Goal: Task Accomplishment & Management: Complete application form

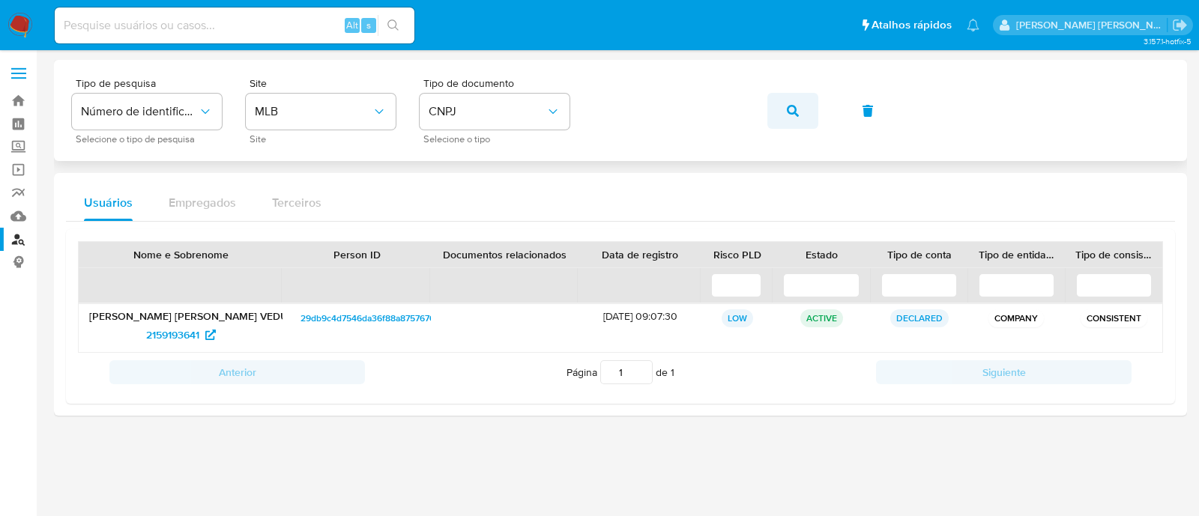
click at [769, 103] on button "button" at bounding box center [792, 111] width 51 height 36
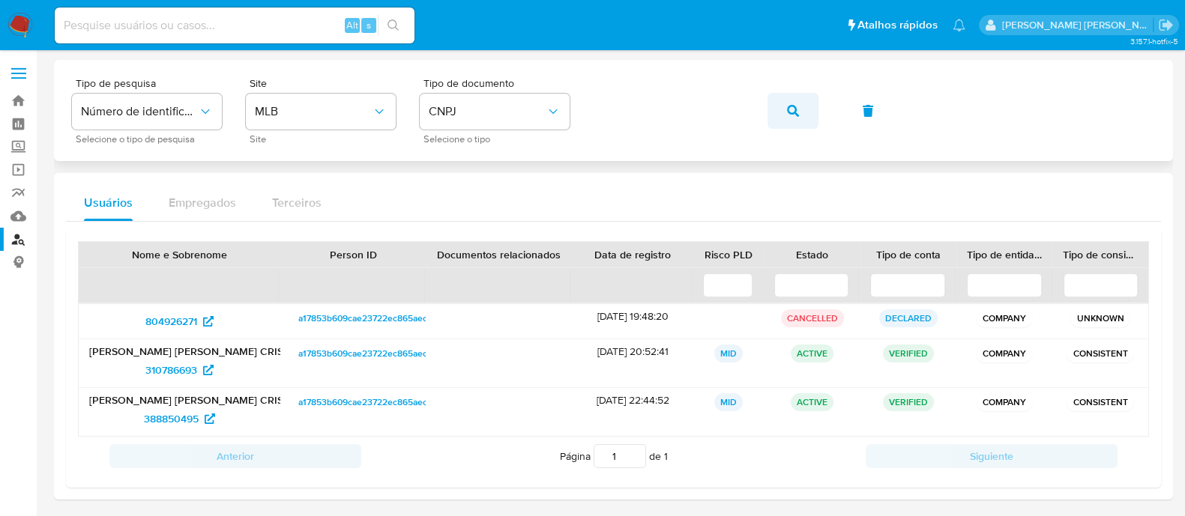
click at [772, 105] on button "button" at bounding box center [792, 111] width 51 height 36
click at [805, 118] on button "button" at bounding box center [792, 111] width 51 height 36
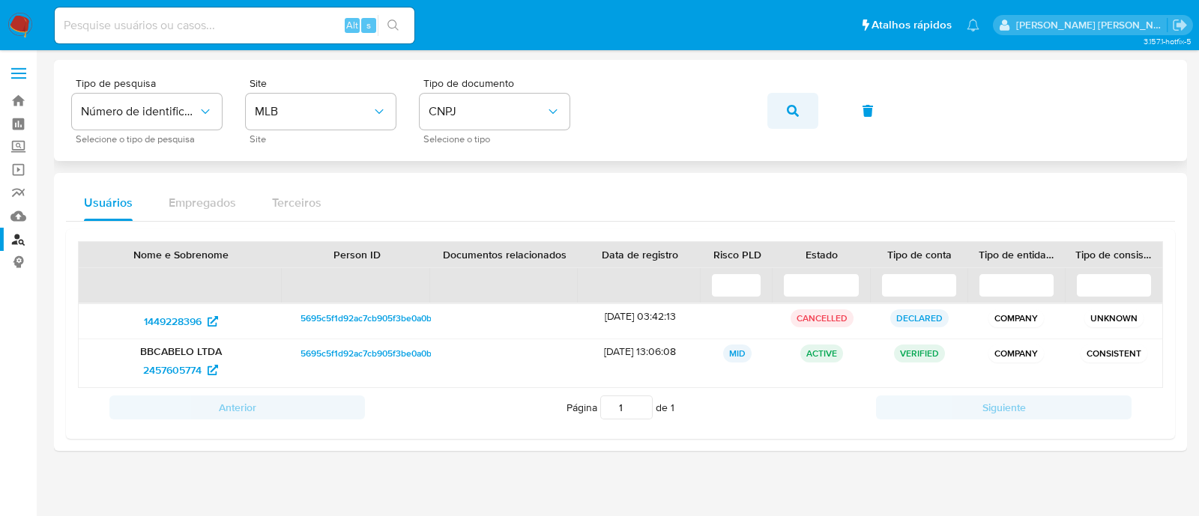
click at [773, 112] on button "button" at bounding box center [792, 111] width 51 height 36
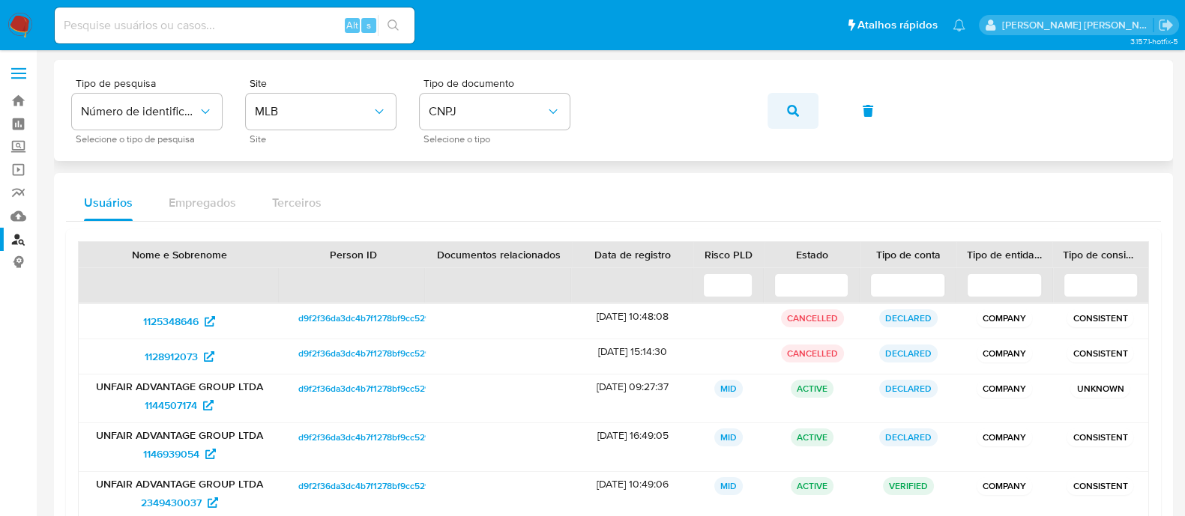
click at [779, 120] on button "button" at bounding box center [792, 111] width 51 height 36
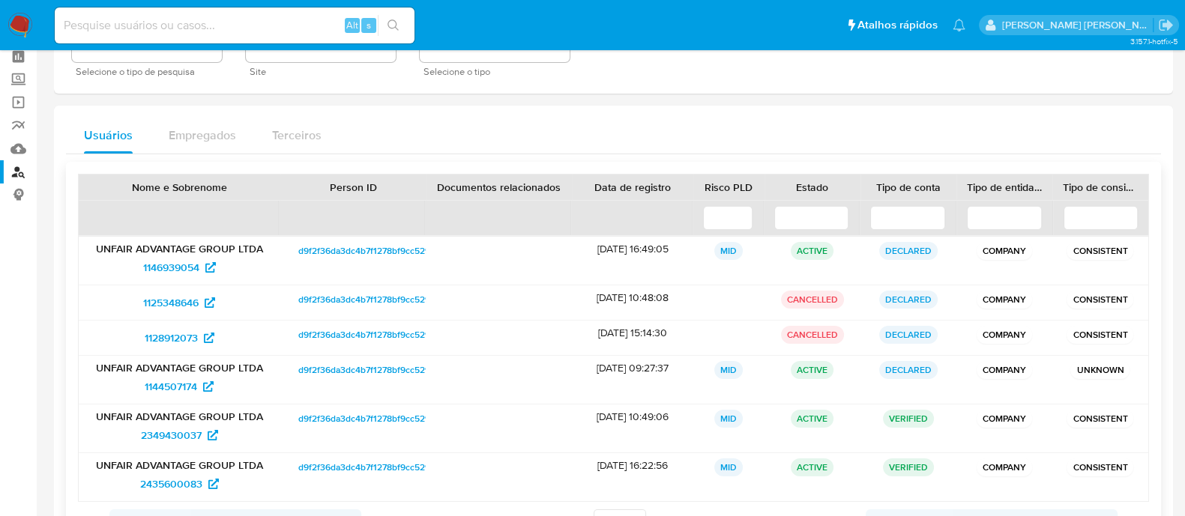
scroll to position [93, 0]
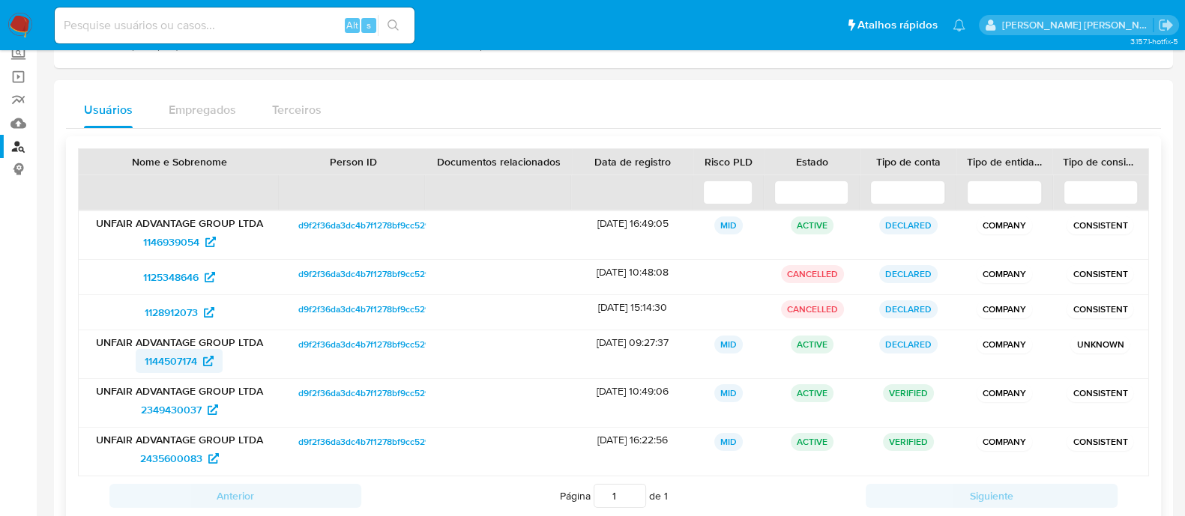
click at [187, 363] on span "1144507174" at bounding box center [171, 361] width 52 height 24
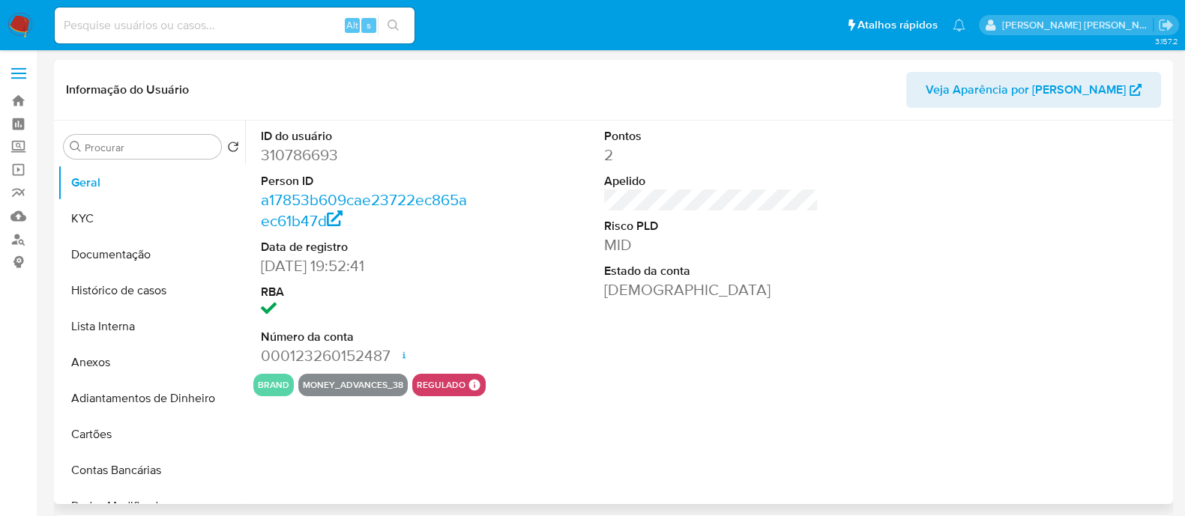
select select "10"
click at [127, 211] on button "KYC" at bounding box center [145, 219] width 175 height 36
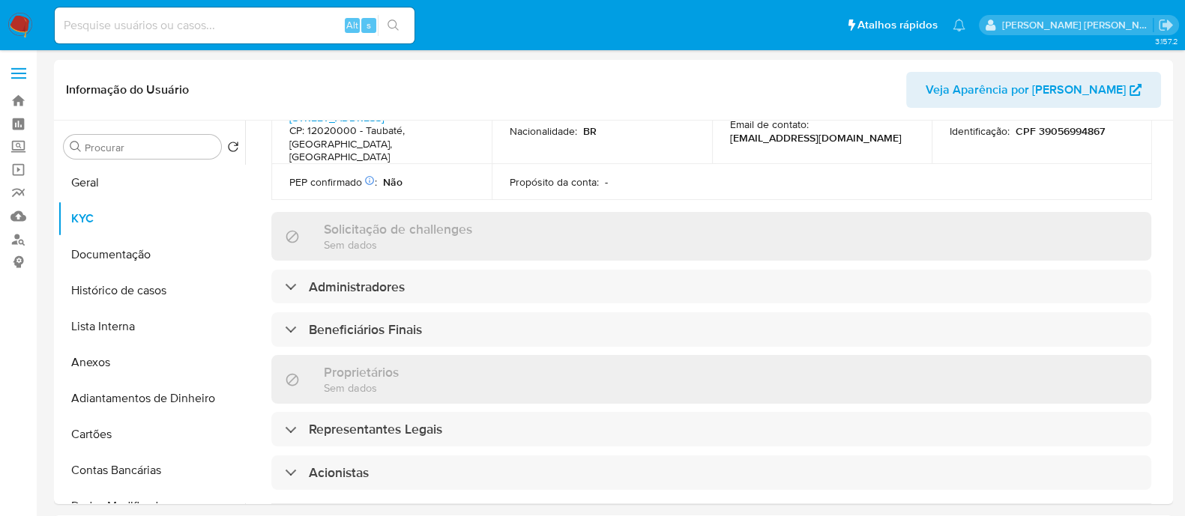
scroll to position [655, 0]
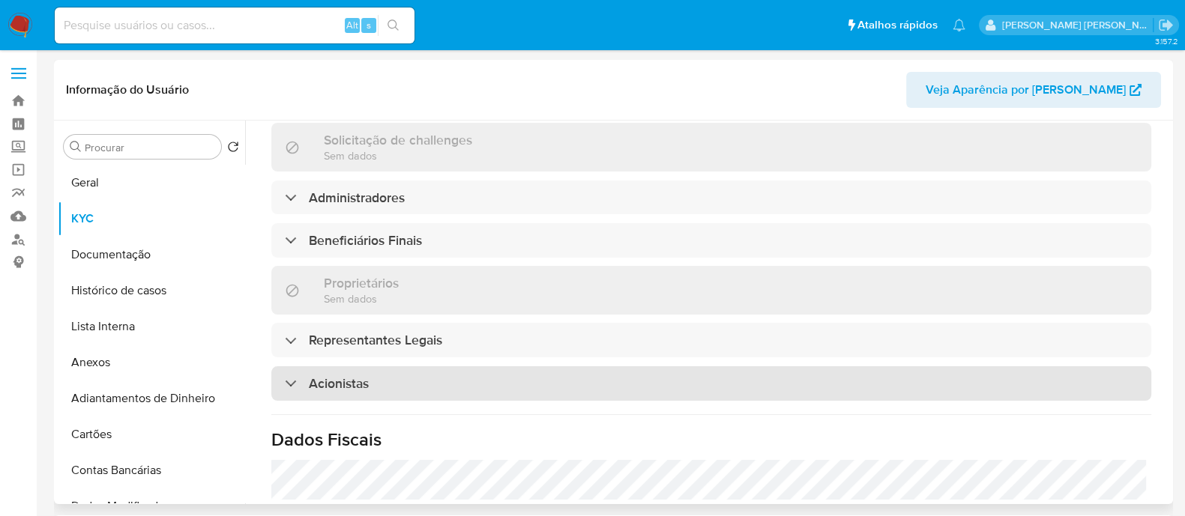
click at [372, 375] on div "Acionistas" at bounding box center [711, 383] width 880 height 34
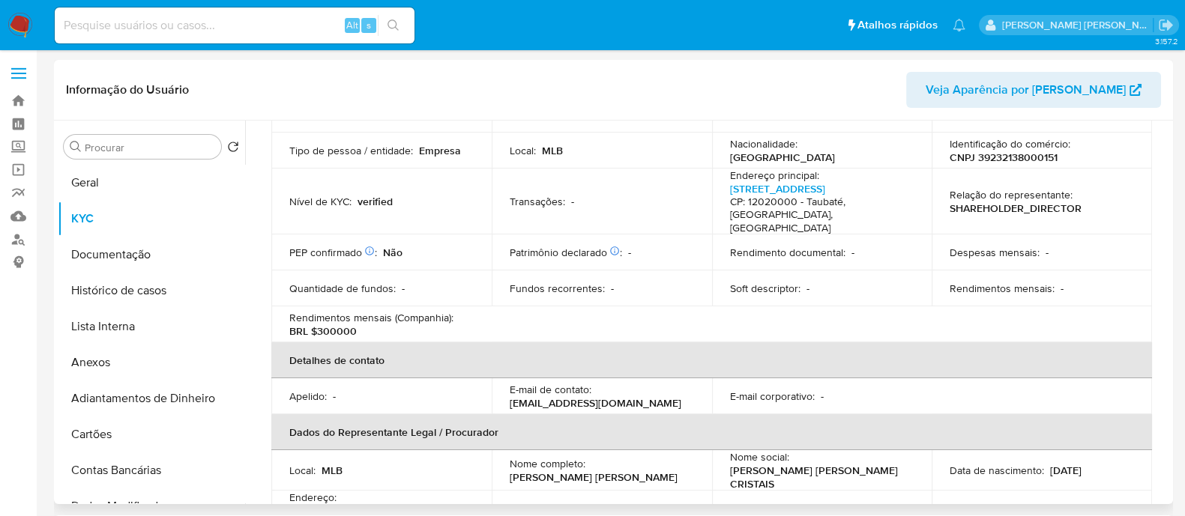
scroll to position [93, 0]
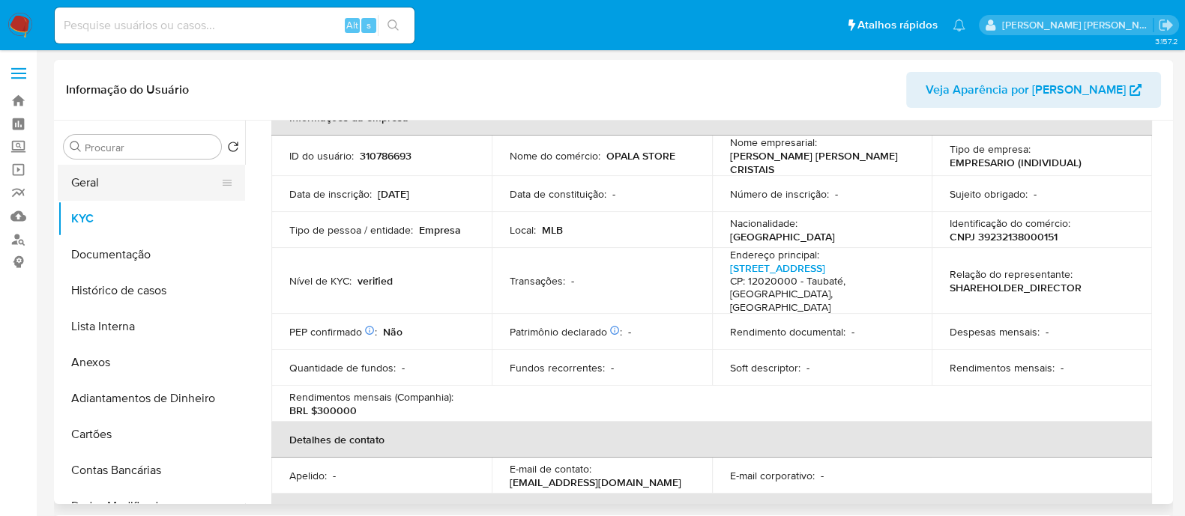
click at [84, 192] on button "Geral" at bounding box center [145, 183] width 175 height 36
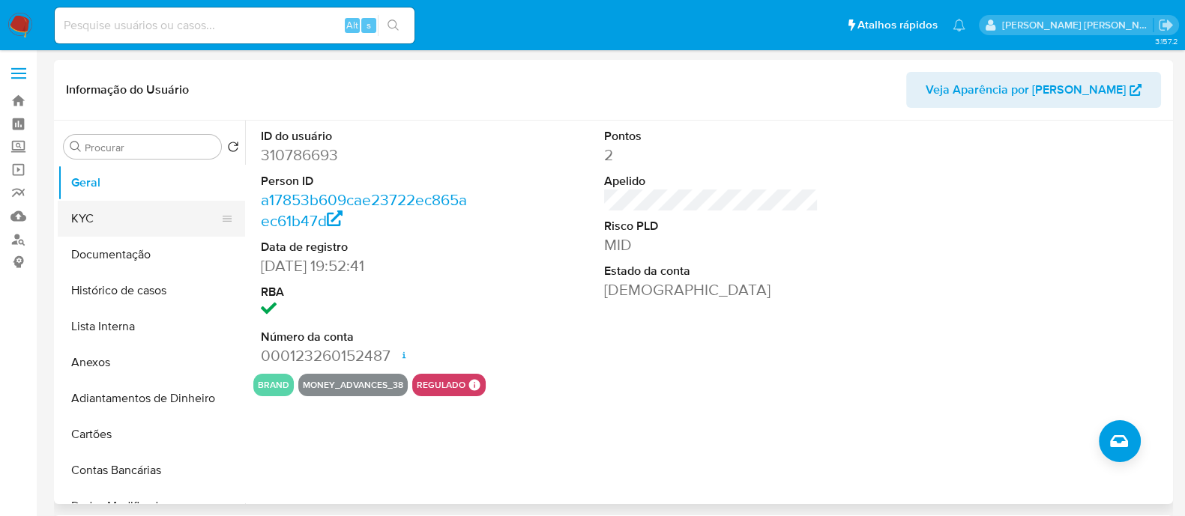
click at [79, 230] on button "KYC" at bounding box center [145, 219] width 175 height 36
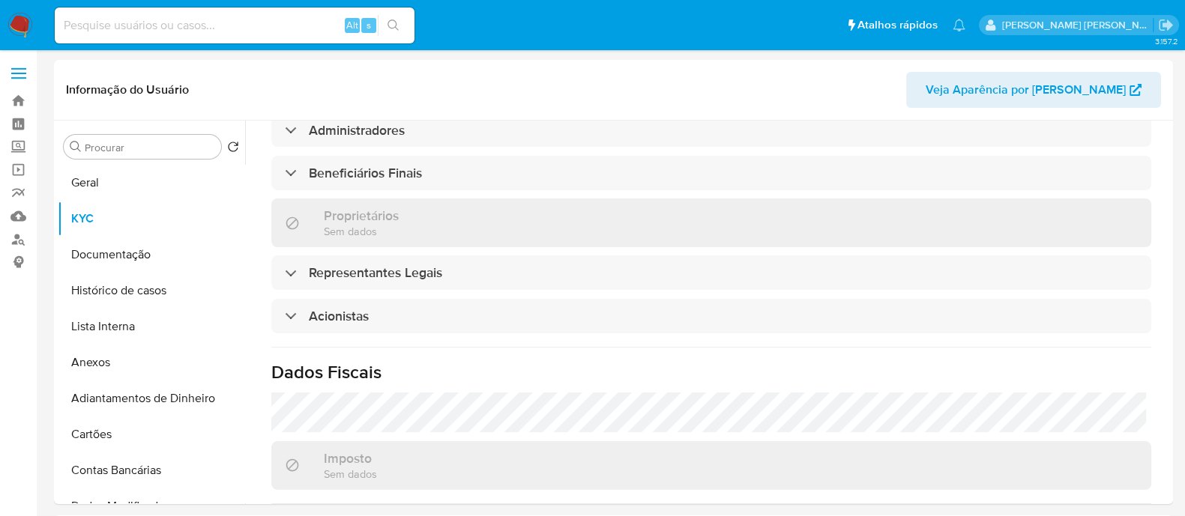
scroll to position [843, 0]
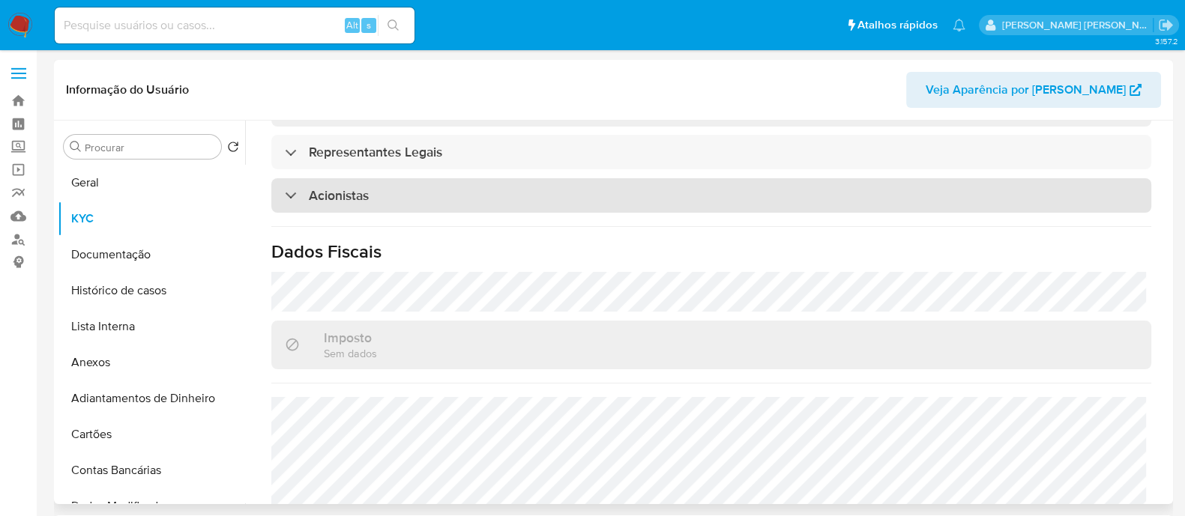
click at [465, 180] on div "Acionistas" at bounding box center [711, 195] width 880 height 34
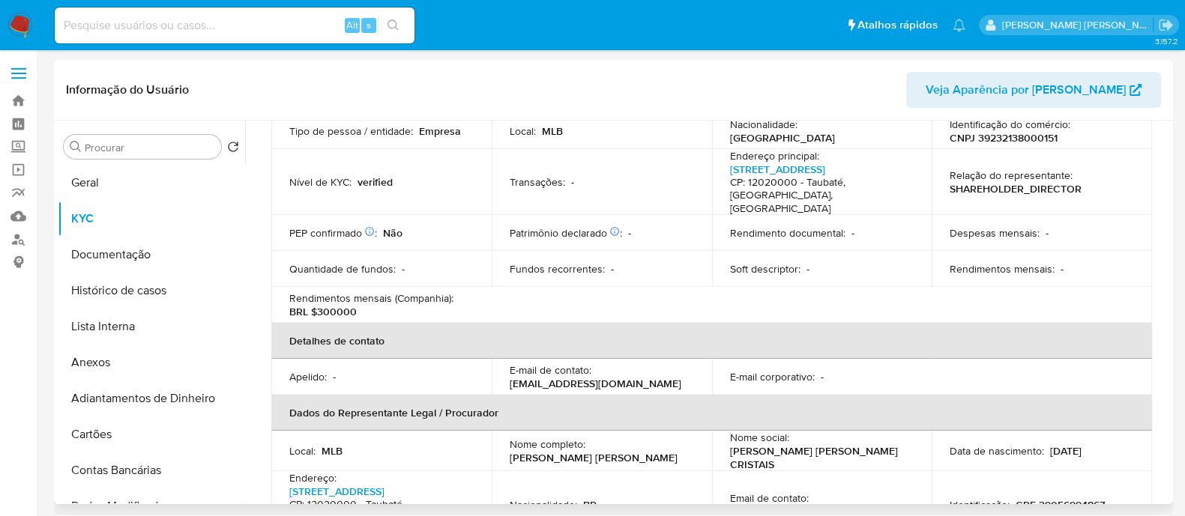
scroll to position [93, 0]
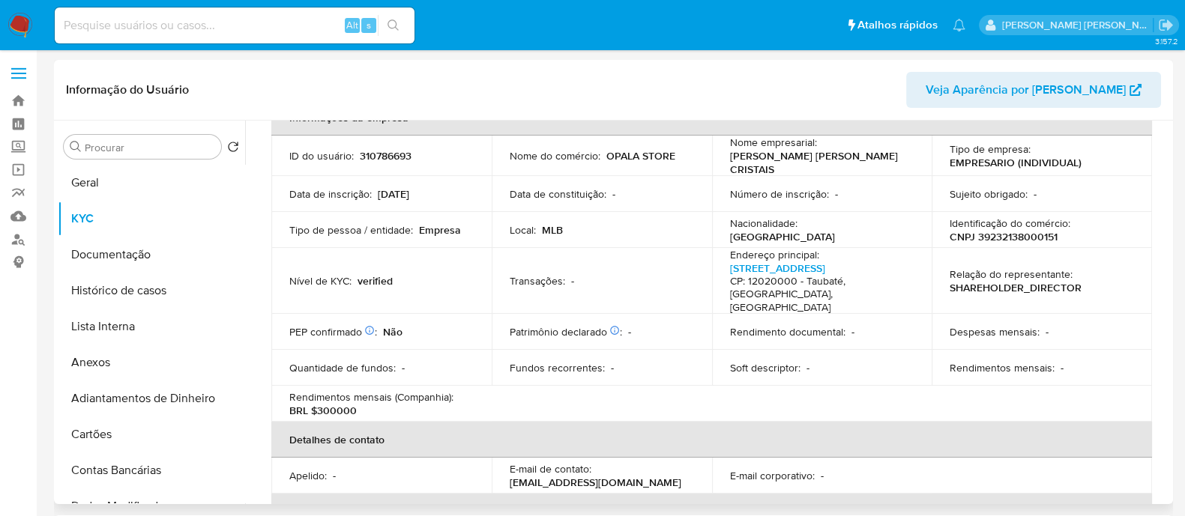
click at [989, 236] on p "CNPJ 39232138000151" at bounding box center [1003, 236] width 108 height 13
copy p "39232138000151"
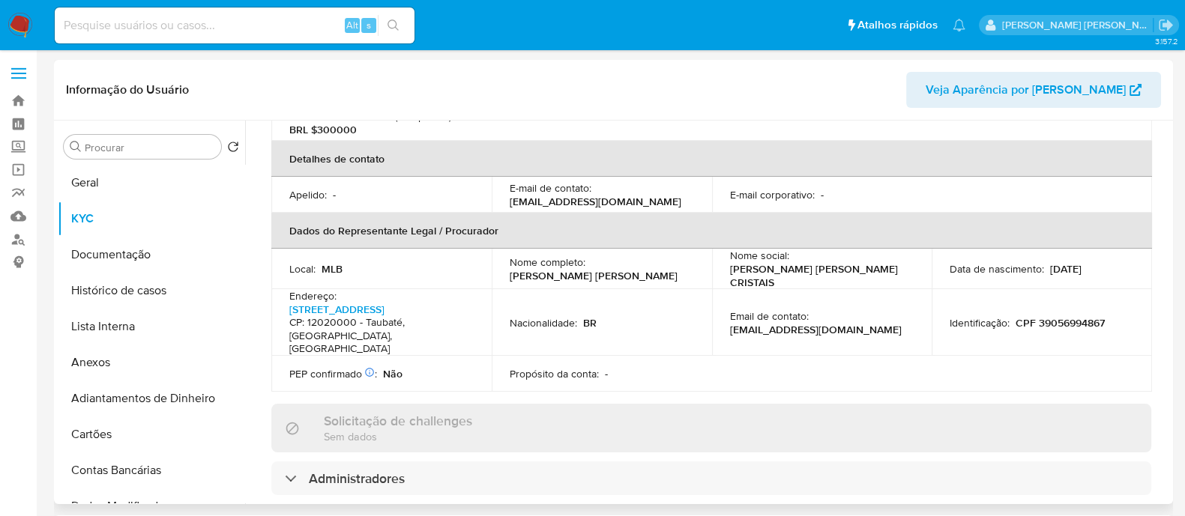
scroll to position [843, 0]
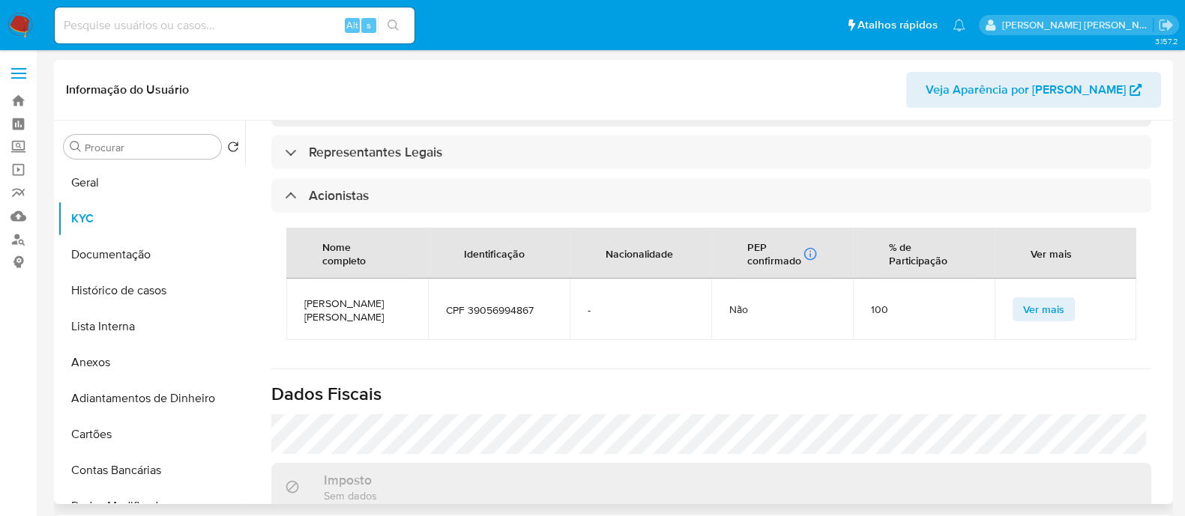
click at [338, 297] on span "PATRICIA NAVARRO BARBOSA LUZ" at bounding box center [357, 310] width 106 height 27
copy span "PATRICIA NAVARRO BARBOSA LUZ"
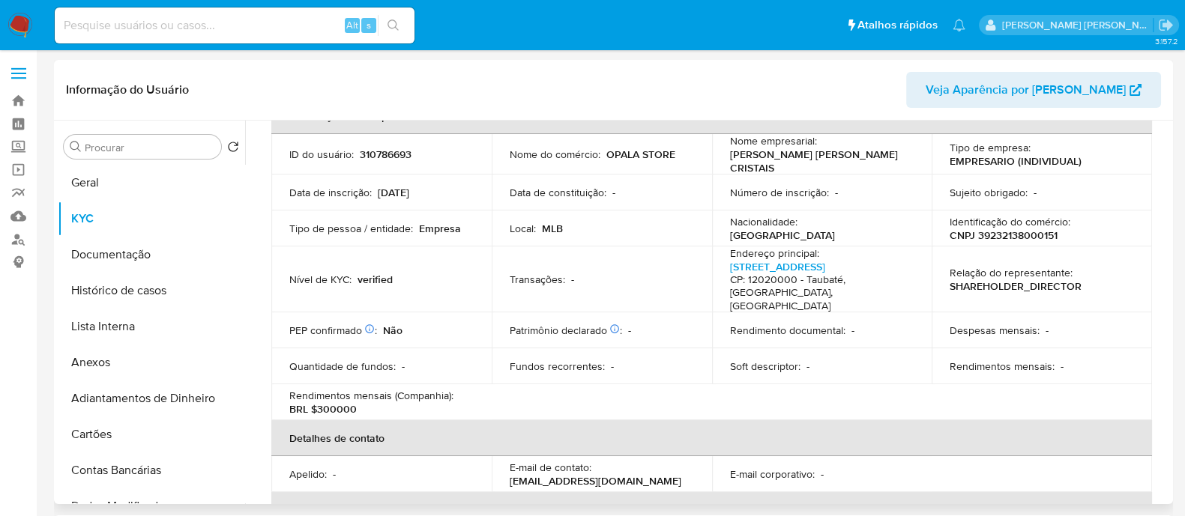
scroll to position [93, 0]
click at [760, 267] on link "Rua Quinze De Novembro 298, Centro" at bounding box center [777, 268] width 95 height 15
click at [138, 177] on button "Geral" at bounding box center [145, 183] width 175 height 36
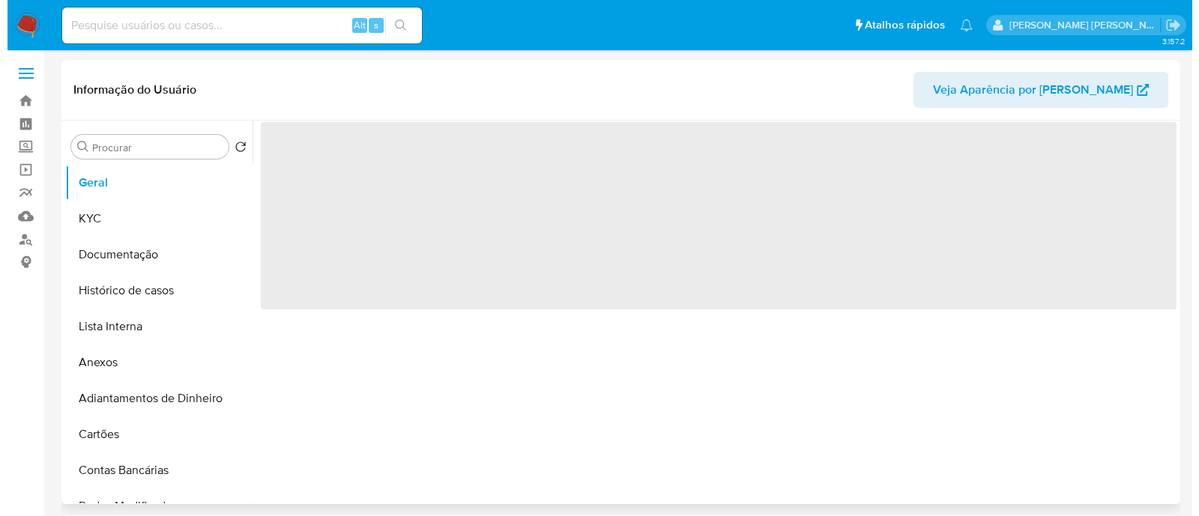
scroll to position [0, 0]
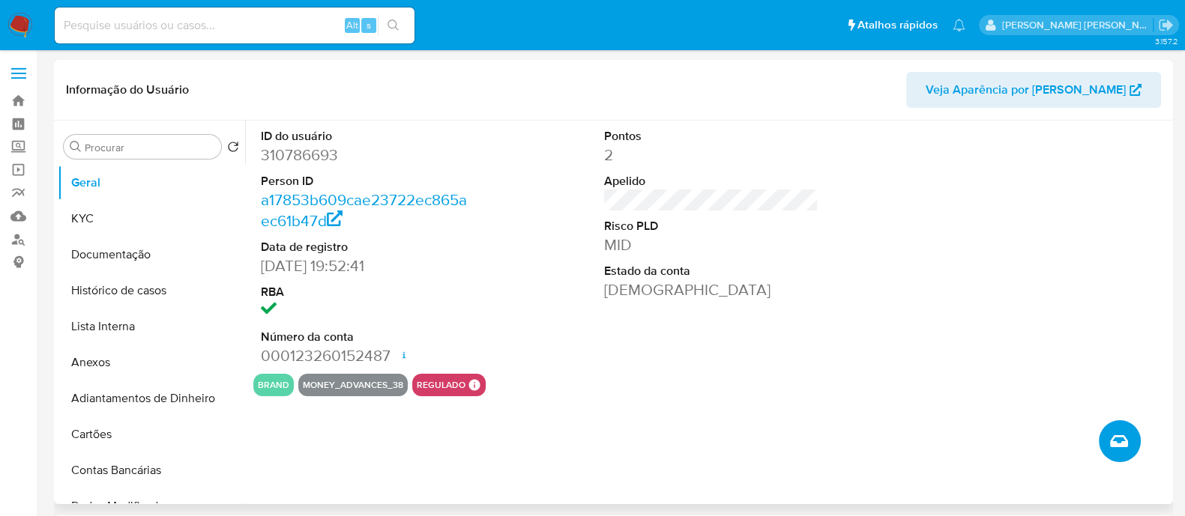
click at [1128, 453] on button "Criar caso manual" at bounding box center [1119, 441] width 42 height 42
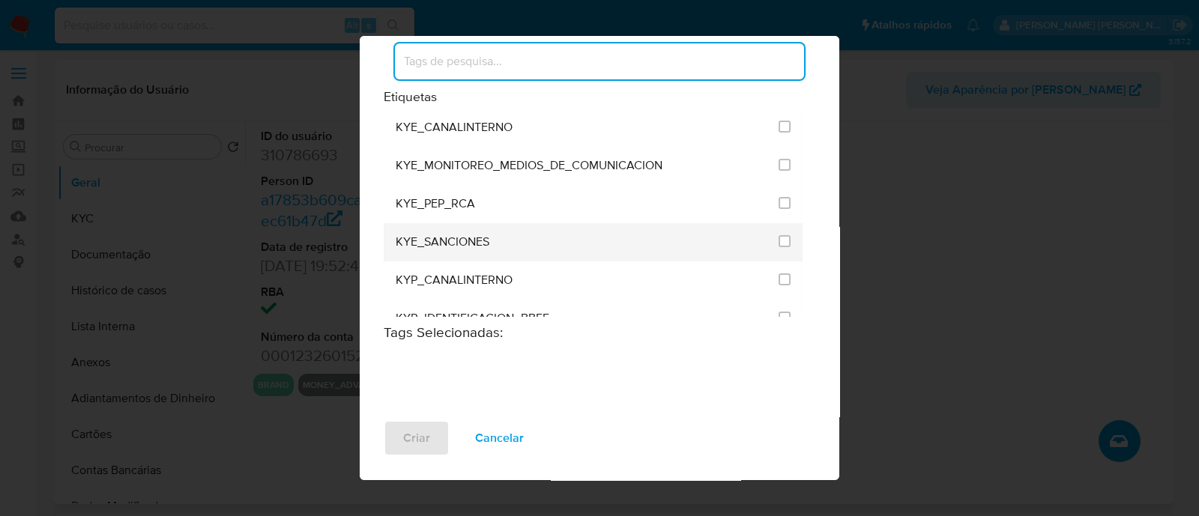
scroll to position [1311, 0]
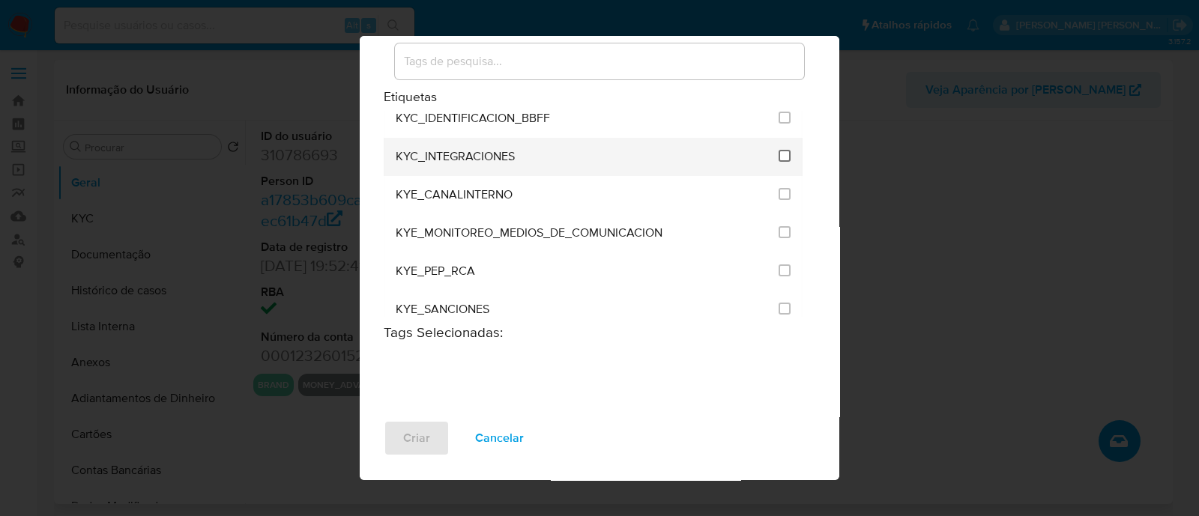
click at [776, 138] on li "KYC_INTEGRACIONES" at bounding box center [593, 157] width 419 height 38
click at [779, 150] on input "2093" at bounding box center [785, 156] width 12 height 12
checkbox input "true"
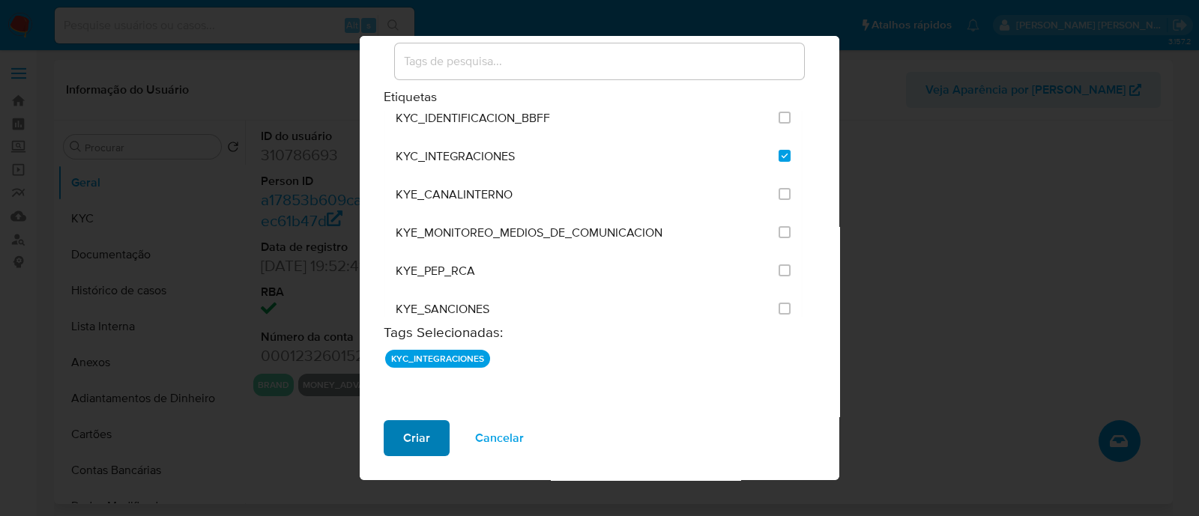
click at [437, 442] on button "Criar" at bounding box center [417, 438] width 66 height 36
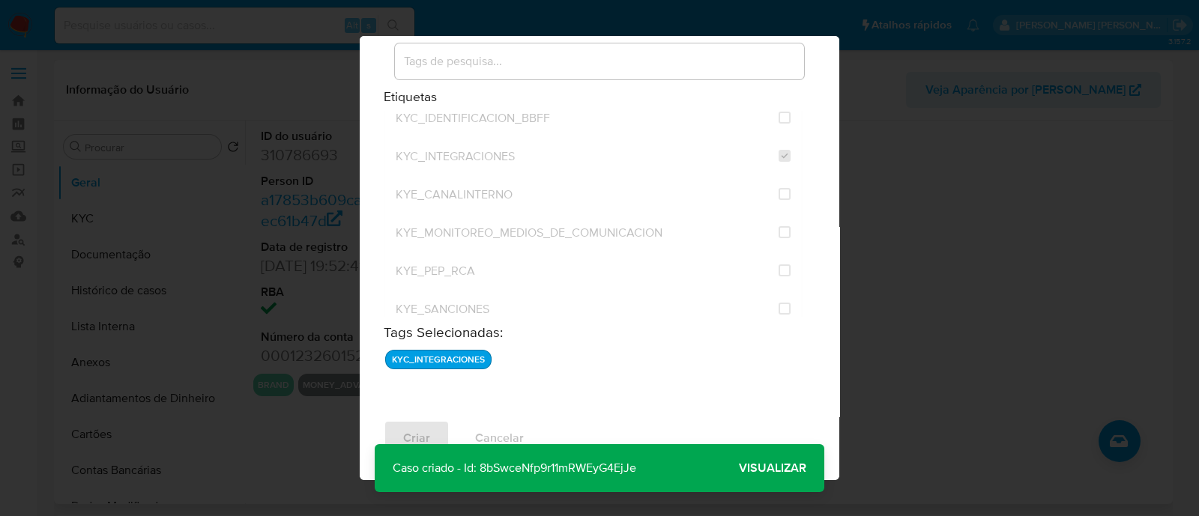
click at [743, 468] on span "Visualizar" at bounding box center [772, 468] width 67 height 0
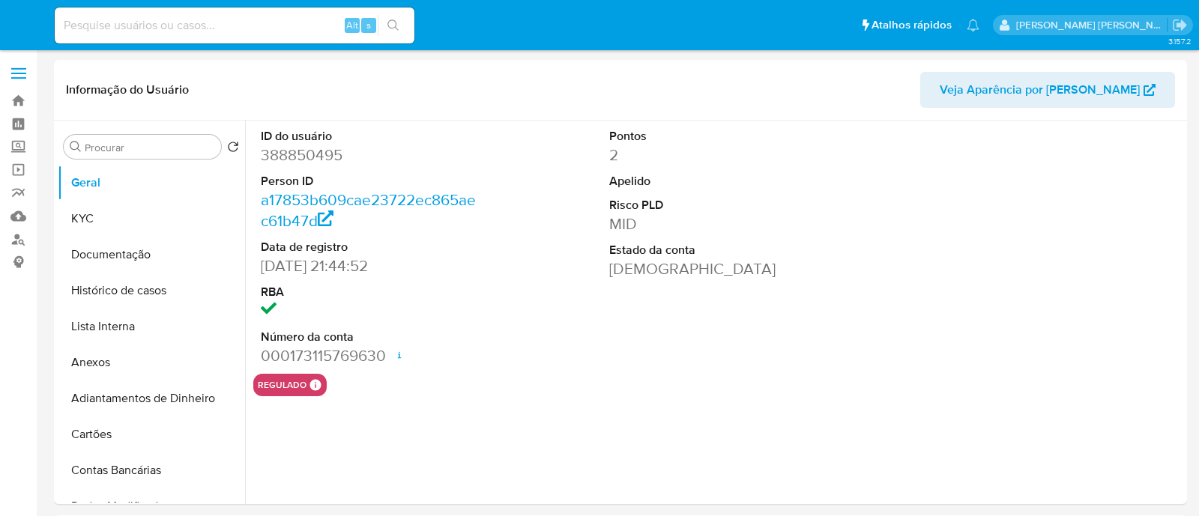
select select "10"
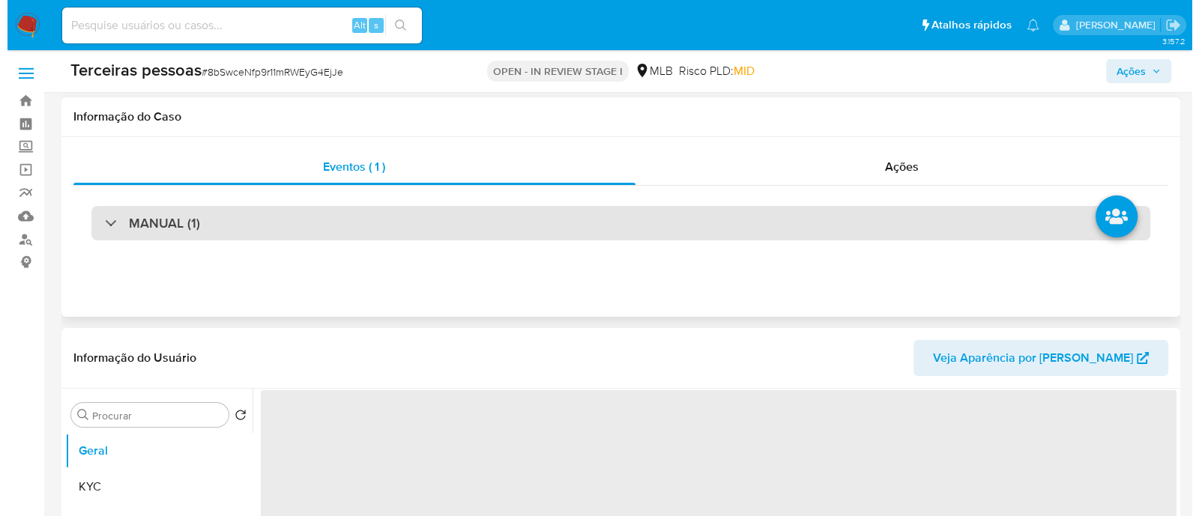
scroll to position [281, 0]
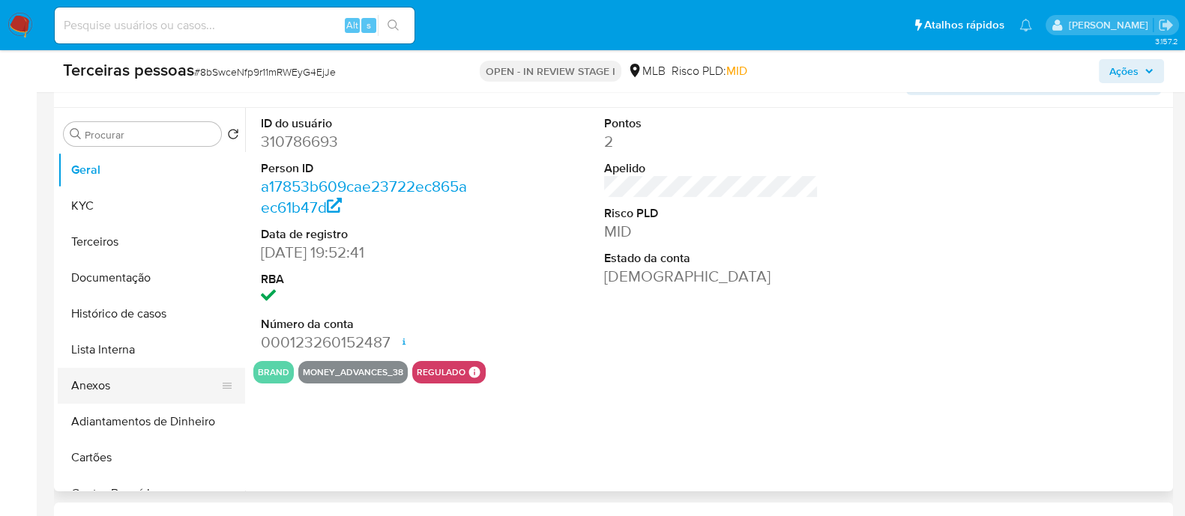
select select "10"
click at [139, 388] on button "Anexos" at bounding box center [145, 386] width 175 height 36
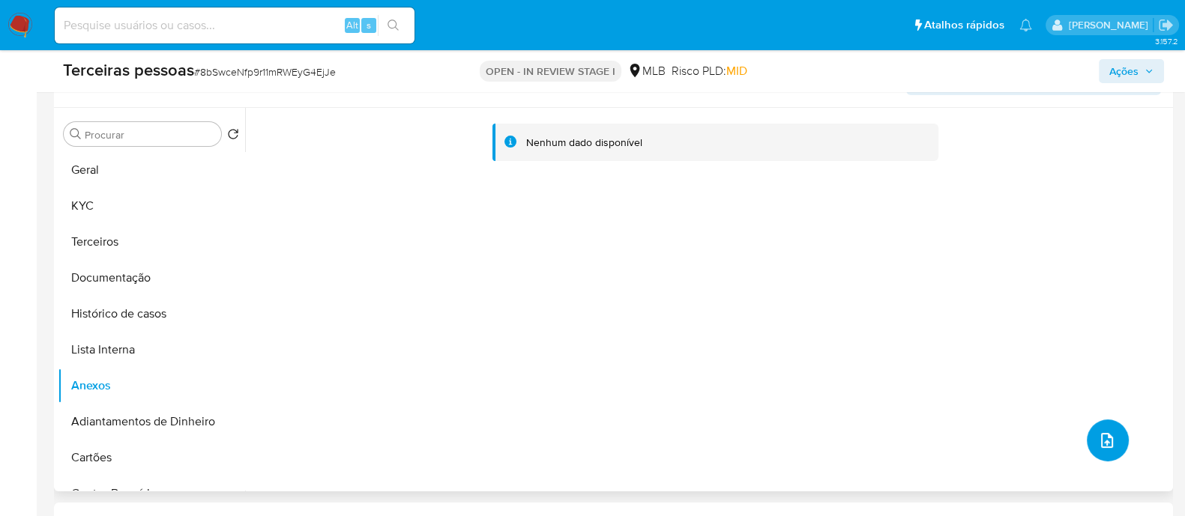
click at [1116, 435] on button "upload-file" at bounding box center [1107, 441] width 42 height 42
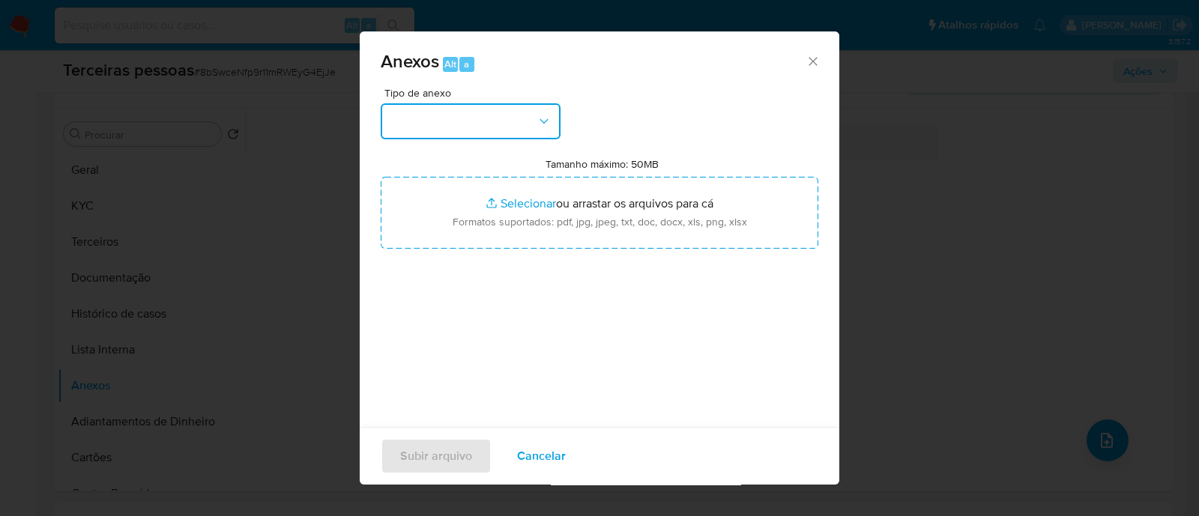
click at [471, 118] on button "button" at bounding box center [471, 121] width 180 height 36
click at [785, 367] on div "Tipo de anexo Tamanho máximo: 50MB Selecionar arquivos Selecionar ou arrastar o…" at bounding box center [600, 265] width 438 height 354
click at [480, 106] on button "button" at bounding box center [471, 121] width 180 height 36
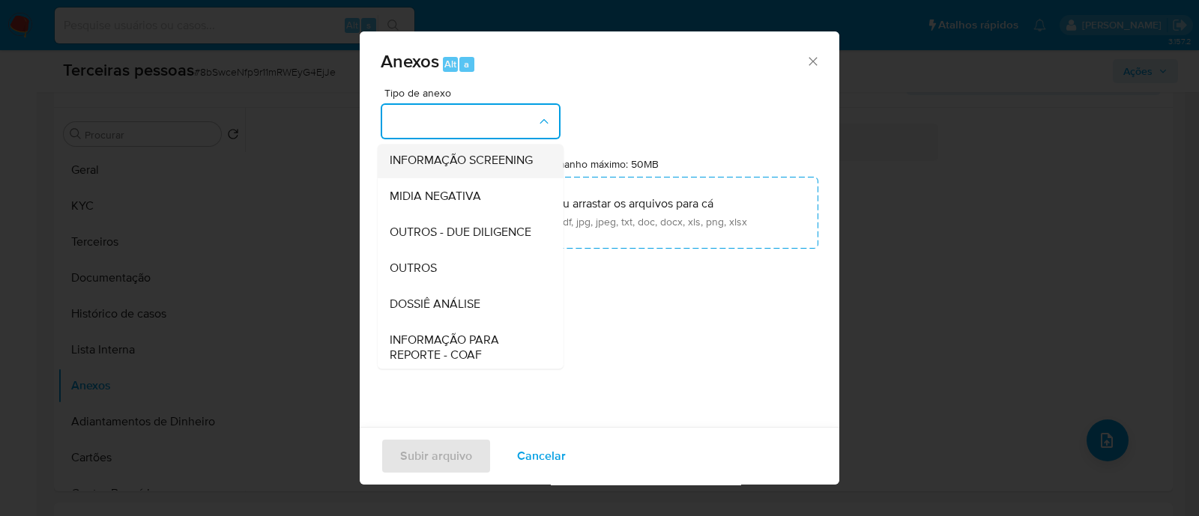
scroll to position [231, 0]
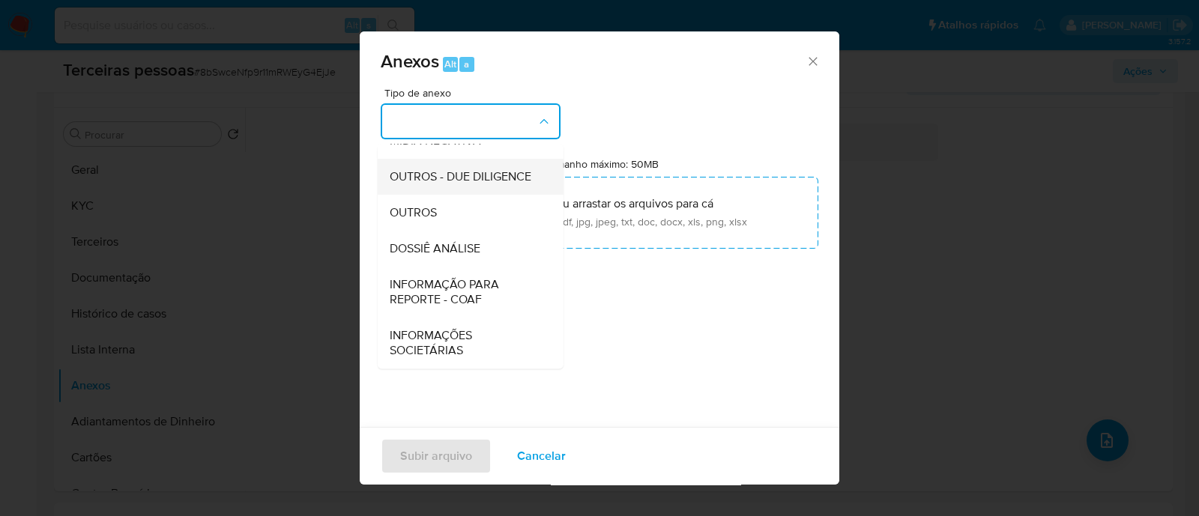
click at [442, 178] on span "OUTROS - DUE DILIGENCE" at bounding box center [461, 176] width 142 height 15
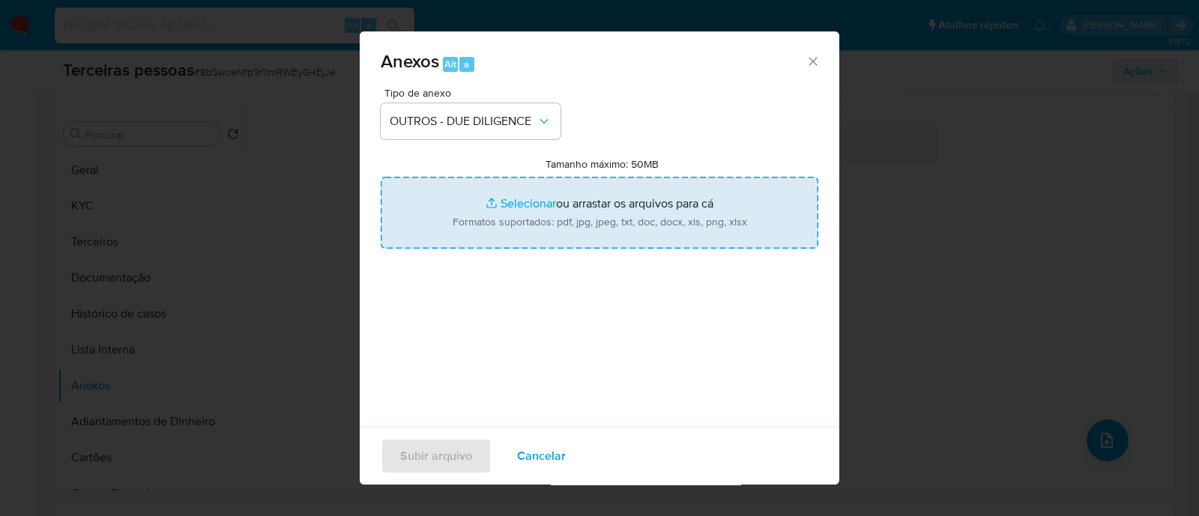
click at [581, 219] on input "Tamanho máximo: 50MB Selecionar arquivos" at bounding box center [600, 213] width 438 height 72
click at [704, 211] on input "Tamanho máximo: 50MB Selecionar arquivos" at bounding box center [600, 213] width 438 height 72
type input "C:\fakepath\Matriz de Risco - PATRICIA N B LUZ CRISTAIS.pdf"
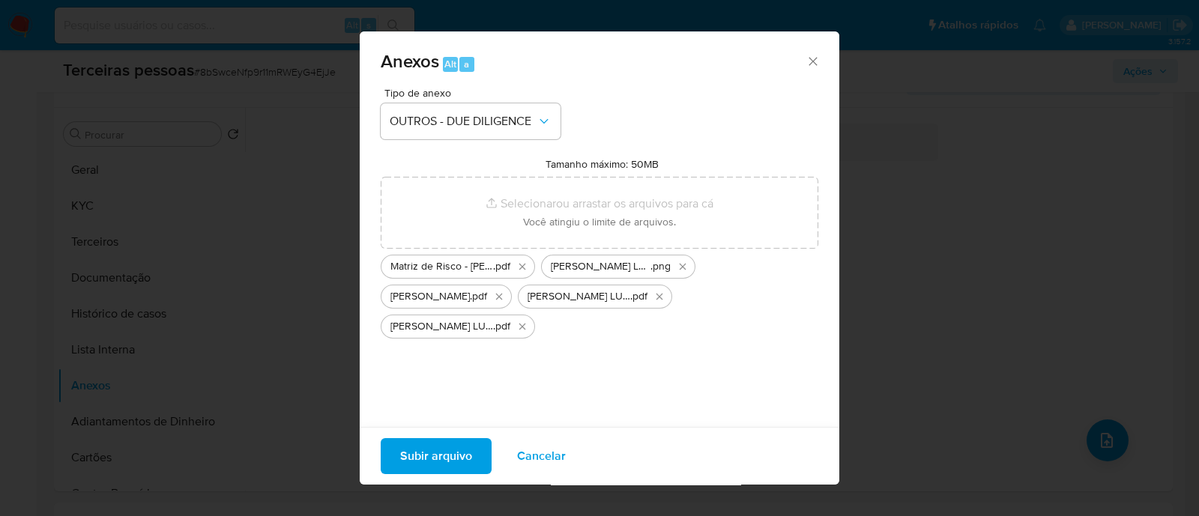
click at [458, 459] on span "Subir arquivo" at bounding box center [436, 456] width 72 height 33
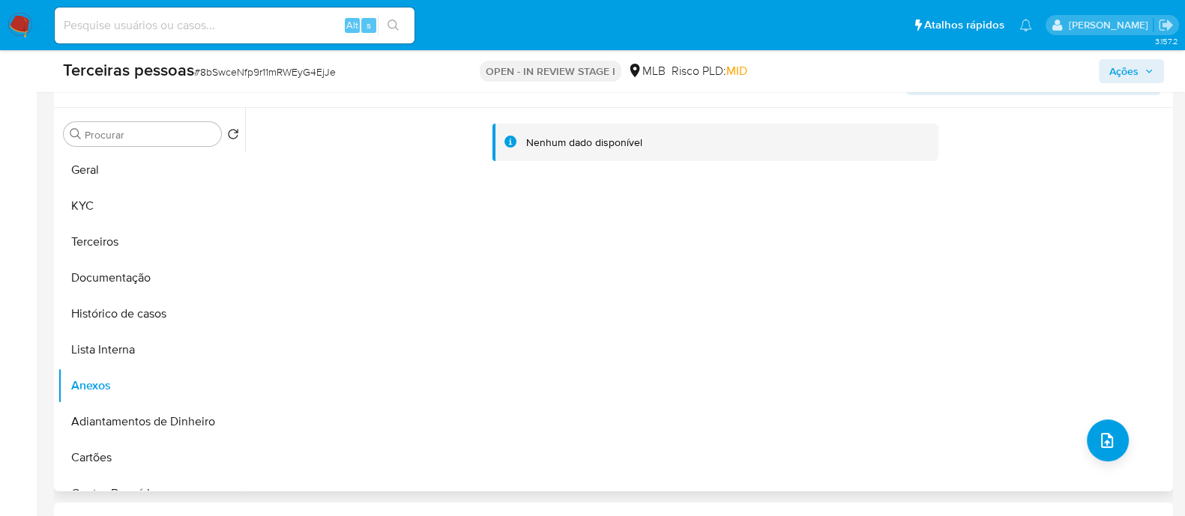
click at [786, 350] on div "Nenhum dado disponível" at bounding box center [707, 300] width 924 height 384
click at [279, 233] on div "Nenhum dado disponível" at bounding box center [707, 300] width 924 height 384
click at [156, 271] on button "Documentação" at bounding box center [145, 278] width 175 height 36
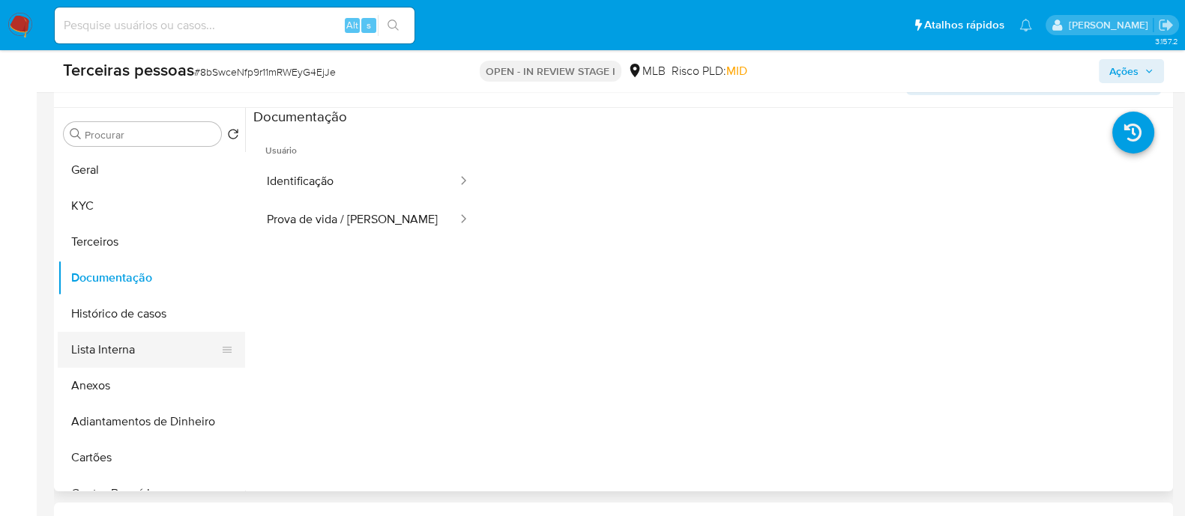
click at [79, 346] on button "Lista Interna" at bounding box center [145, 350] width 175 height 36
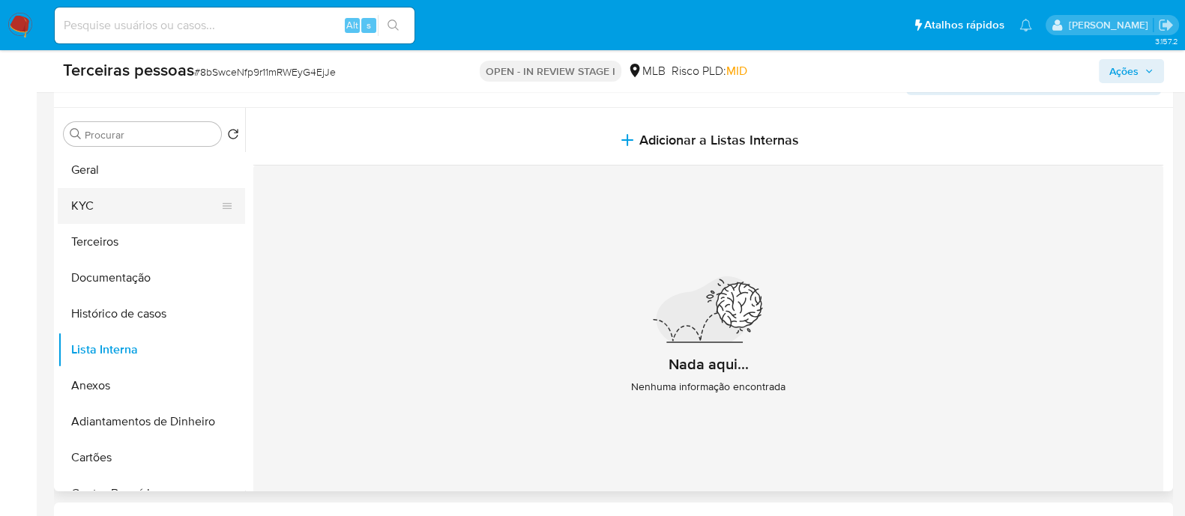
click at [97, 211] on button "KYC" at bounding box center [145, 206] width 175 height 36
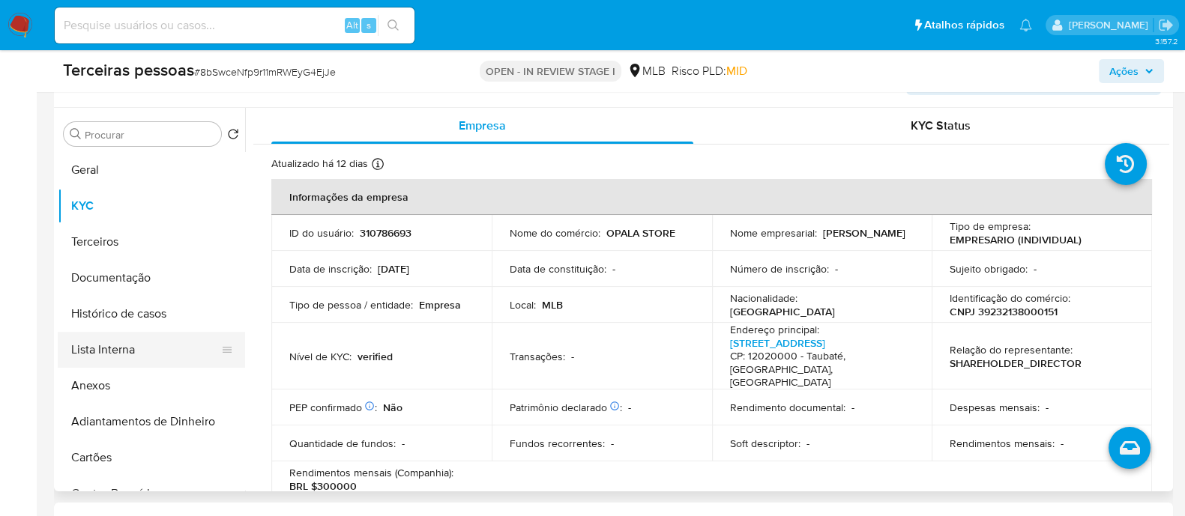
click at [99, 348] on button "Lista Interna" at bounding box center [145, 350] width 175 height 36
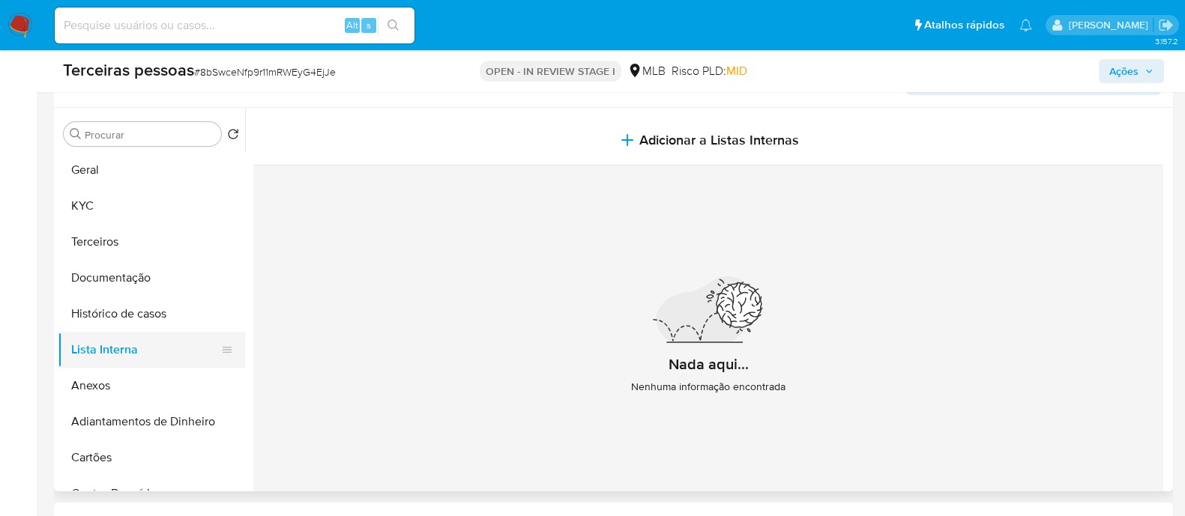
click at [157, 346] on button "Lista Interna" at bounding box center [145, 350] width 175 height 36
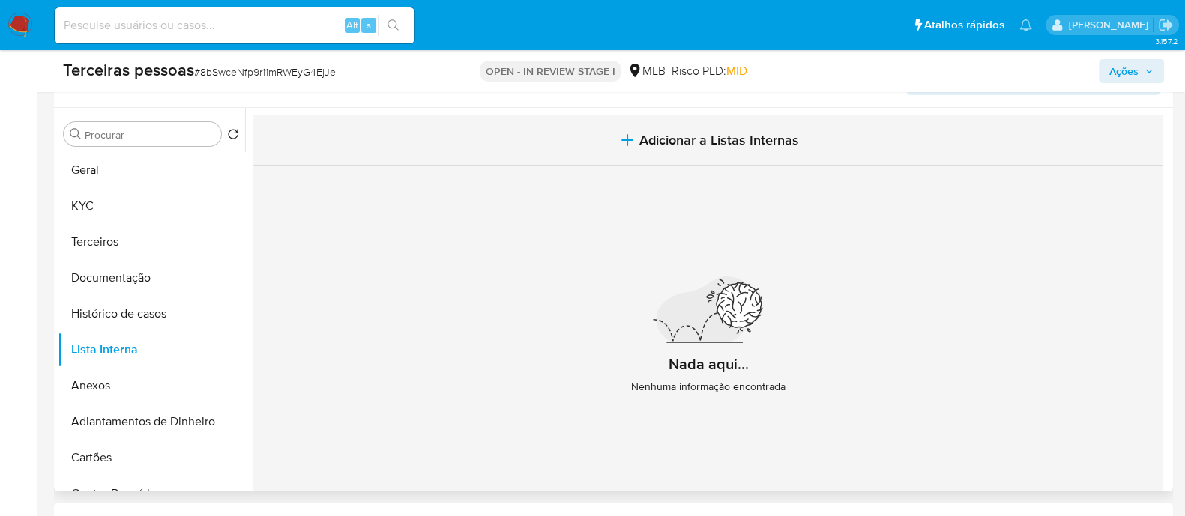
click at [799, 145] on button "Adicionar a Listas Internas" at bounding box center [708, 140] width 910 height 50
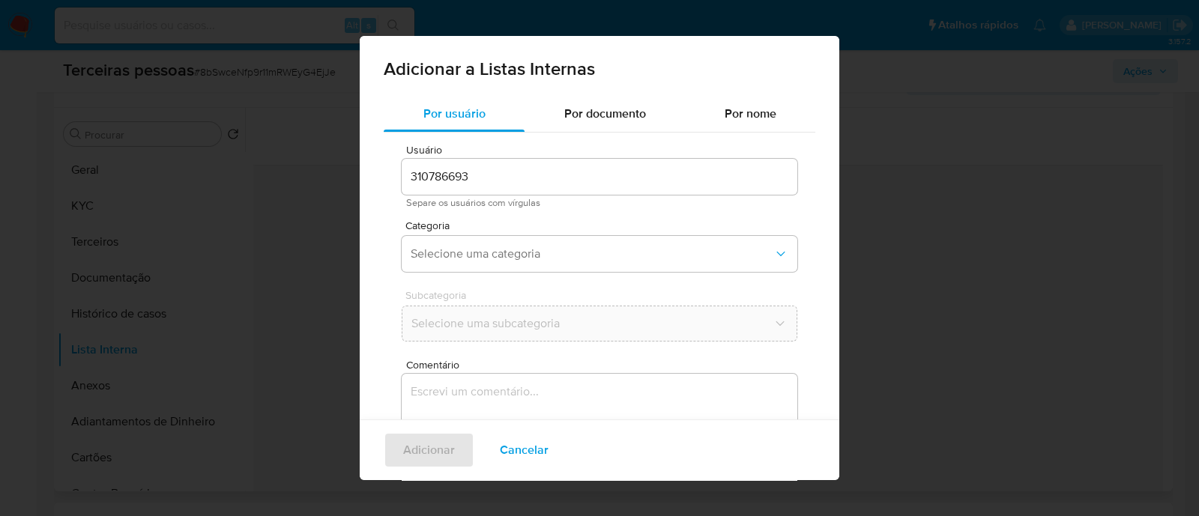
click at [995, 225] on div "Adicionar a Listas Internas Por usuário Por documento Por nome Usuário 31078669…" at bounding box center [599, 258] width 1199 height 516
click at [532, 459] on span "Cancelar" at bounding box center [524, 450] width 49 height 33
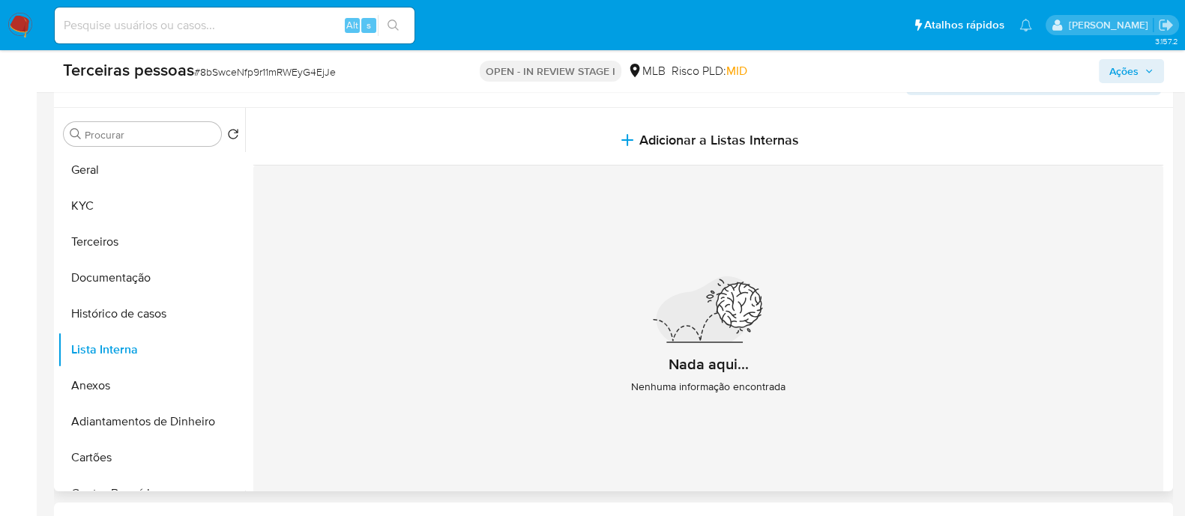
click at [869, 250] on div "Nada aqui... Nenhuma informação encontrada" at bounding box center [708, 342] width 910 height 352
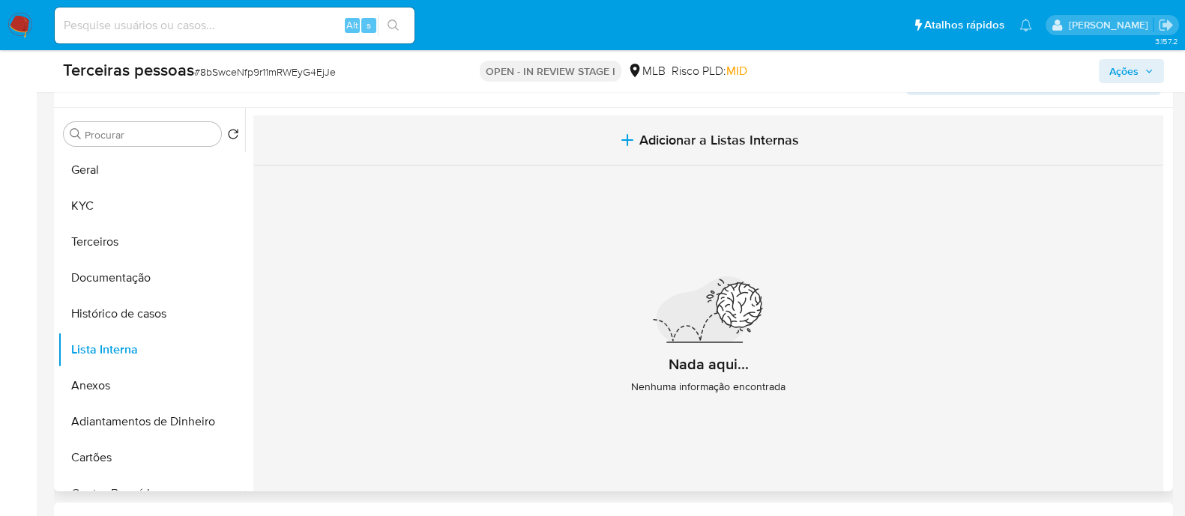
click at [584, 131] on button "Adicionar a Listas Internas" at bounding box center [708, 140] width 910 height 50
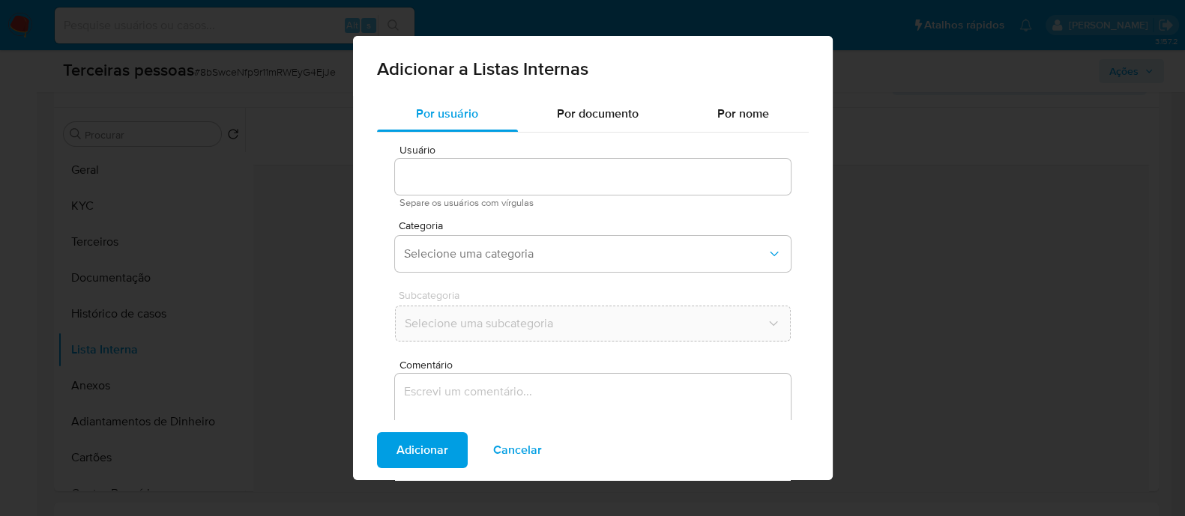
type input "310786693"
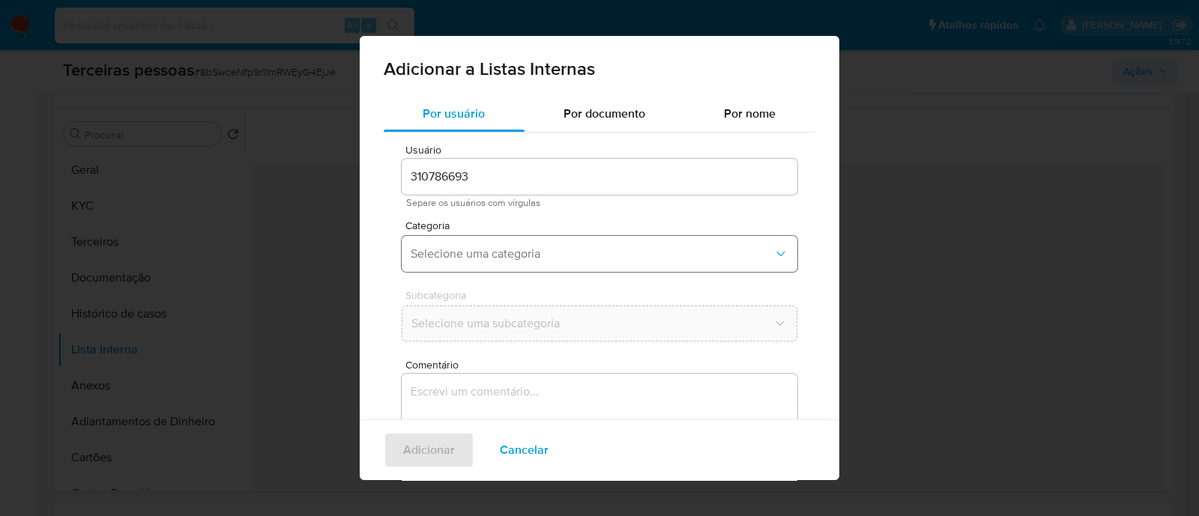
click at [489, 260] on span "Selecione uma categoria" at bounding box center [592, 254] width 363 height 15
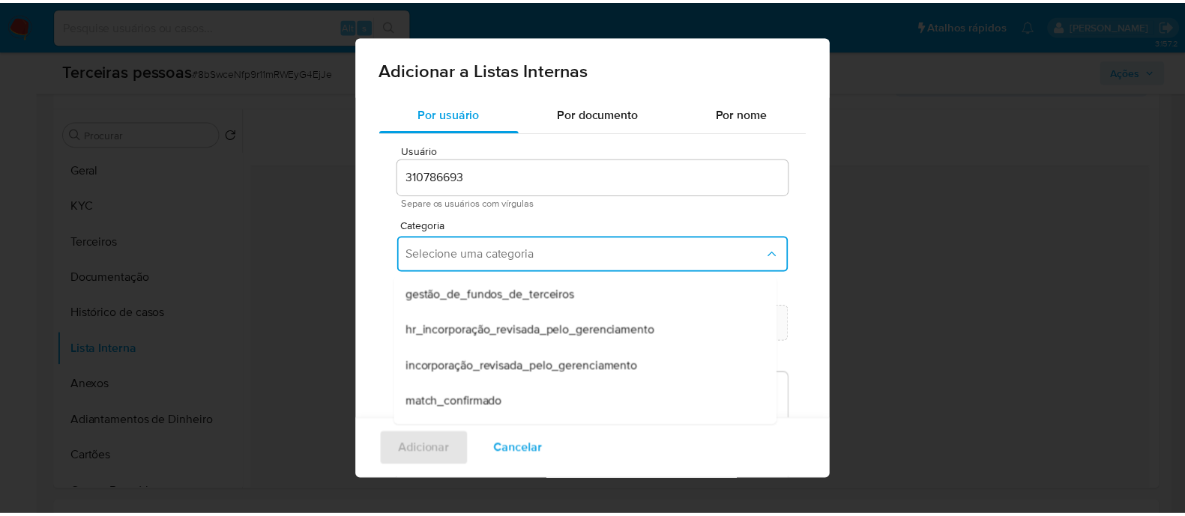
scroll to position [390, 0]
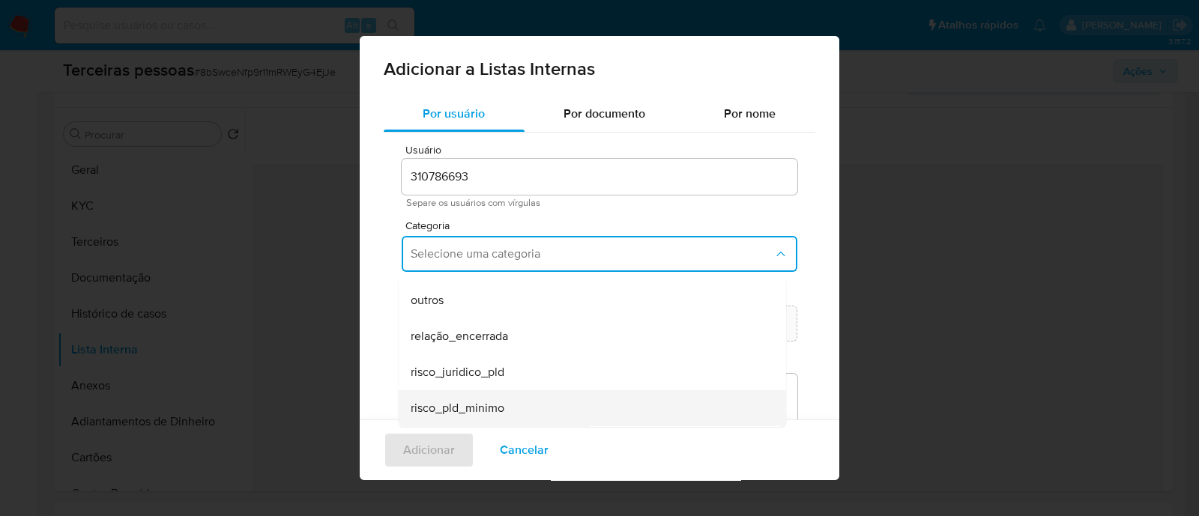
click at [501, 405] on span "risco_pld_minimo" at bounding box center [458, 408] width 94 height 15
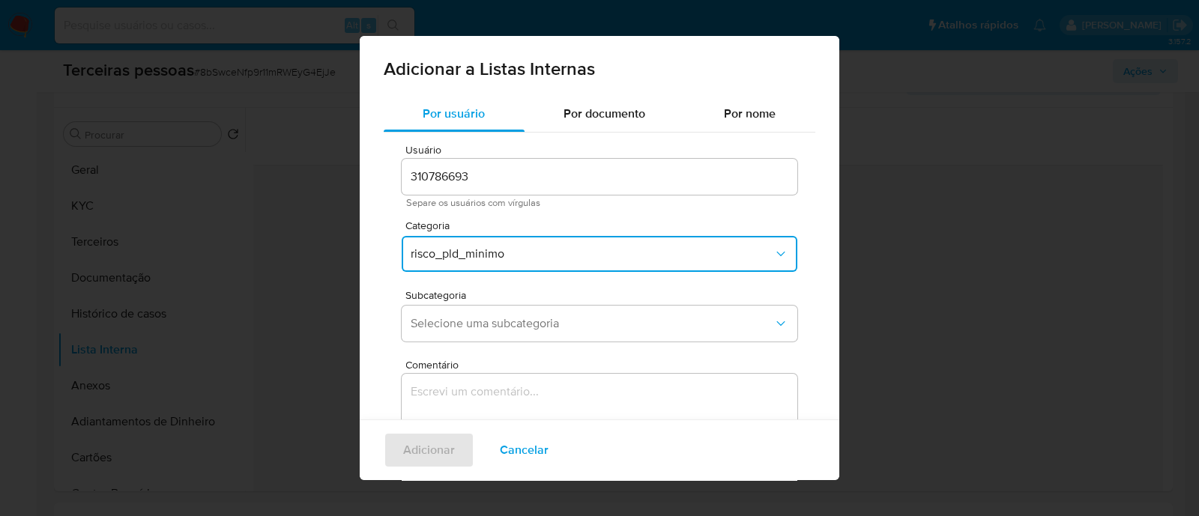
click at [516, 277] on div "Categoria risco_pld_minimo" at bounding box center [600, 249] width 396 height 58
click at [507, 320] on span "Selecione uma subcategoria" at bounding box center [592, 323] width 363 height 15
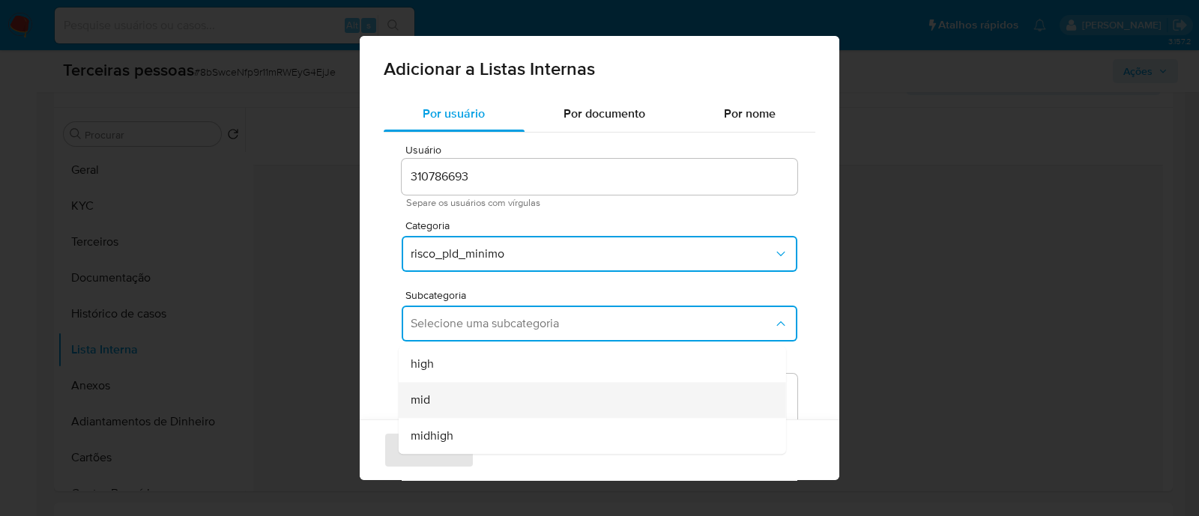
click at [486, 399] on div "mid" at bounding box center [588, 400] width 354 height 36
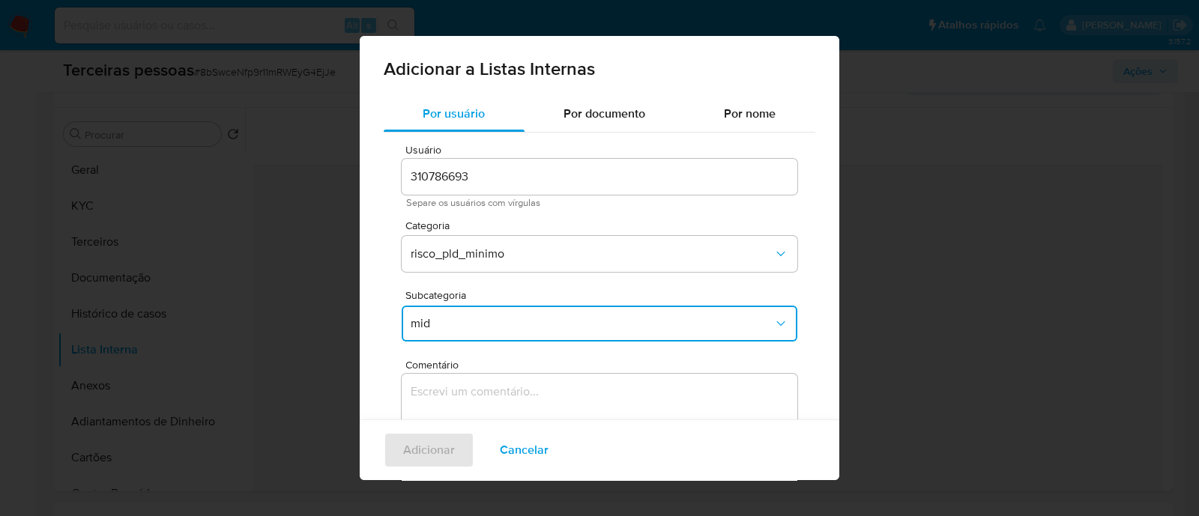
click at [543, 380] on textarea "Comentário" at bounding box center [600, 446] width 396 height 144
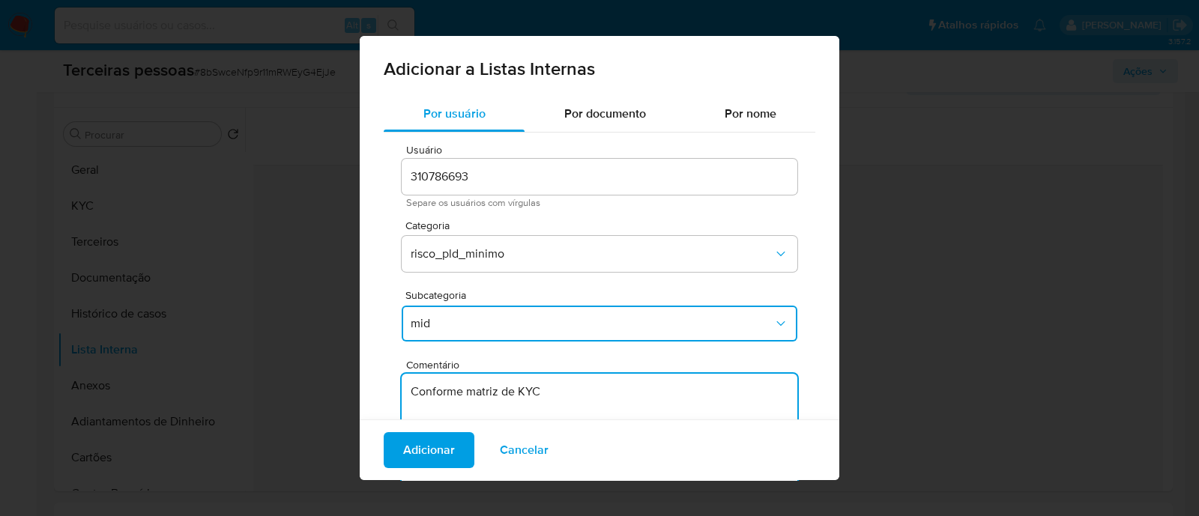
drag, startPoint x: 468, startPoint y: 393, endPoint x: 608, endPoint y: 400, distance: 141.1
click at [608, 400] on textarea "Conforme matriz de KYC" at bounding box center [600, 446] width 396 height 144
type textarea "Conforme Risco PLD"
click at [441, 450] on span "Adicionar" at bounding box center [429, 450] width 52 height 33
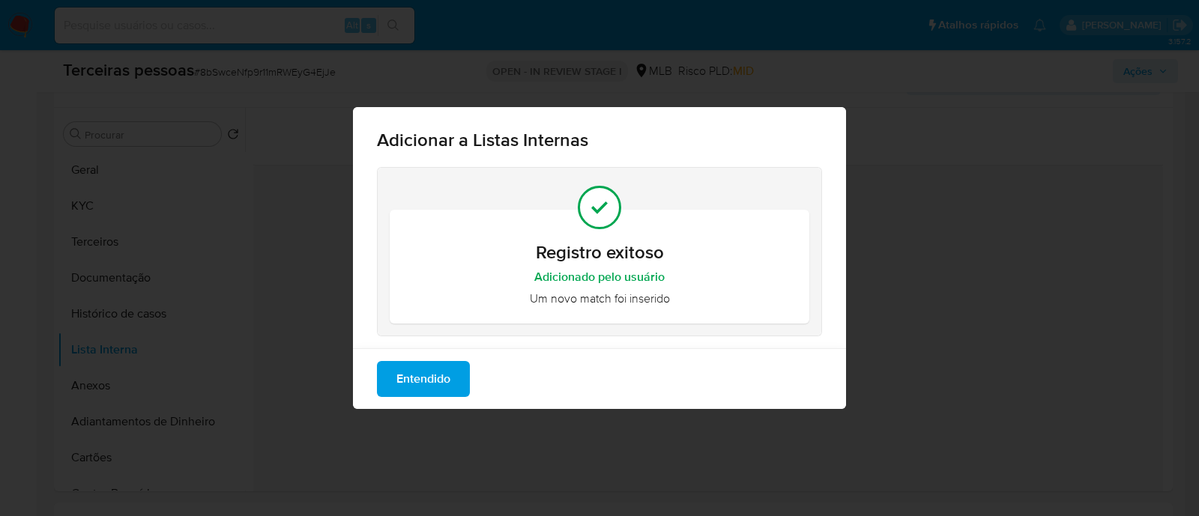
click at [391, 338] on div "Registro exitoso Adicionado pelo usuário Um novo match foi inserido" at bounding box center [599, 257] width 493 height 181
click at [397, 367] on span "Entendido" at bounding box center [423, 379] width 54 height 33
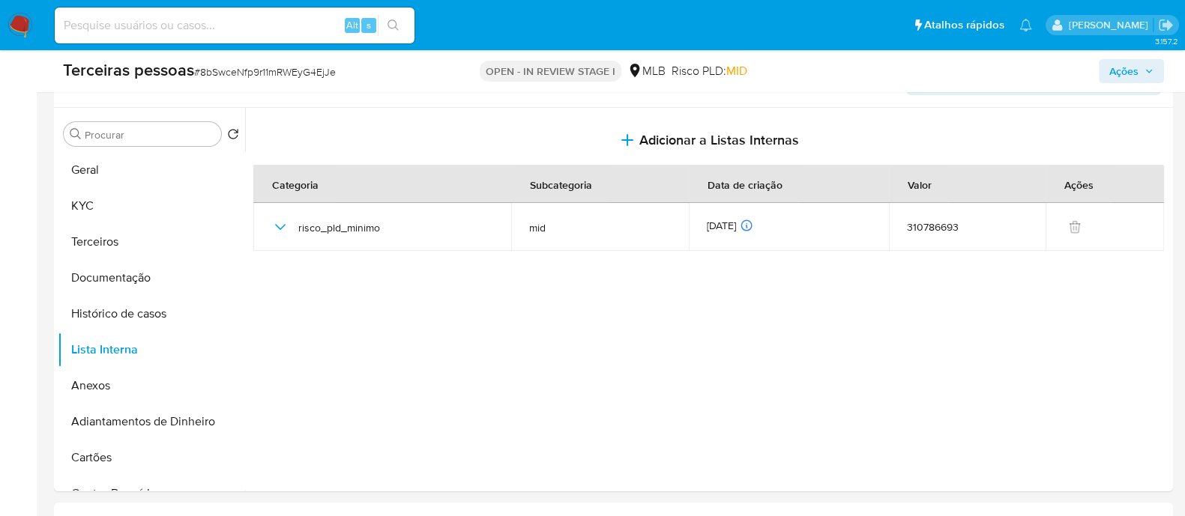
click at [1124, 75] on span "Ações" at bounding box center [1123, 71] width 29 height 24
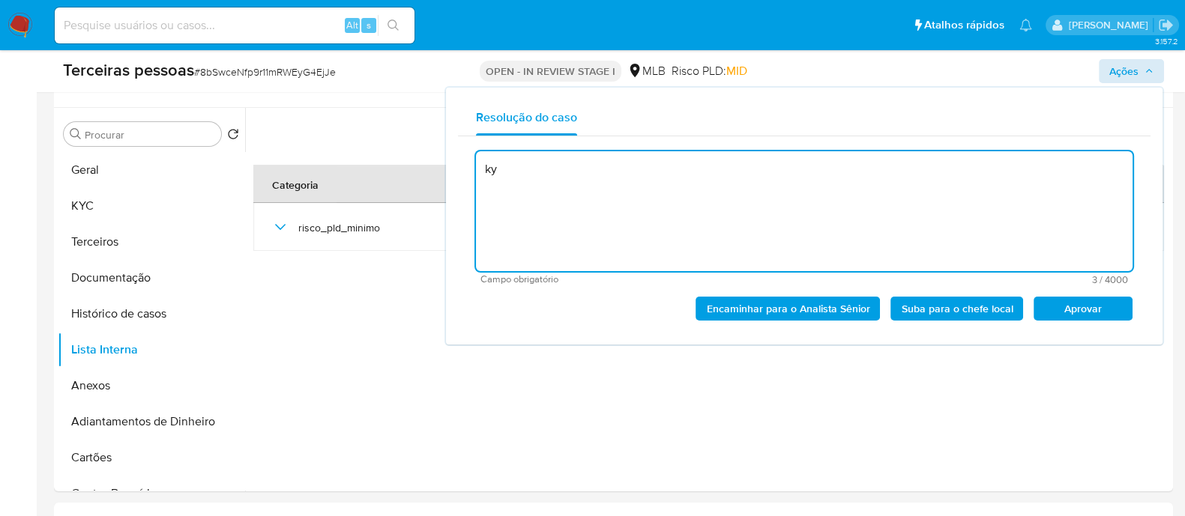
type textarea "k"
click at [1068, 310] on span "Aprovar" at bounding box center [1083, 308] width 78 height 21
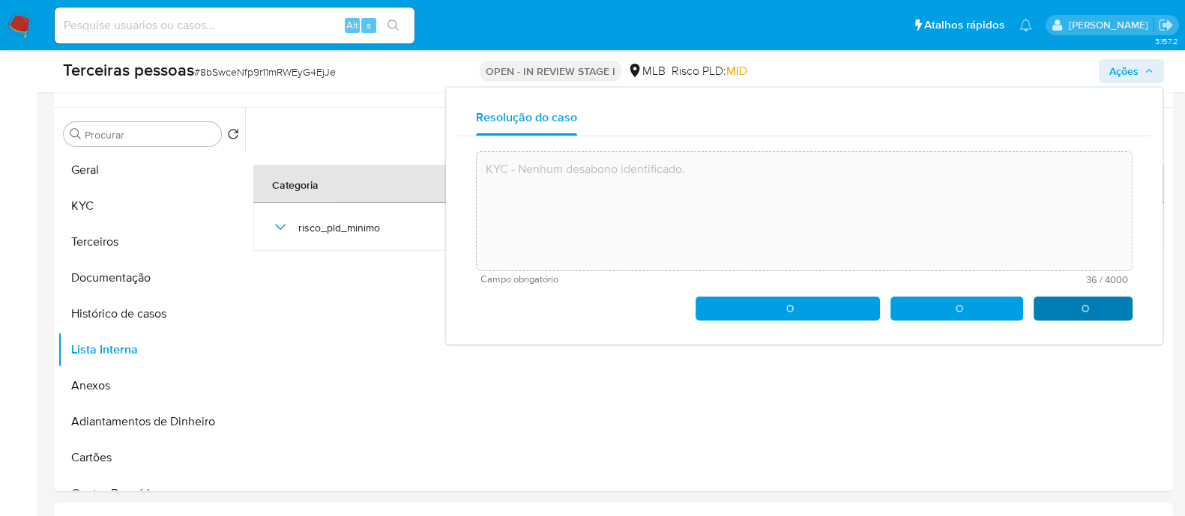
type textarea "KYC - Nenhum desabono identificado."
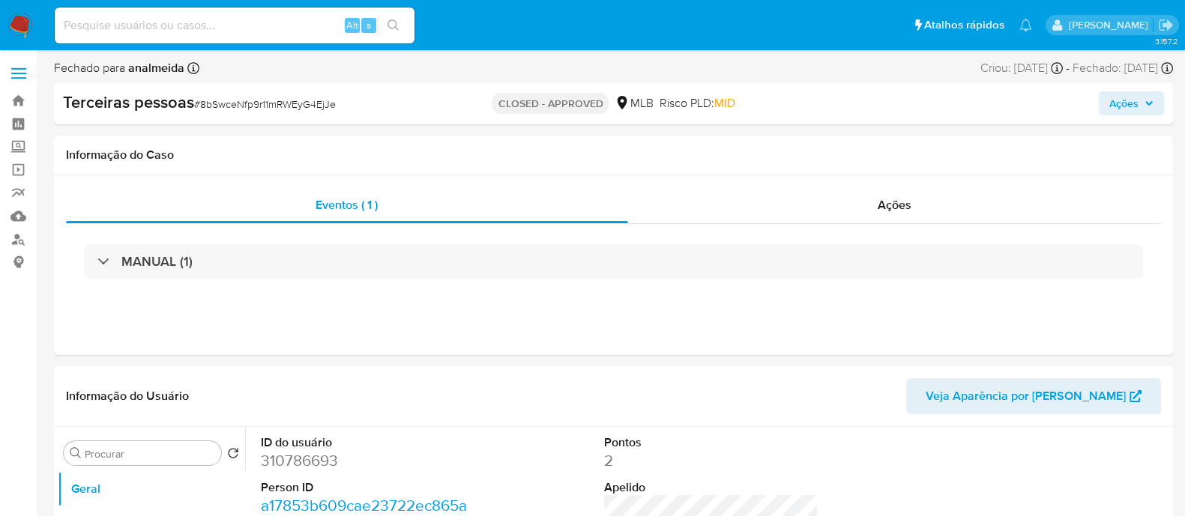
select select "10"
click at [877, 208] on div "Ações" at bounding box center [894, 205] width 533 height 36
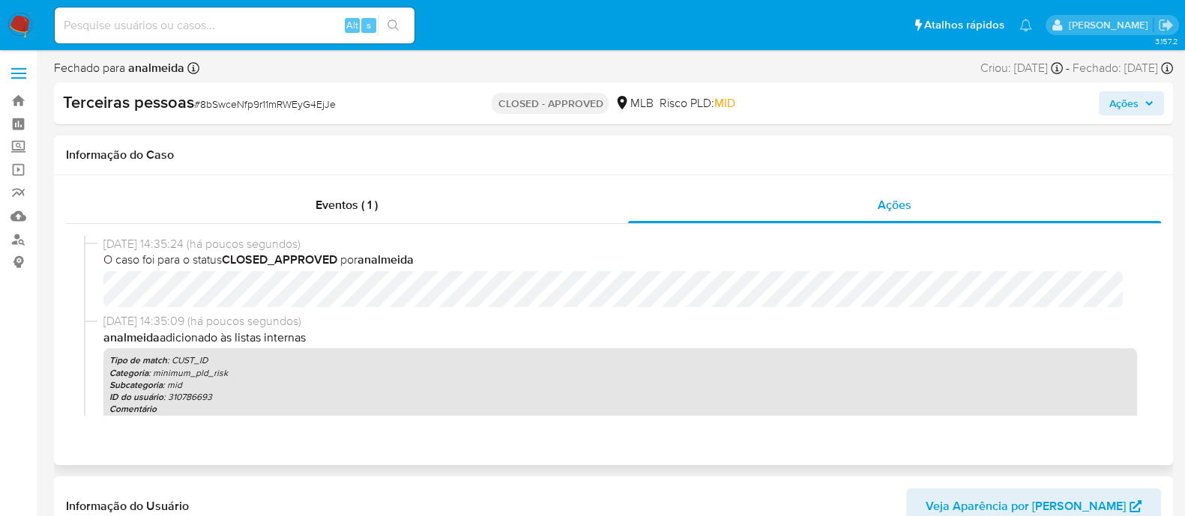
click at [804, 155] on h1 "Informação do Caso" at bounding box center [613, 155] width 1095 height 15
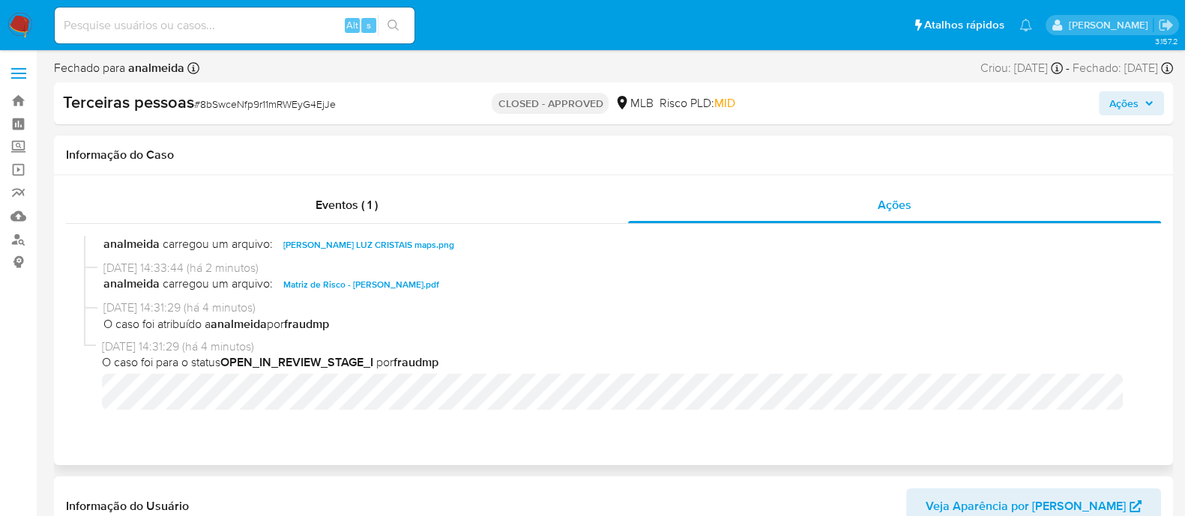
scroll to position [374, 0]
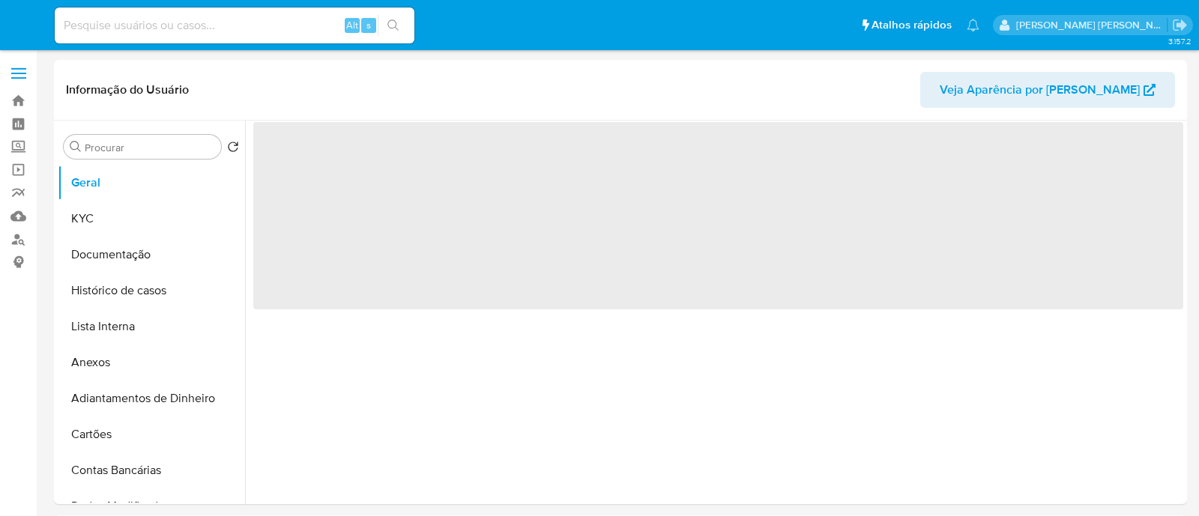
select select "10"
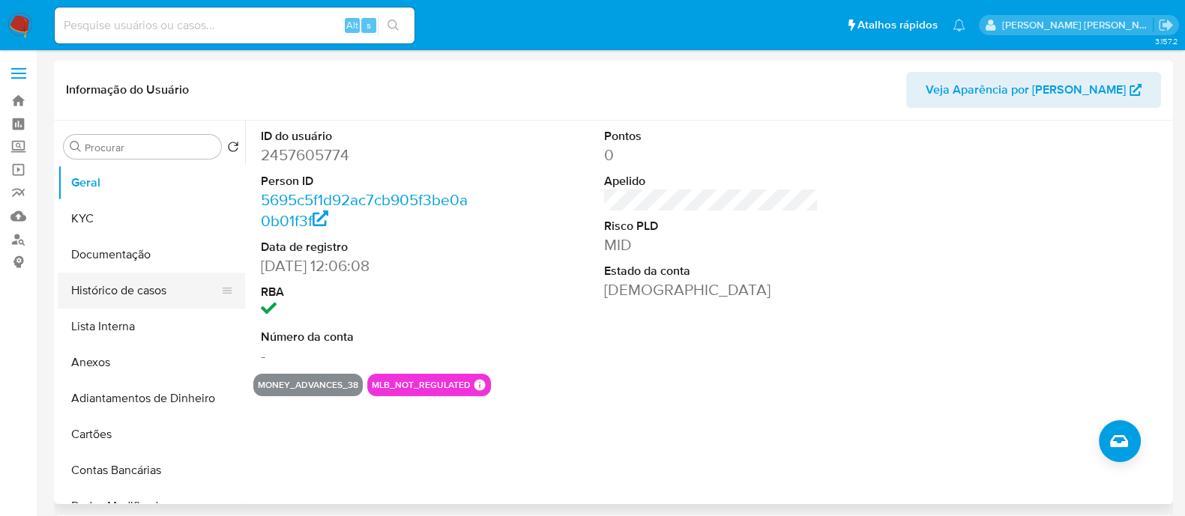
click at [82, 279] on button "Histórico de casos" at bounding box center [145, 291] width 175 height 36
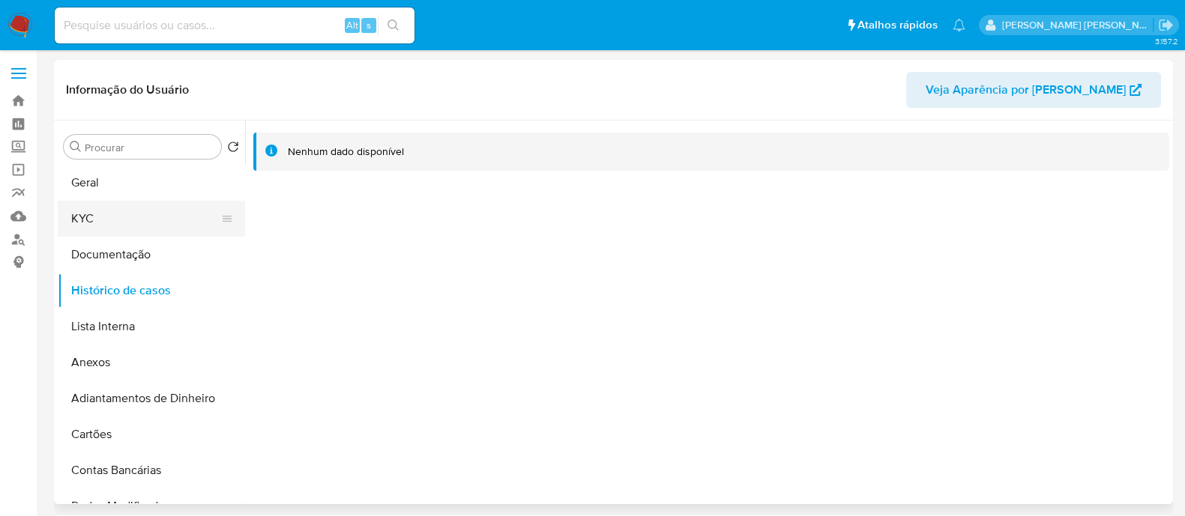
click at [135, 213] on button "KYC" at bounding box center [145, 219] width 175 height 36
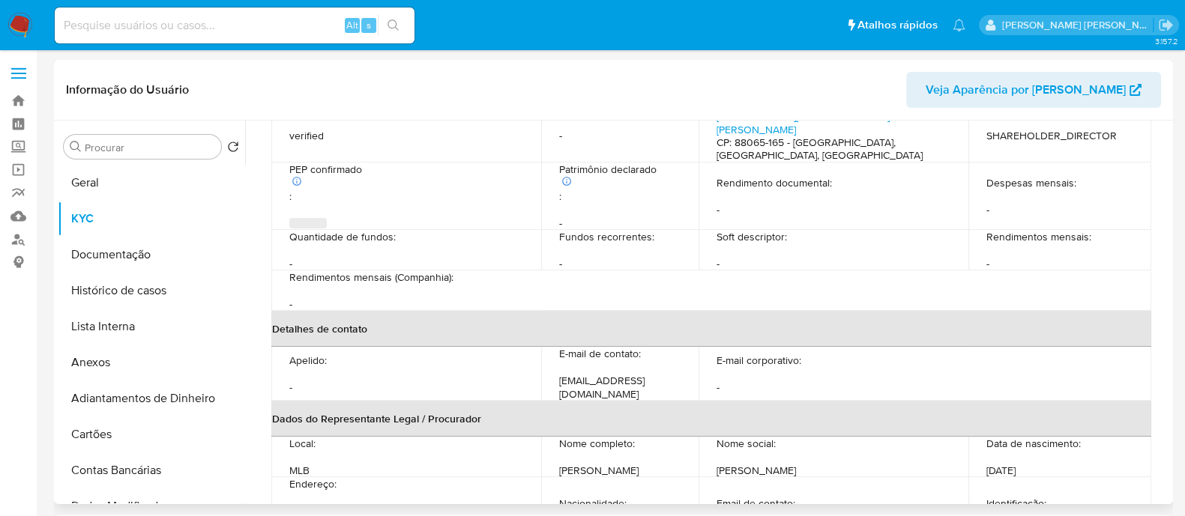
scroll to position [660, 0]
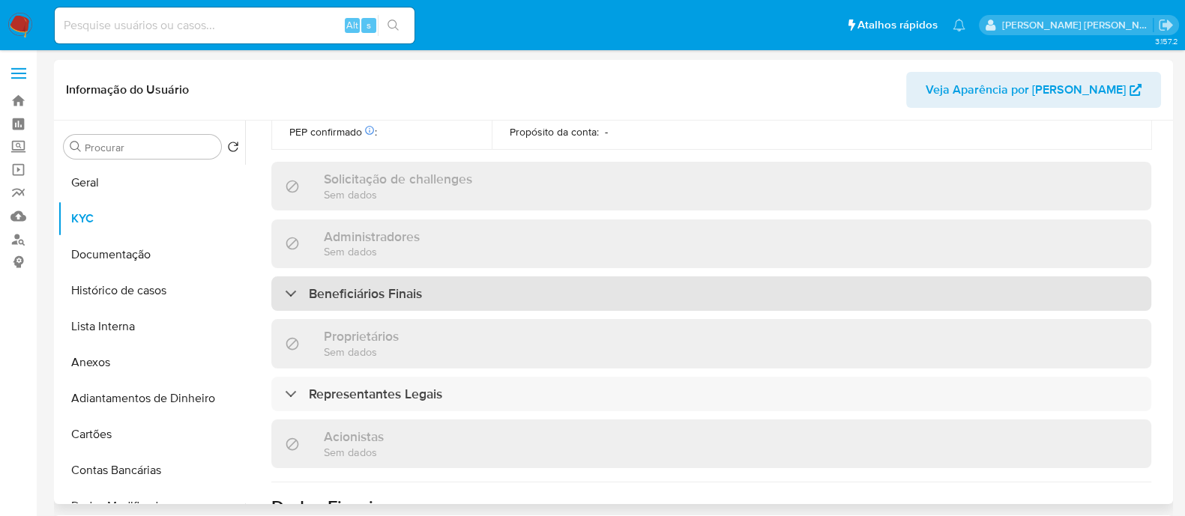
click at [551, 276] on div "Beneficiários Finais" at bounding box center [711, 293] width 880 height 34
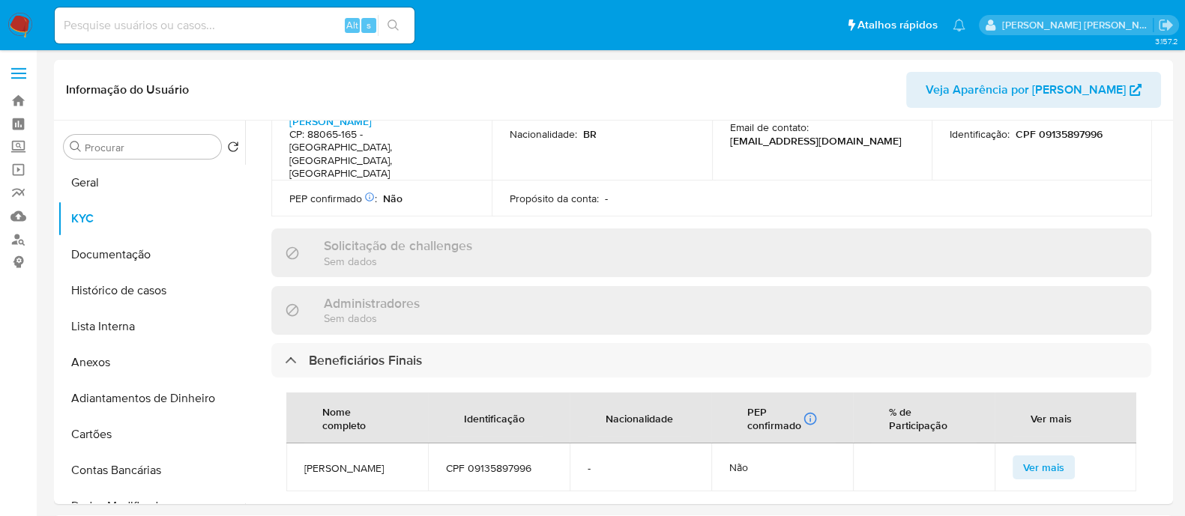
scroll to position [379, 0]
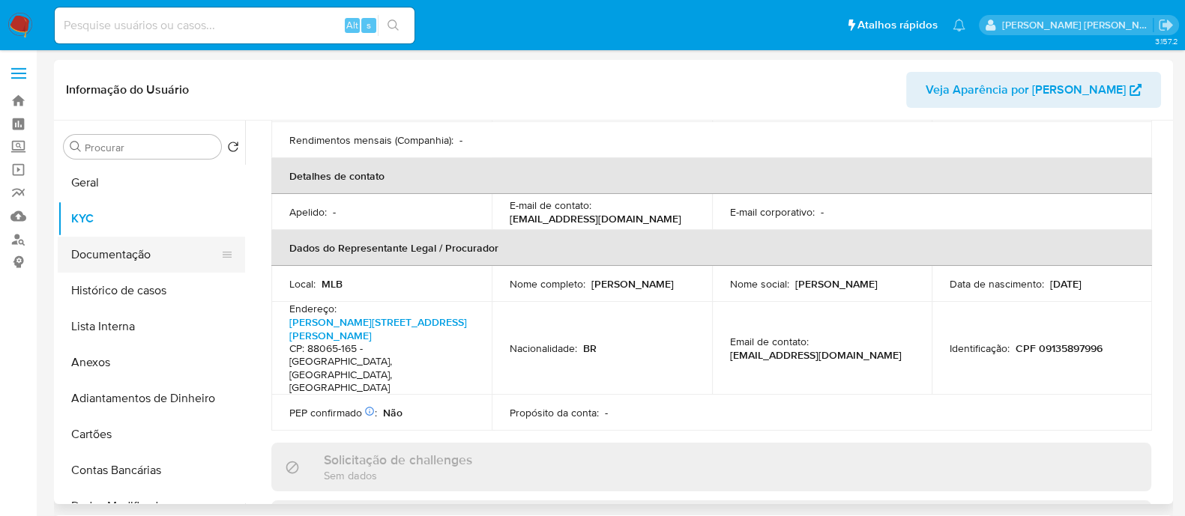
click at [142, 260] on button "Documentação" at bounding box center [145, 255] width 175 height 36
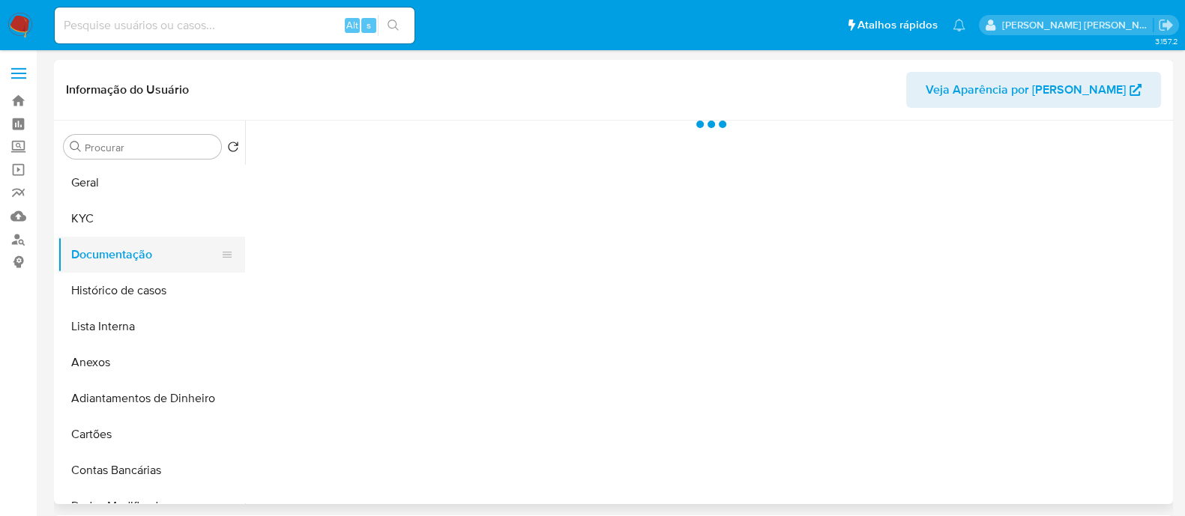
scroll to position [0, 0]
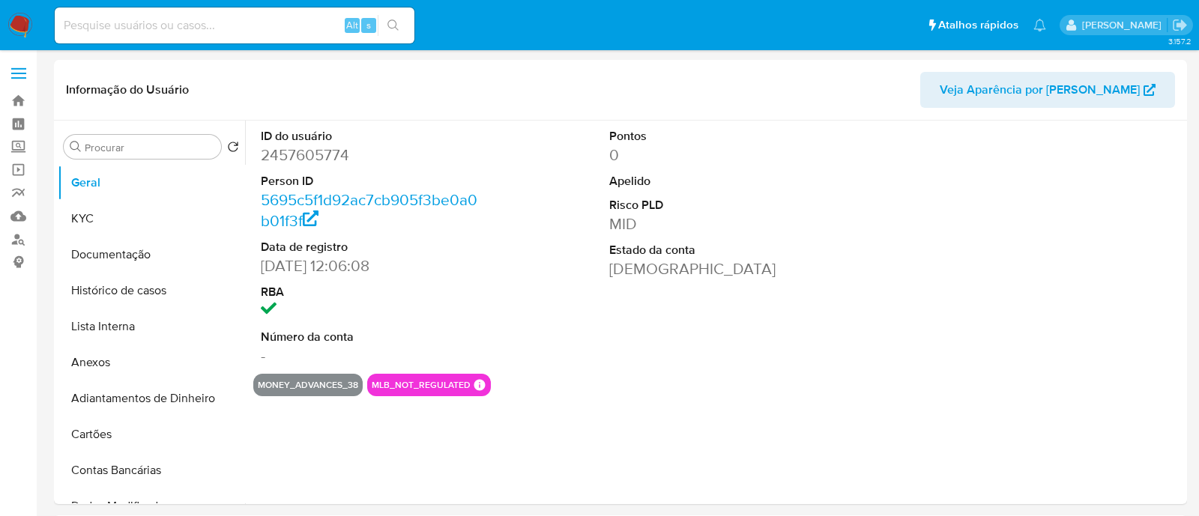
select select "10"
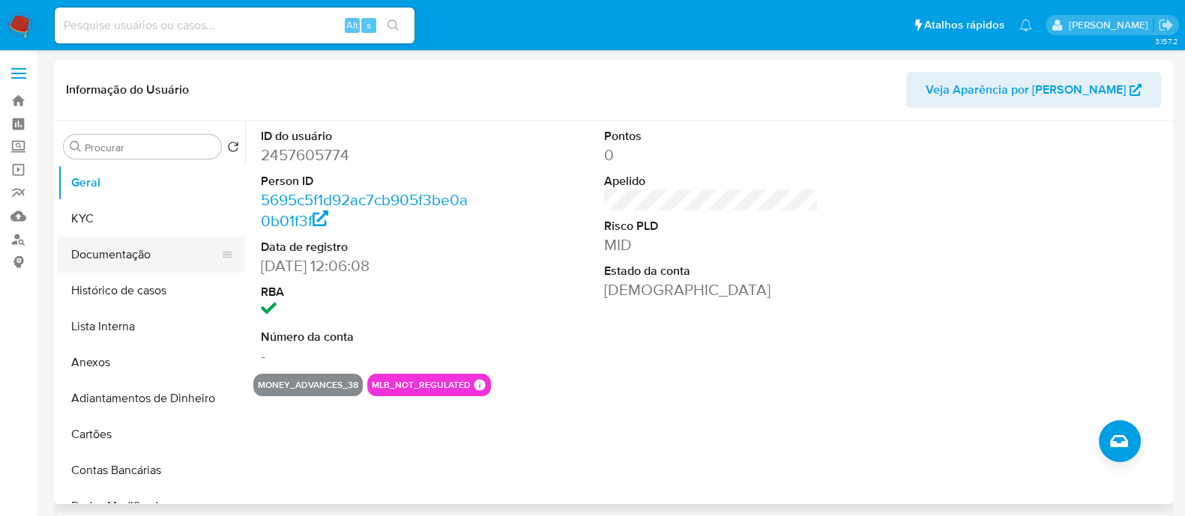
click at [101, 256] on button "Documentação" at bounding box center [145, 255] width 175 height 36
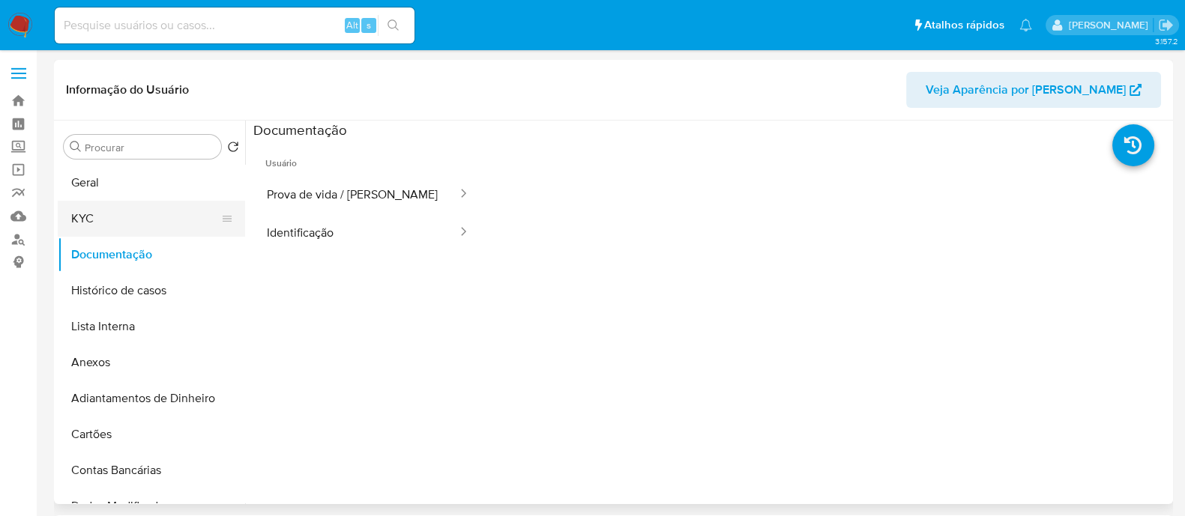
click at [129, 219] on button "KYC" at bounding box center [145, 219] width 175 height 36
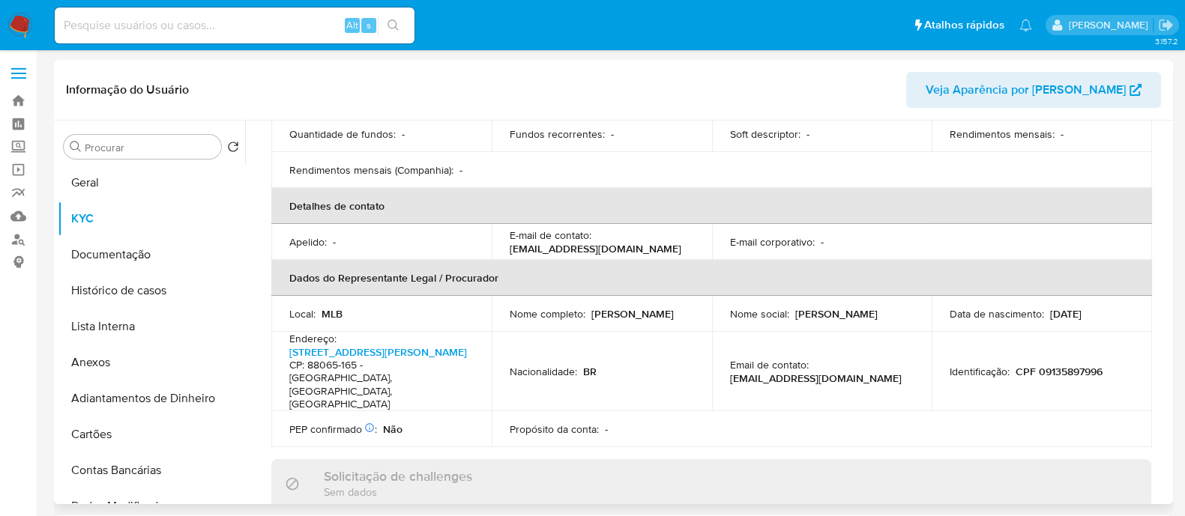
scroll to position [562, 0]
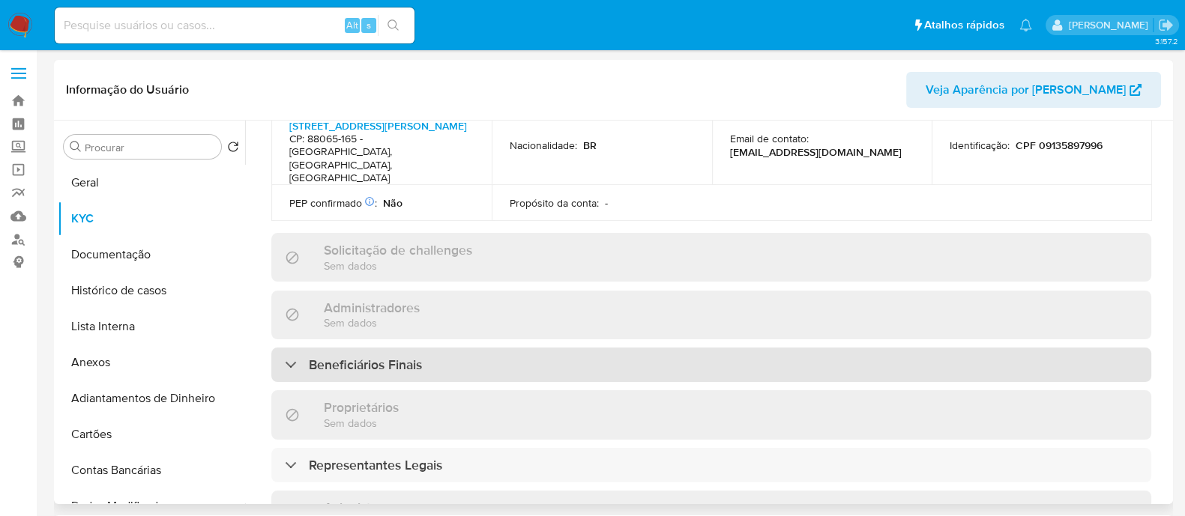
click at [505, 348] on div "Beneficiários Finais" at bounding box center [711, 365] width 880 height 34
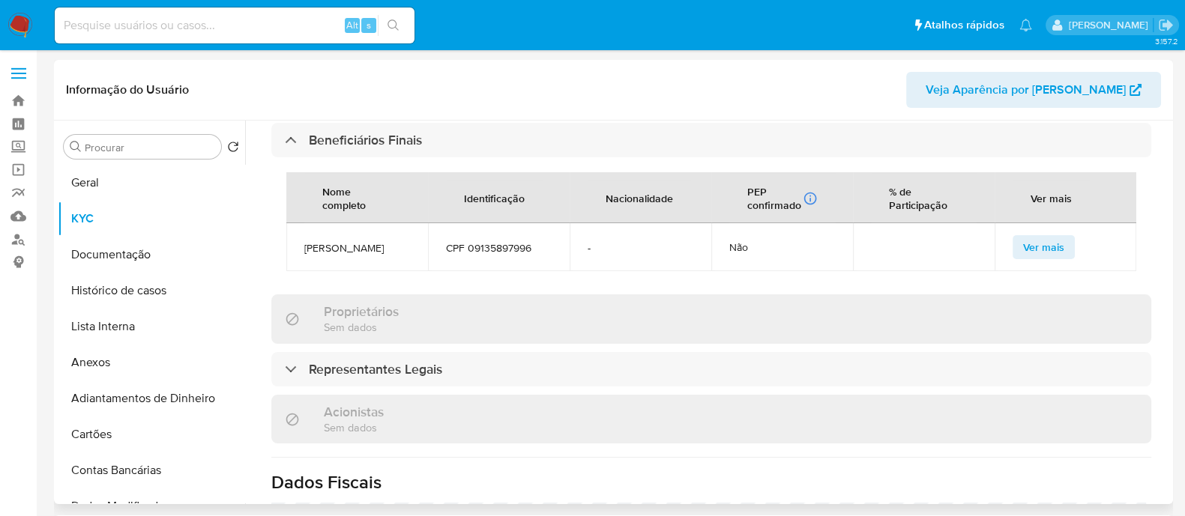
scroll to position [843, 0]
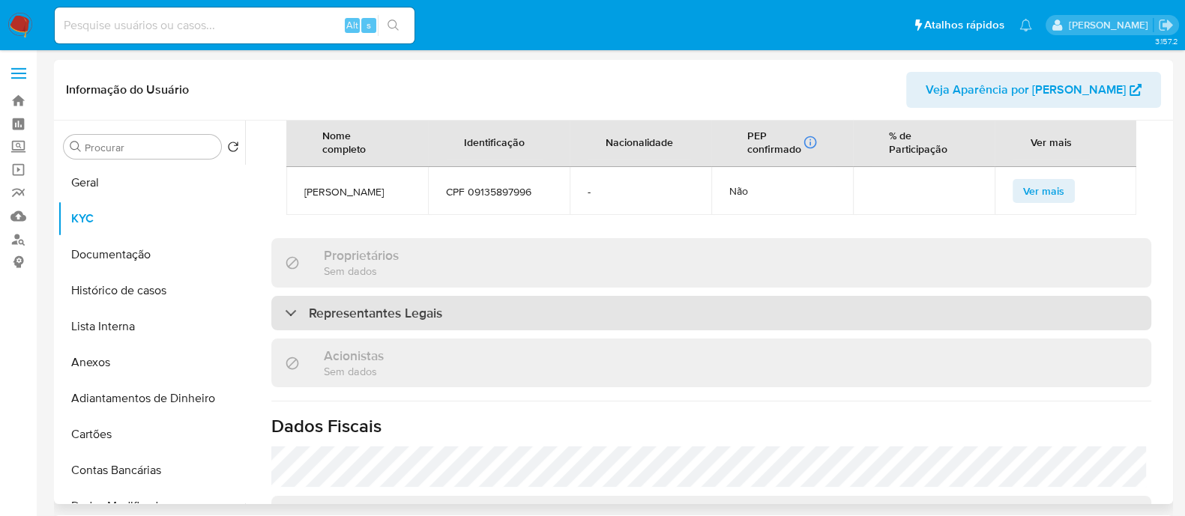
click at [593, 309] on div "Representantes Legais" at bounding box center [711, 313] width 880 height 34
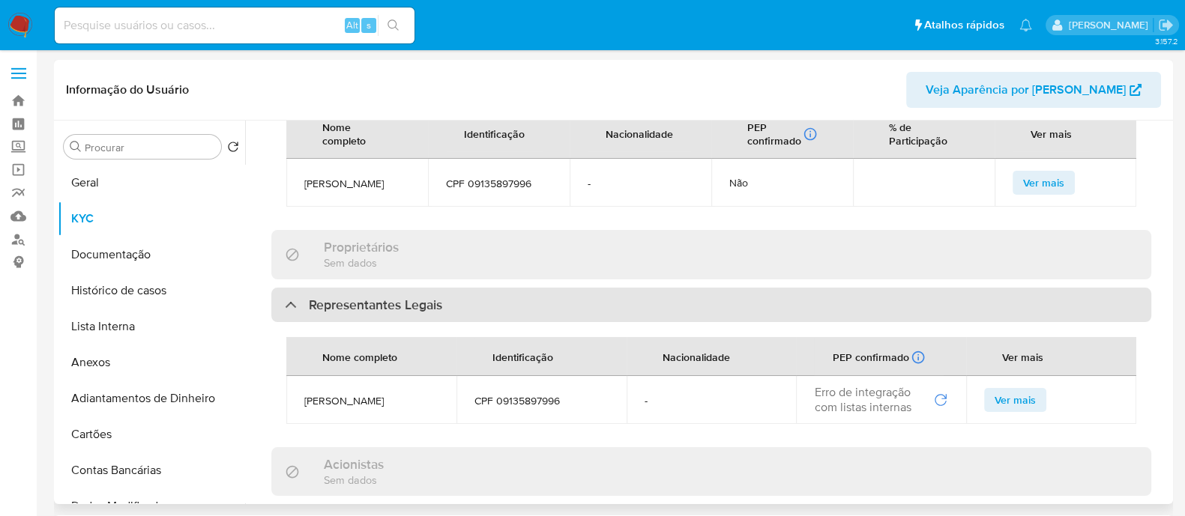
scroll to position [477, 0]
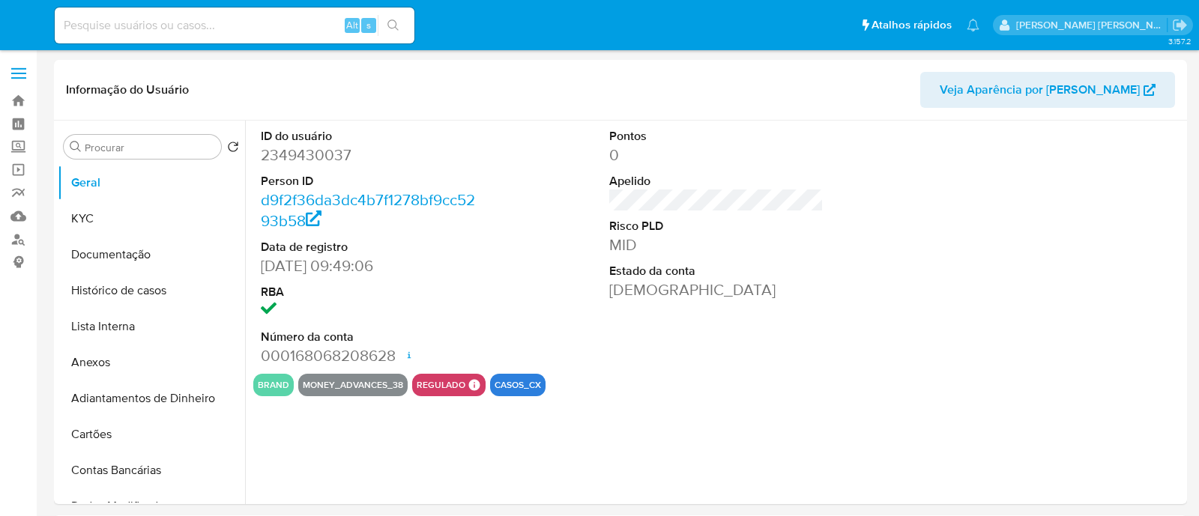
select select "10"
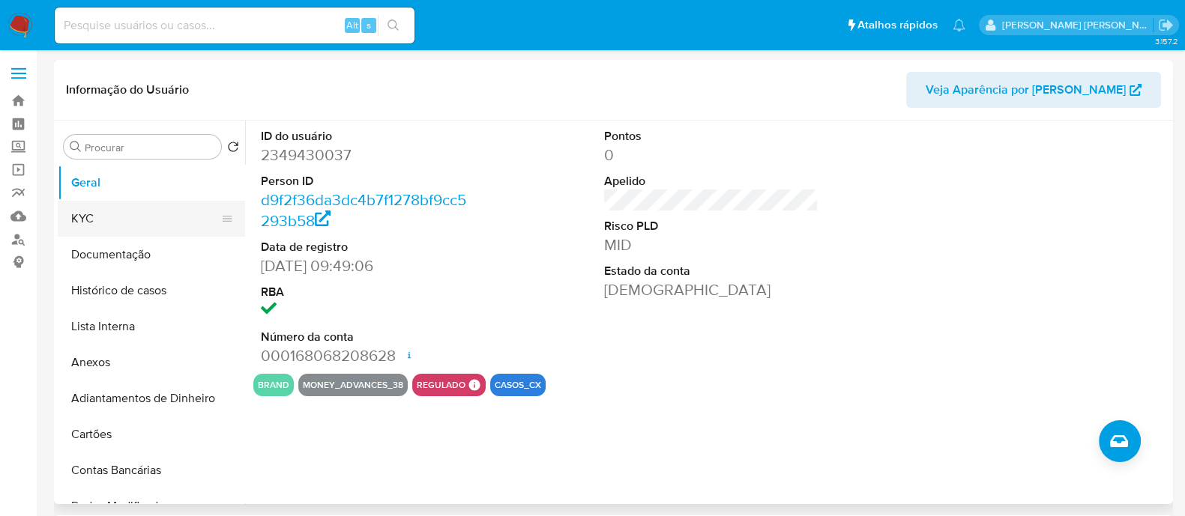
click at [130, 205] on button "KYC" at bounding box center [145, 219] width 175 height 36
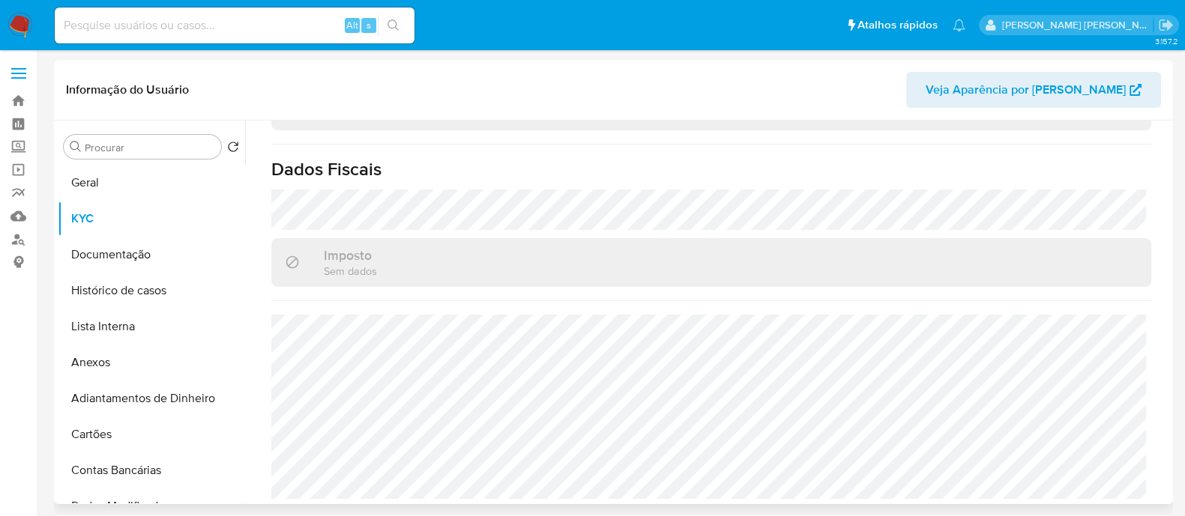
scroll to position [755, 0]
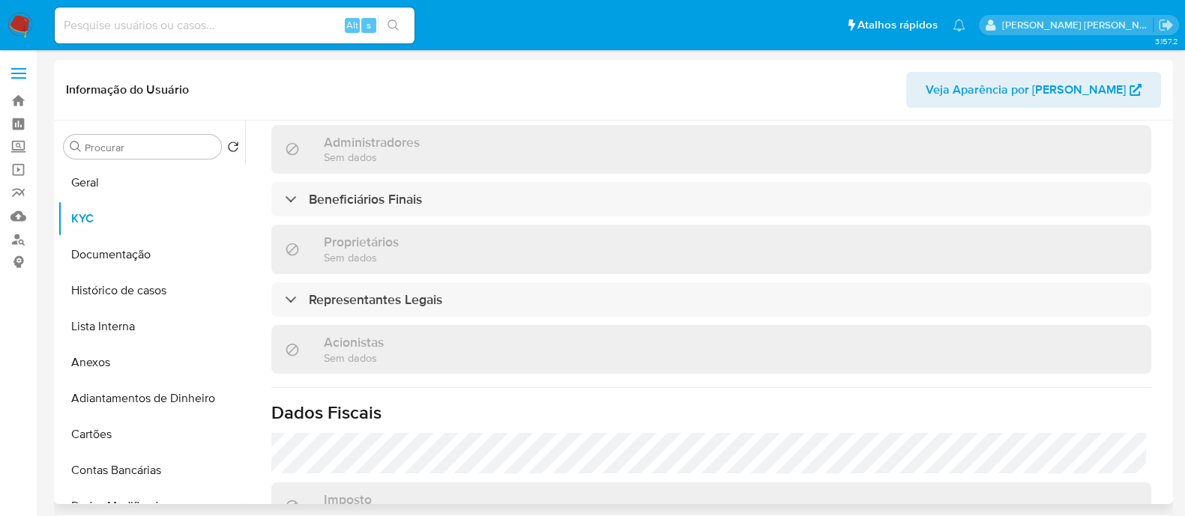
click at [536, 227] on div "Informações da empresa ID do usuário : 2349430037 Nome do comércio : UNFAIR ADV…" at bounding box center [711, 90] width 880 height 1305
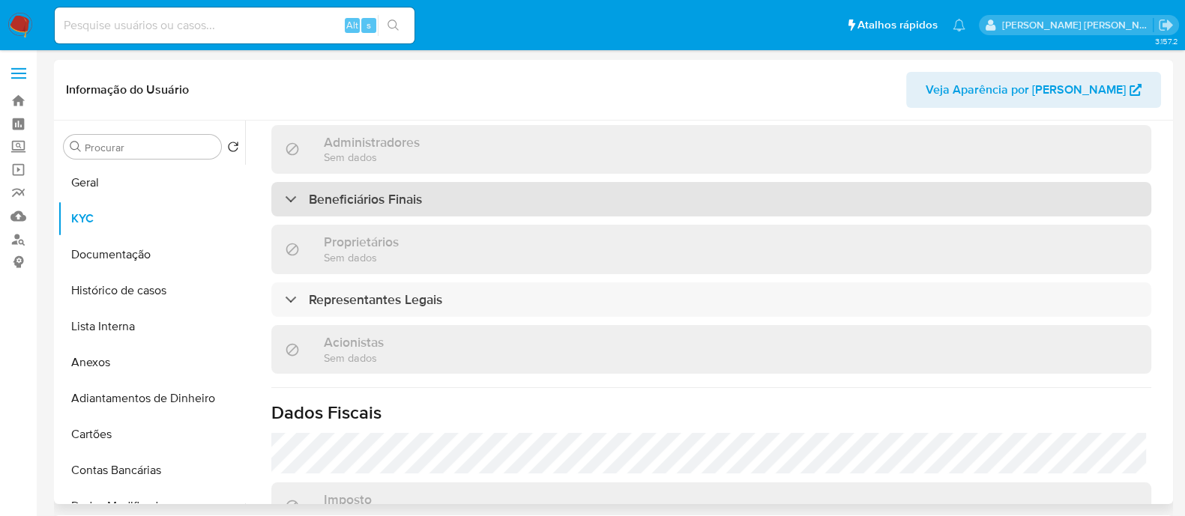
click at [536, 182] on div "Beneficiários Finais" at bounding box center [711, 199] width 880 height 34
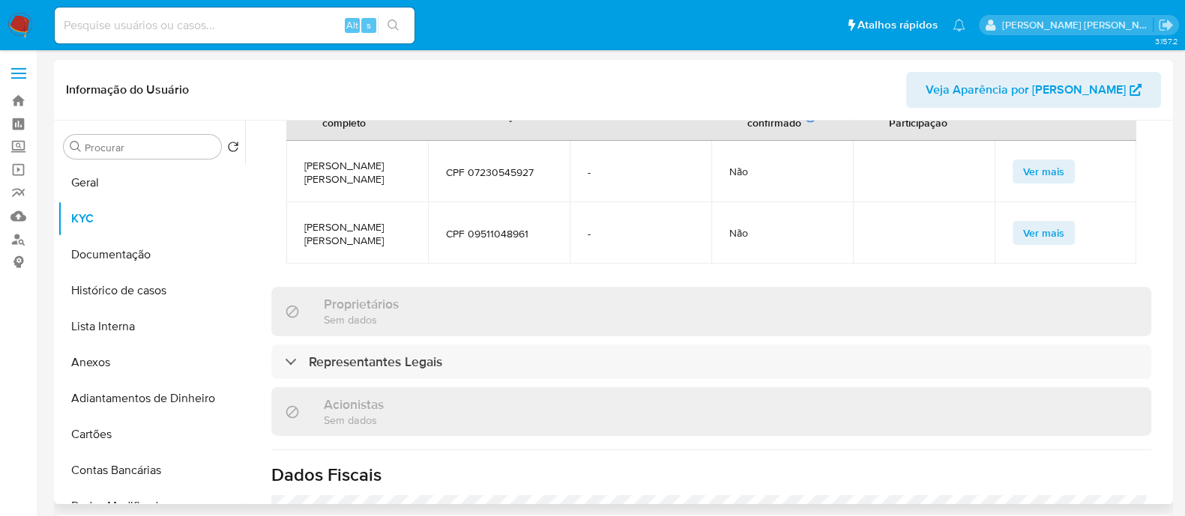
scroll to position [1036, 0]
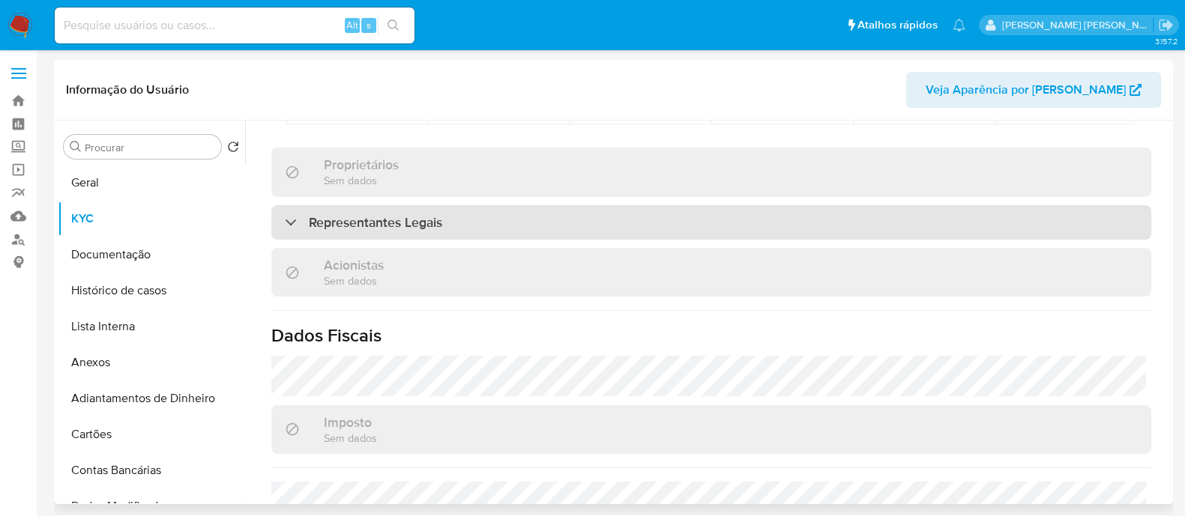
click at [435, 214] on h3 "Representantes Legais" at bounding box center [375, 222] width 133 height 16
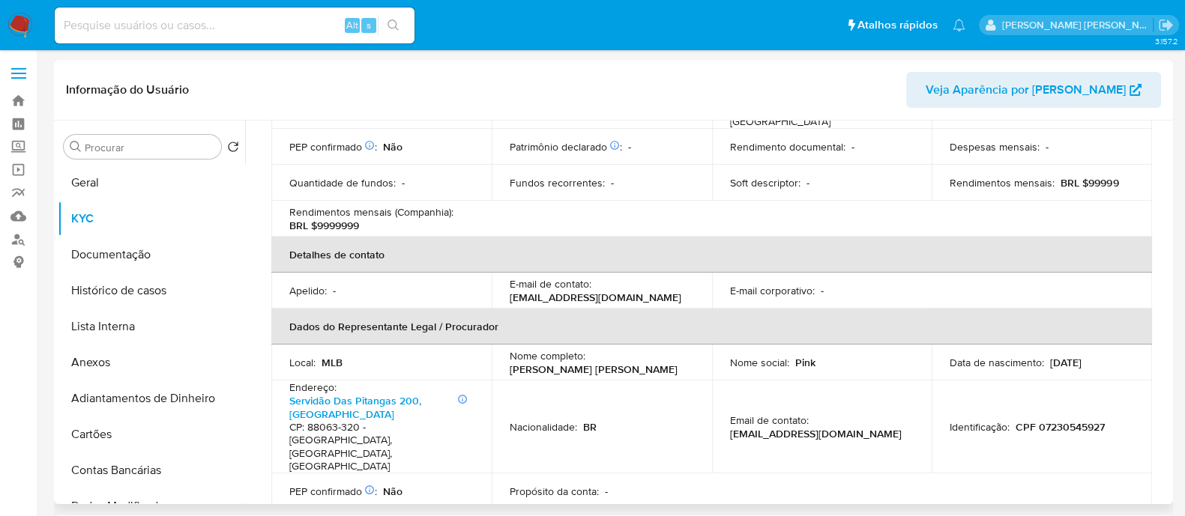
scroll to position [99, 0]
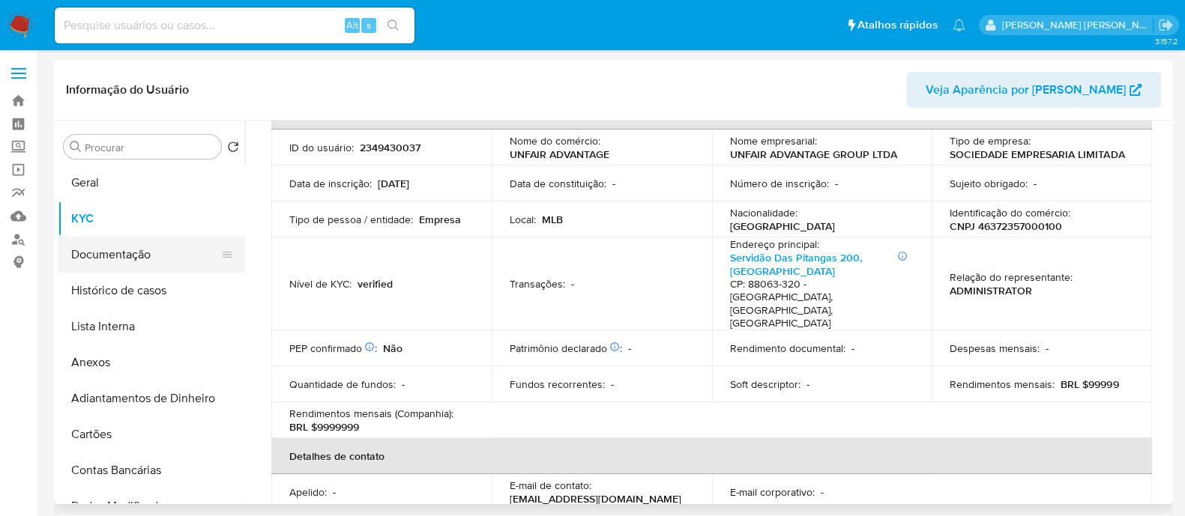
click at [121, 251] on button "Documentação" at bounding box center [145, 255] width 175 height 36
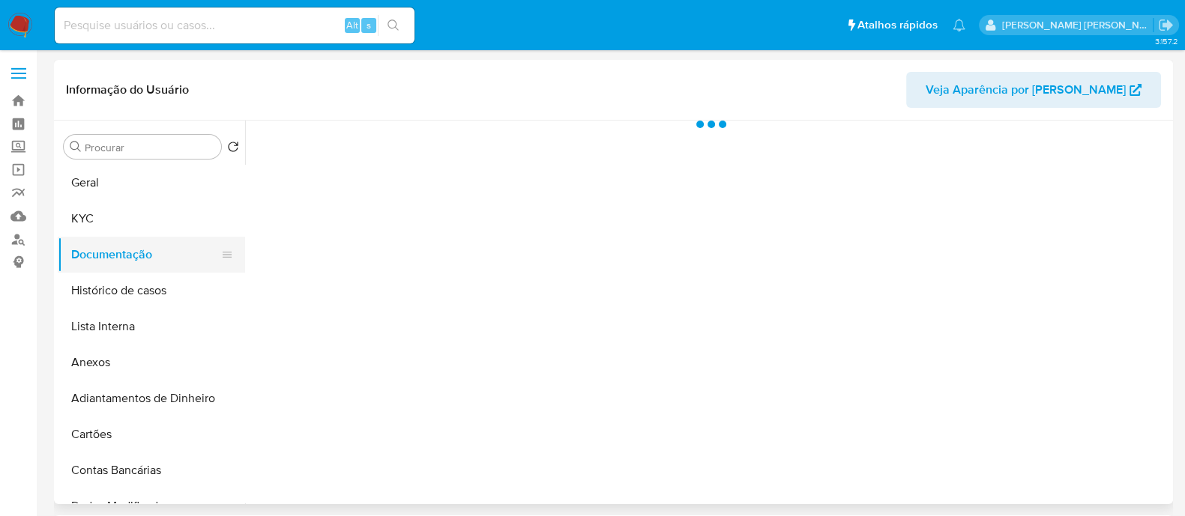
scroll to position [0, 0]
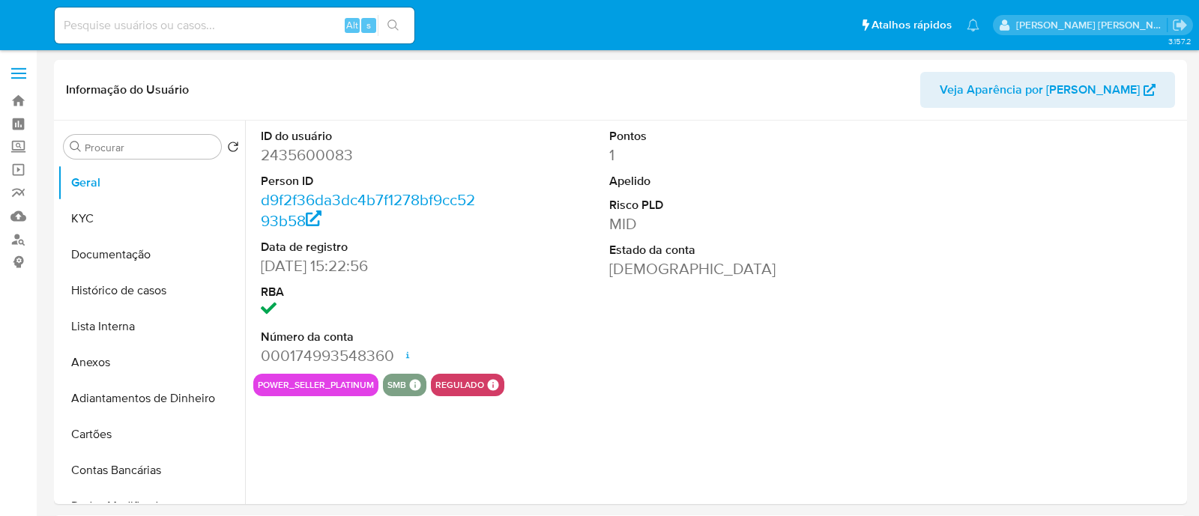
select select "10"
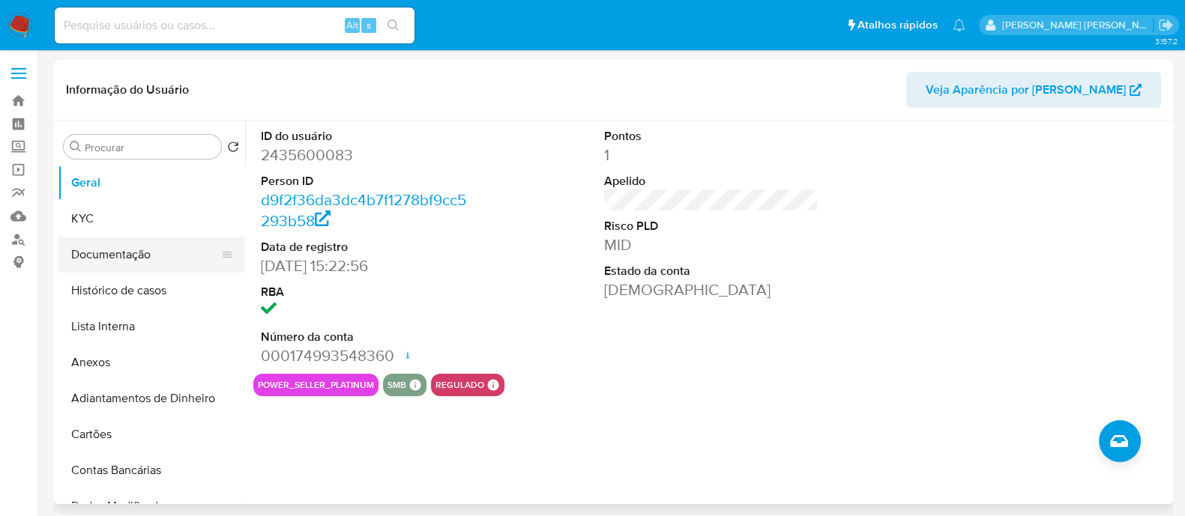
click at [120, 253] on button "Documentação" at bounding box center [145, 255] width 175 height 36
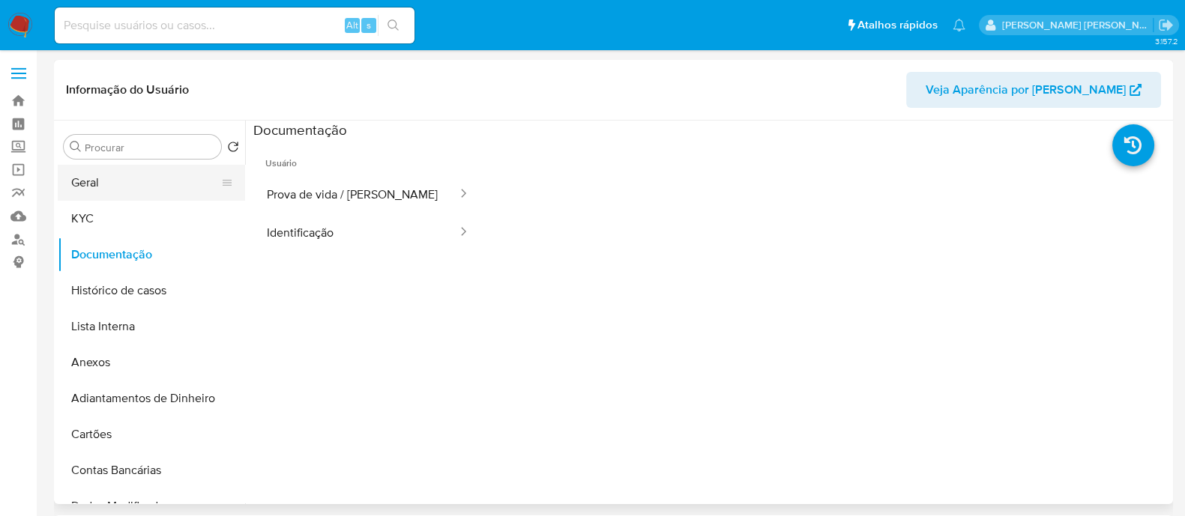
click at [127, 199] on button "Geral" at bounding box center [145, 183] width 175 height 36
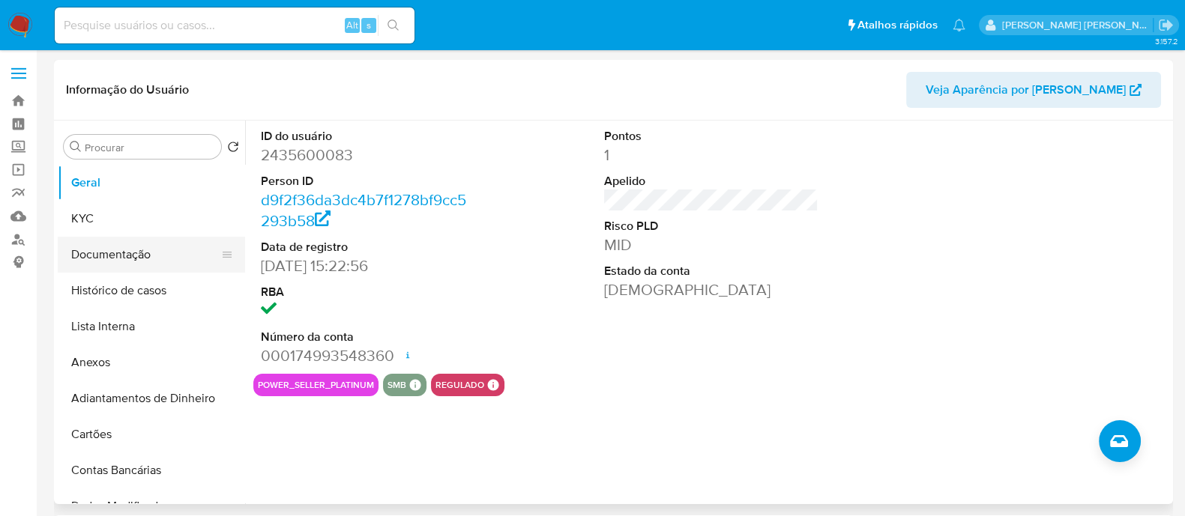
click at [74, 238] on button "Documentação" at bounding box center [145, 255] width 175 height 36
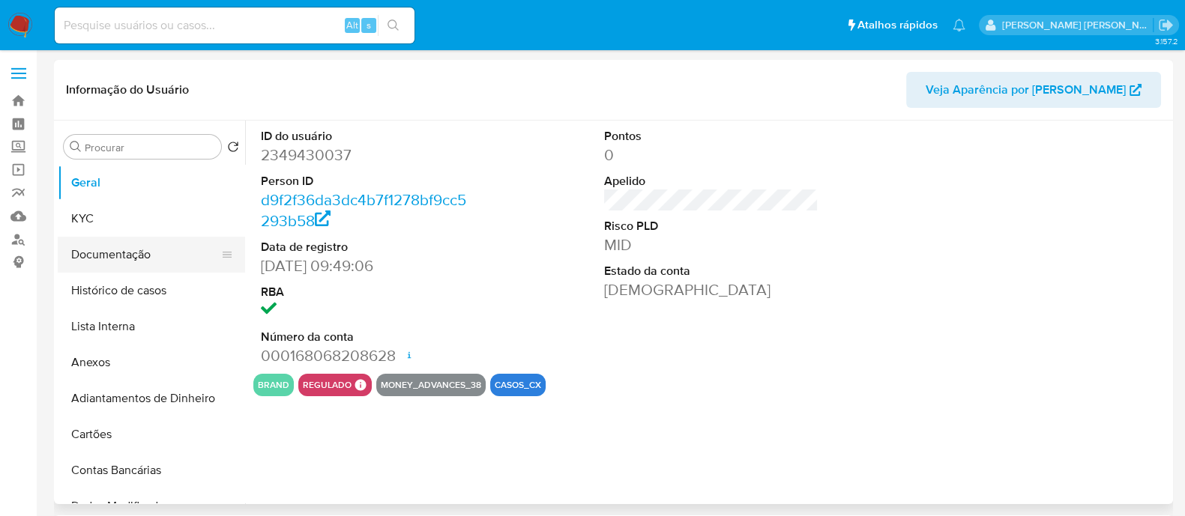
select select "10"
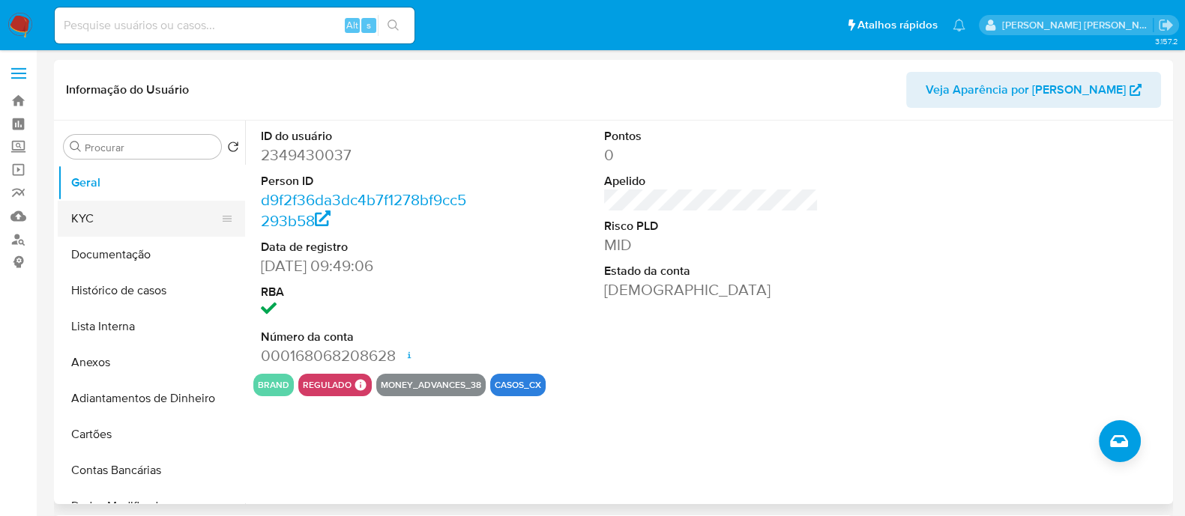
click at [135, 216] on button "KYC" at bounding box center [145, 219] width 175 height 36
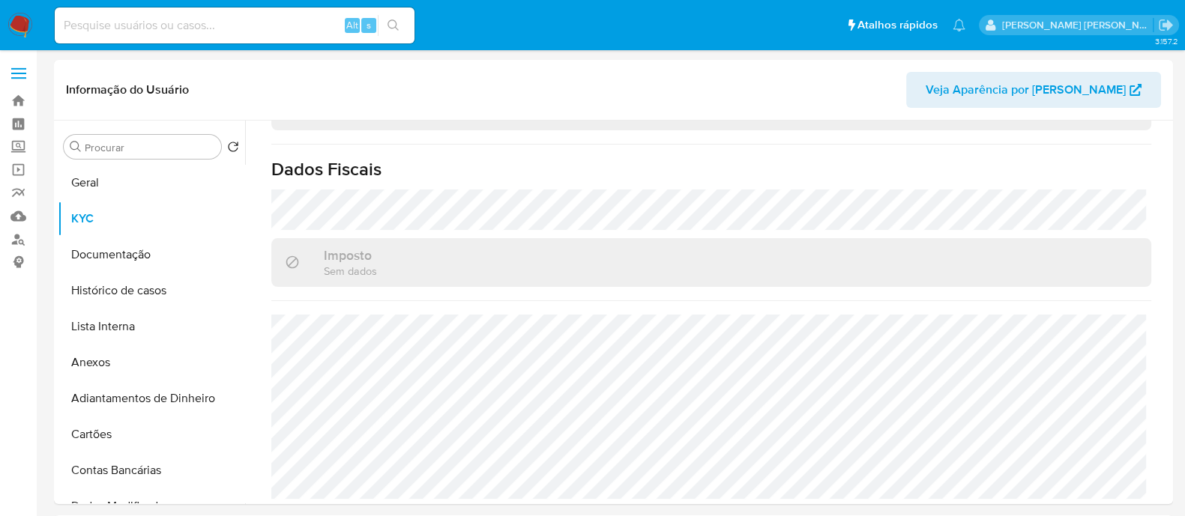
scroll to position [755, 0]
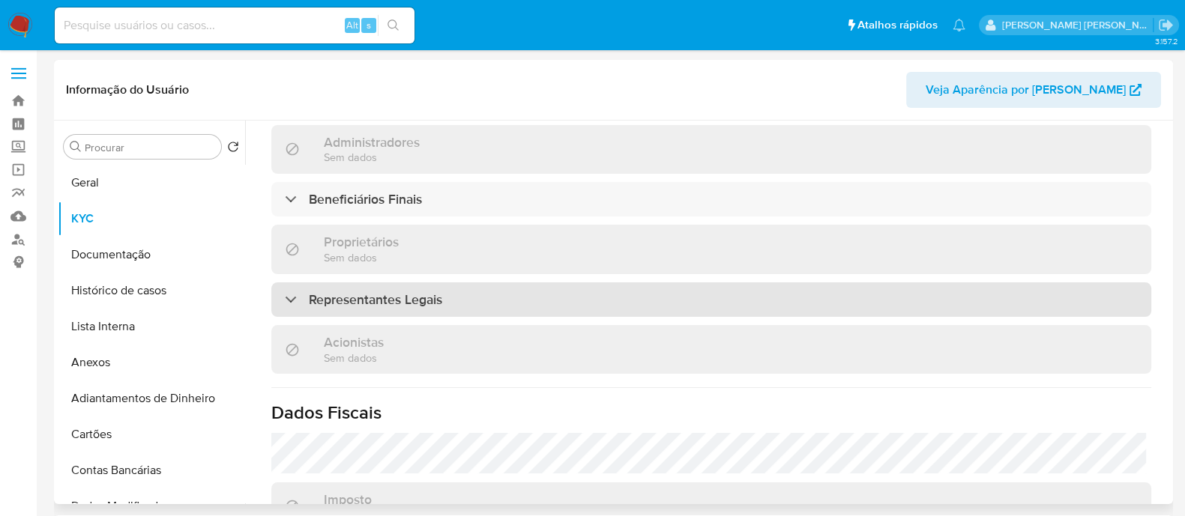
click at [619, 282] on div "Representantes Legais" at bounding box center [711, 299] width 880 height 34
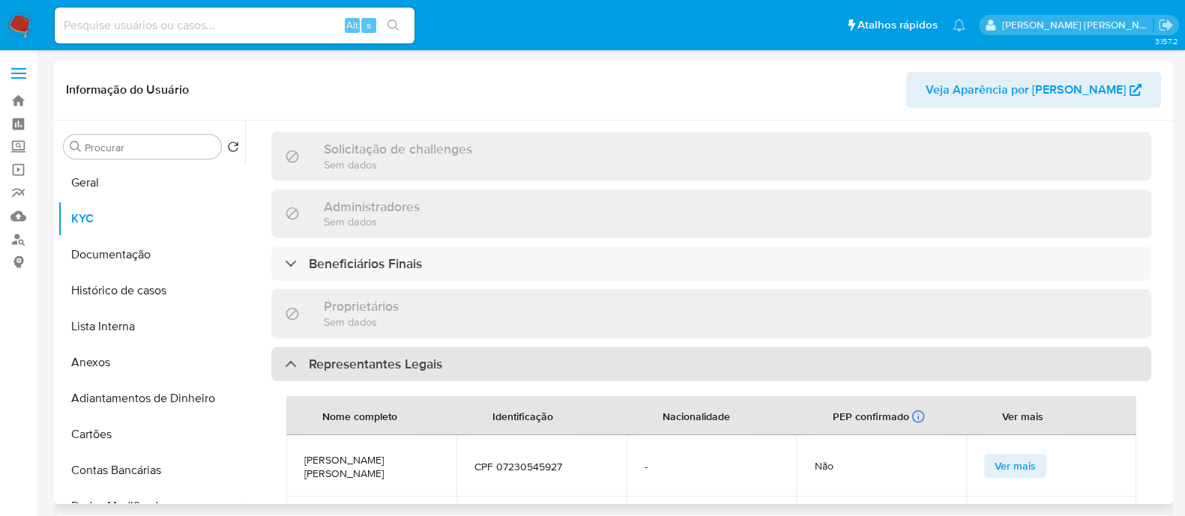
scroll to position [661, 0]
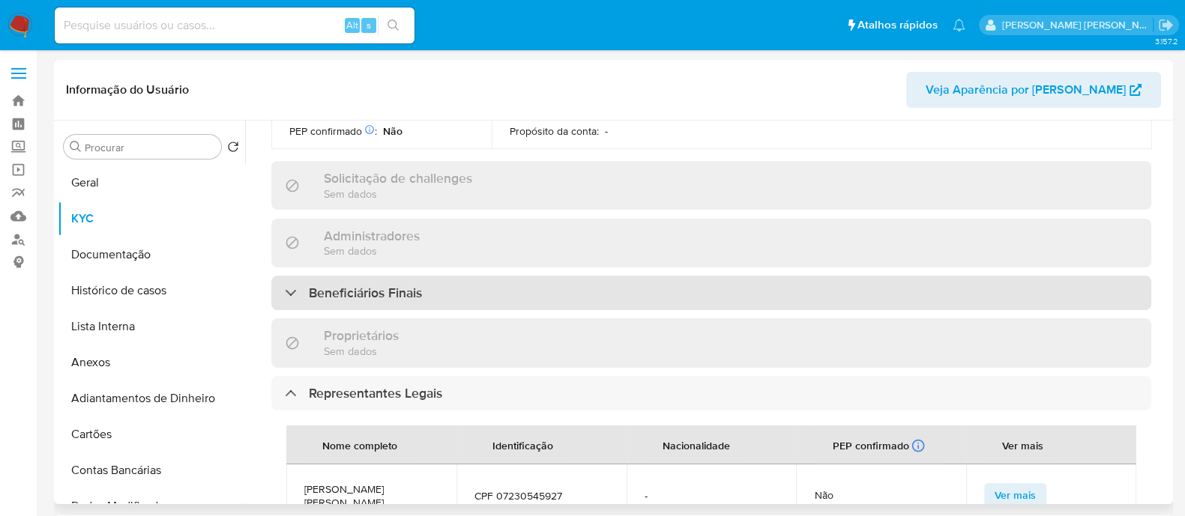
click at [608, 276] on div "Beneficiários Finais" at bounding box center [711, 293] width 880 height 34
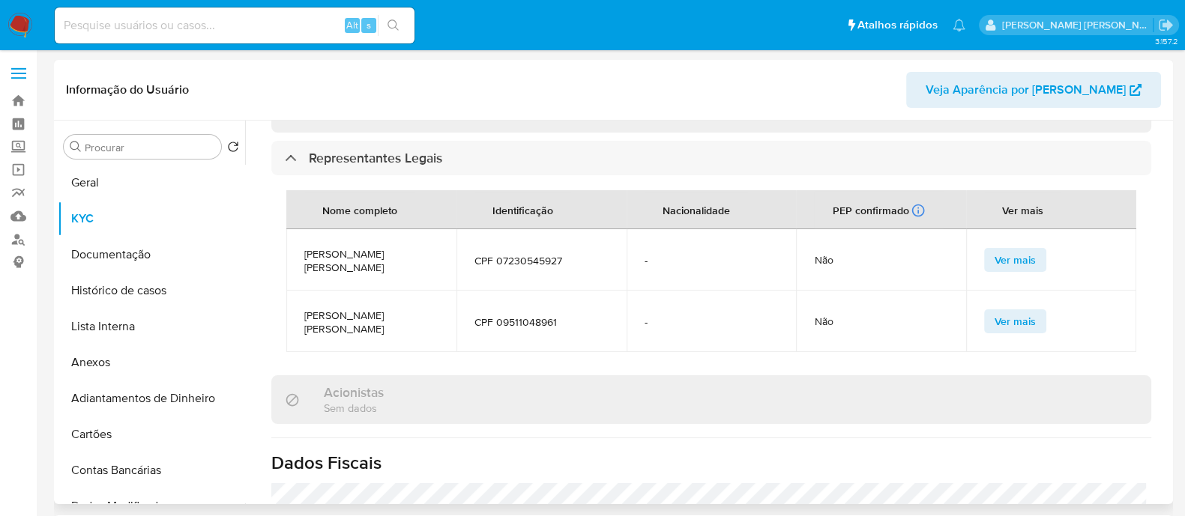
scroll to position [1129, 0]
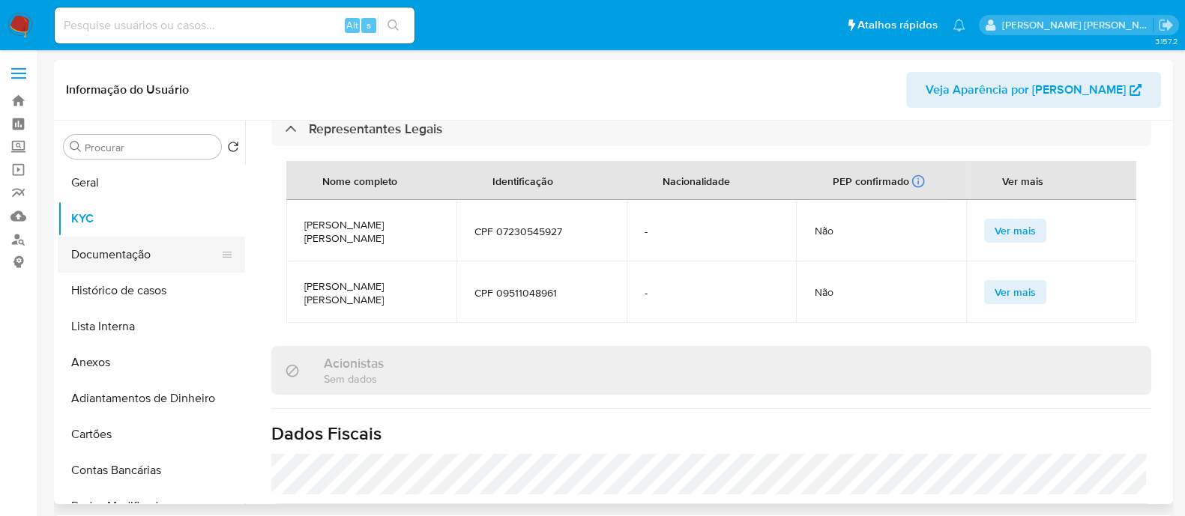
click at [138, 253] on button "Documentação" at bounding box center [145, 255] width 175 height 36
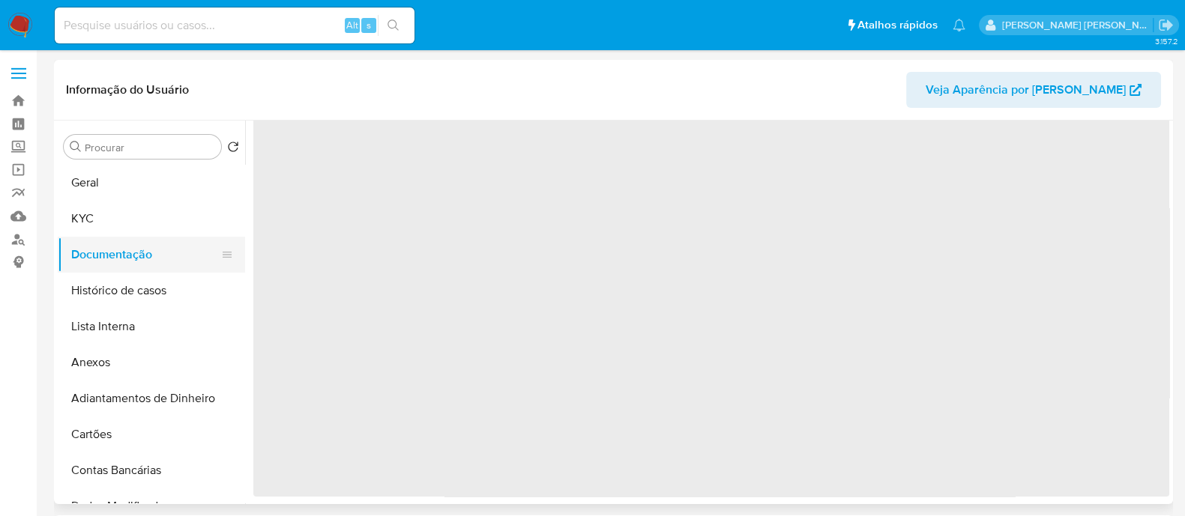
scroll to position [0, 0]
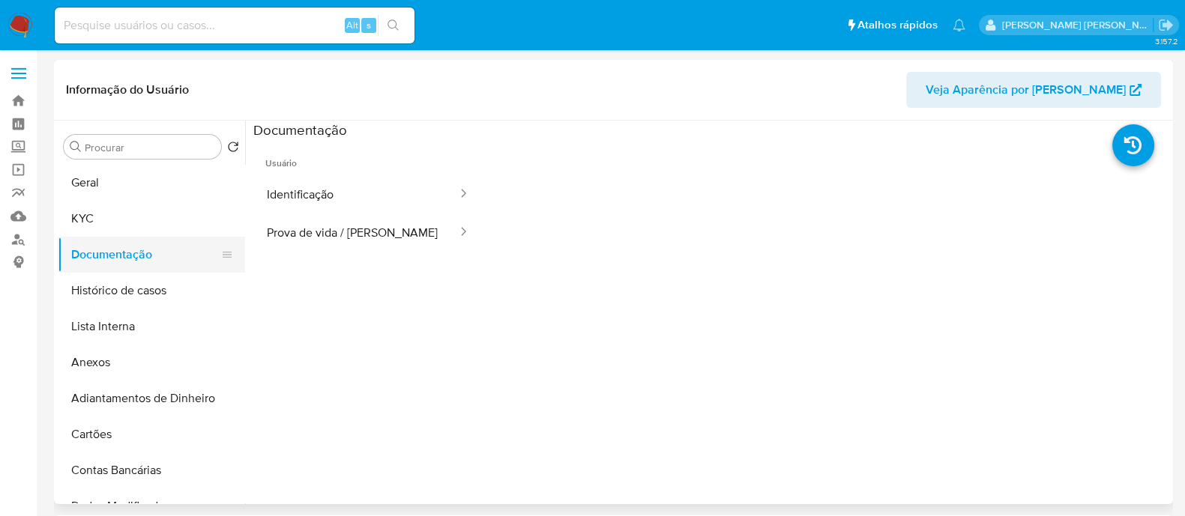
click at [126, 258] on button "Documentação" at bounding box center [145, 255] width 175 height 36
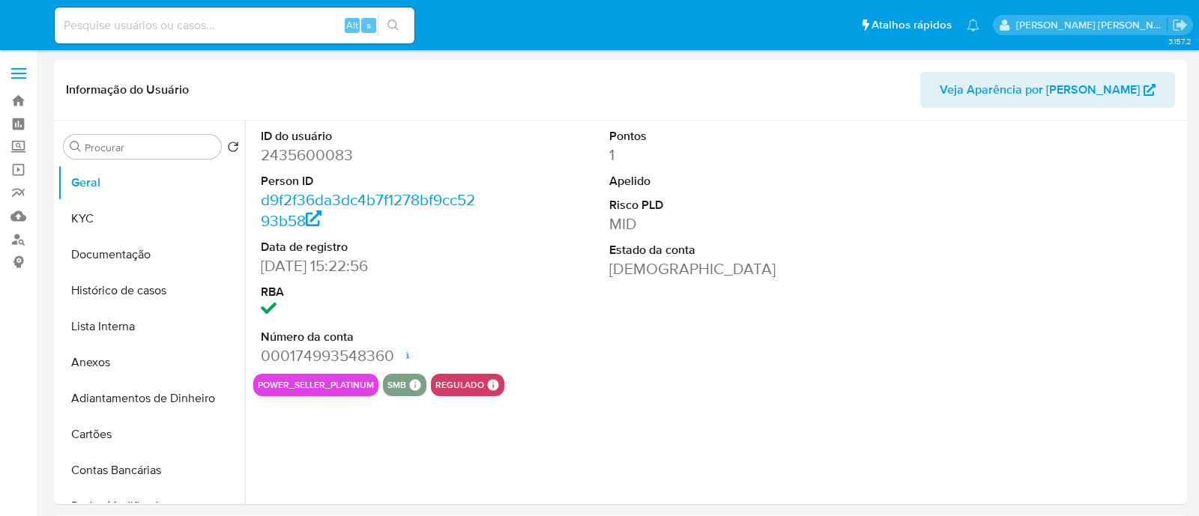
select select "10"
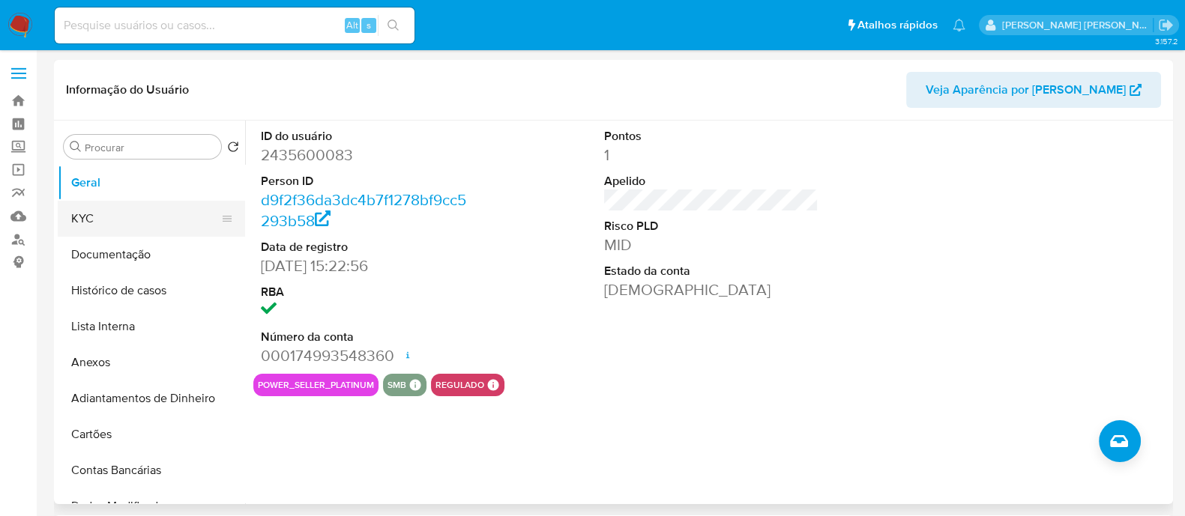
click at [154, 230] on button "KYC" at bounding box center [145, 219] width 175 height 36
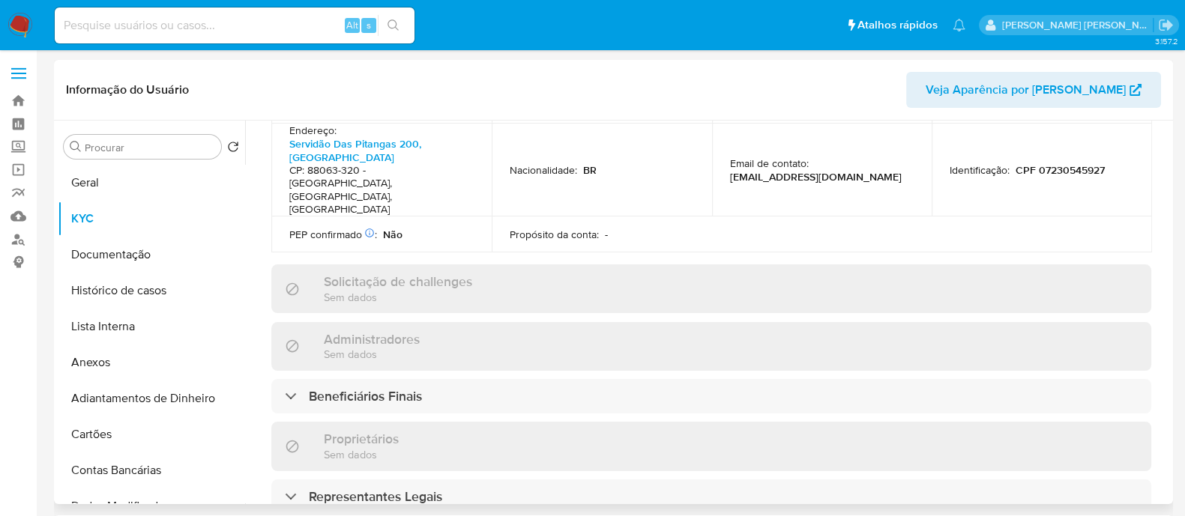
scroll to position [749, 0]
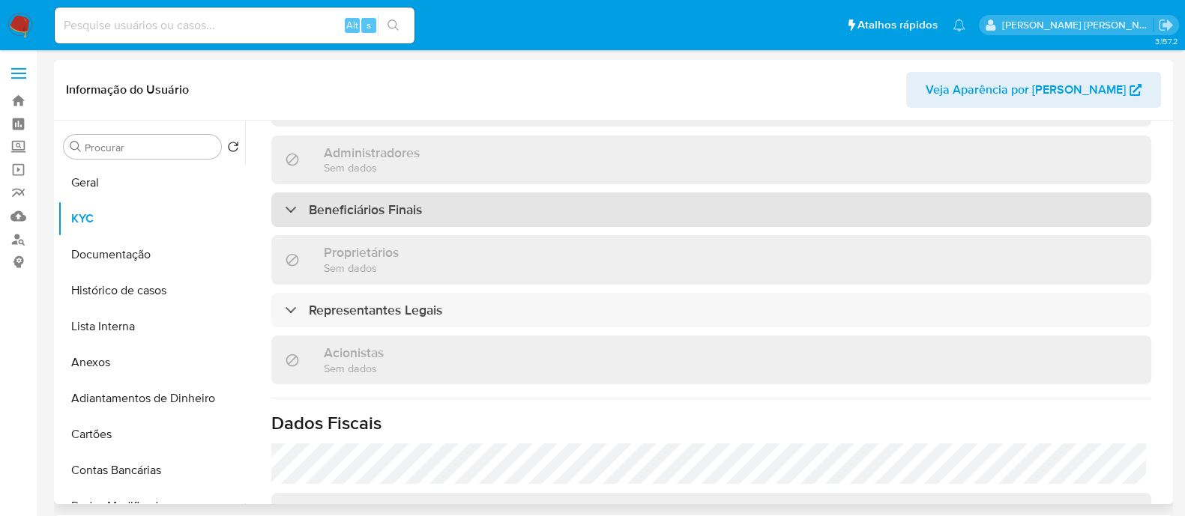
click at [382, 193] on div "Beneficiários Finais" at bounding box center [711, 210] width 880 height 34
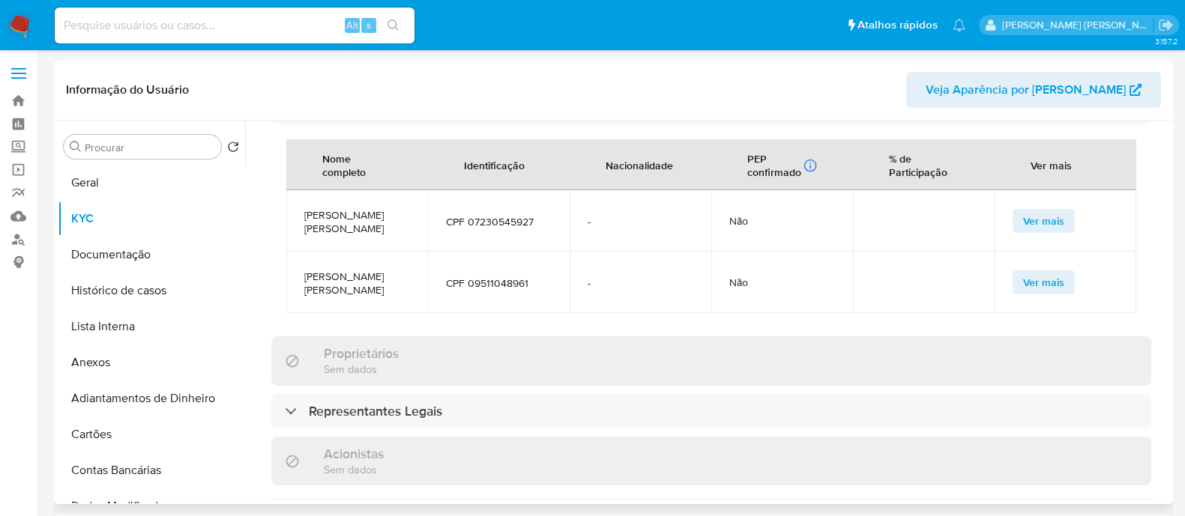
scroll to position [843, 0]
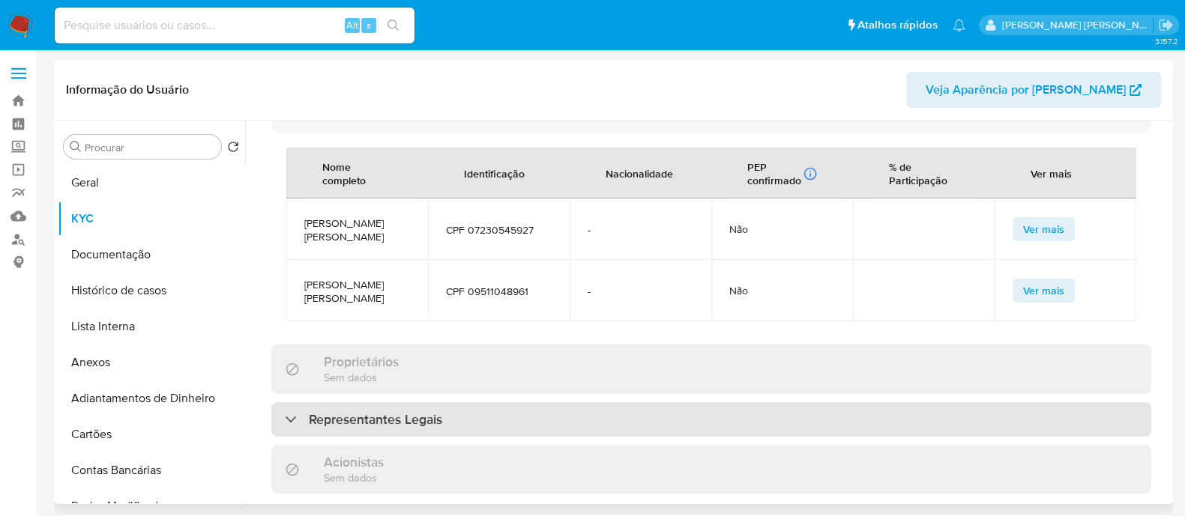
click at [437, 411] on h3 "Representantes Legais" at bounding box center [375, 419] width 133 height 16
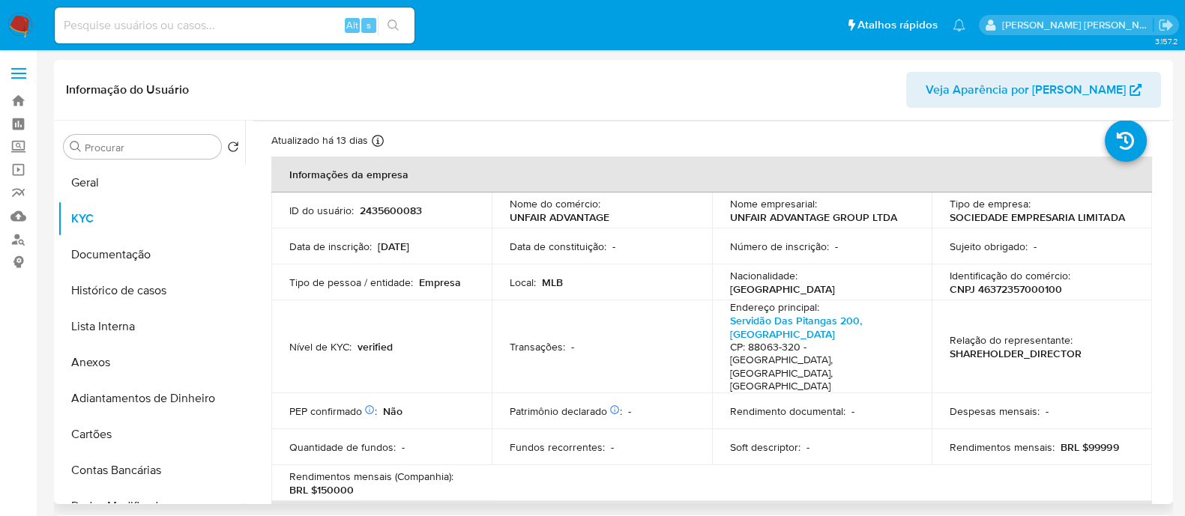
scroll to position [0, 0]
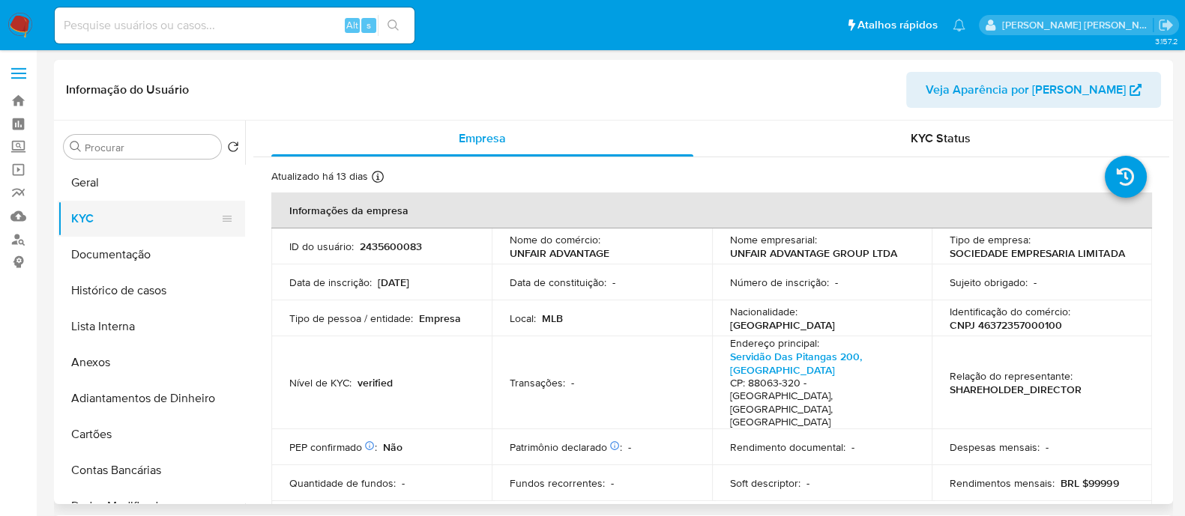
click at [127, 230] on button "KYC" at bounding box center [145, 219] width 175 height 36
click at [118, 256] on button "Documentação" at bounding box center [145, 255] width 175 height 36
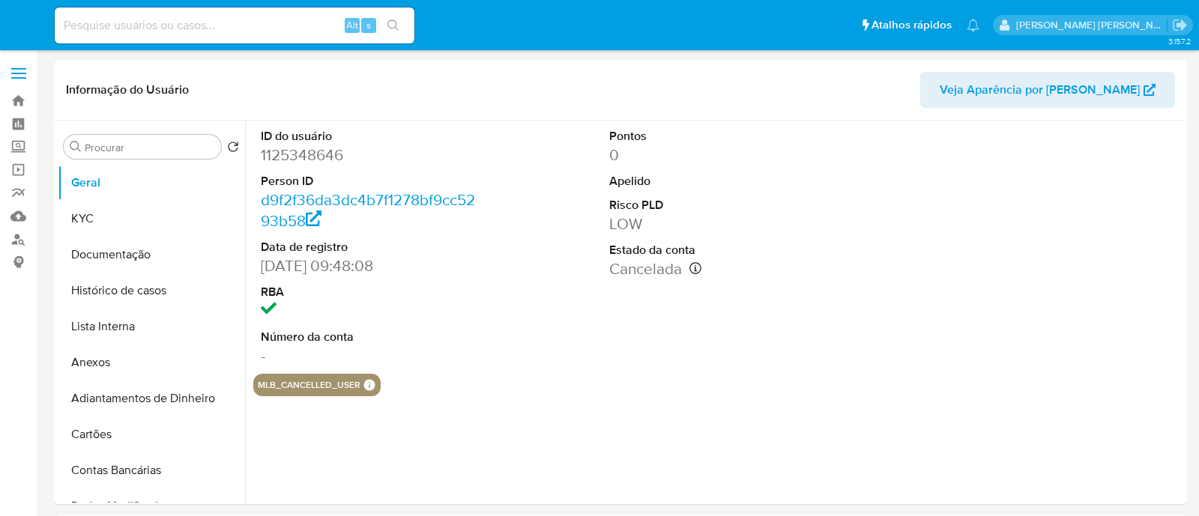
select select "10"
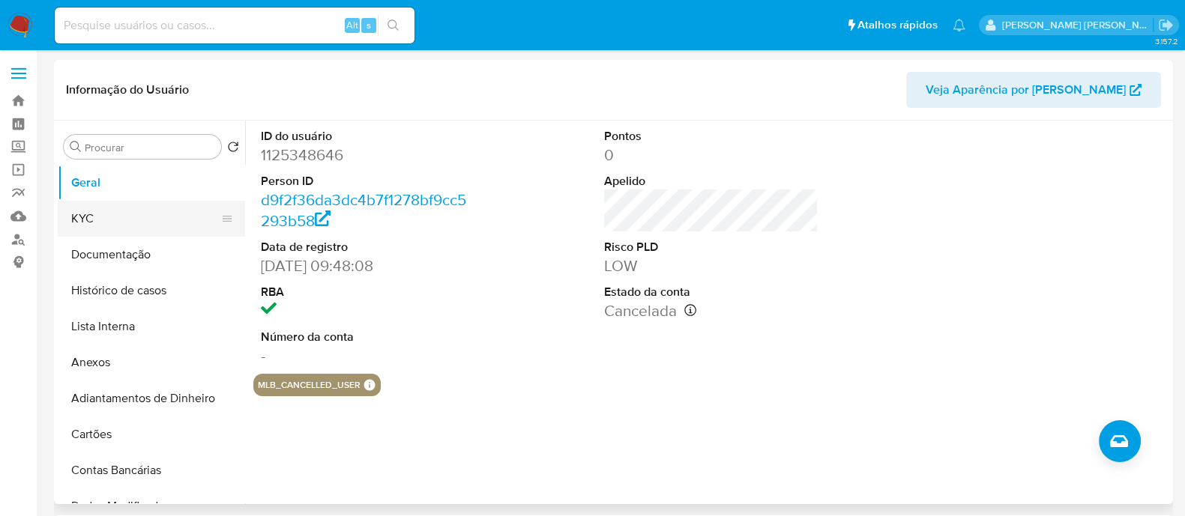
click at [115, 220] on button "KYC" at bounding box center [145, 219] width 175 height 36
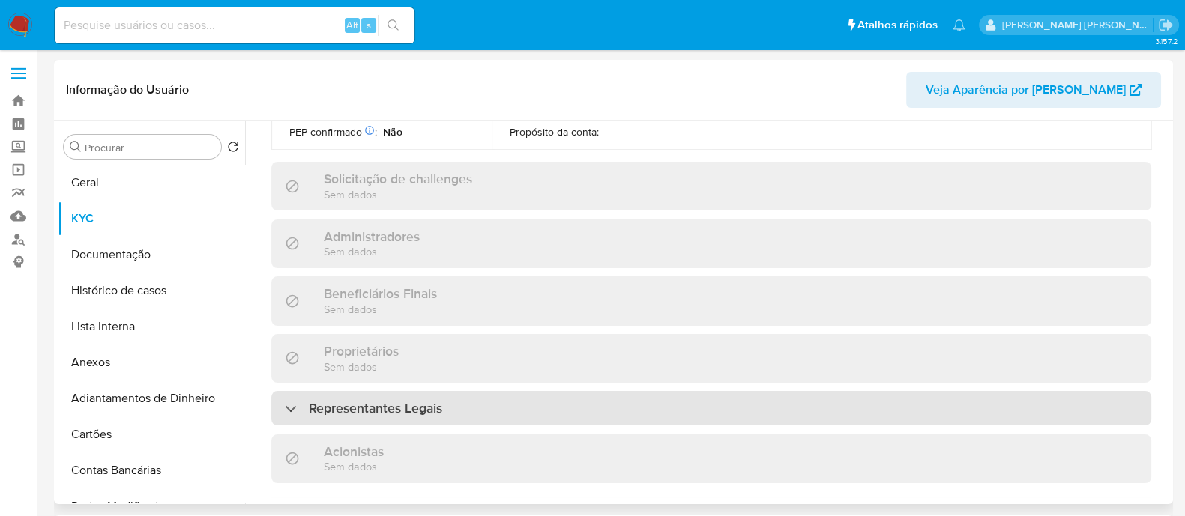
click at [456, 391] on div "Representantes Legais" at bounding box center [711, 408] width 880 height 34
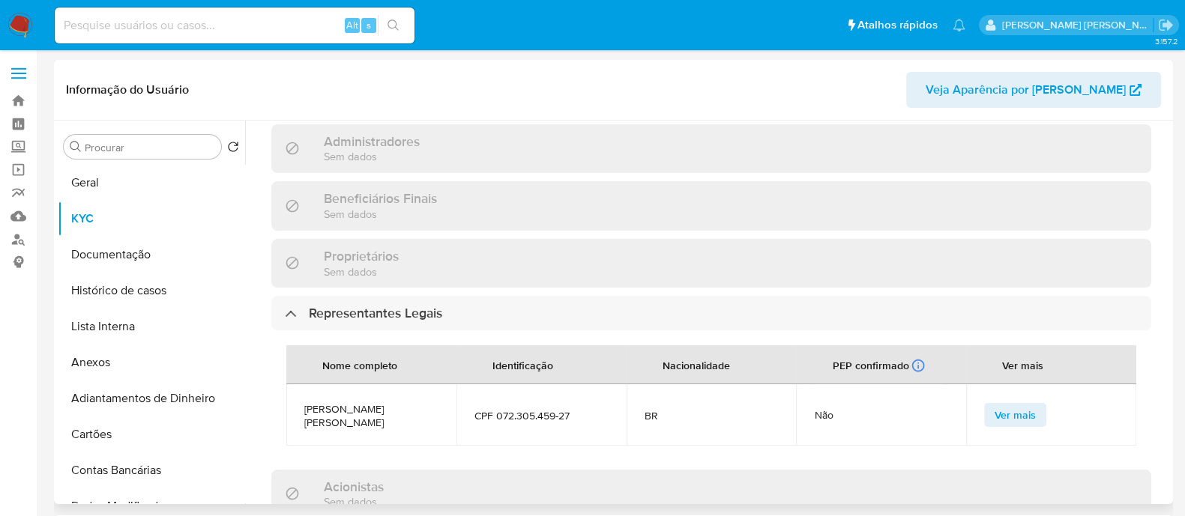
scroll to position [852, 0]
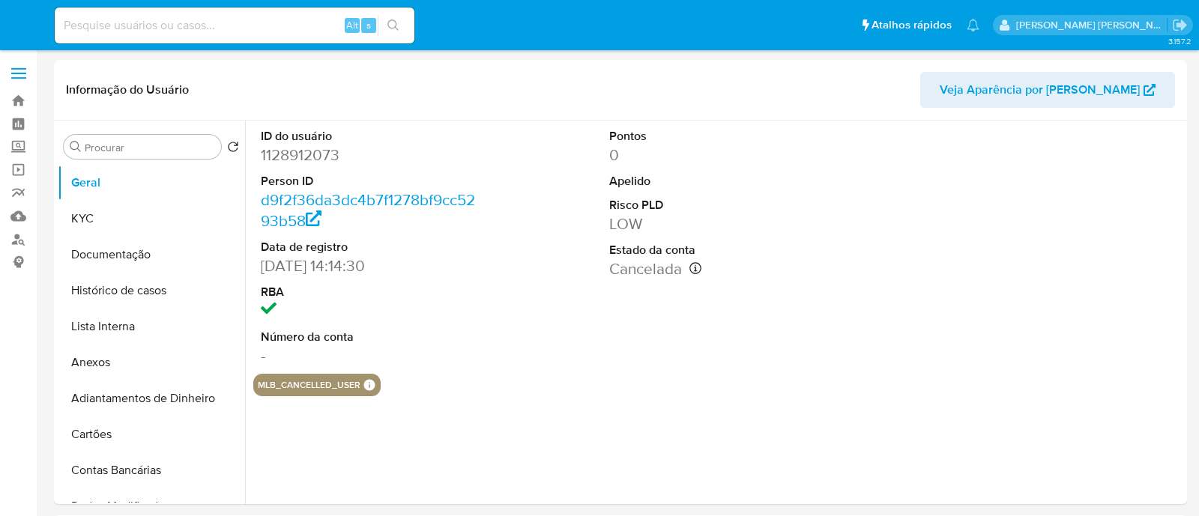
select select "10"
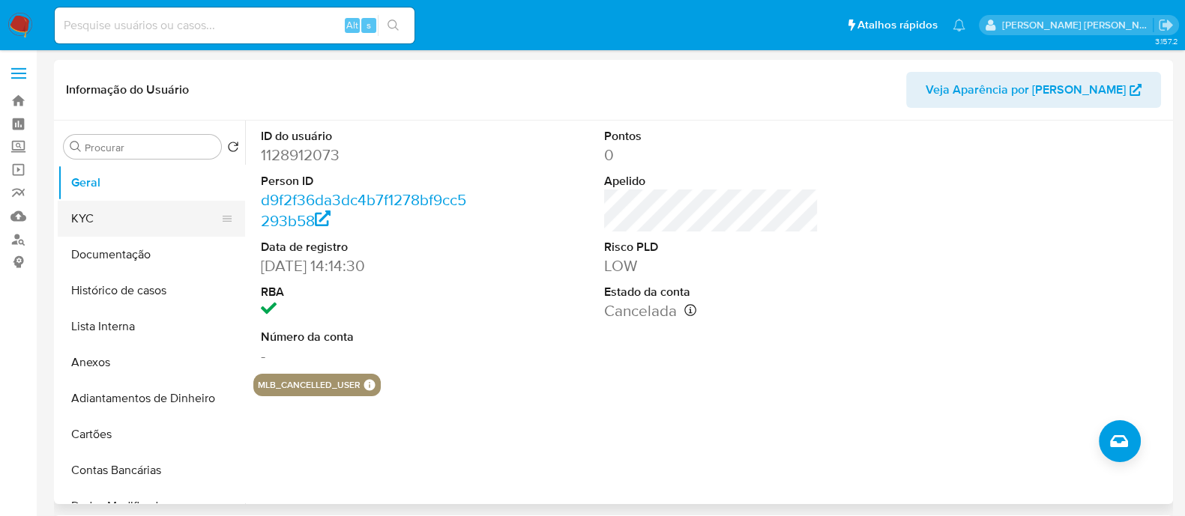
click at [120, 221] on button "KYC" at bounding box center [145, 219] width 175 height 36
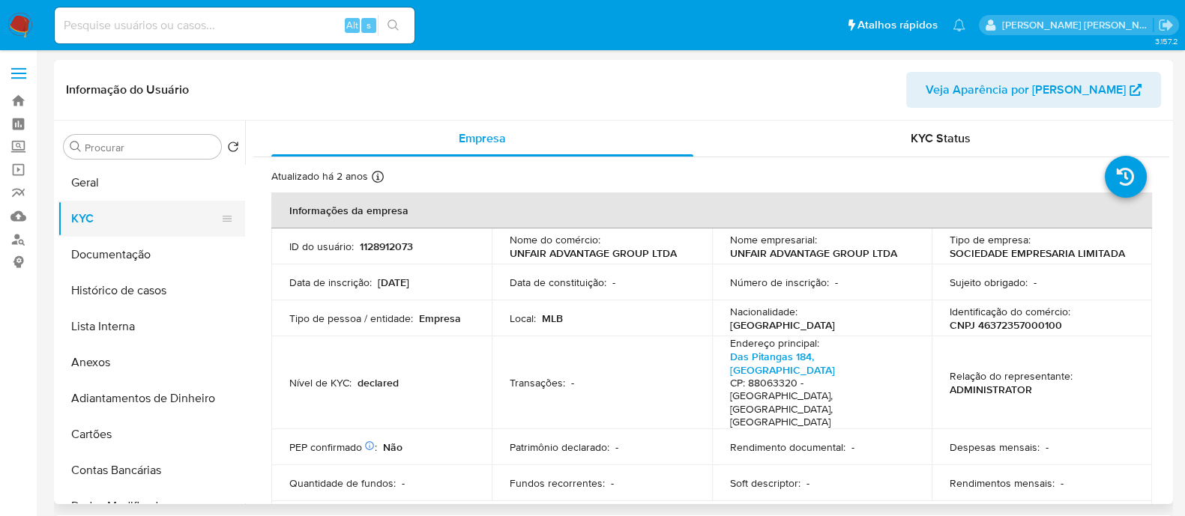
click at [120, 210] on button "KYC" at bounding box center [145, 219] width 175 height 36
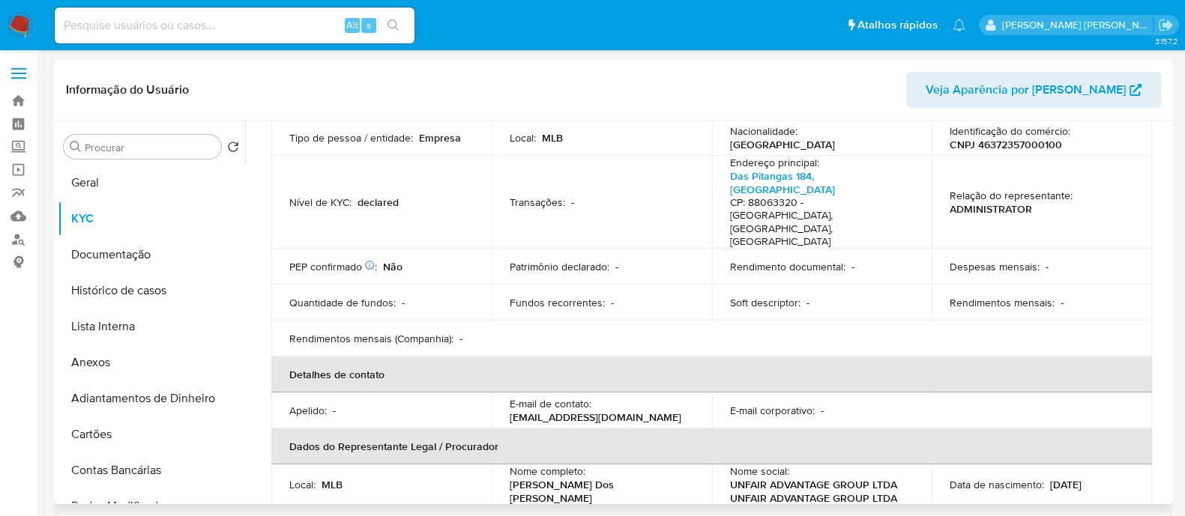
scroll to position [93, 0]
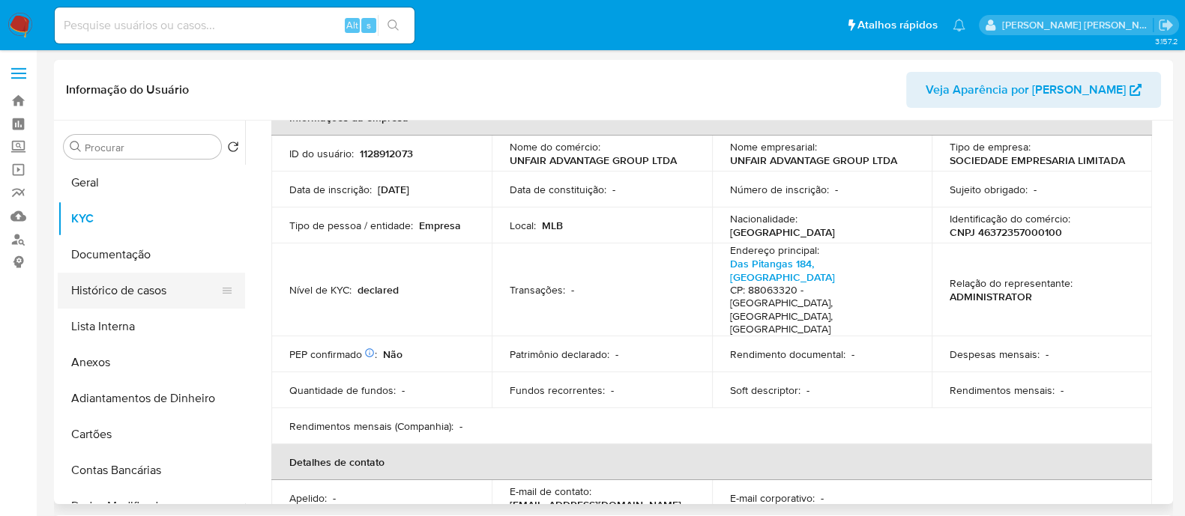
click at [151, 285] on button "Histórico de casos" at bounding box center [145, 291] width 175 height 36
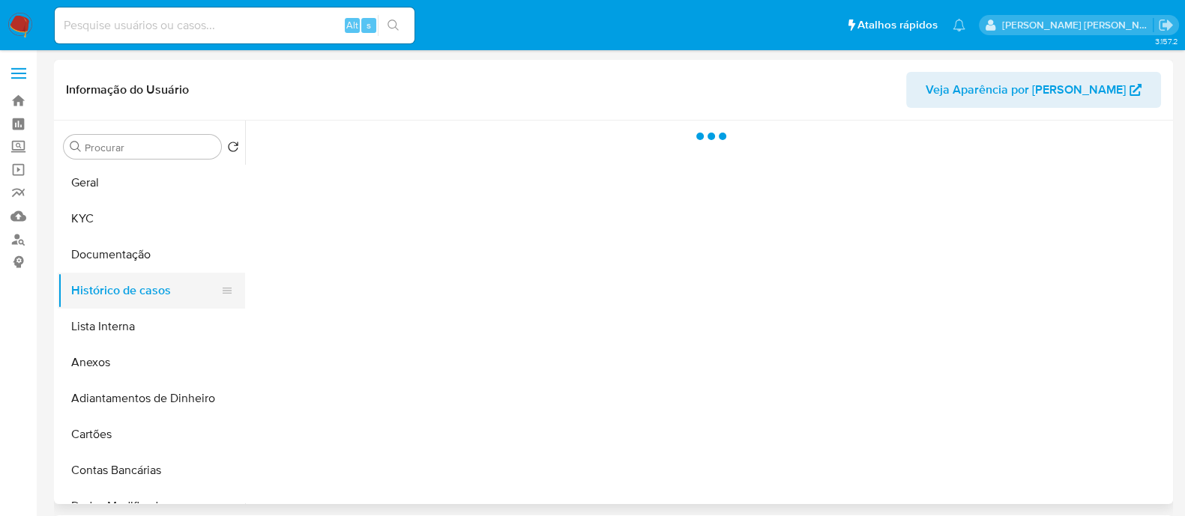
scroll to position [0, 0]
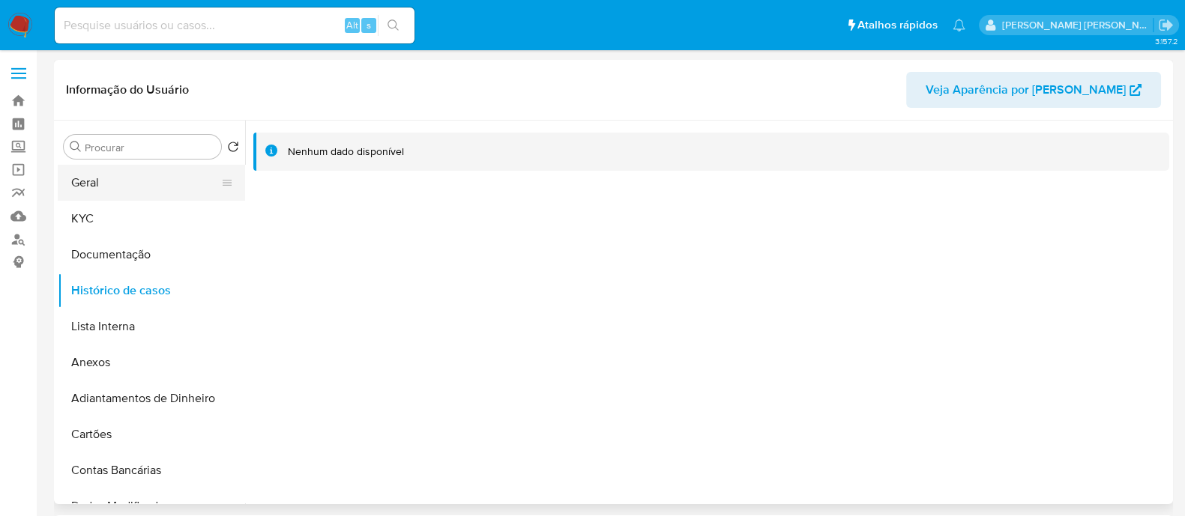
click at [147, 198] on button "Geral" at bounding box center [145, 183] width 175 height 36
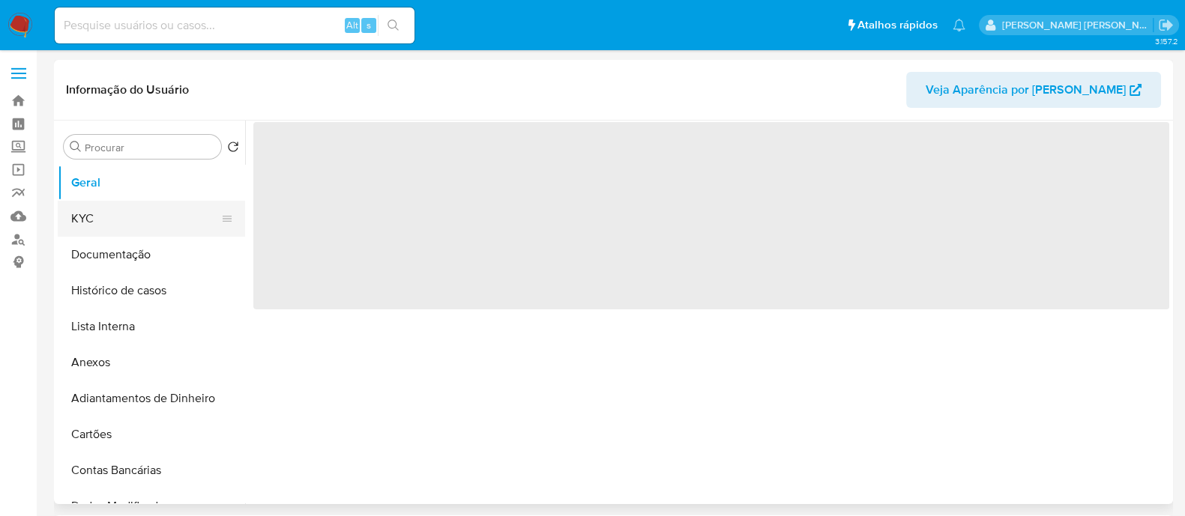
click at [135, 219] on button "KYC" at bounding box center [145, 219] width 175 height 36
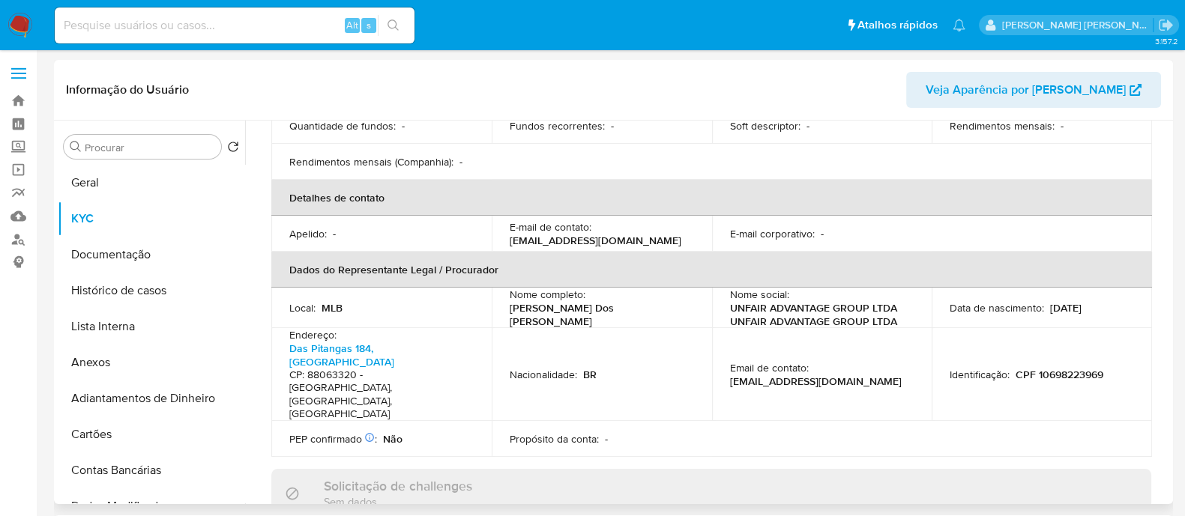
scroll to position [638, 0]
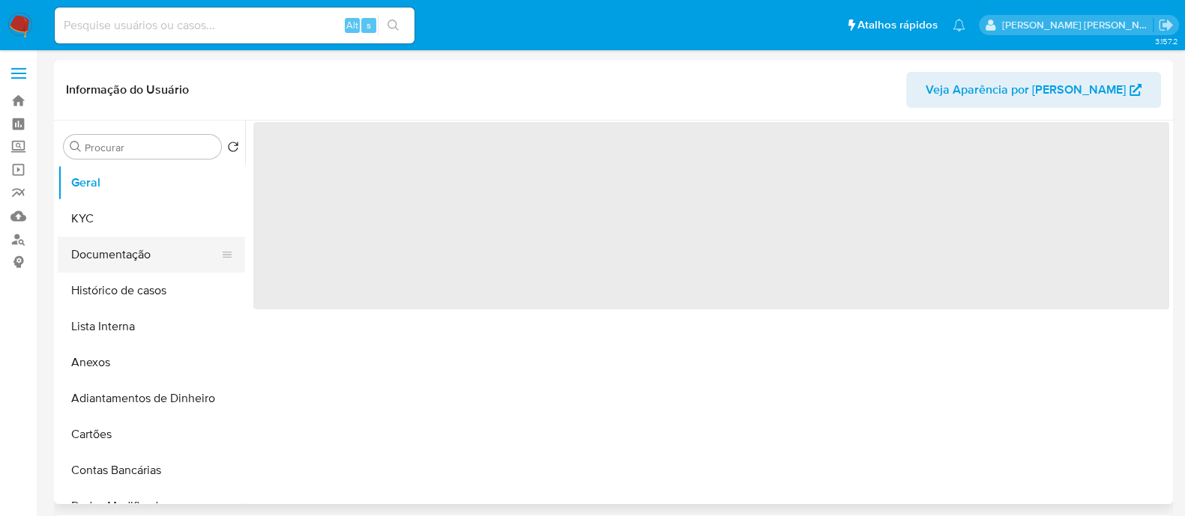
click at [103, 247] on button "Documentação" at bounding box center [145, 255] width 175 height 36
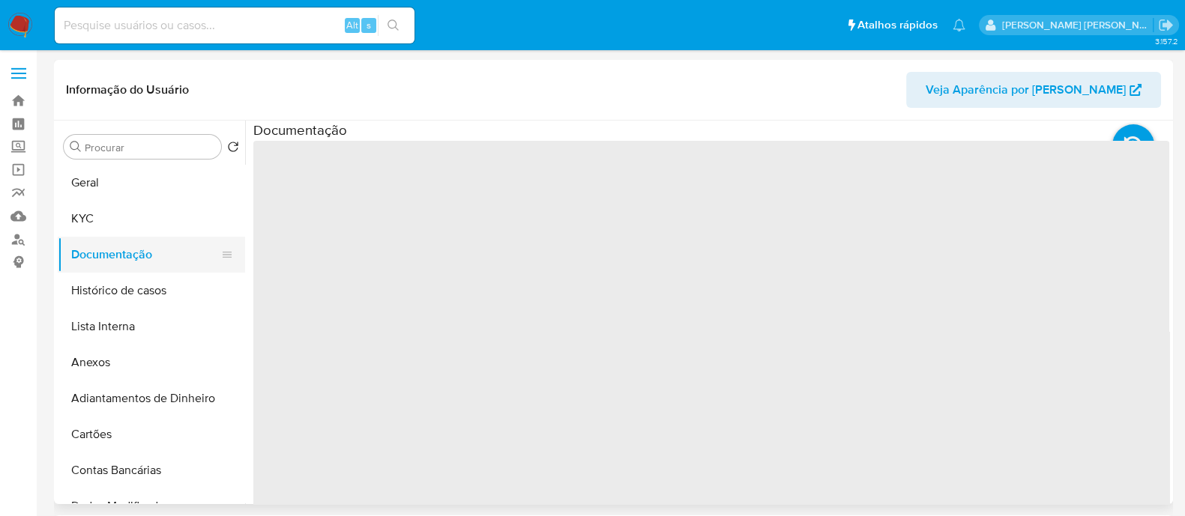
select select "10"
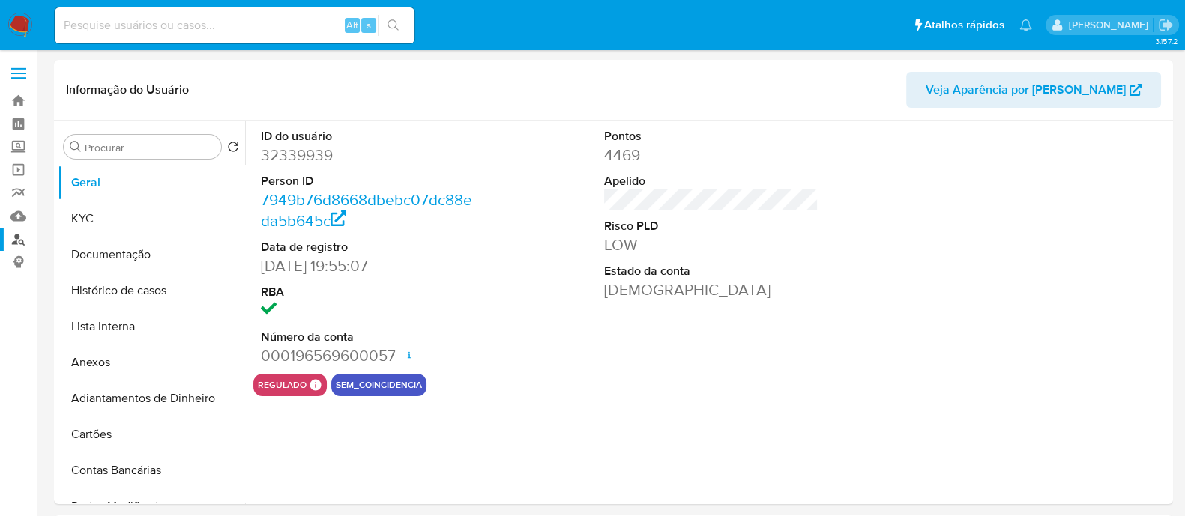
click at [19, 238] on link "Localizador de pessoas" at bounding box center [89, 239] width 178 height 23
select select "10"
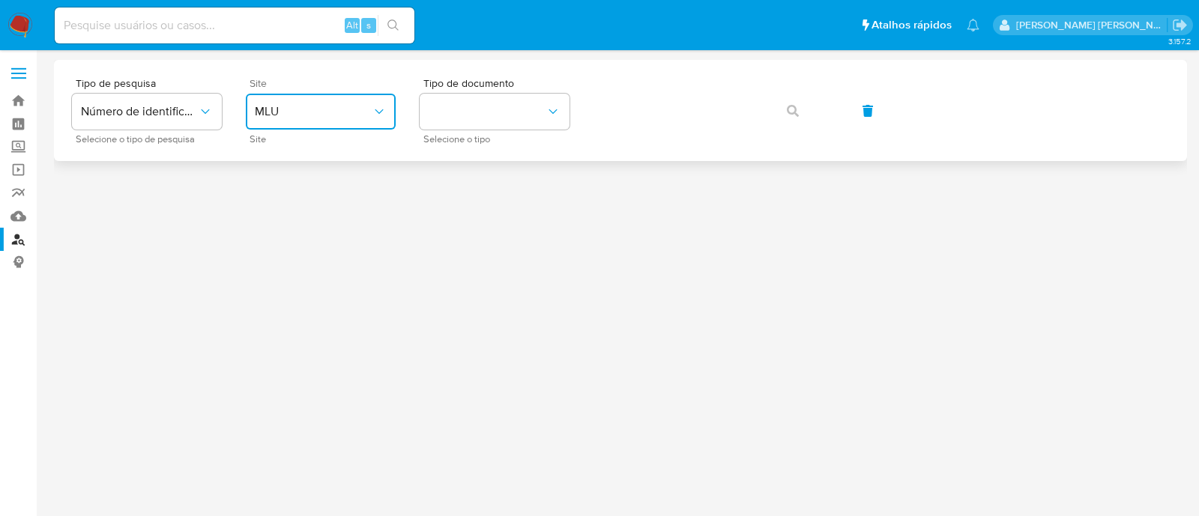
click at [299, 95] on button "MLU" at bounding box center [321, 112] width 150 height 36
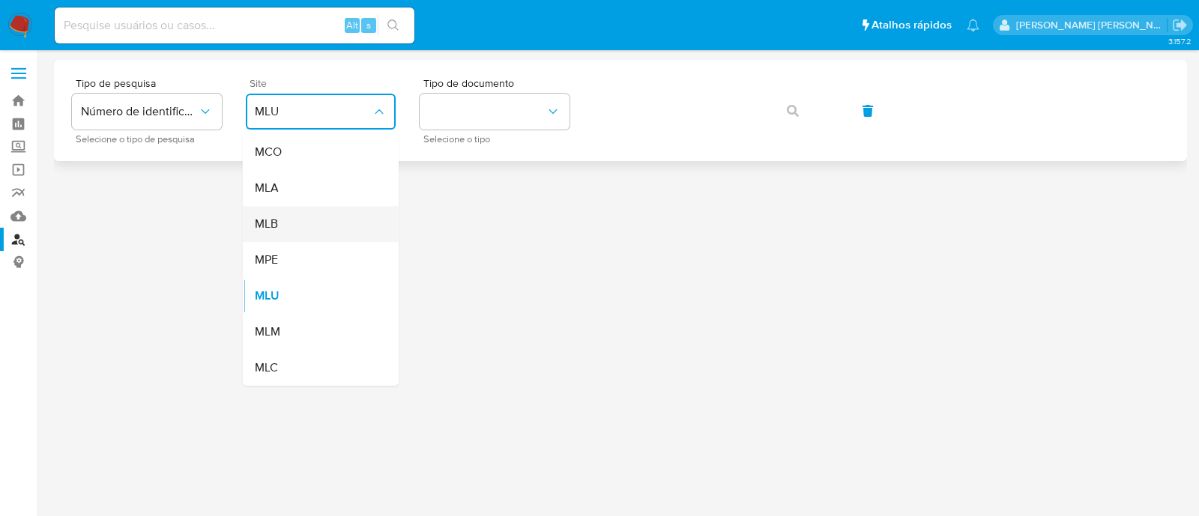
click at [285, 220] on div "MLB" at bounding box center [316, 224] width 123 height 36
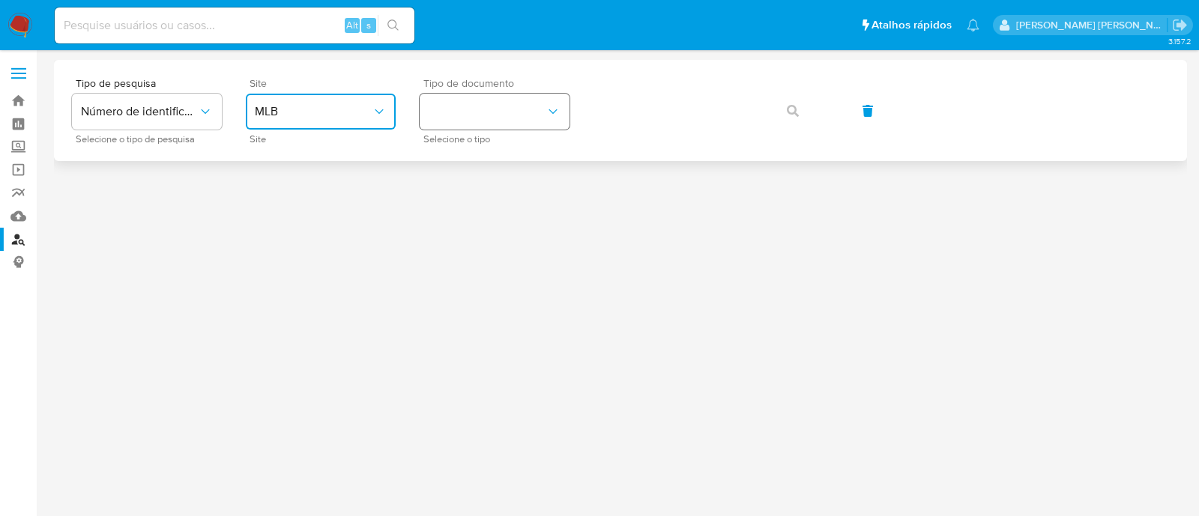
click at [501, 95] on button "identificationType" at bounding box center [495, 112] width 150 height 36
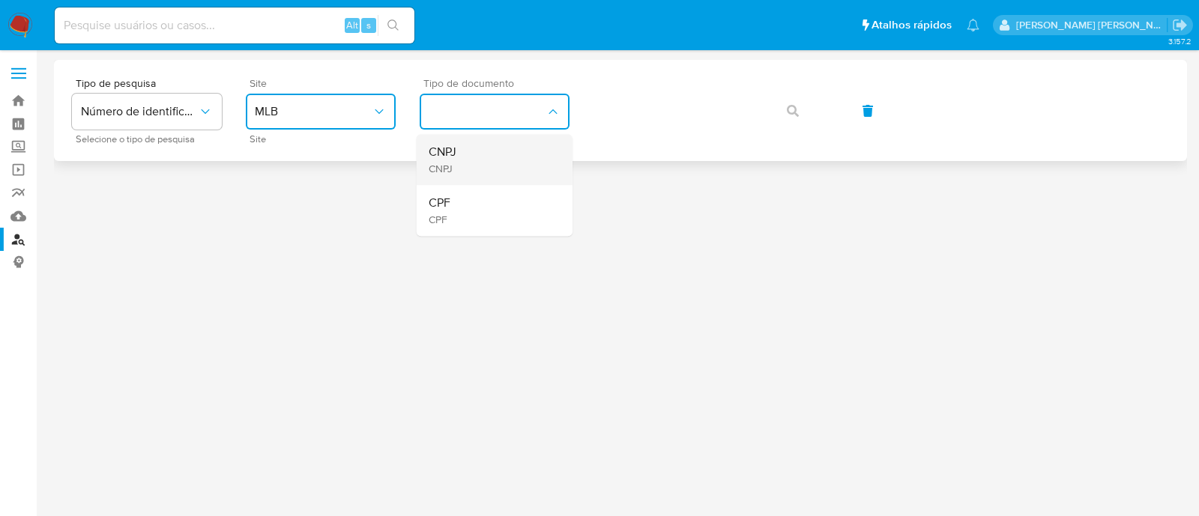
click at [483, 163] on div "CNPJ CNPJ" at bounding box center [490, 159] width 123 height 51
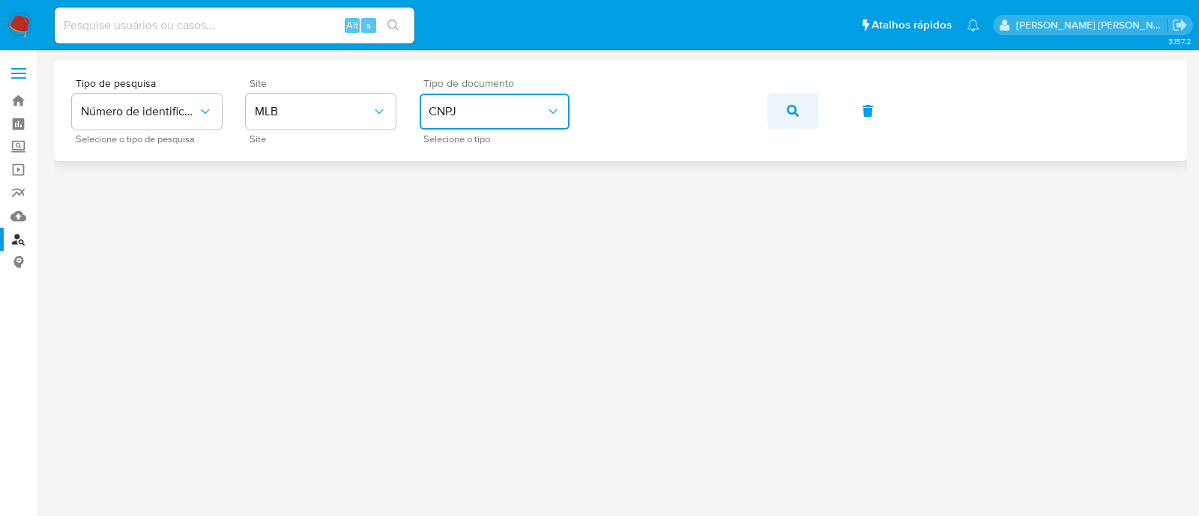
click at [768, 110] on button "button" at bounding box center [792, 111] width 51 height 36
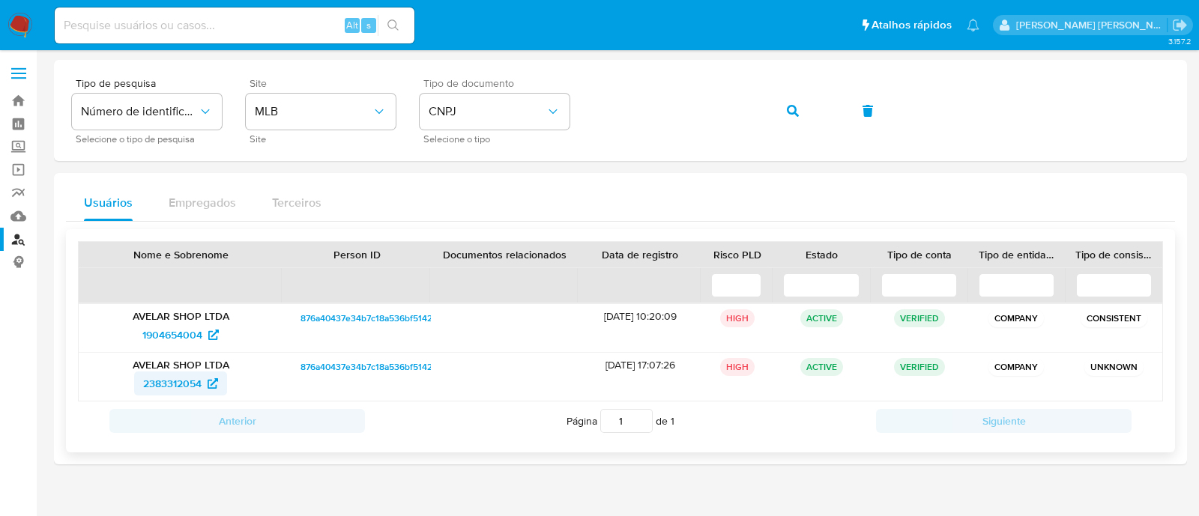
click at [184, 380] on span "2383312054" at bounding box center [172, 384] width 58 height 24
click at [779, 110] on button "button" at bounding box center [792, 111] width 51 height 36
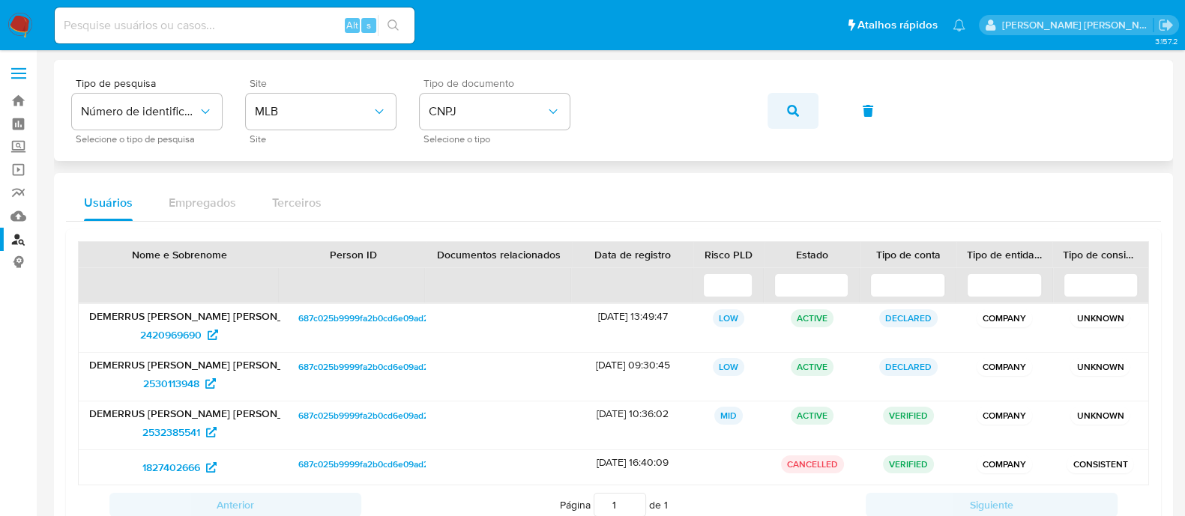
click at [795, 110] on icon "button" at bounding box center [793, 111] width 12 height 12
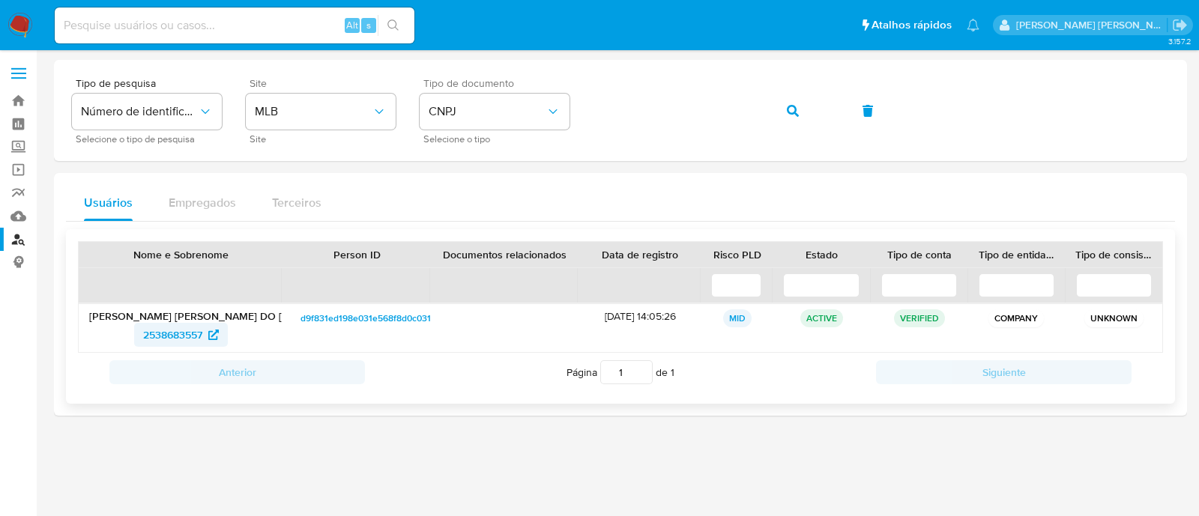
click at [201, 328] on span "2538683557" at bounding box center [172, 335] width 59 height 24
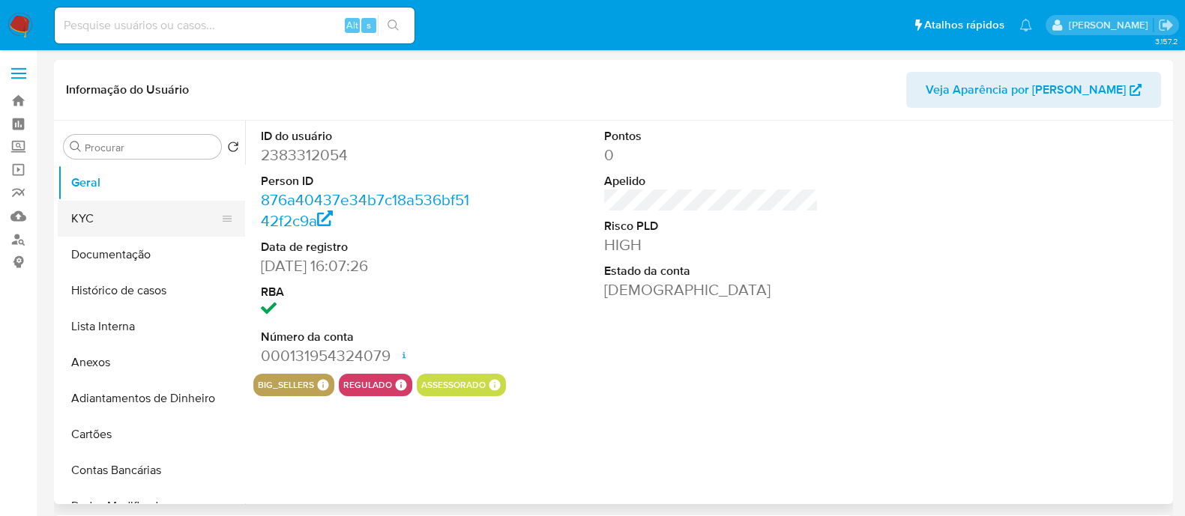
click at [124, 229] on button "KYC" at bounding box center [145, 219] width 175 height 36
select select "10"
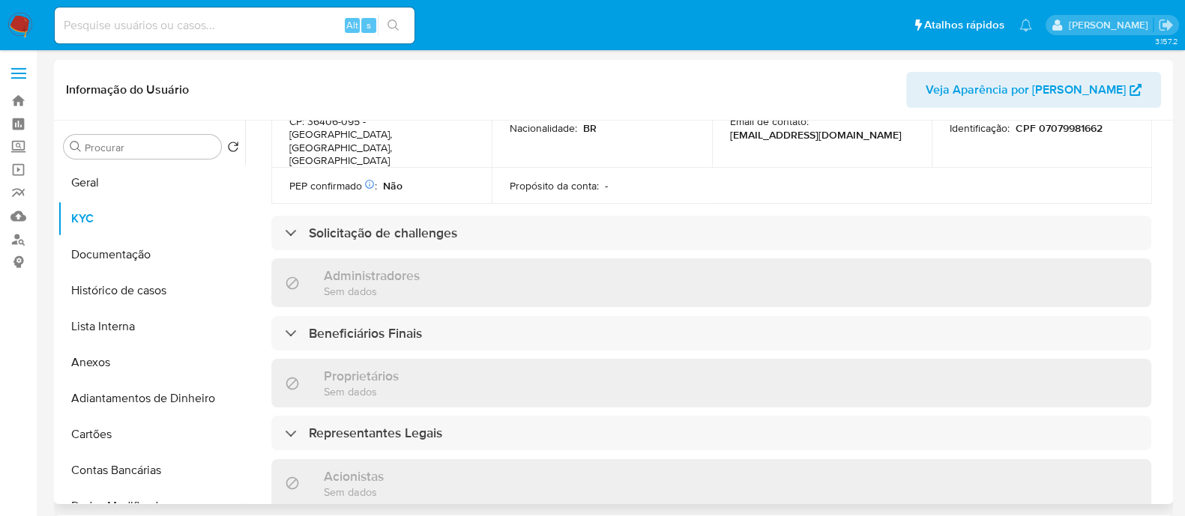
scroll to position [542, 0]
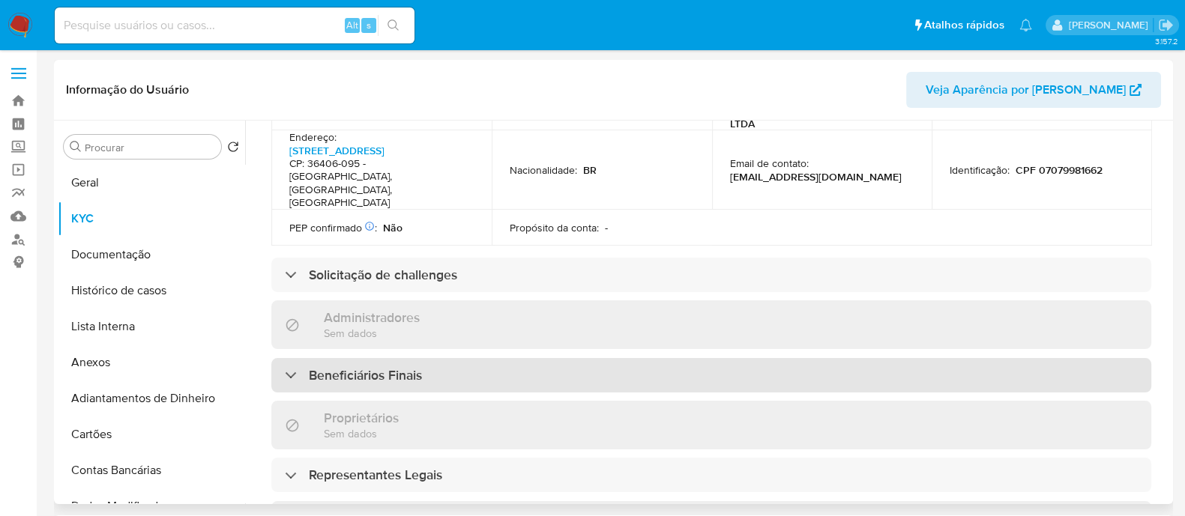
click at [448, 358] on div "Beneficiários Finais" at bounding box center [711, 375] width 880 height 34
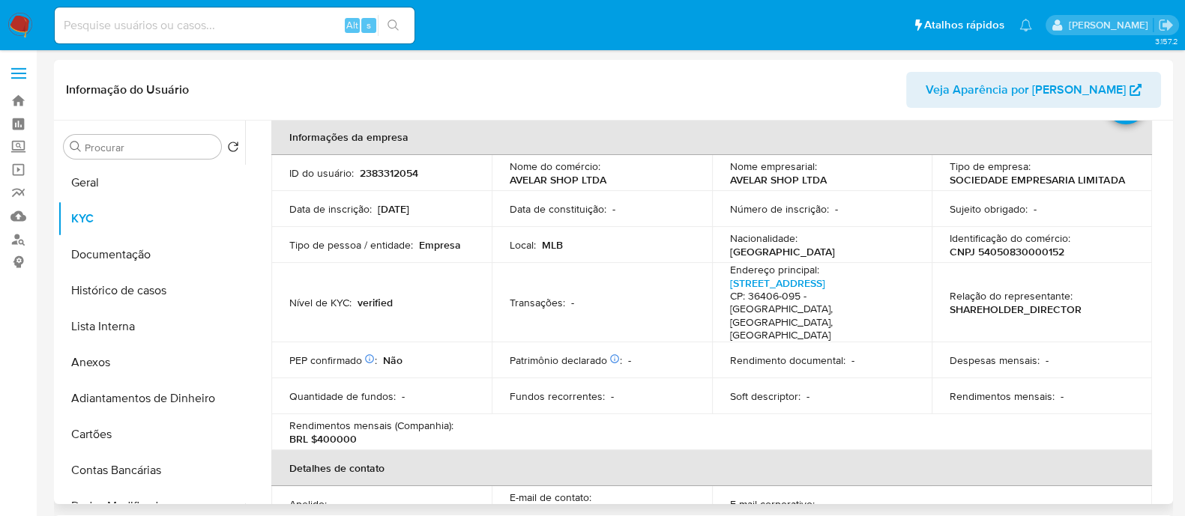
scroll to position [354, 0]
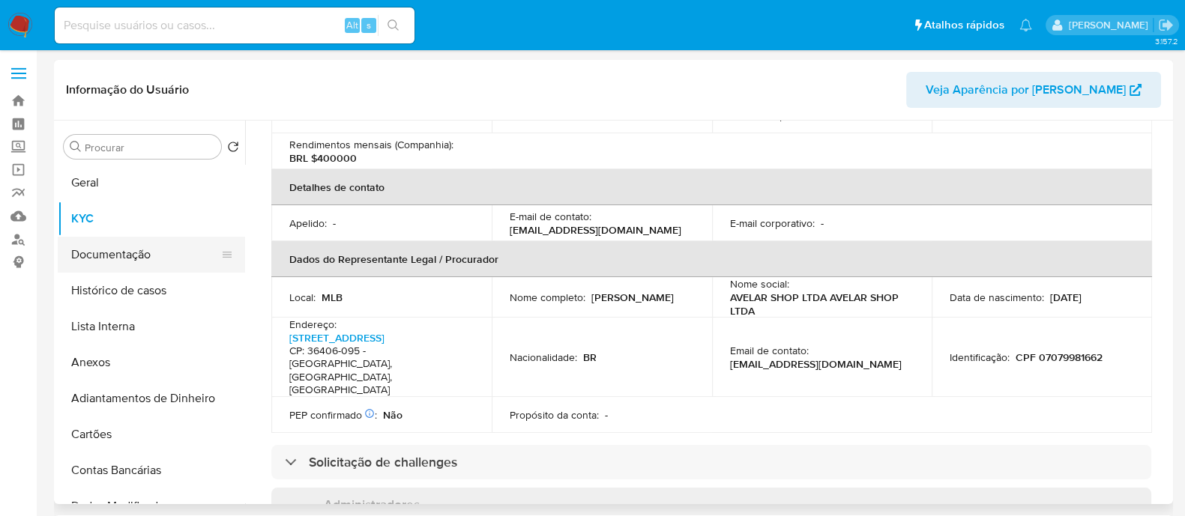
click at [102, 241] on button "Documentação" at bounding box center [145, 255] width 175 height 36
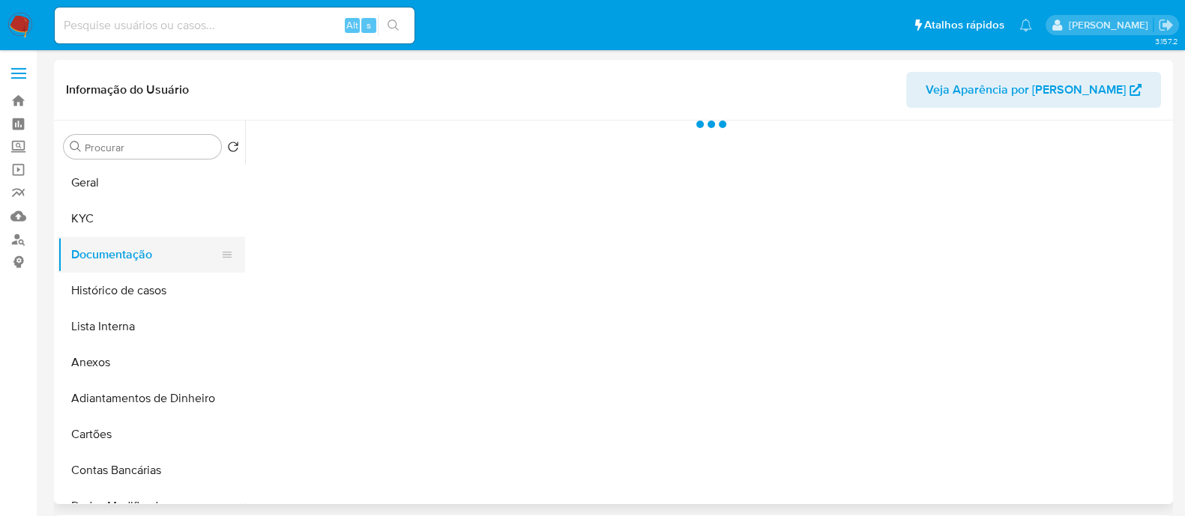
scroll to position [0, 0]
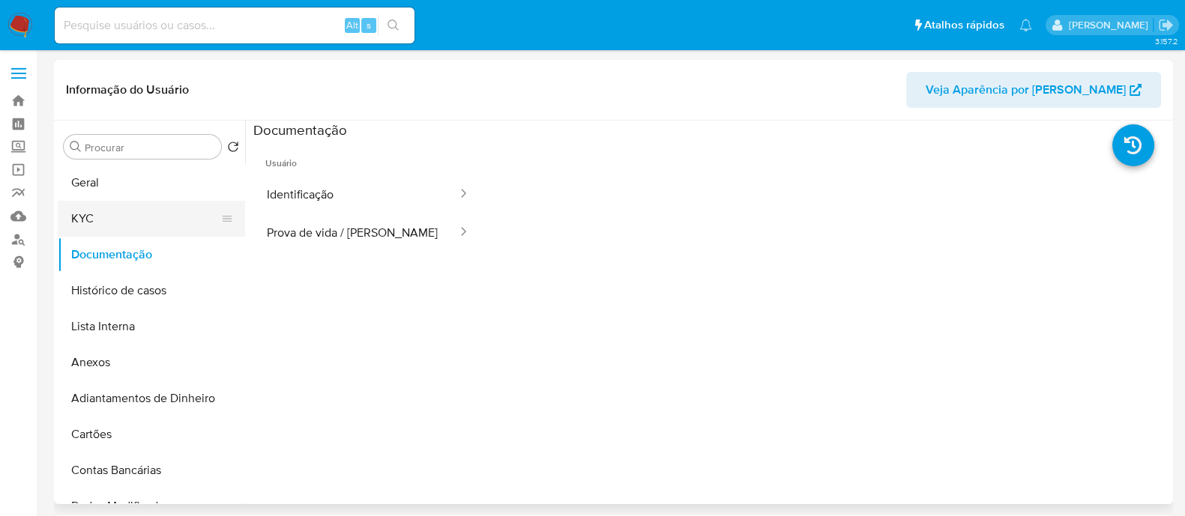
click at [195, 208] on button "KYC" at bounding box center [145, 219] width 175 height 36
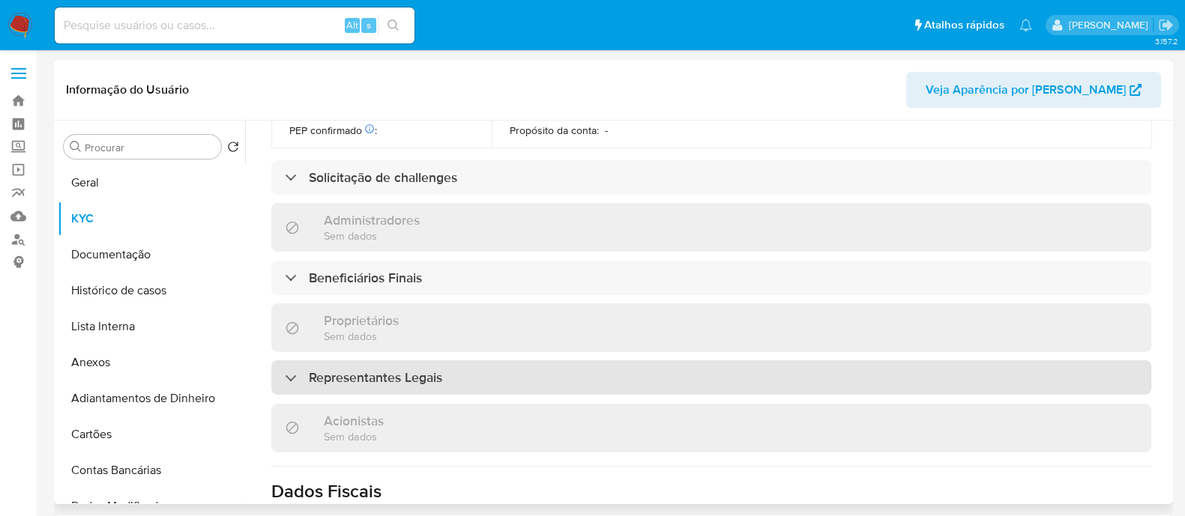
scroll to position [638, 0]
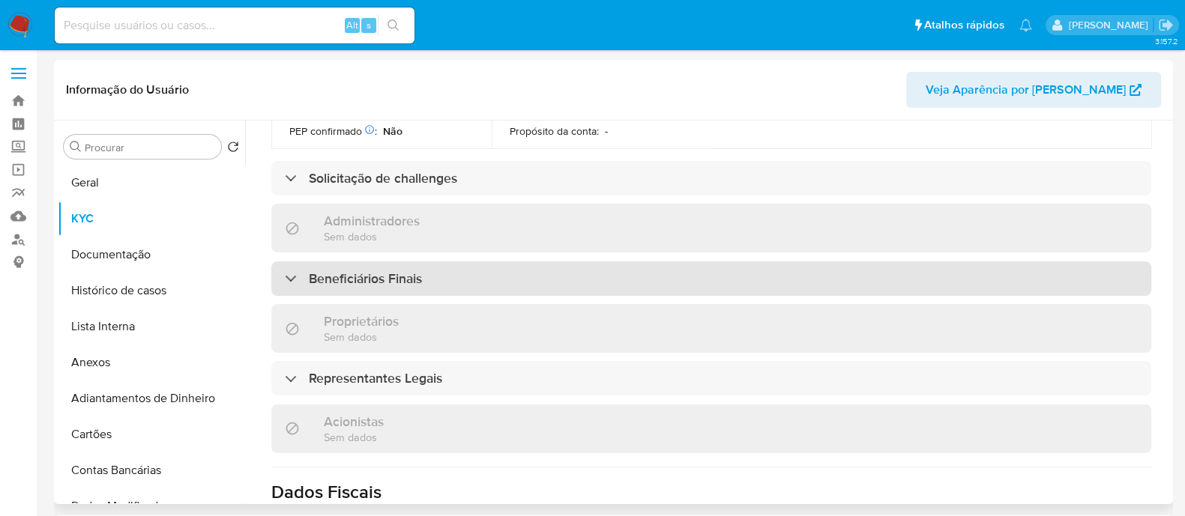
click at [532, 262] on div "Beneficiários Finais" at bounding box center [711, 279] width 880 height 34
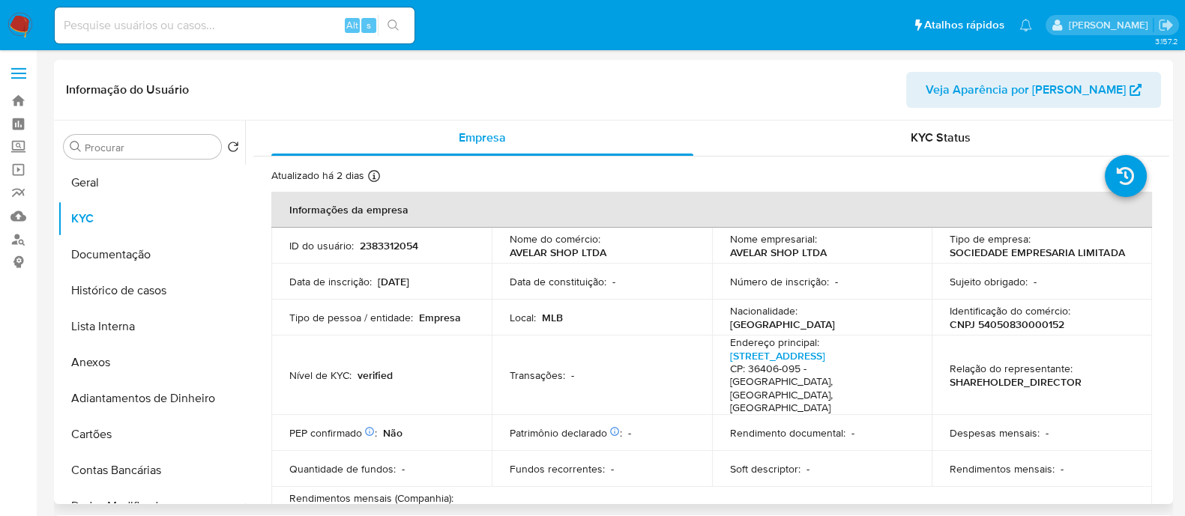
scroll to position [0, 0]
click at [133, 260] on button "Documentação" at bounding box center [145, 255] width 175 height 36
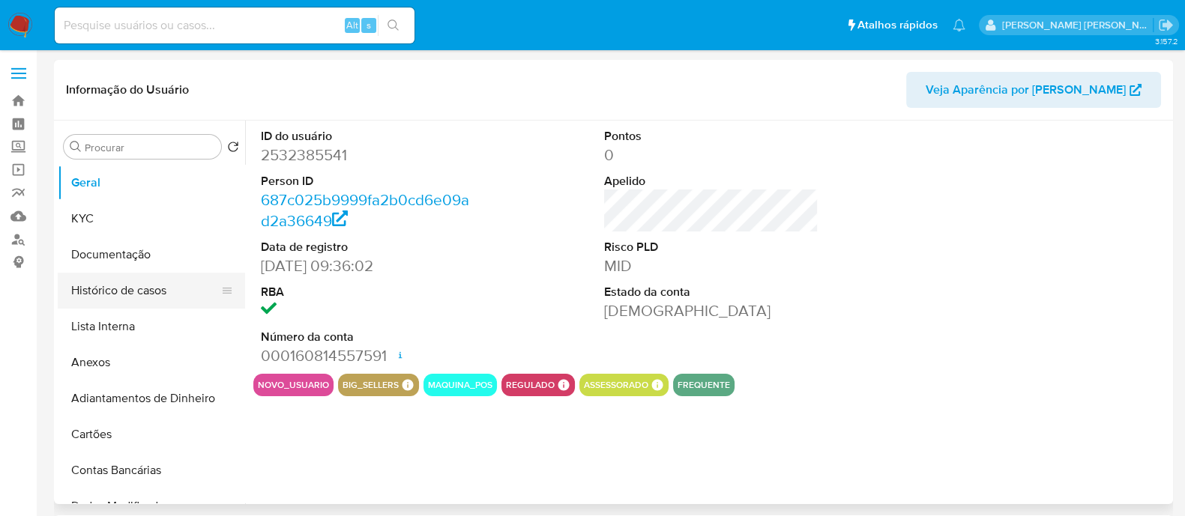
select select "10"
click at [170, 296] on button "Histórico de casos" at bounding box center [145, 291] width 175 height 36
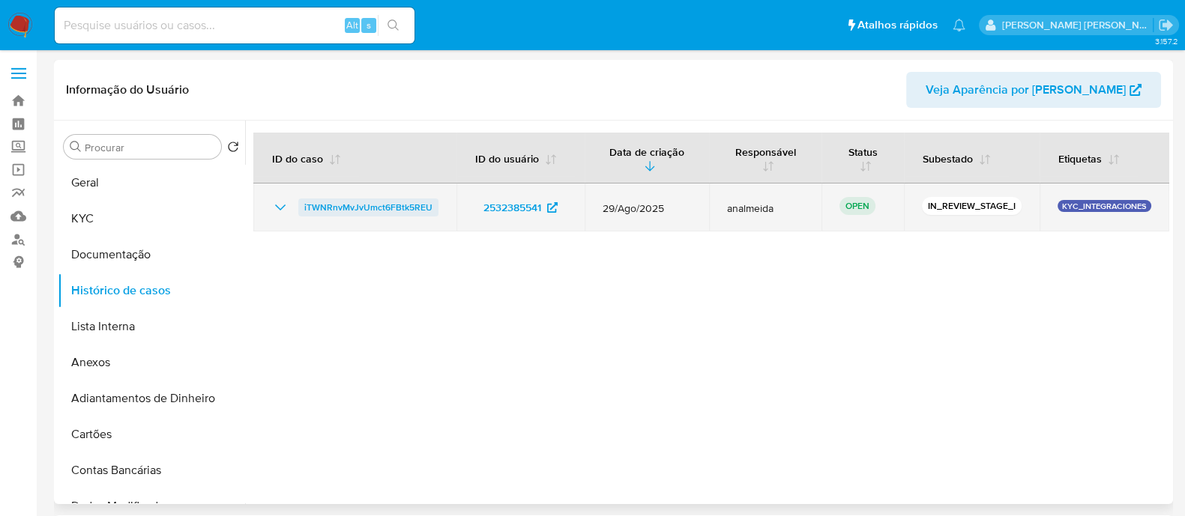
click at [371, 208] on span "iTWNRnvMvJvUmct6FBtk5REU" at bounding box center [368, 208] width 128 height 18
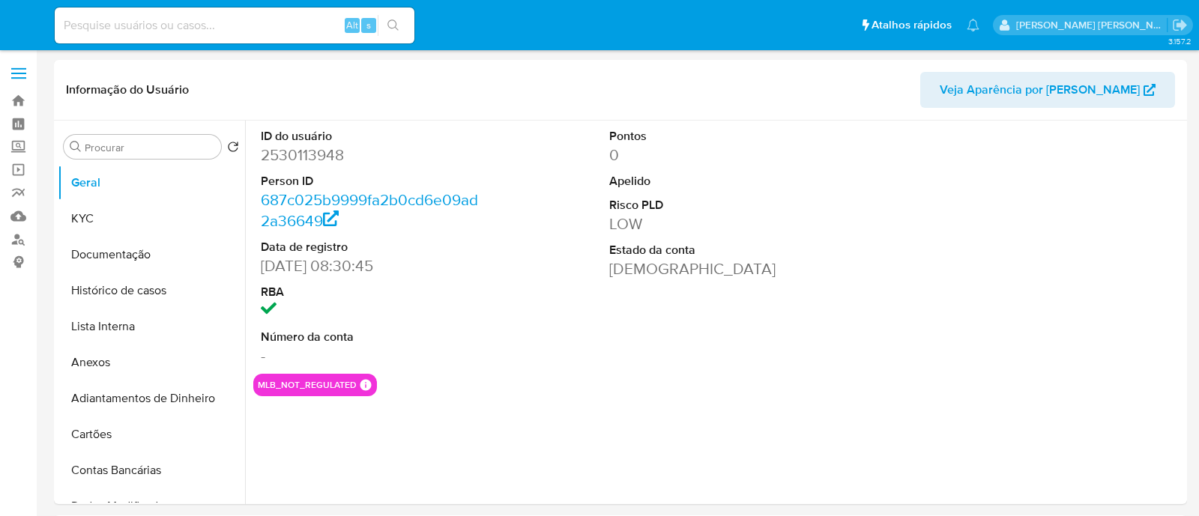
select select "10"
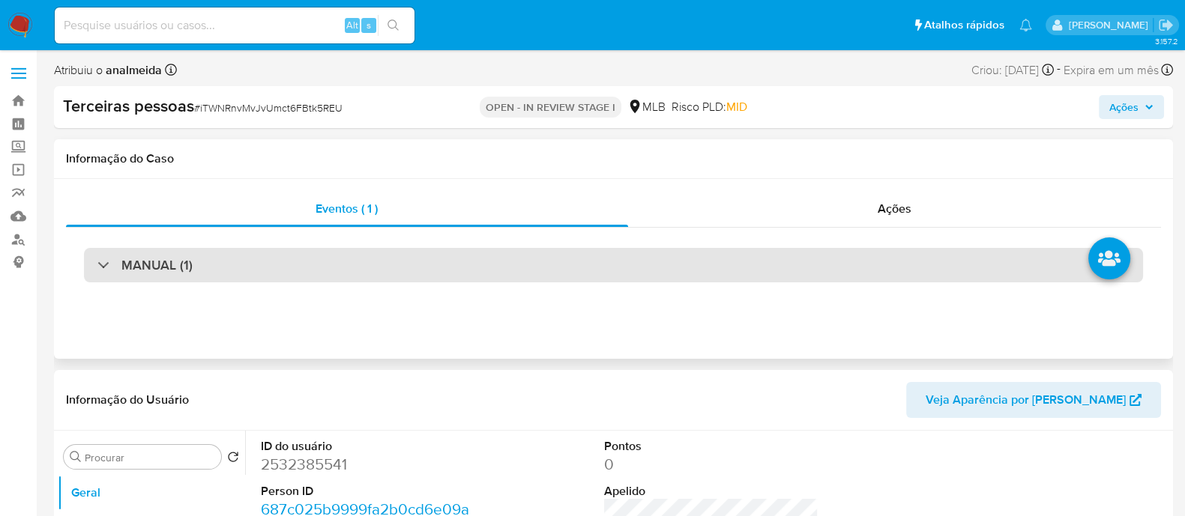
select select "10"
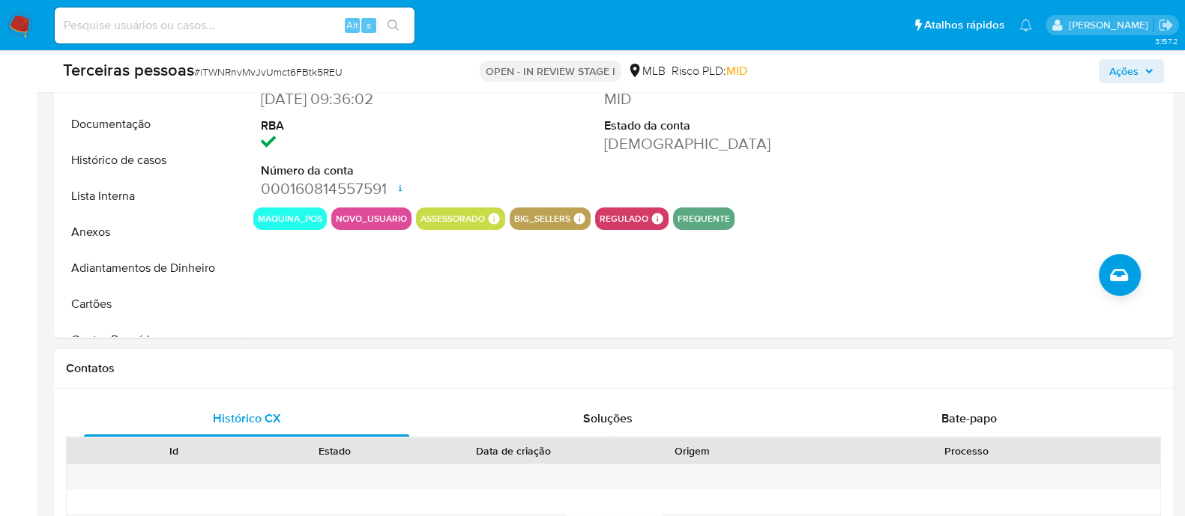
scroll to position [374, 0]
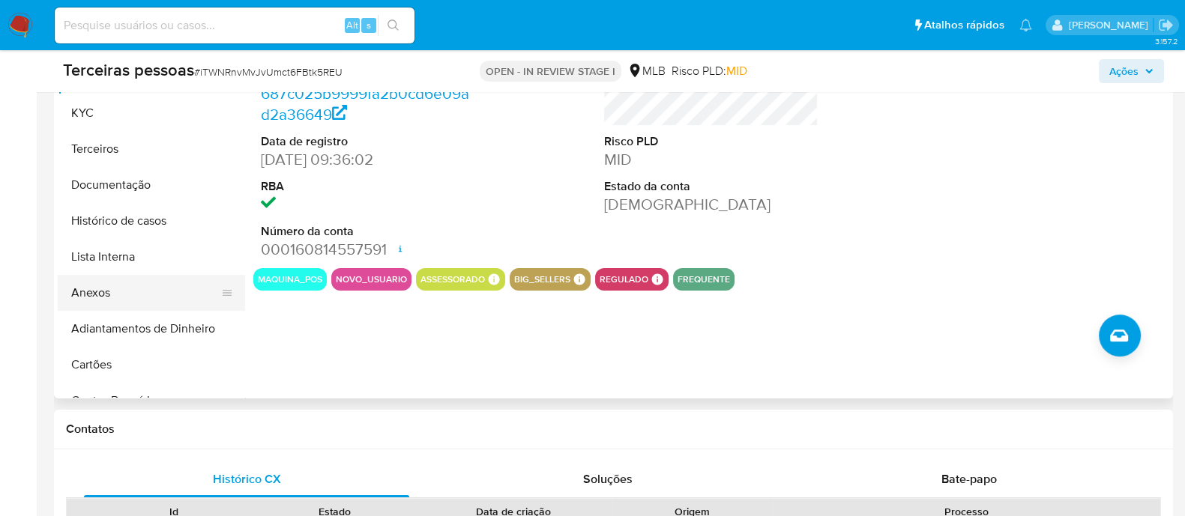
drag, startPoint x: 130, startPoint y: 281, endPoint x: 141, endPoint y: 280, distance: 10.5
click at [130, 281] on button "Anexos" at bounding box center [145, 293] width 175 height 36
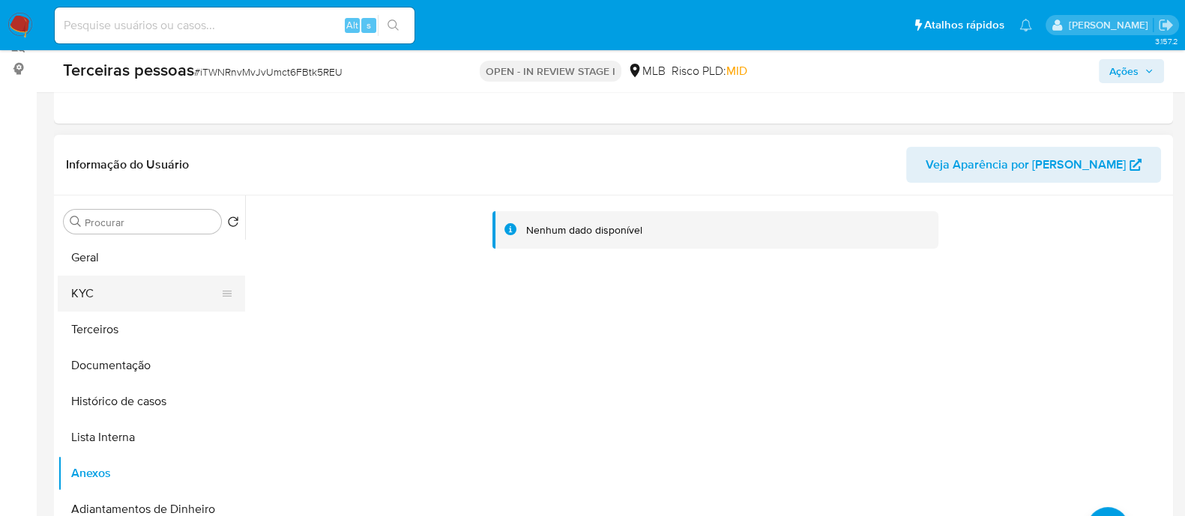
scroll to position [187, 0]
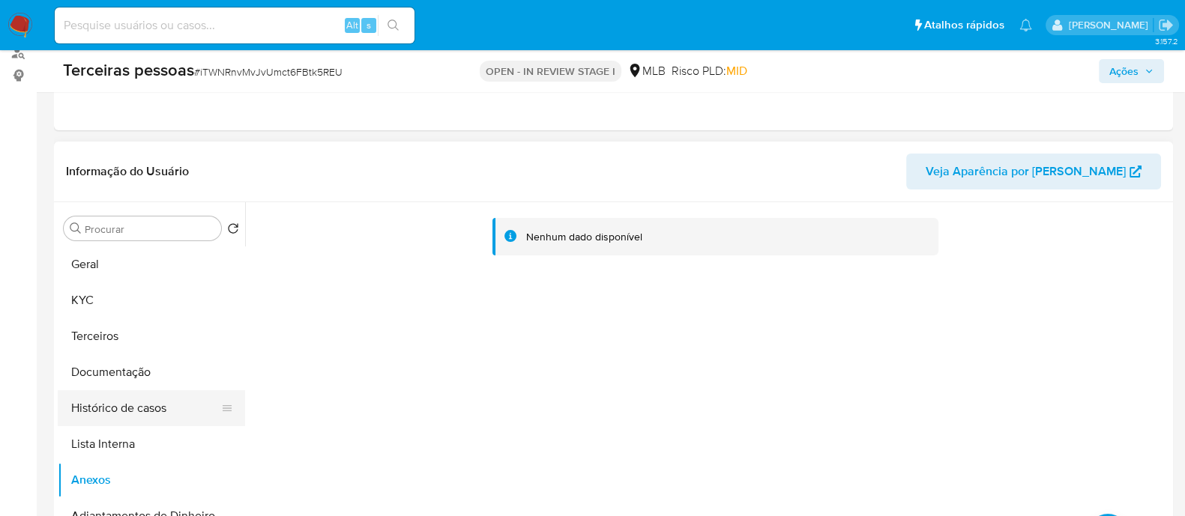
click at [124, 414] on button "Histórico de casos" at bounding box center [145, 408] width 175 height 36
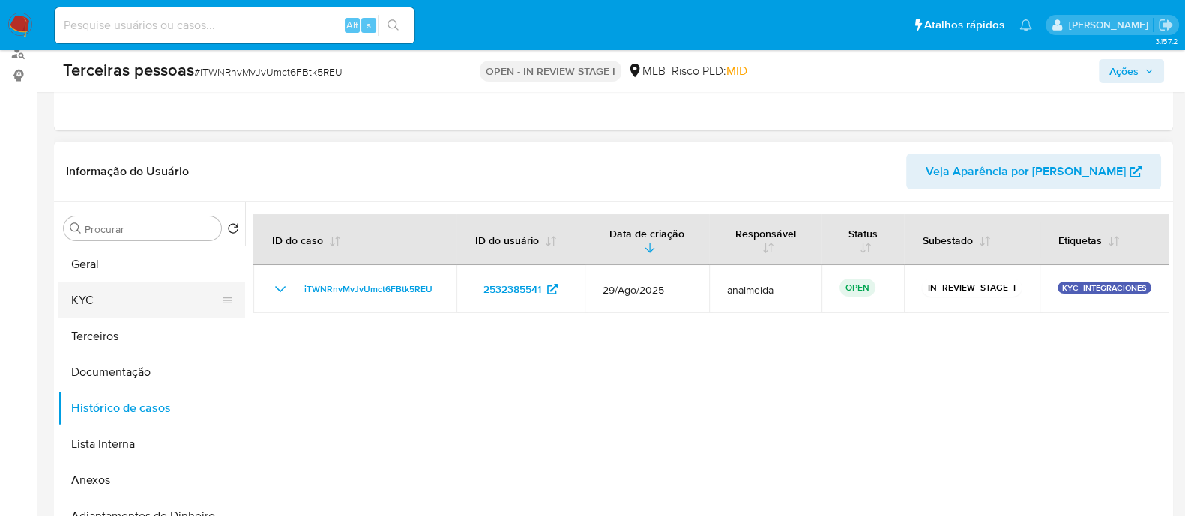
click at [101, 297] on button "KYC" at bounding box center [145, 300] width 175 height 36
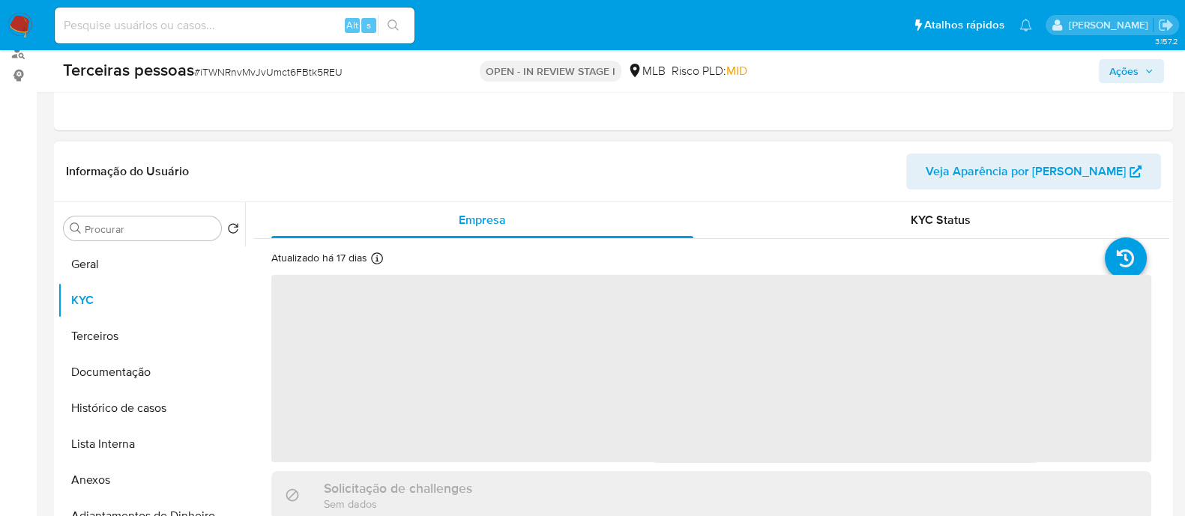
scroll to position [374, 0]
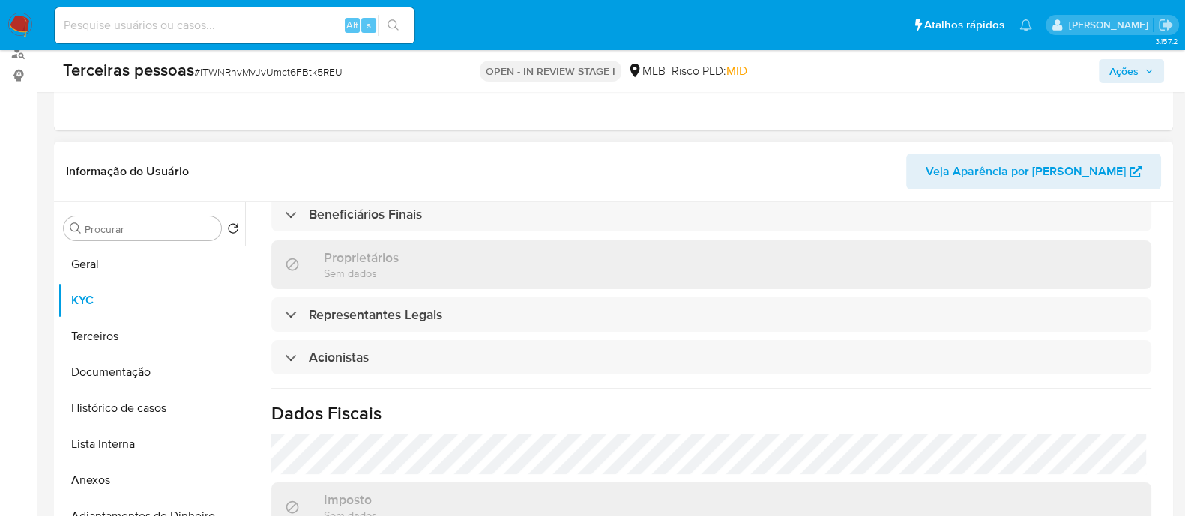
click at [645, 335] on div "‌ Solicitação de challenges Sem dados Administradores Beneficiários Finais Prop…" at bounding box center [711, 322] width 880 height 844
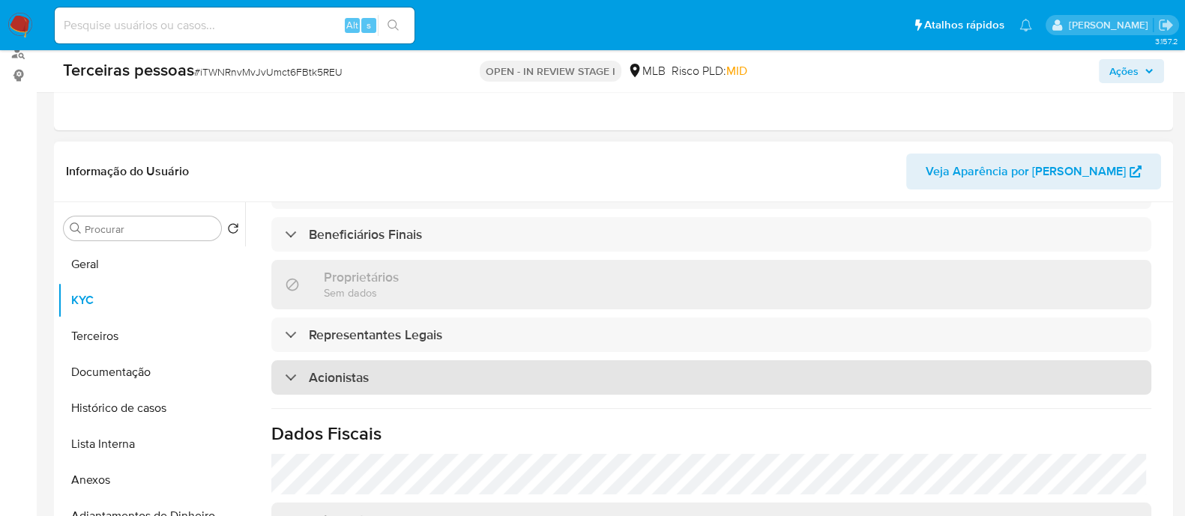
click at [644, 360] on div "Acionistas" at bounding box center [711, 377] width 880 height 34
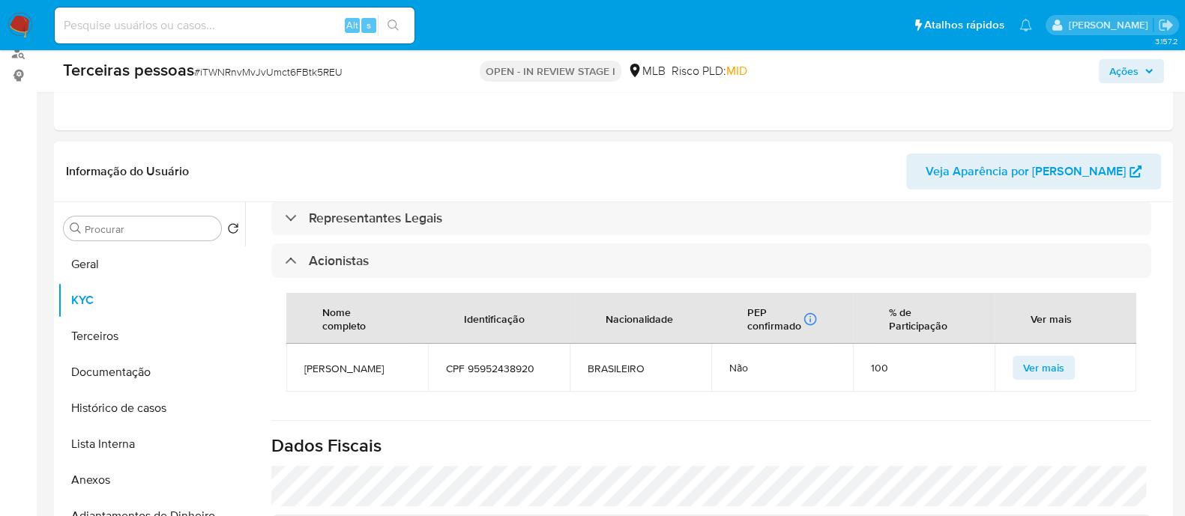
scroll to position [874, 0]
click at [147, 466] on button "Anexos" at bounding box center [145, 480] width 175 height 36
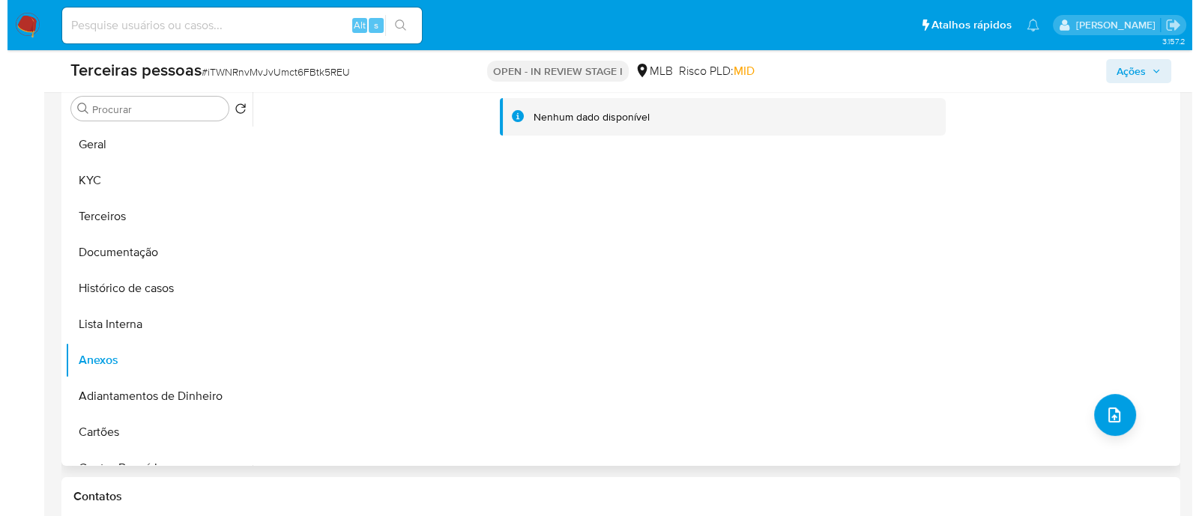
scroll to position [374, 0]
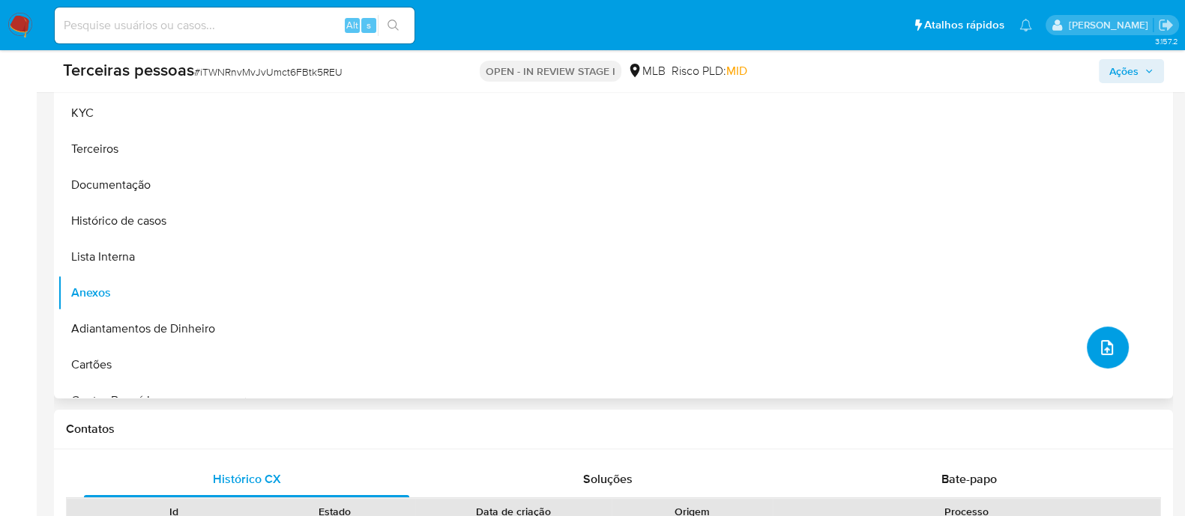
click at [1117, 349] on button "upload-file" at bounding box center [1107, 348] width 42 height 42
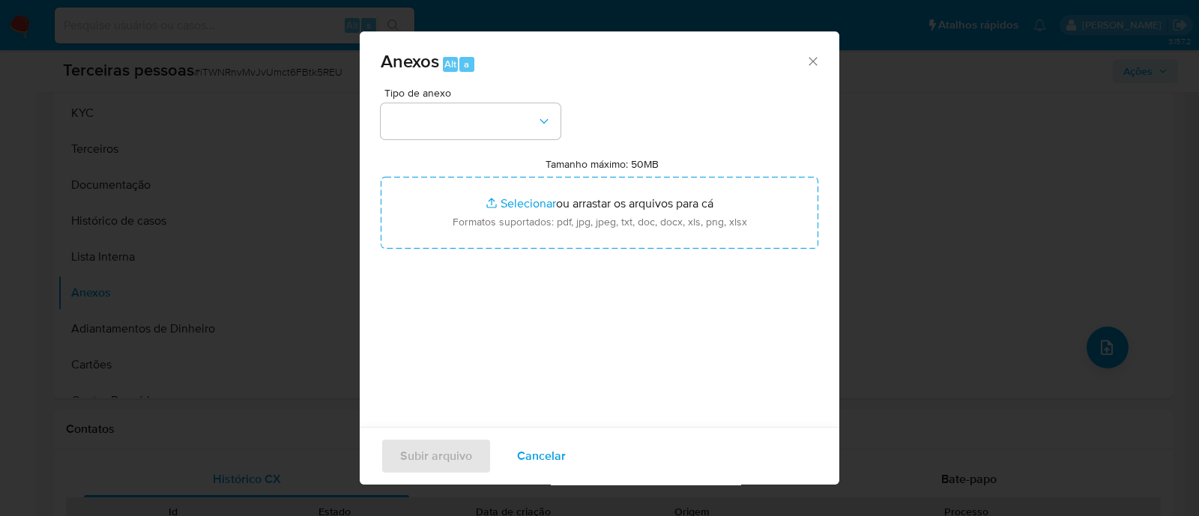
click at [430, 91] on span "Tipo de anexo" at bounding box center [474, 93] width 180 height 10
click at [438, 115] on button "button" at bounding box center [471, 121] width 180 height 36
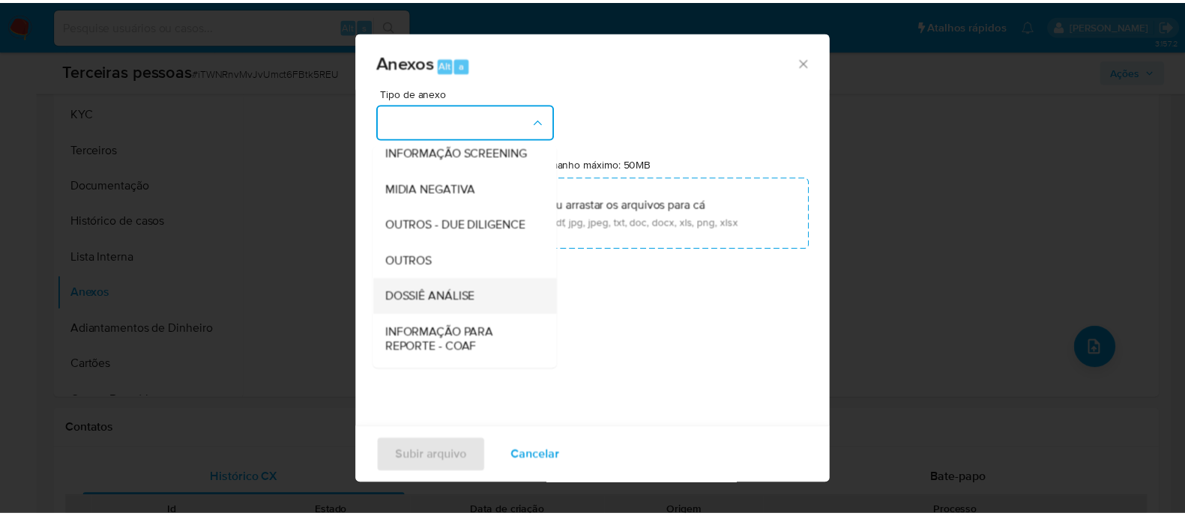
scroll to position [231, 0]
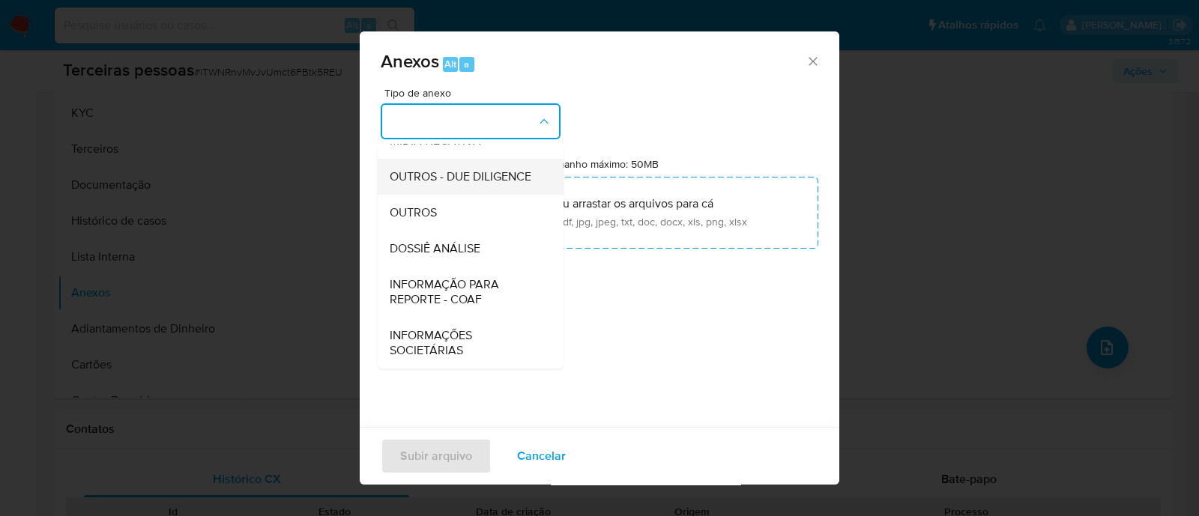
click at [476, 178] on span "OUTROS - DUE DILIGENCE" at bounding box center [461, 176] width 142 height 15
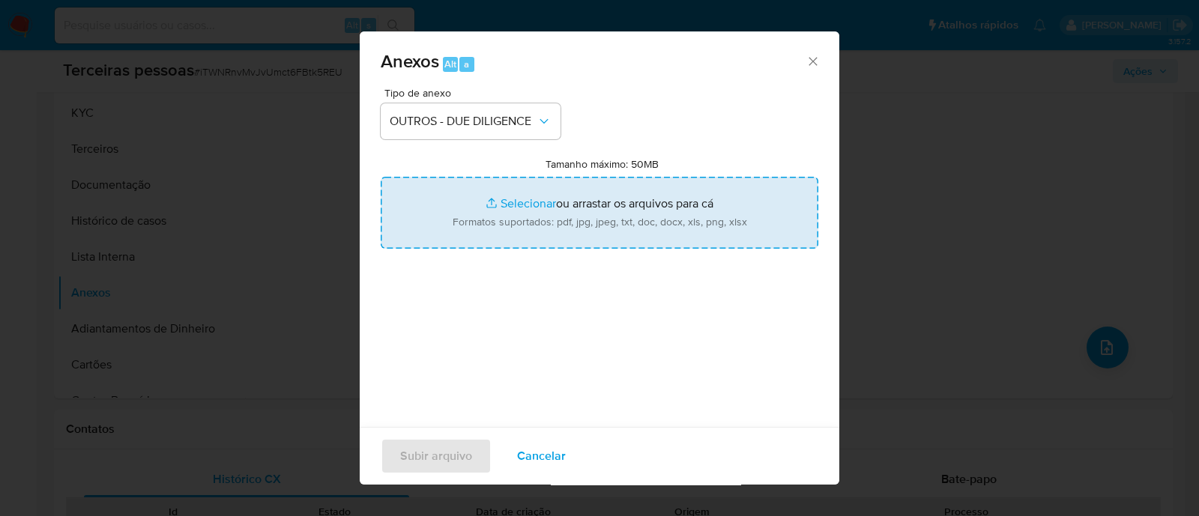
click at [584, 208] on input "Tamanho máximo: 50MB Selecionar arquivos" at bounding box center [600, 213] width 438 height 72
type input "C:\fakepath\Matriz de Risco - DEMERRUS SOUZA RIBEIRO.pdf"
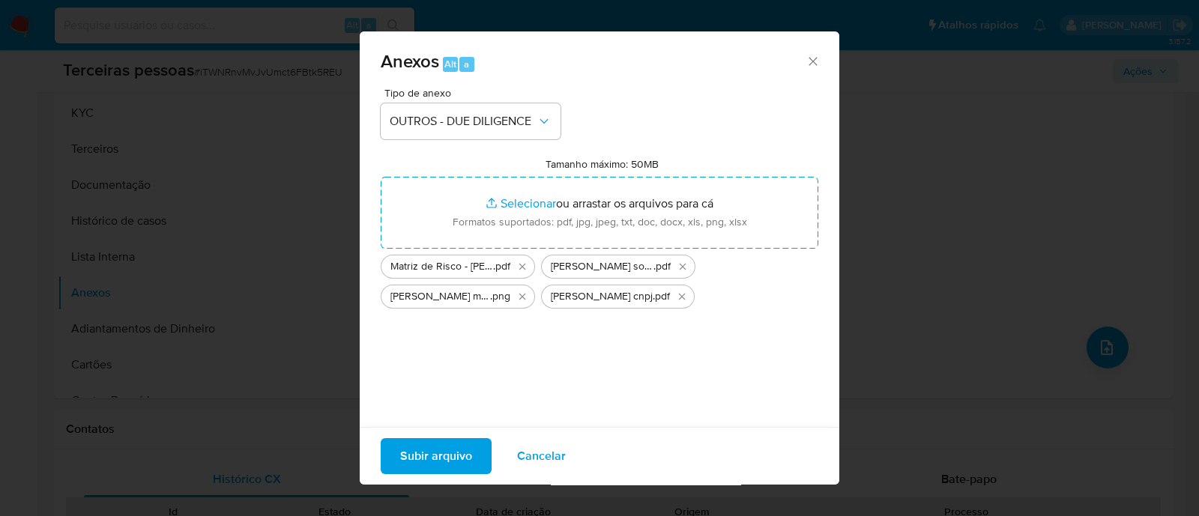
click at [441, 448] on span "Subir arquivo" at bounding box center [436, 456] width 72 height 33
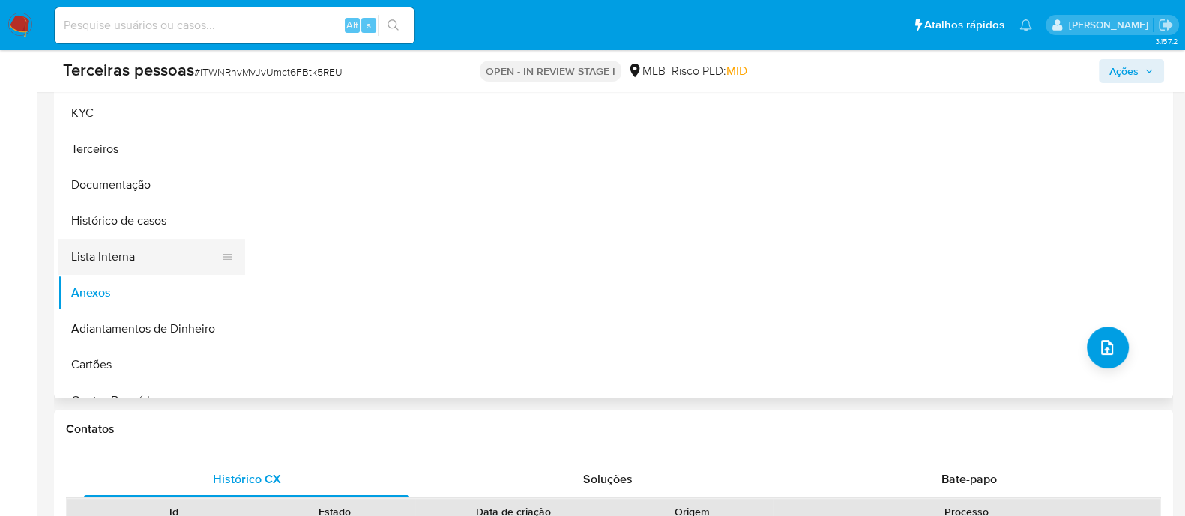
click at [106, 253] on button "Lista Interna" at bounding box center [145, 257] width 175 height 36
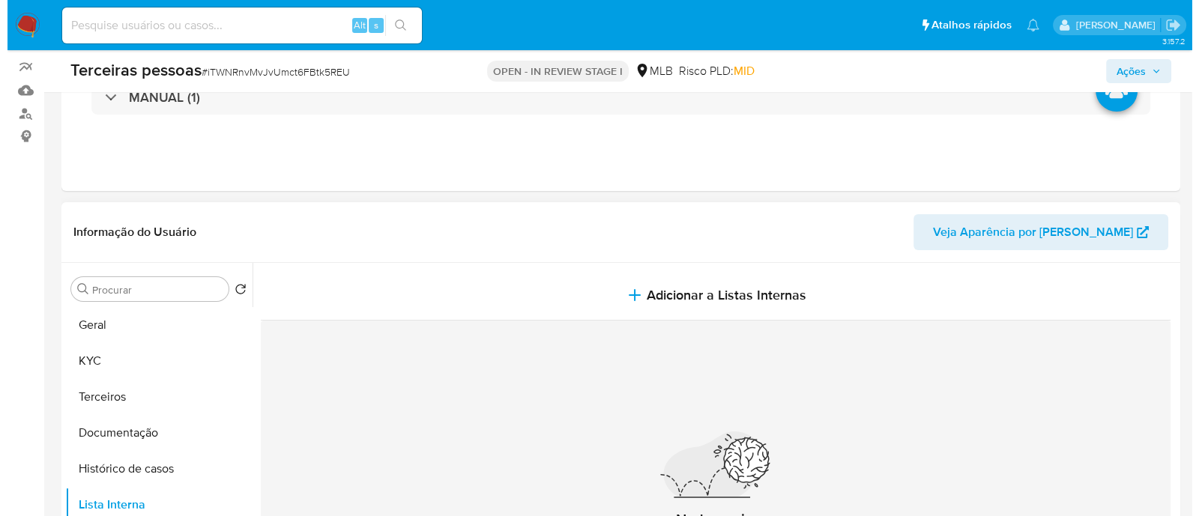
scroll to position [93, 0]
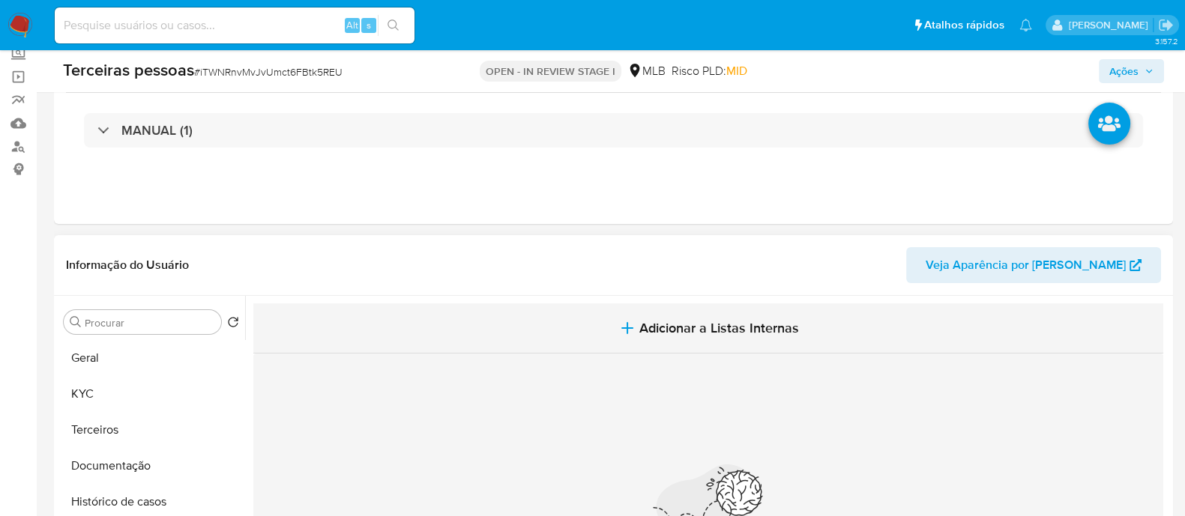
click at [755, 322] on span "Adicionar a Listas Internas" at bounding box center [719, 328] width 160 height 16
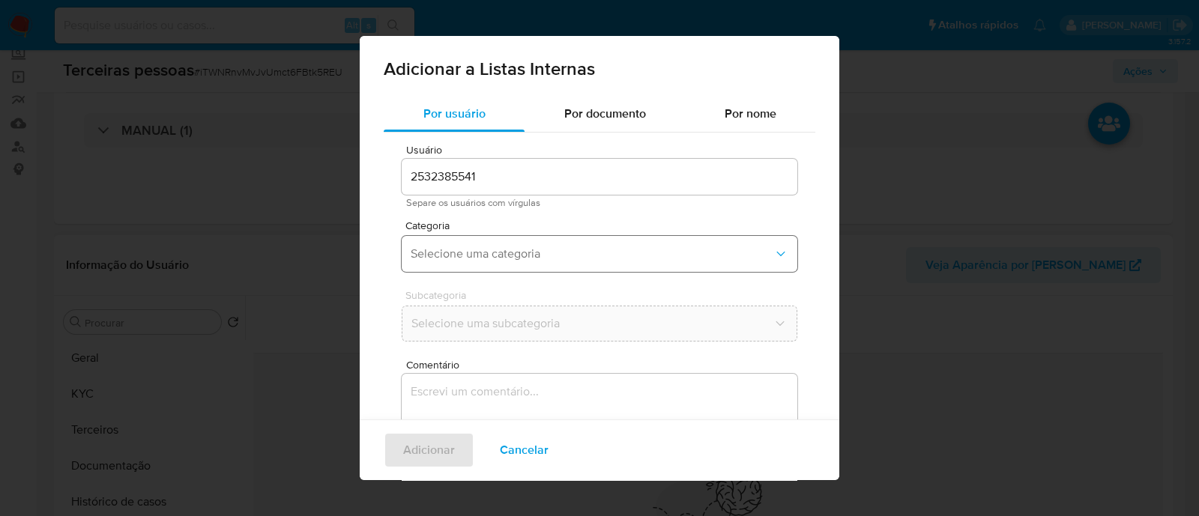
click at [503, 250] on span "Selecione uma categoria" at bounding box center [592, 254] width 363 height 15
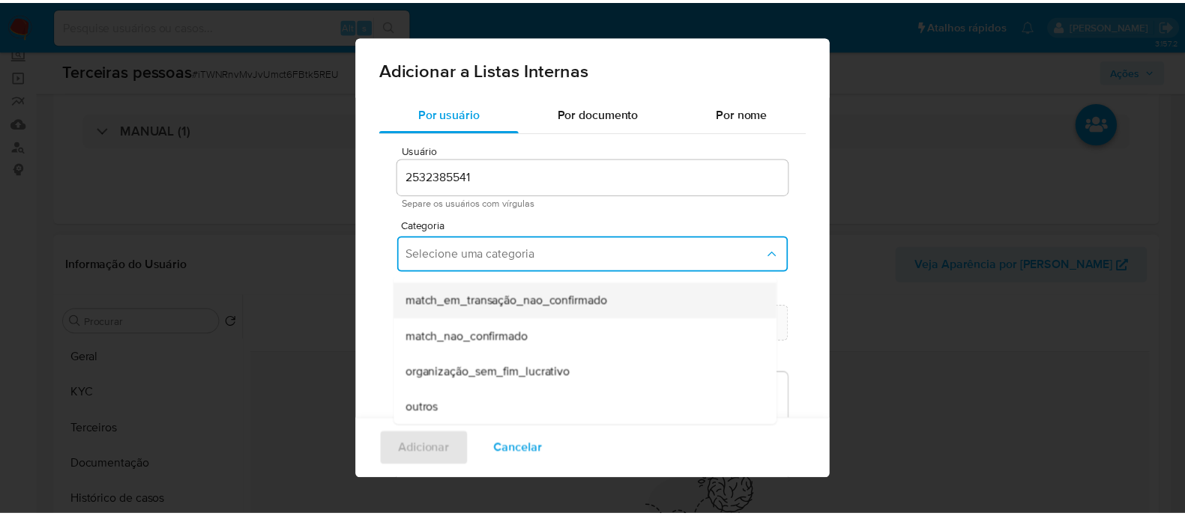
scroll to position [390, 0]
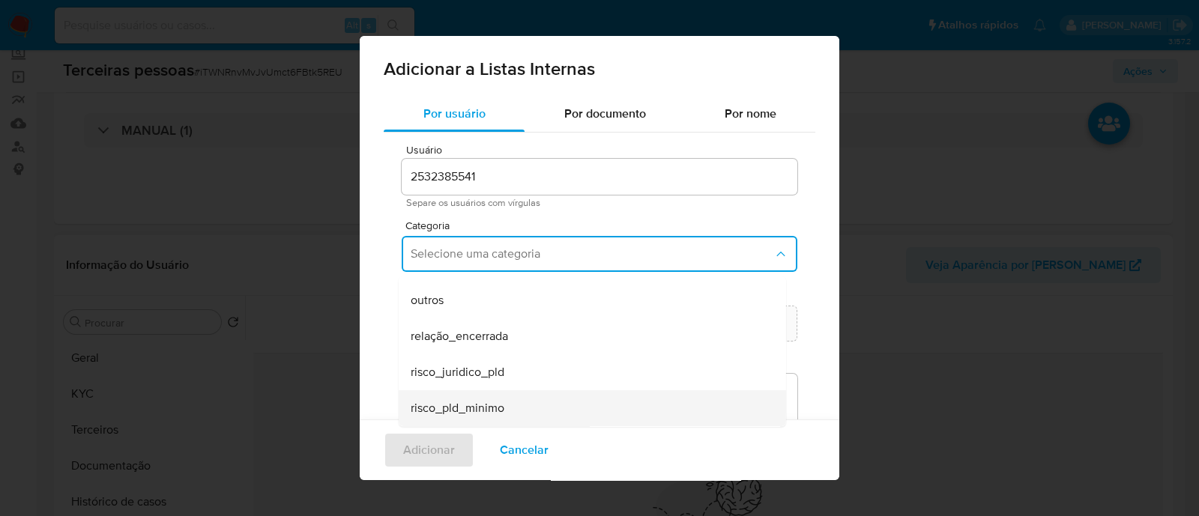
click at [614, 399] on div "risco_pld_minimo" at bounding box center [588, 408] width 354 height 36
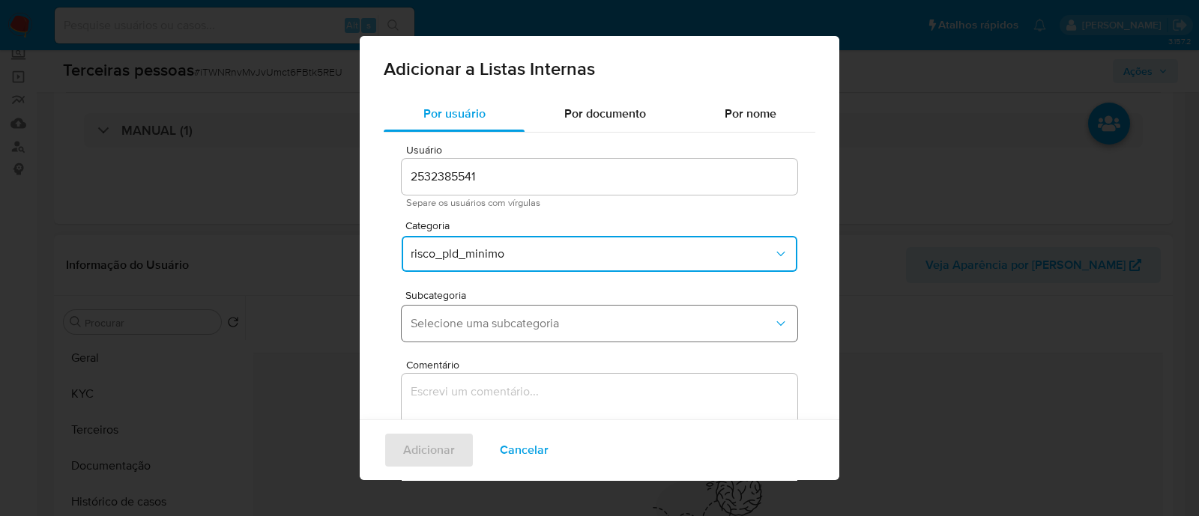
click at [572, 312] on button "Selecione uma subcategoria" at bounding box center [600, 324] width 396 height 36
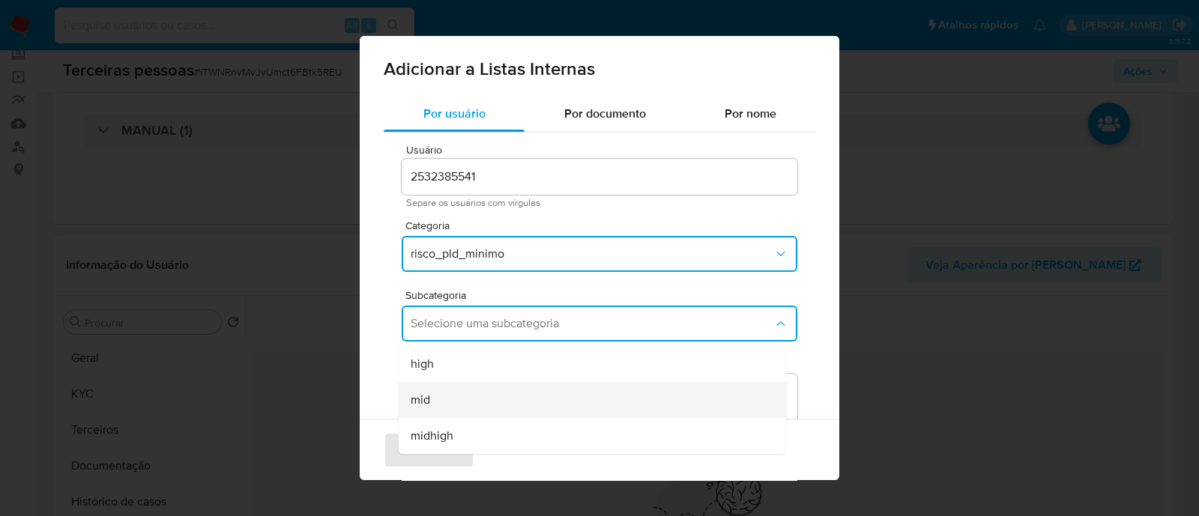
click at [495, 390] on div "mid" at bounding box center [588, 400] width 354 height 36
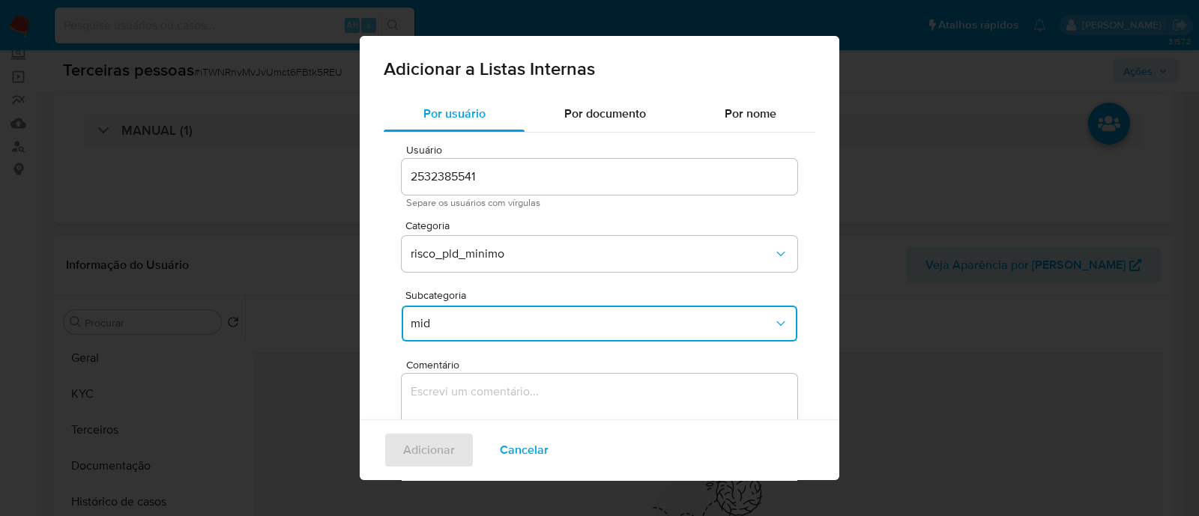
click at [474, 396] on textarea "Comentário" at bounding box center [600, 446] width 396 height 144
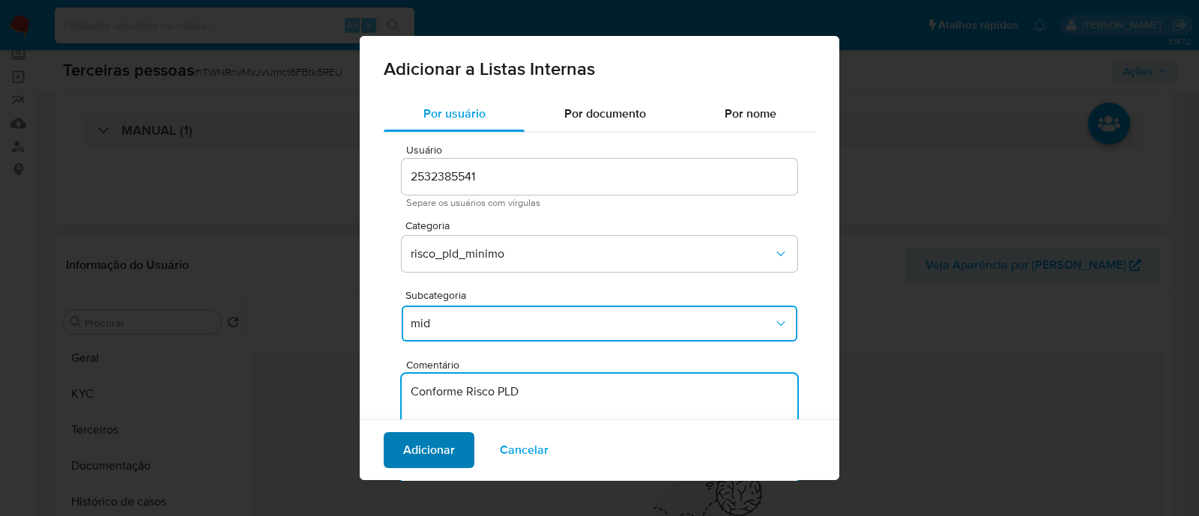
type textarea "Conforme Risco PLD"
click at [443, 465] on span "Adicionar" at bounding box center [429, 450] width 52 height 33
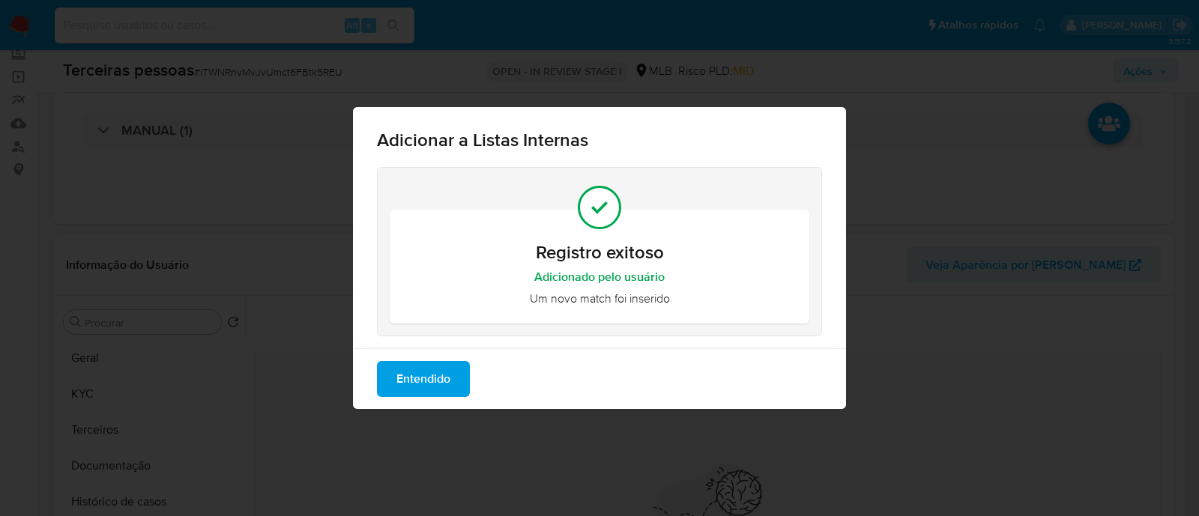
click at [442, 393] on span "Entendido" at bounding box center [423, 379] width 54 height 33
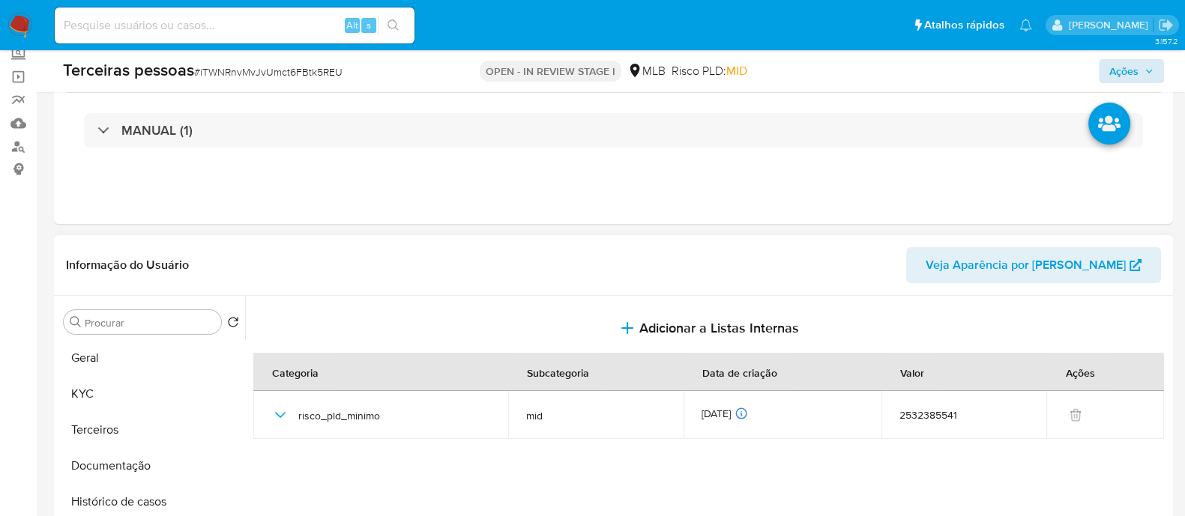
click at [1164, 76] on div "Terceiras pessoas # iTWNRnvMvJvUmct6FBtk5REU OPEN - IN REVIEW STAGE I MLB Risco…" at bounding box center [613, 71] width 1119 height 42
click at [1131, 61] on span "Ações" at bounding box center [1123, 71] width 29 height 24
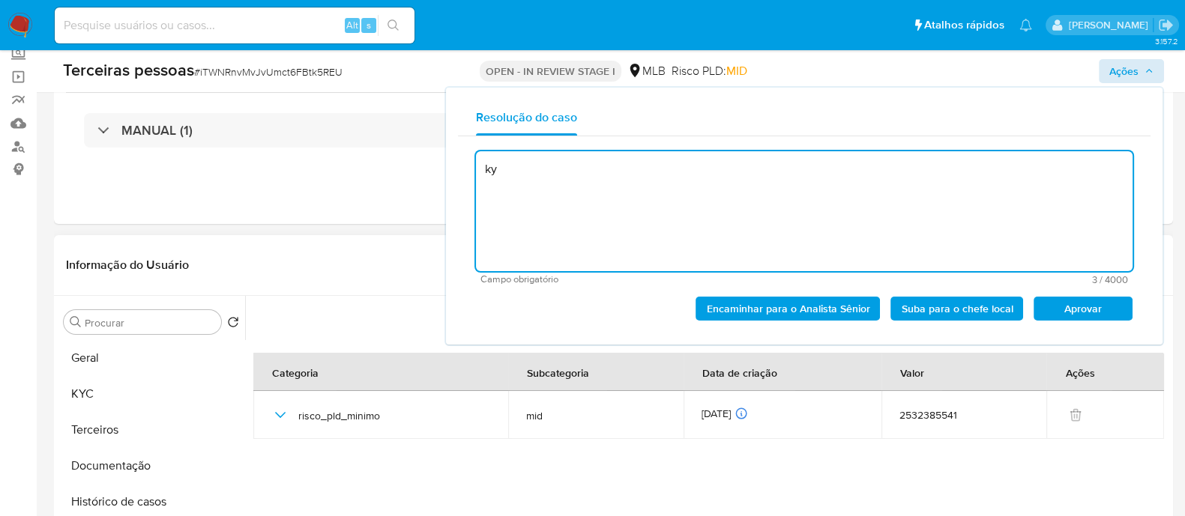
type textarea "k"
click at [1071, 301] on span "Aprovar" at bounding box center [1083, 308] width 78 height 21
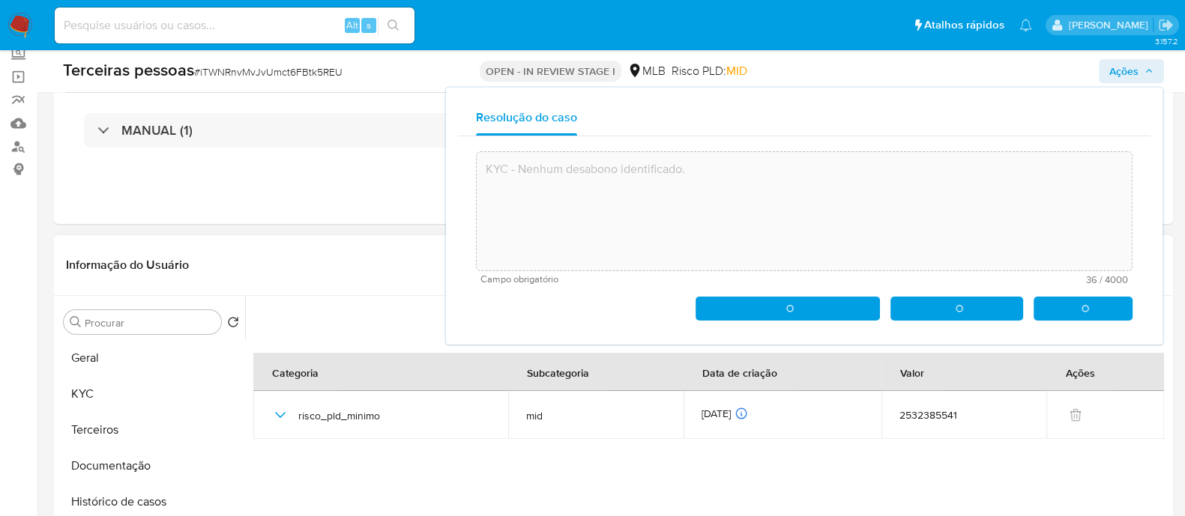
type textarea "KYC - Nenhum desabono identificado."
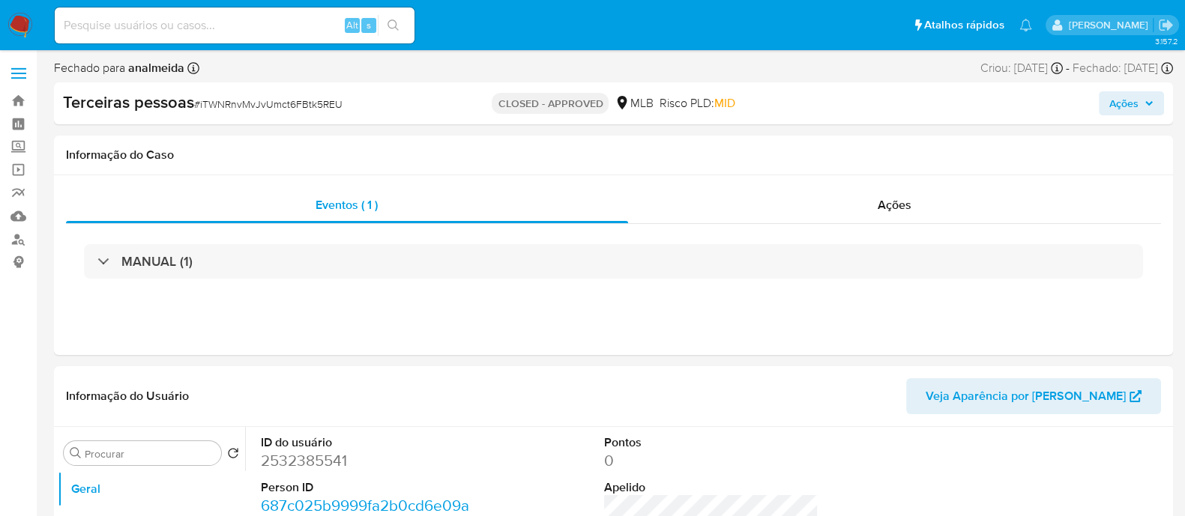
select select "10"
click at [1004, 218] on div "Ações" at bounding box center [894, 205] width 533 height 36
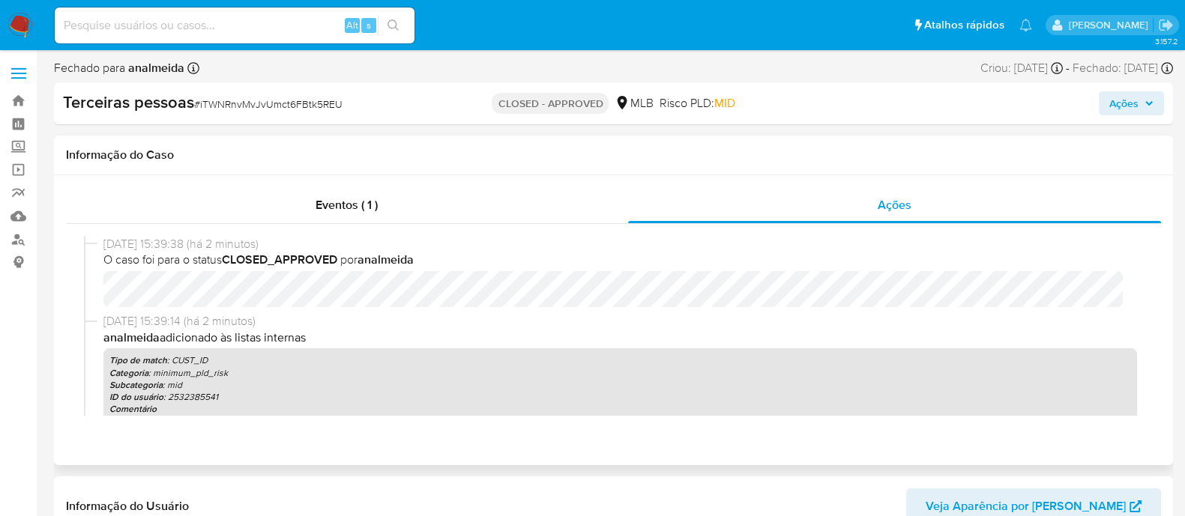
click at [859, 161] on h1 "Informação do Caso" at bounding box center [613, 155] width 1095 height 15
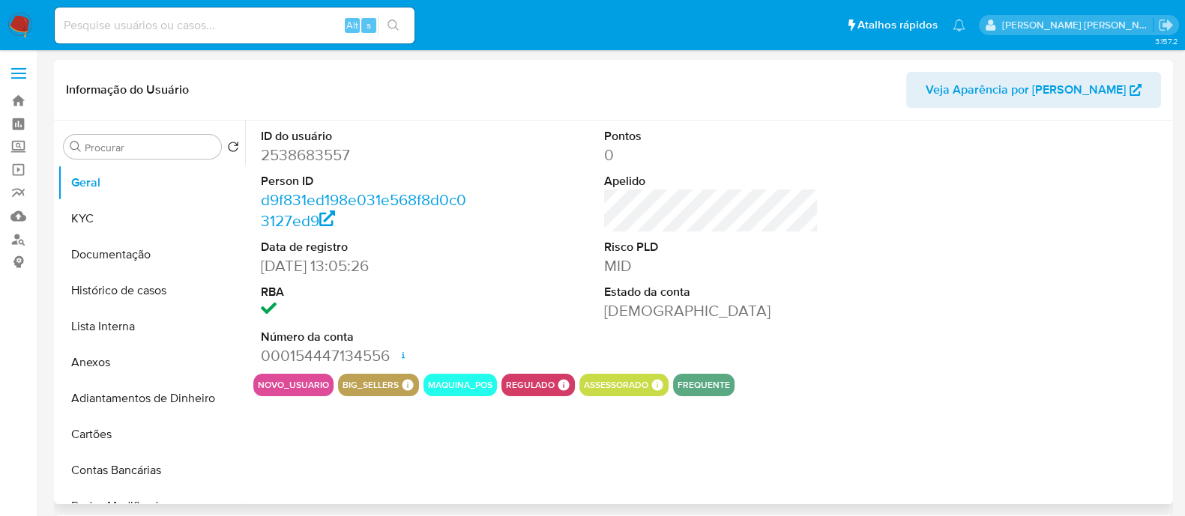
select select "10"
click at [95, 226] on button "KYC" at bounding box center [145, 219] width 175 height 36
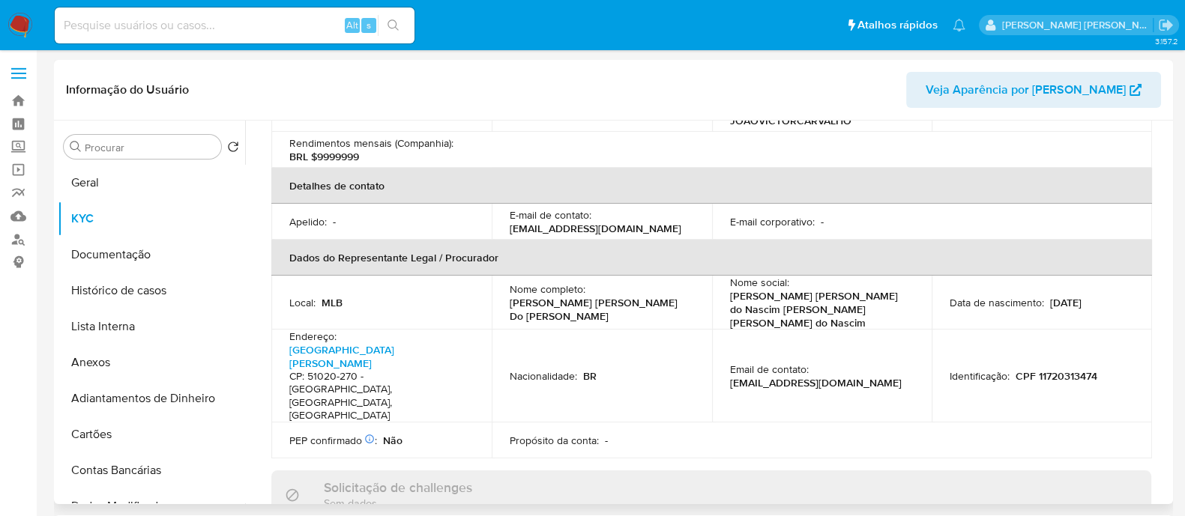
scroll to position [655, 0]
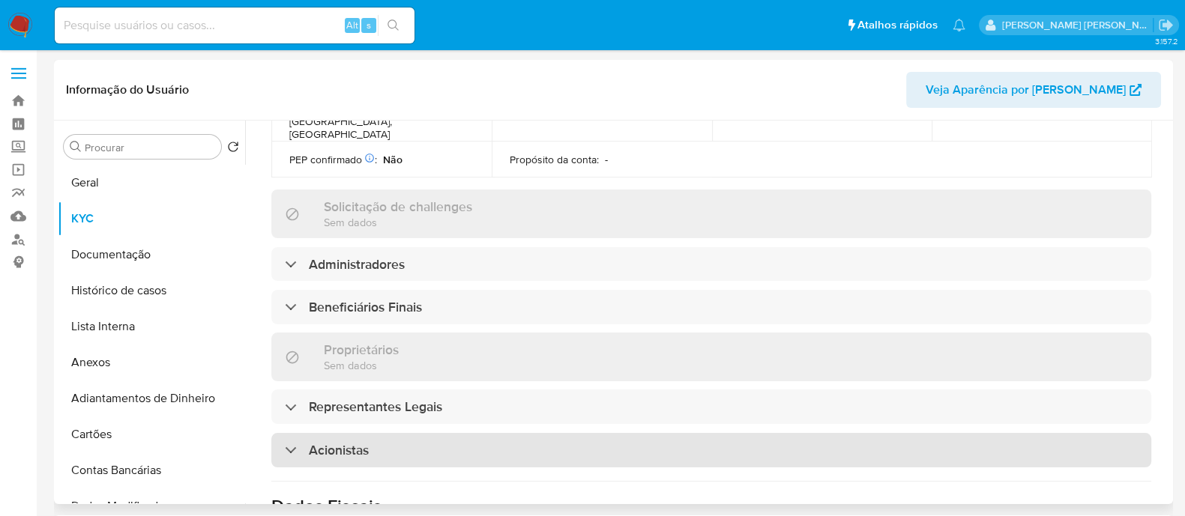
click at [453, 433] on div "Acionistas" at bounding box center [711, 450] width 880 height 34
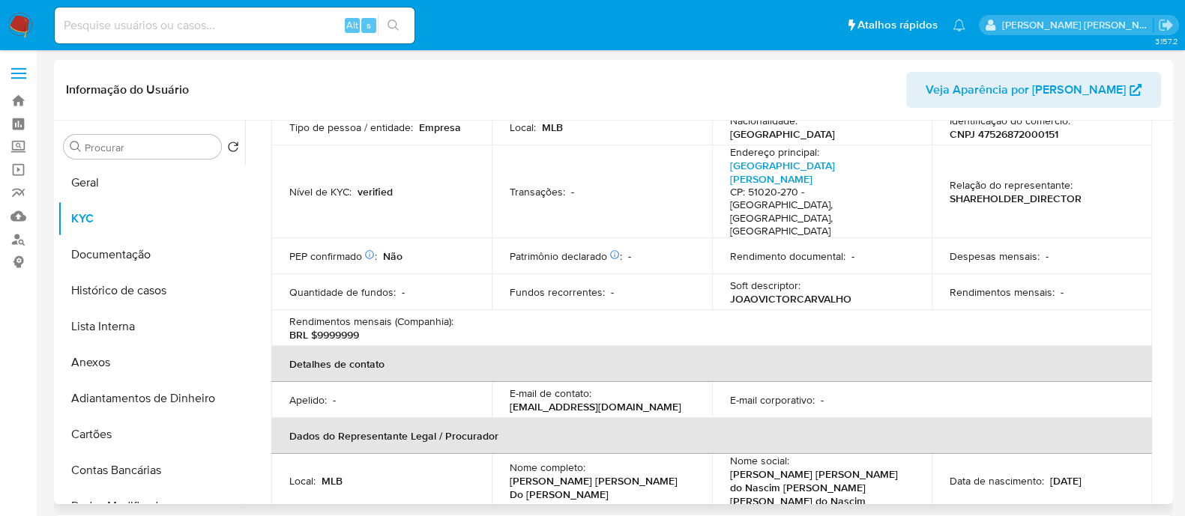
scroll to position [93, 0]
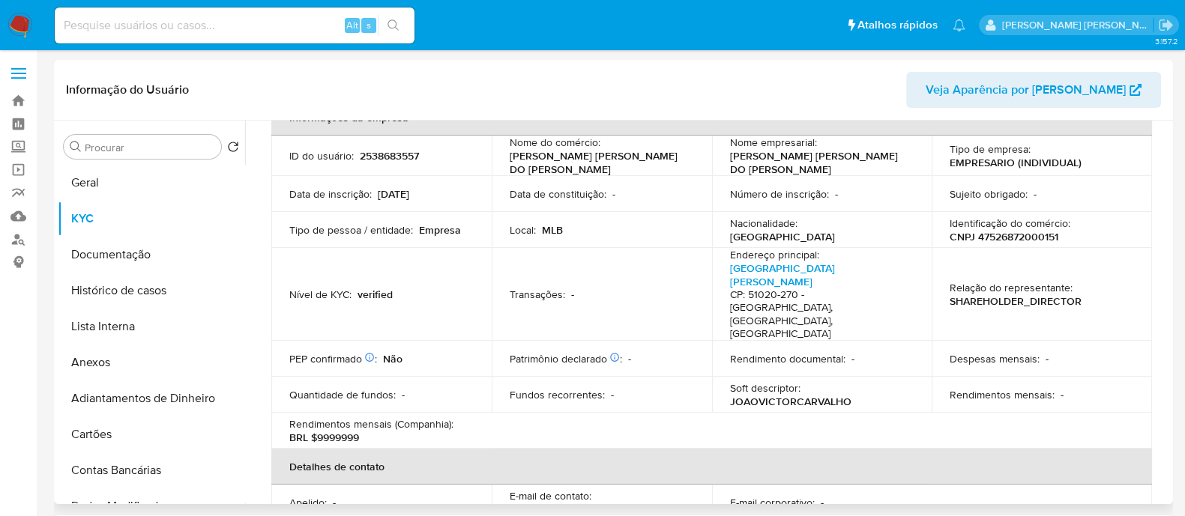
click at [992, 236] on p "CNPJ 47526872000151" at bounding box center [1003, 236] width 109 height 13
copy p "47526872000151"
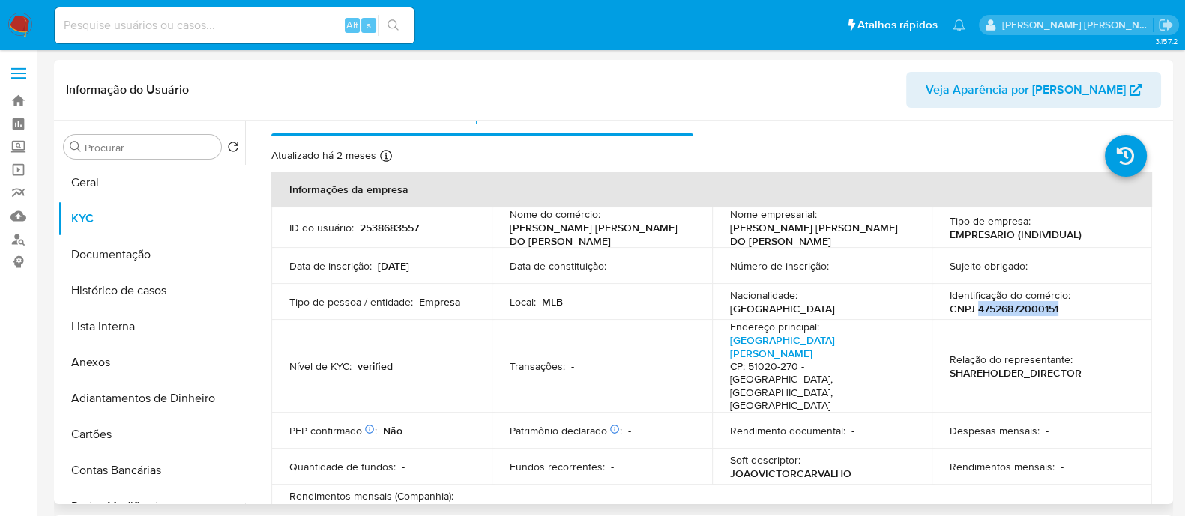
scroll to position [0, 0]
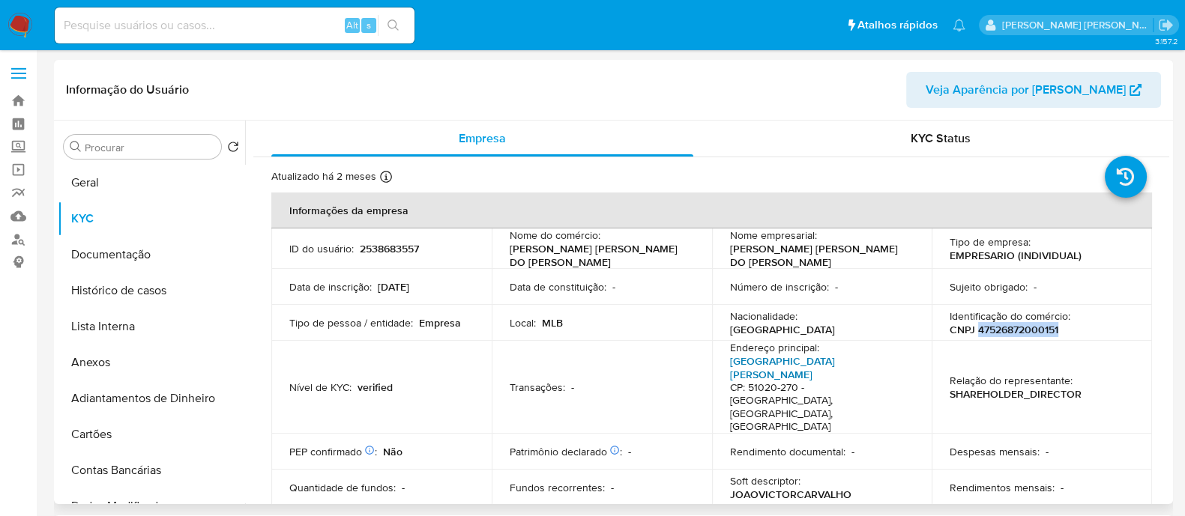
click at [805, 360] on link "Rua Faustino Porto Boa Viagem 458, Boa Viagem" at bounding box center [782, 368] width 105 height 28
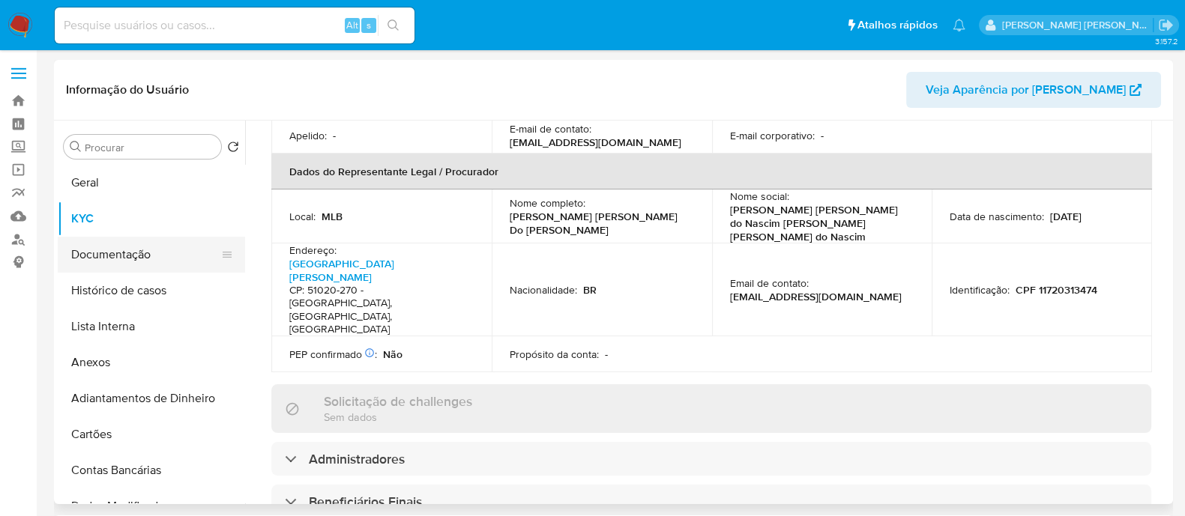
scroll to position [468, 0]
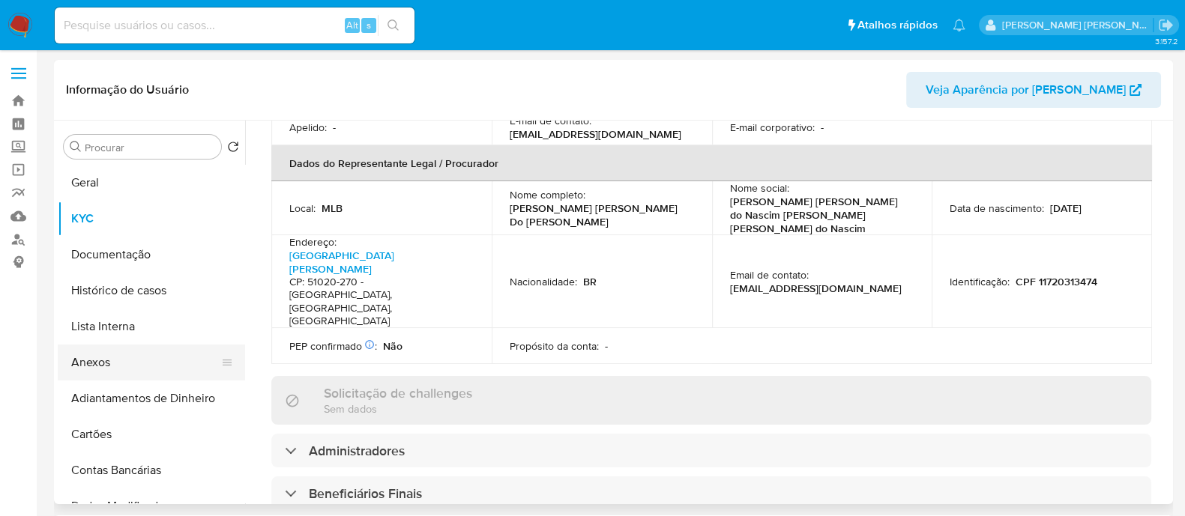
click at [101, 365] on button "Anexos" at bounding box center [145, 363] width 175 height 36
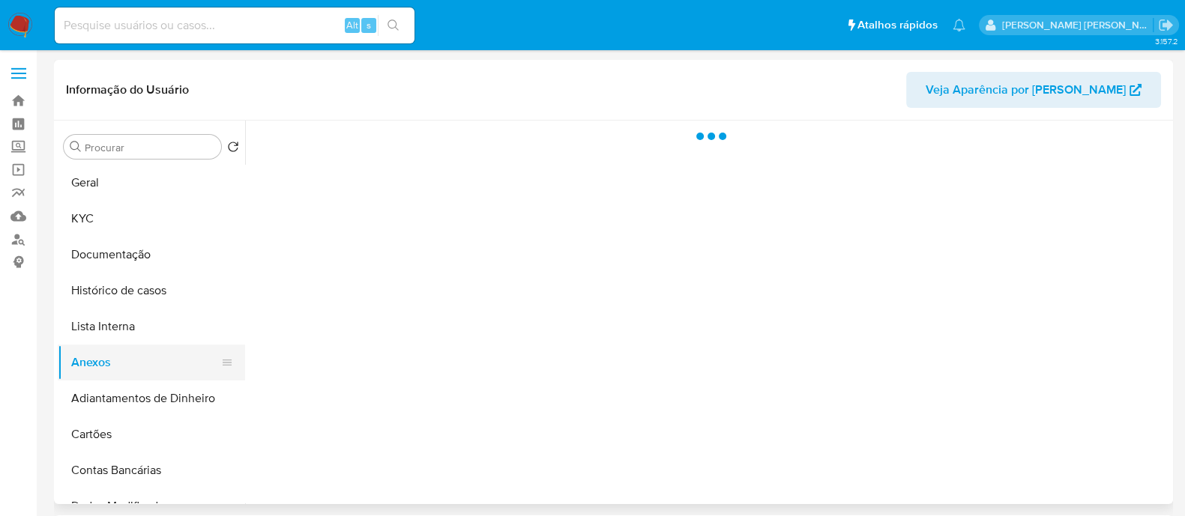
scroll to position [0, 0]
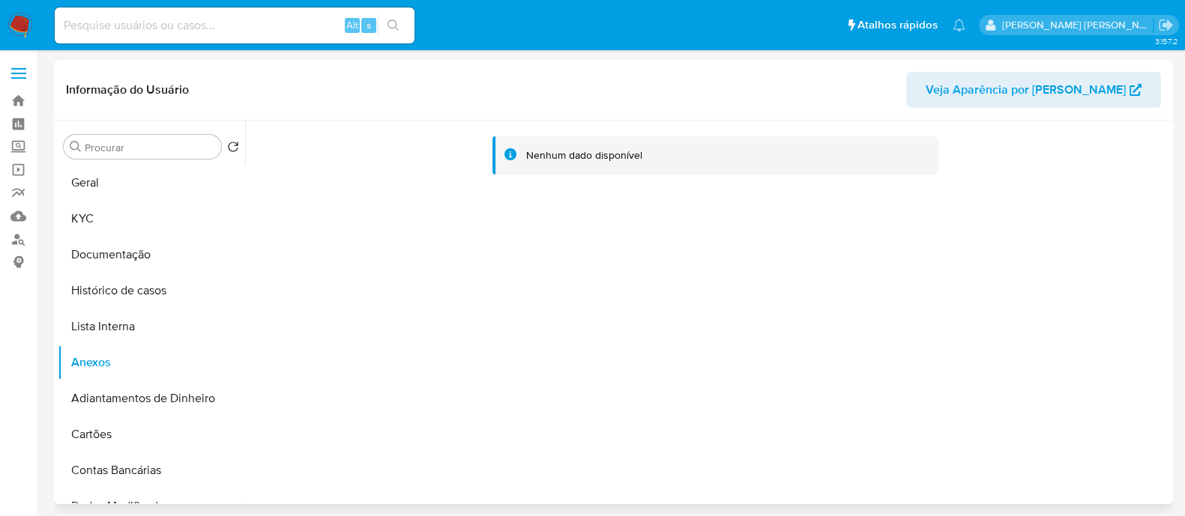
click at [536, 477] on div "Nenhum dado disponível" at bounding box center [707, 313] width 924 height 384
click at [127, 294] on button "Histórico de casos" at bounding box center [145, 291] width 175 height 36
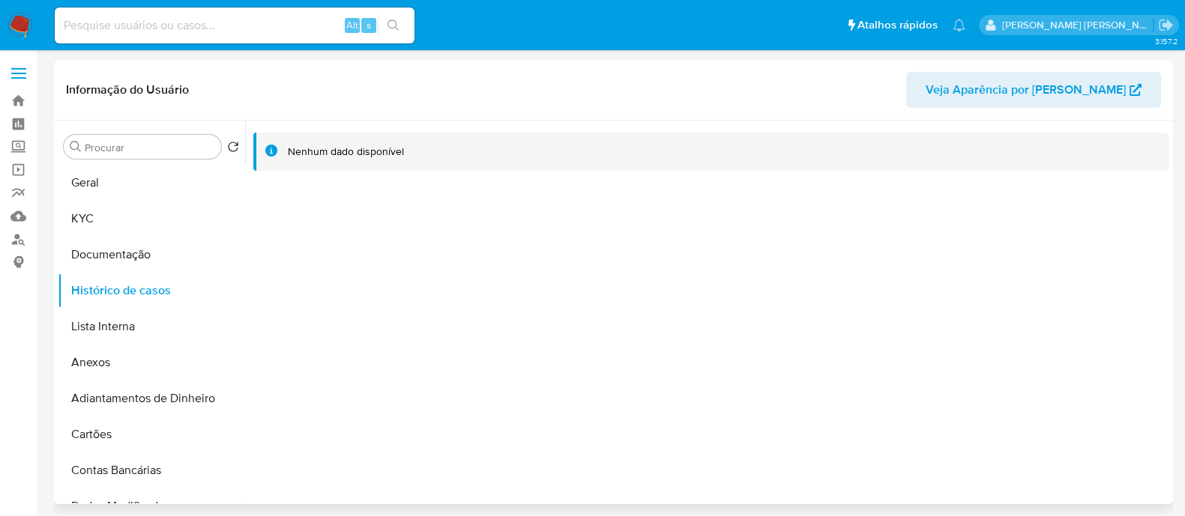
click at [341, 290] on div at bounding box center [707, 313] width 924 height 384
click at [136, 184] on button "Geral" at bounding box center [145, 183] width 175 height 36
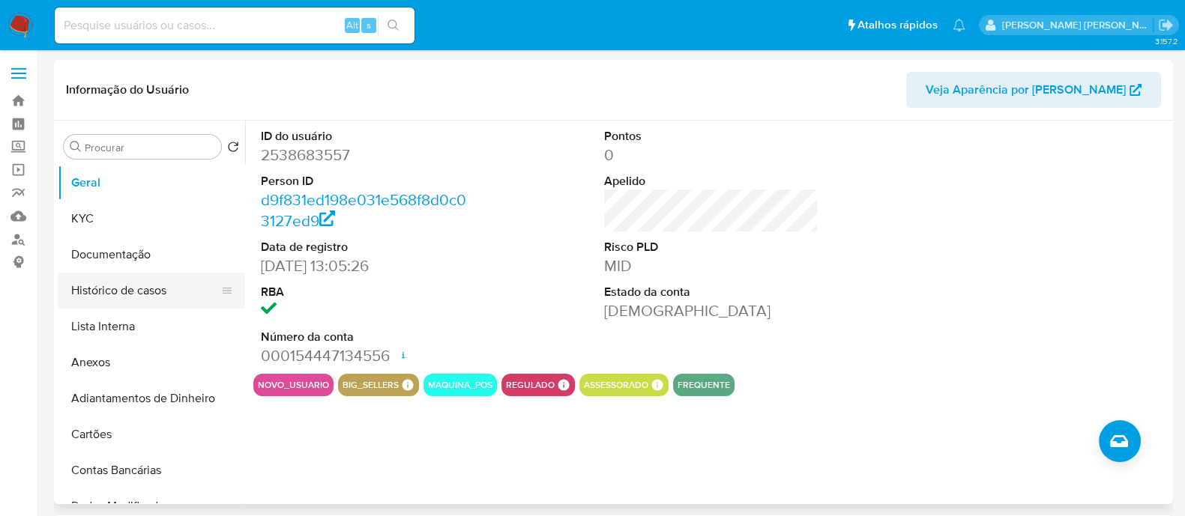
click at [142, 288] on button "Histórico de casos" at bounding box center [145, 291] width 175 height 36
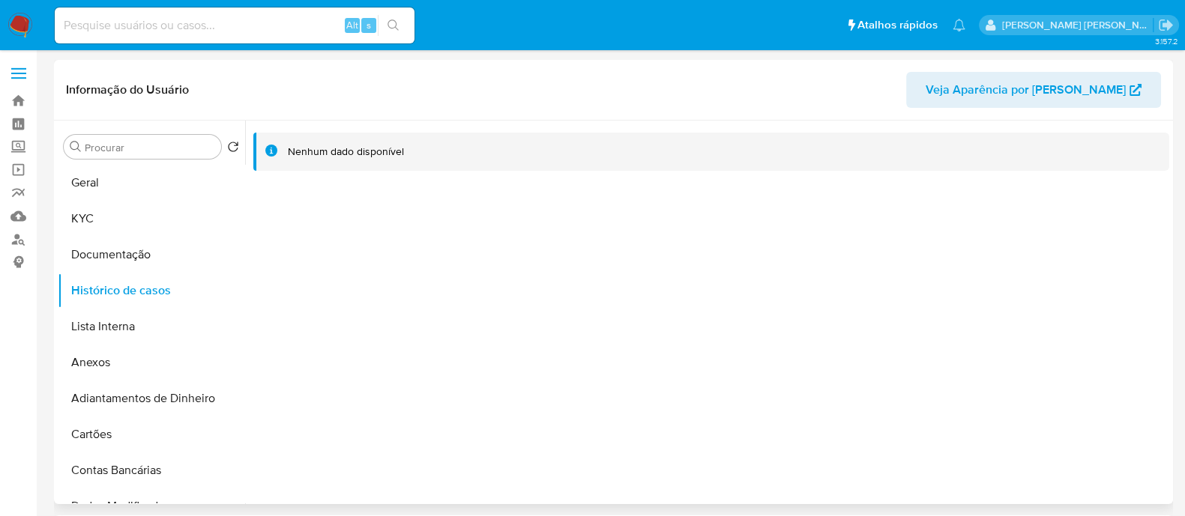
click at [609, 305] on div at bounding box center [707, 313] width 924 height 384
click at [85, 214] on button "KYC" at bounding box center [145, 219] width 175 height 36
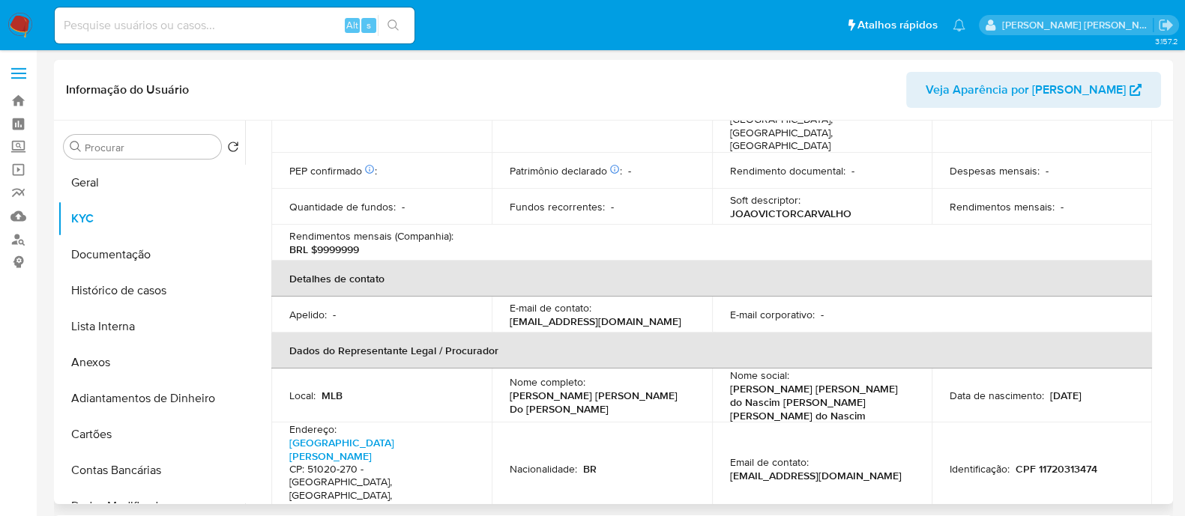
scroll to position [670, 0]
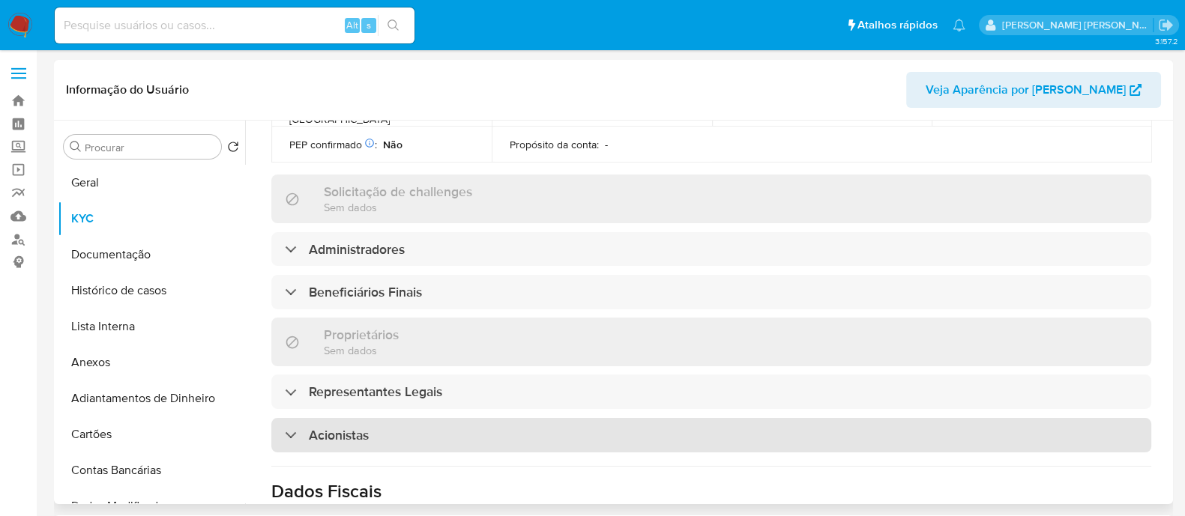
click at [378, 418] on div "Acionistas" at bounding box center [711, 435] width 880 height 34
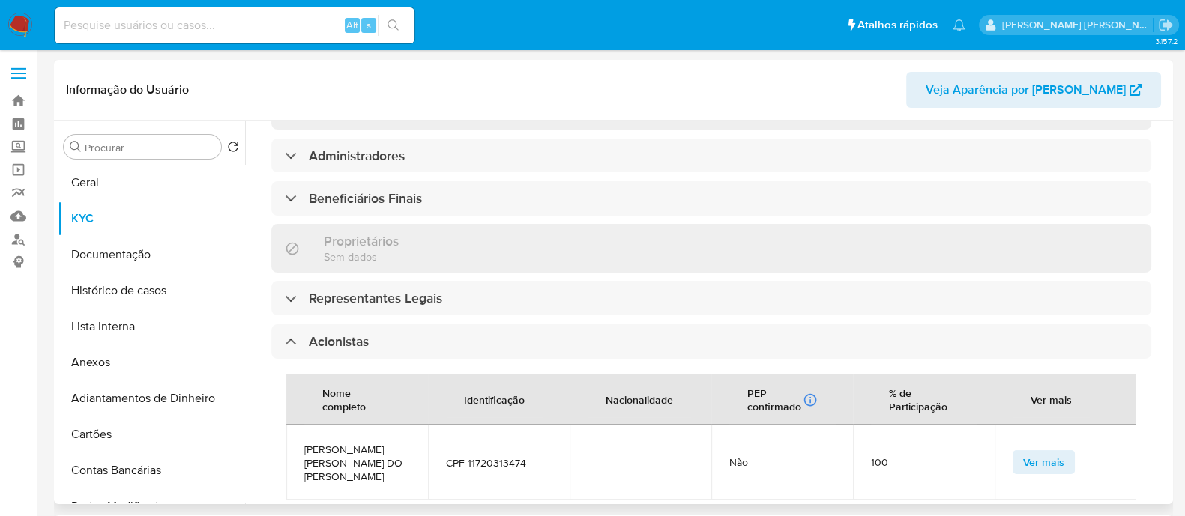
scroll to position [857, 0]
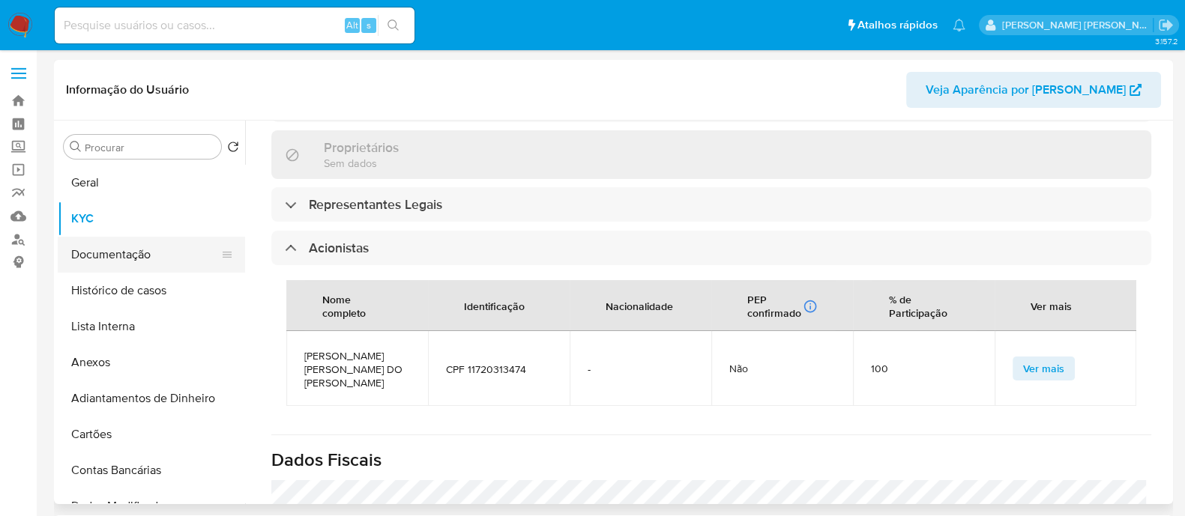
click at [130, 271] on button "Documentação" at bounding box center [145, 255] width 175 height 36
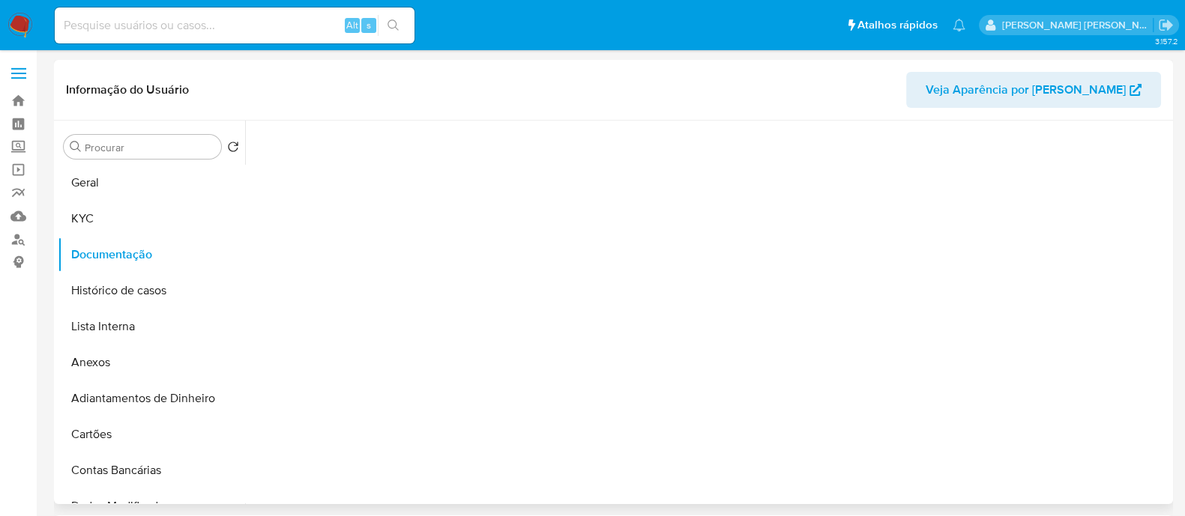
scroll to position [0, 0]
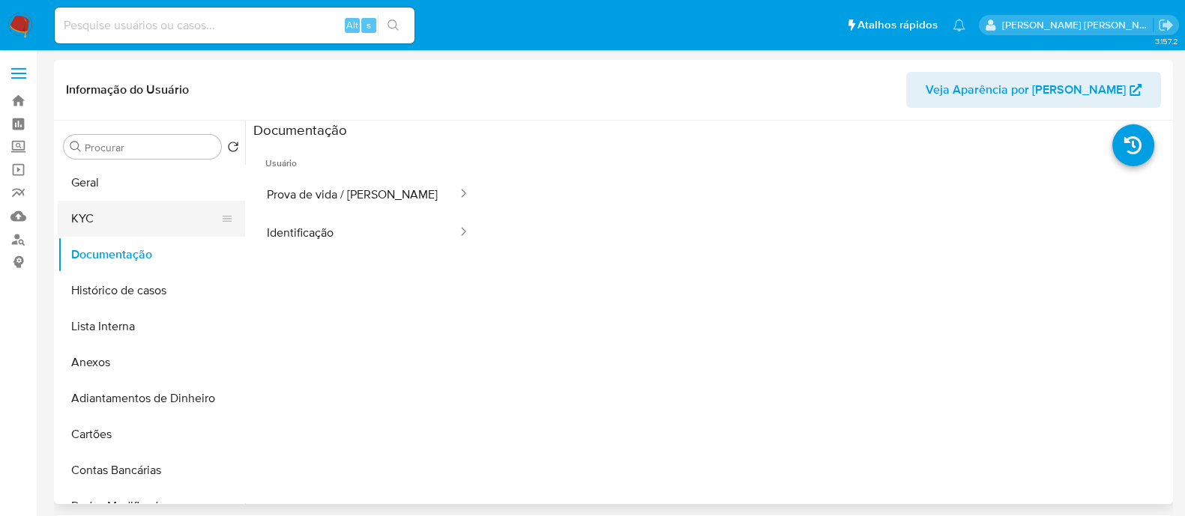
click at [98, 208] on button "KYC" at bounding box center [145, 219] width 175 height 36
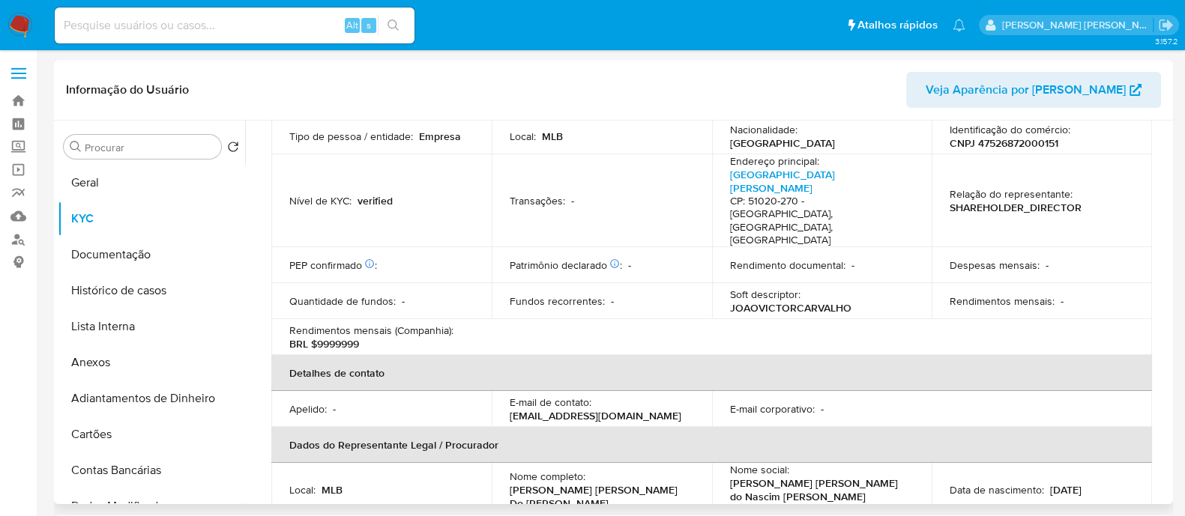
scroll to position [187, 0]
click at [170, 170] on button "Geral" at bounding box center [145, 183] width 175 height 36
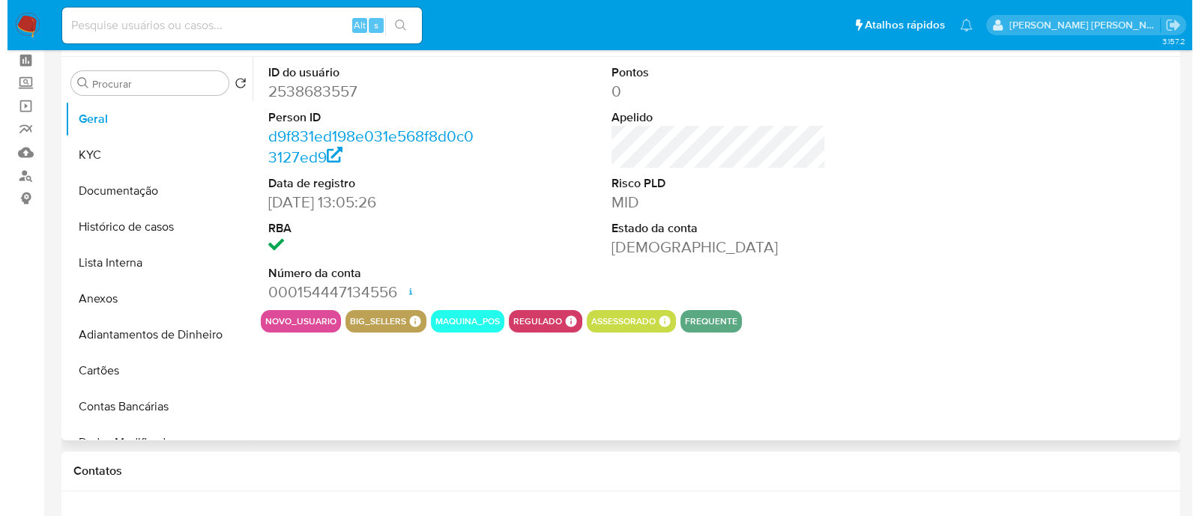
scroll to position [93, 0]
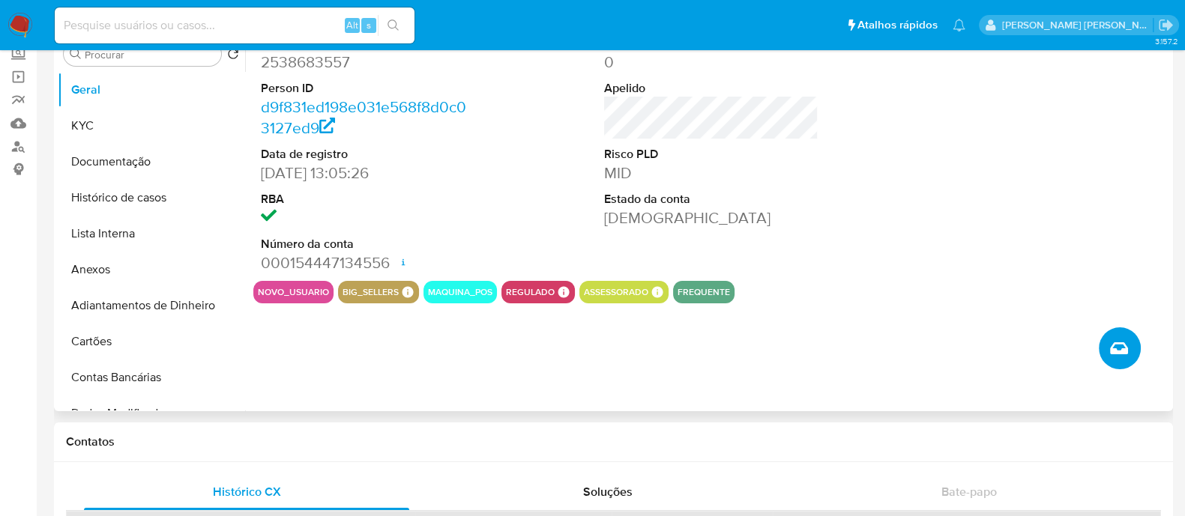
click at [1123, 345] on icon "Criar caso manual" at bounding box center [1119, 348] width 18 height 12
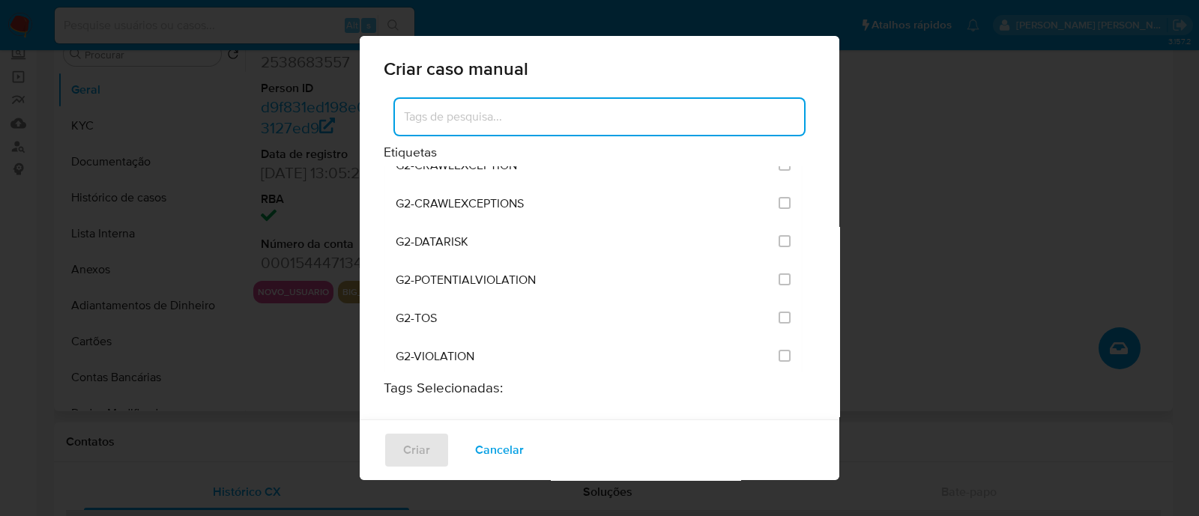
scroll to position [1217, 0]
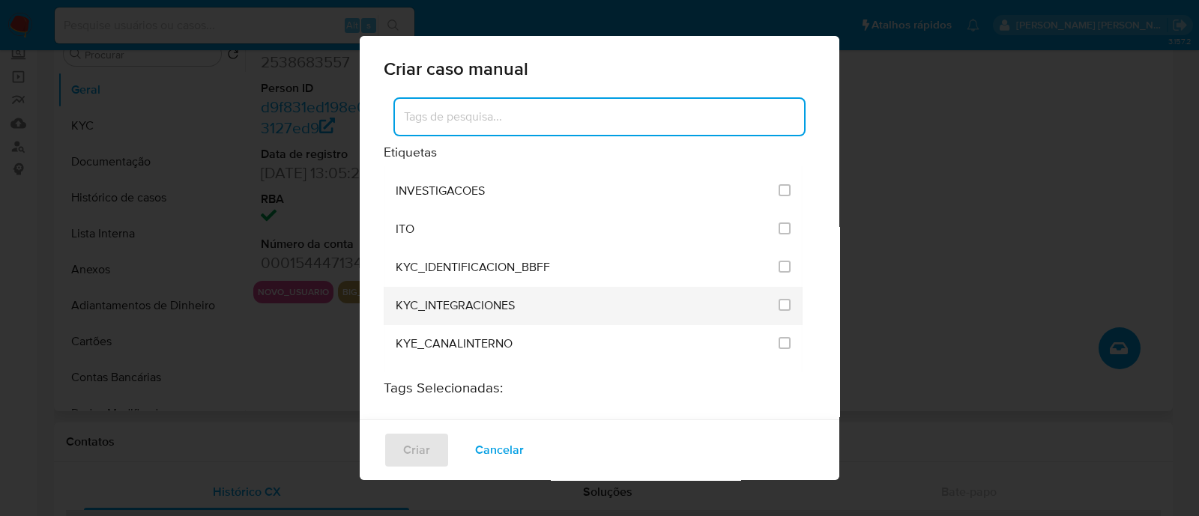
click at [487, 287] on div "KYC_INTEGRACIONES" at bounding box center [583, 306] width 374 height 38
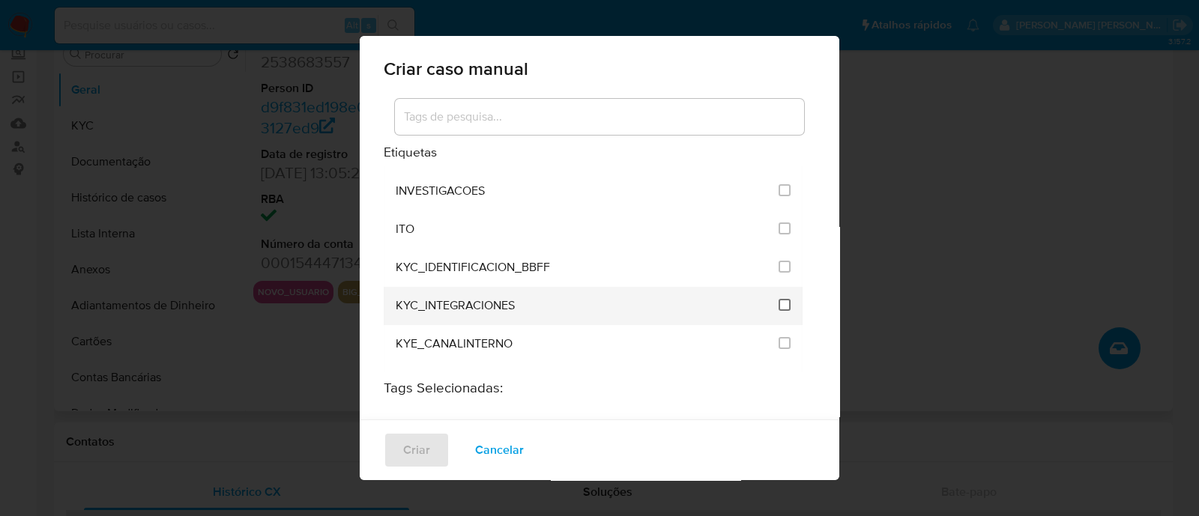
click at [779, 299] on input "2093" at bounding box center [785, 305] width 12 height 12
checkbox input "true"
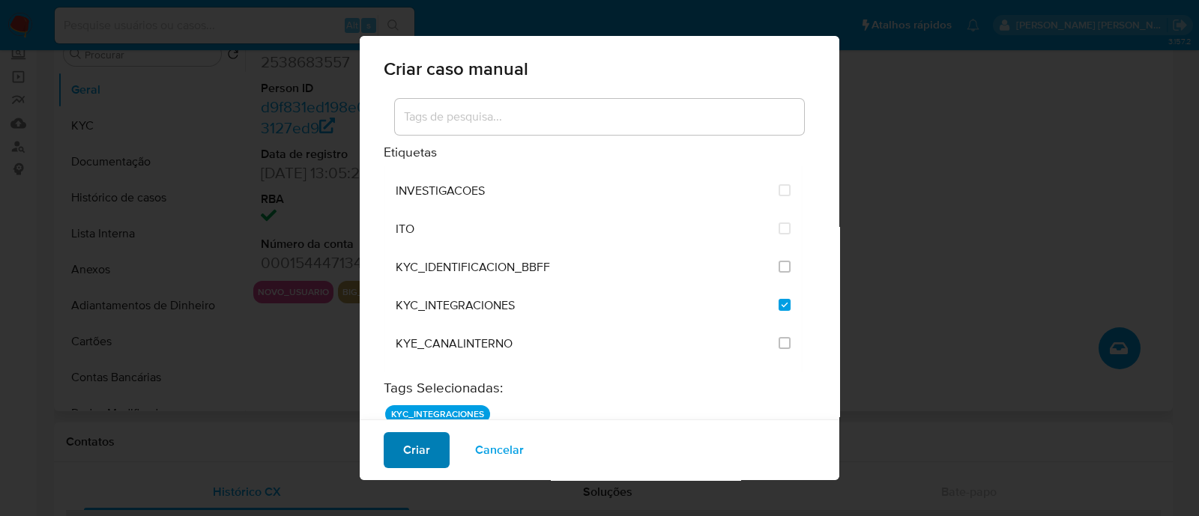
click at [411, 450] on span "Criar" at bounding box center [416, 450] width 27 height 33
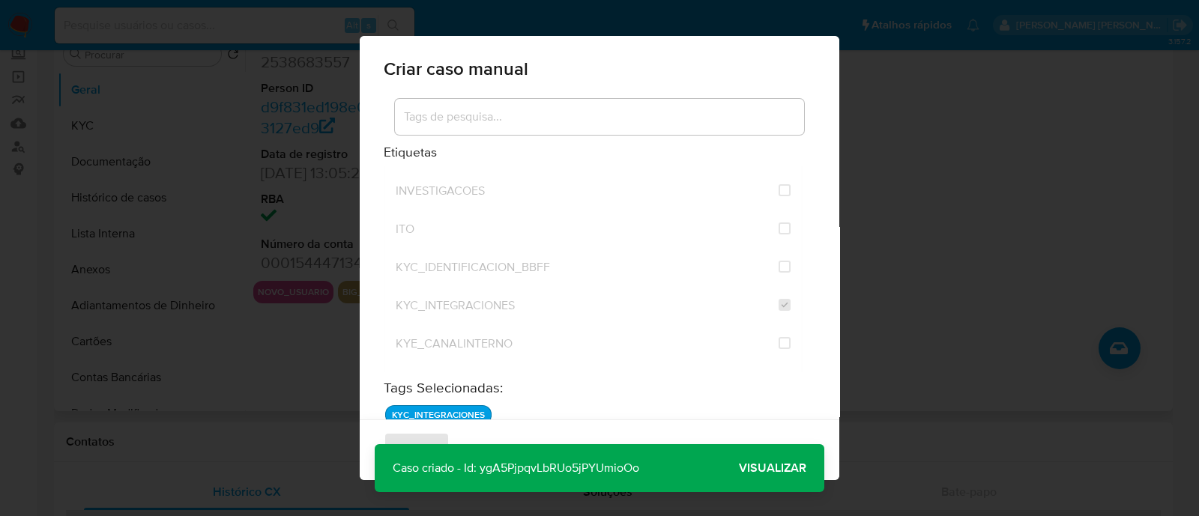
click at [757, 468] on span "Visualizar" at bounding box center [772, 468] width 67 height 0
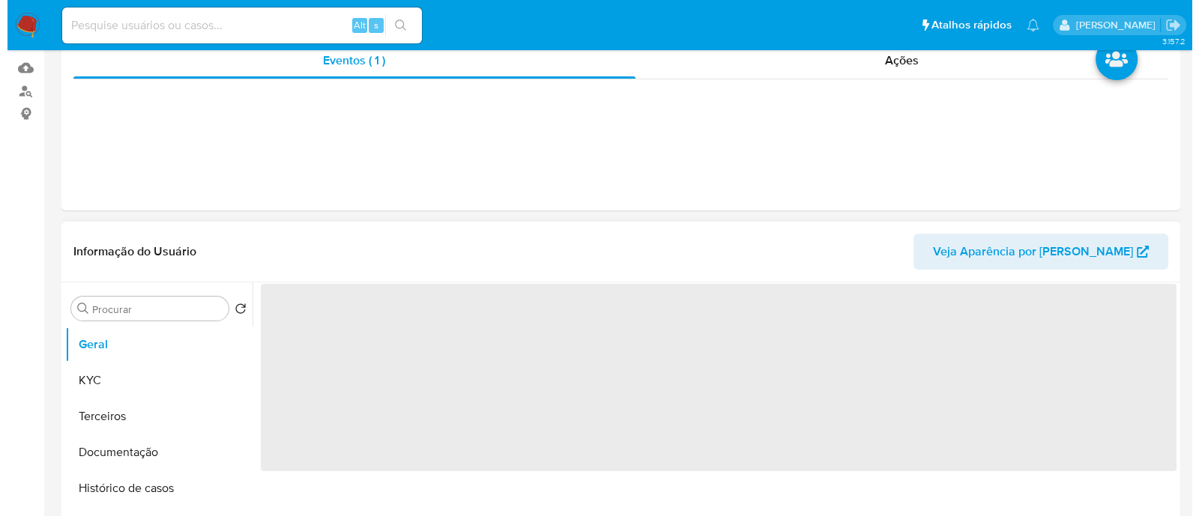
scroll to position [281, 0]
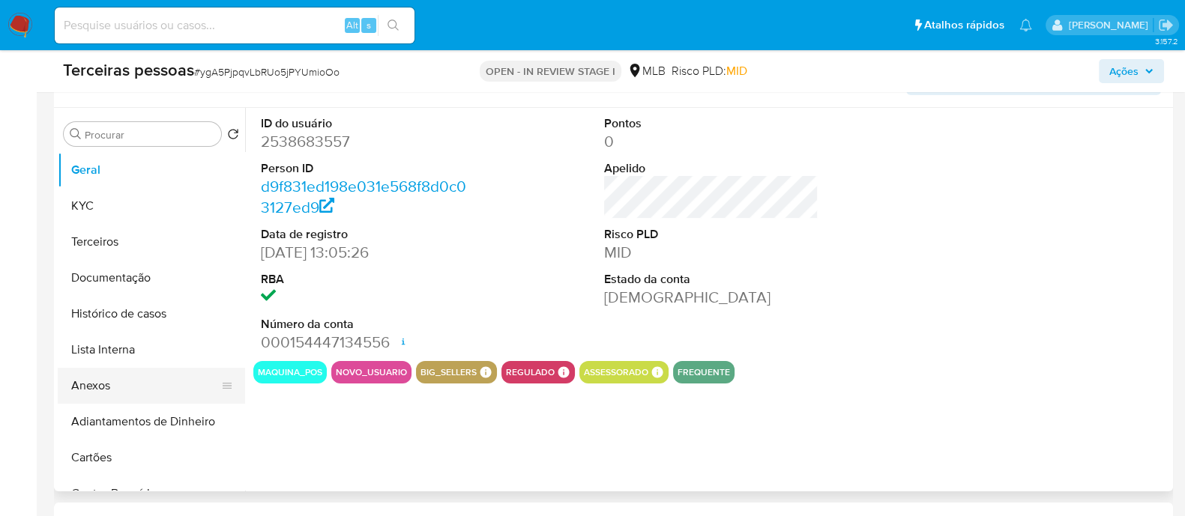
click at [172, 379] on button "Anexos" at bounding box center [145, 386] width 175 height 36
select select "10"
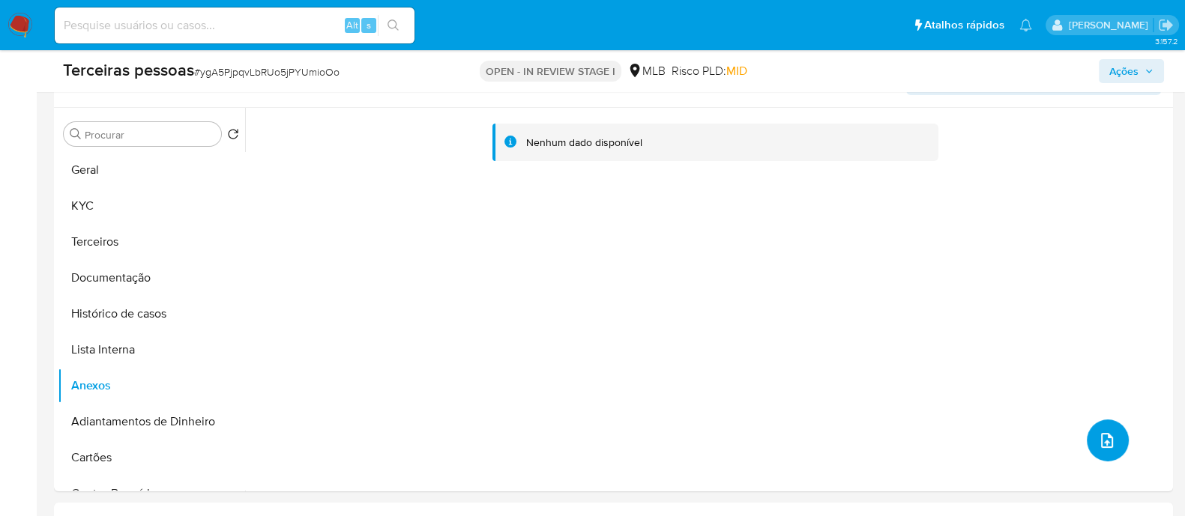
click at [1098, 440] on icon "upload-file" at bounding box center [1107, 441] width 18 height 18
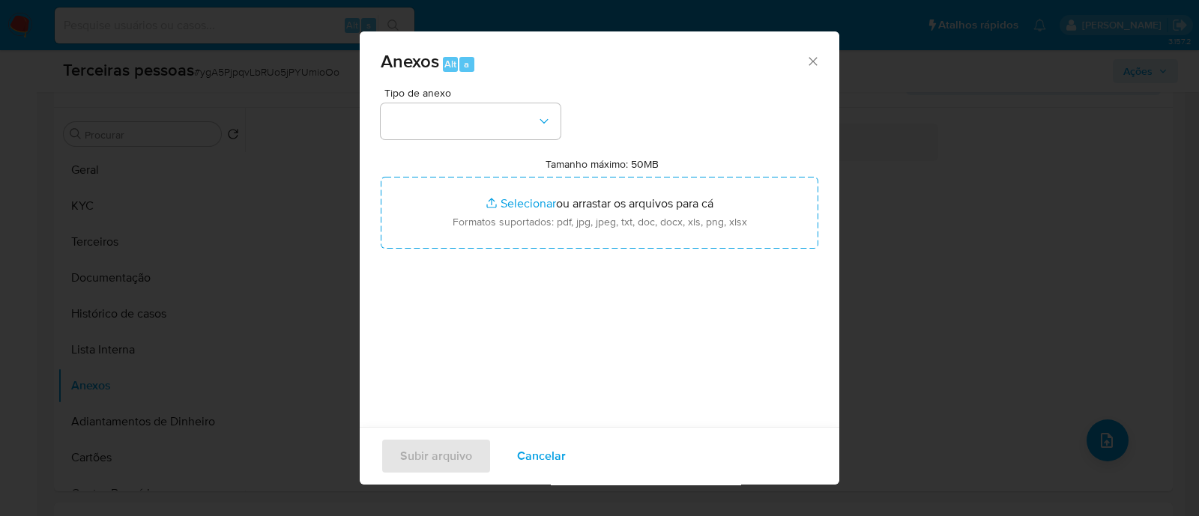
click at [491, 153] on div "Tipo de anexo Tamanho máximo: 50MB Selecionar arquivos Selecionar ou arrastar o…" at bounding box center [600, 265] width 438 height 354
click at [483, 116] on button "button" at bounding box center [471, 121] width 180 height 36
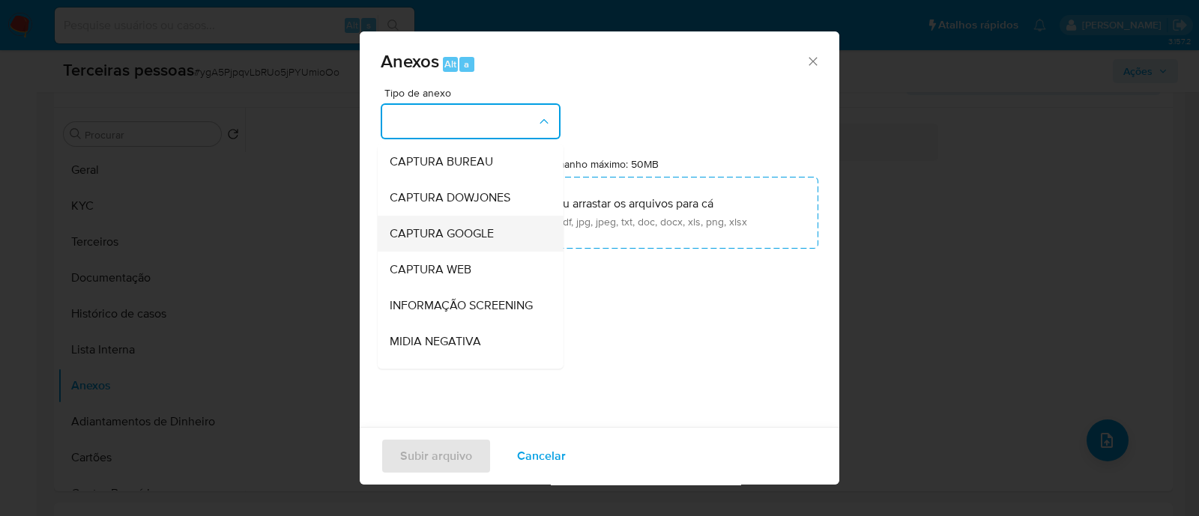
scroll to position [231, 0]
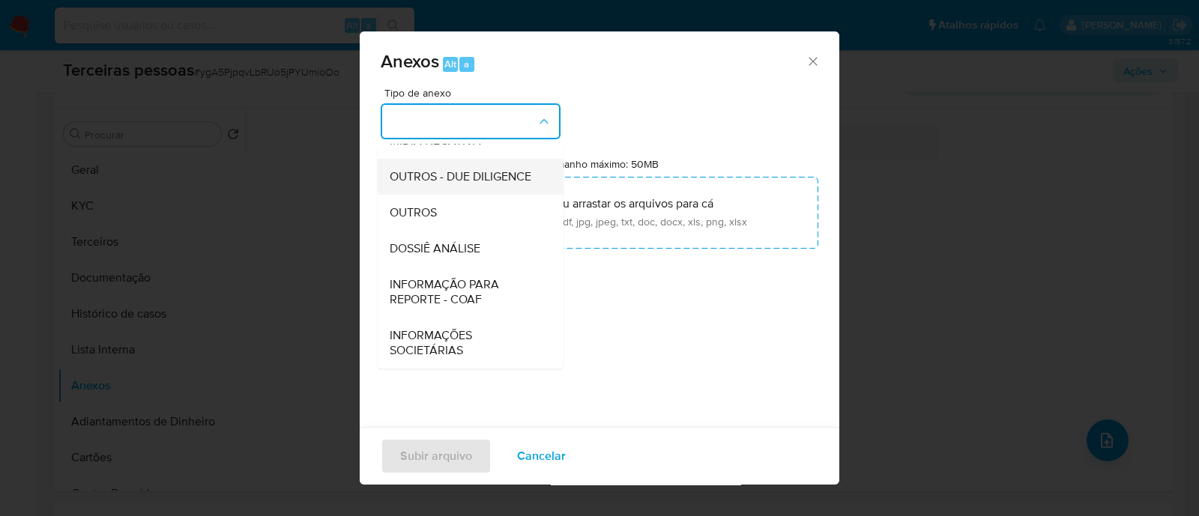
click at [450, 169] on span "OUTROS - DUE DILIGENCE" at bounding box center [461, 176] width 142 height 15
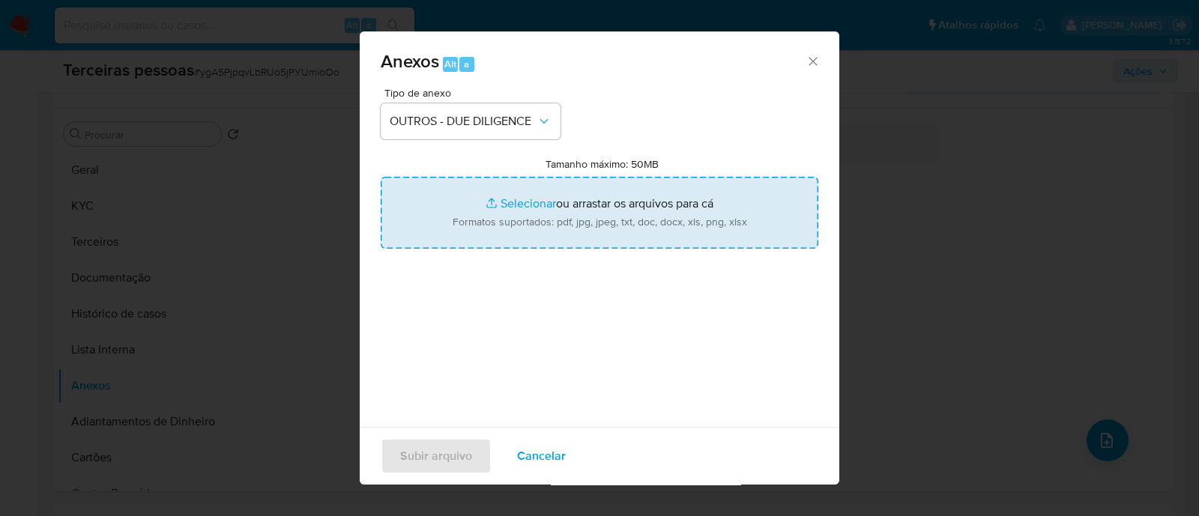
click at [602, 196] on input "Tamanho máximo: 50MB Selecionar arquivos" at bounding box center [600, 213] width 438 height 72
type input "C:\fakepath\Matriz de Risco - JOAO VICTOR CARVALHO DO NASCIMENTO.pdf"
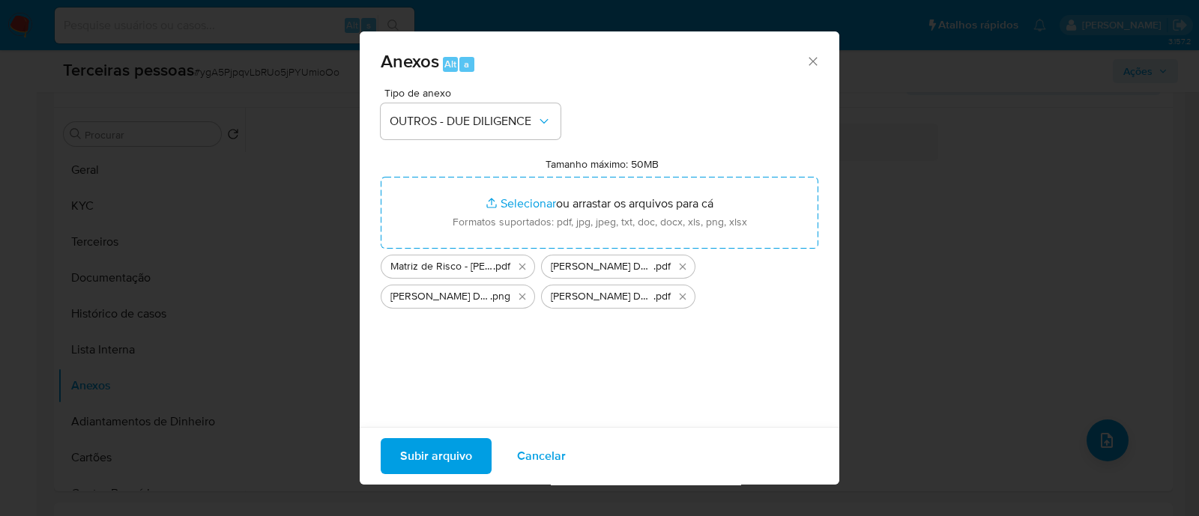
click at [462, 462] on span "Subir arquivo" at bounding box center [436, 456] width 72 height 33
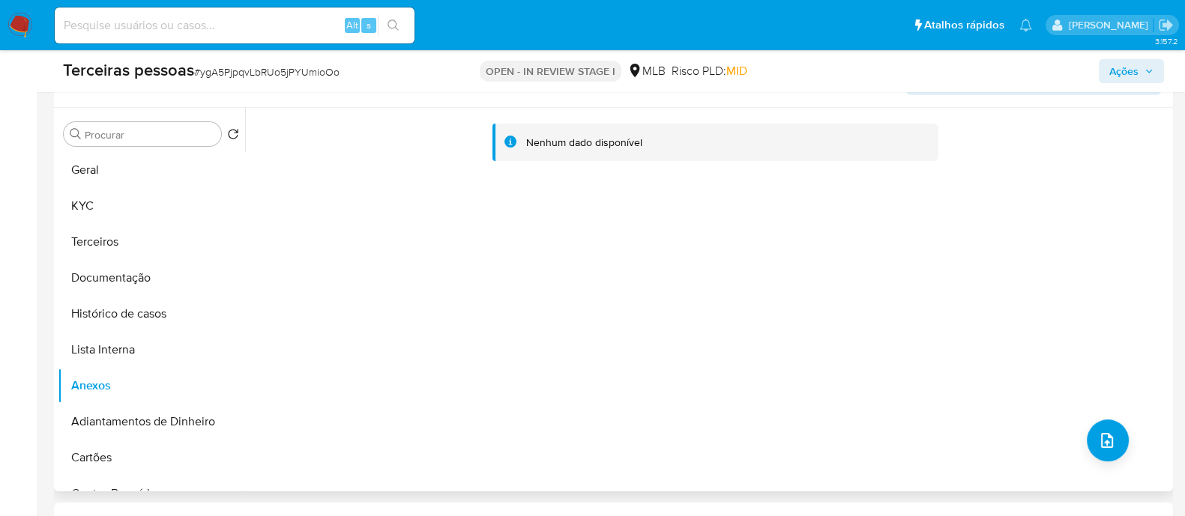
click at [868, 250] on div "Nenhum dado disponível" at bounding box center [707, 300] width 924 height 384
click at [1101, 441] on icon "upload-file" at bounding box center [1107, 440] width 12 height 15
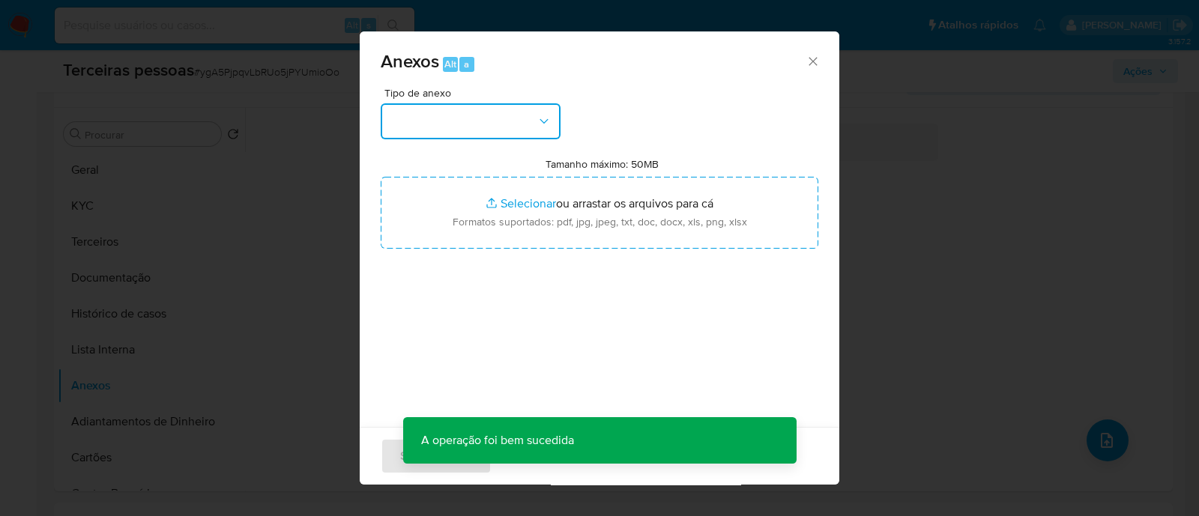
drag, startPoint x: 456, startPoint y: 125, endPoint x: 463, endPoint y: 133, distance: 10.6
click at [457, 125] on button "button" at bounding box center [471, 121] width 180 height 36
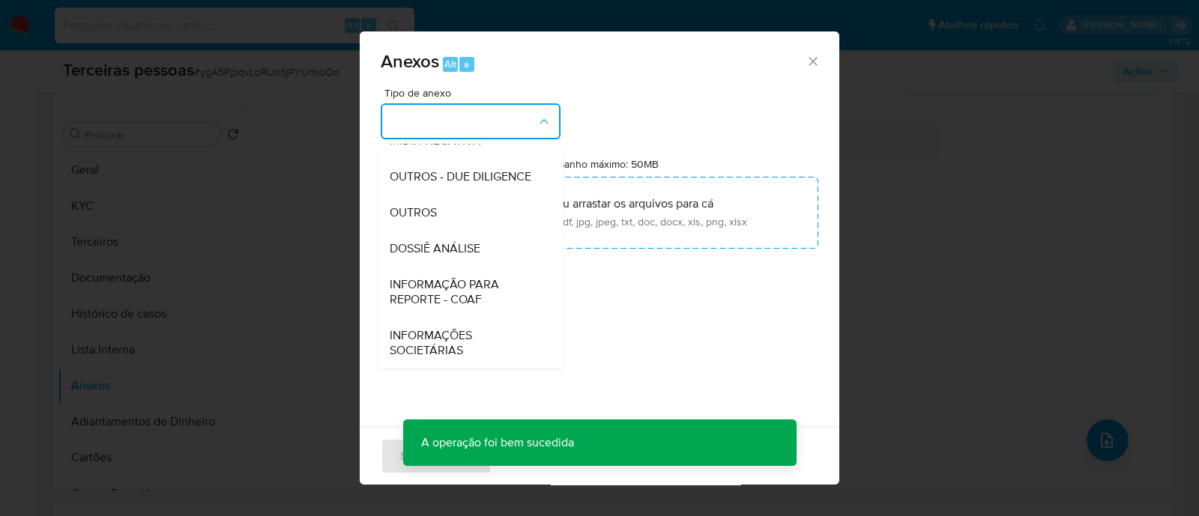
click at [1011, 310] on div "Anexos Alt a Tipo de anexo CAPTURA BUREAU CAPTURA DOWJONES CAPTURA GOOGLE CAPTU…" at bounding box center [599, 258] width 1199 height 516
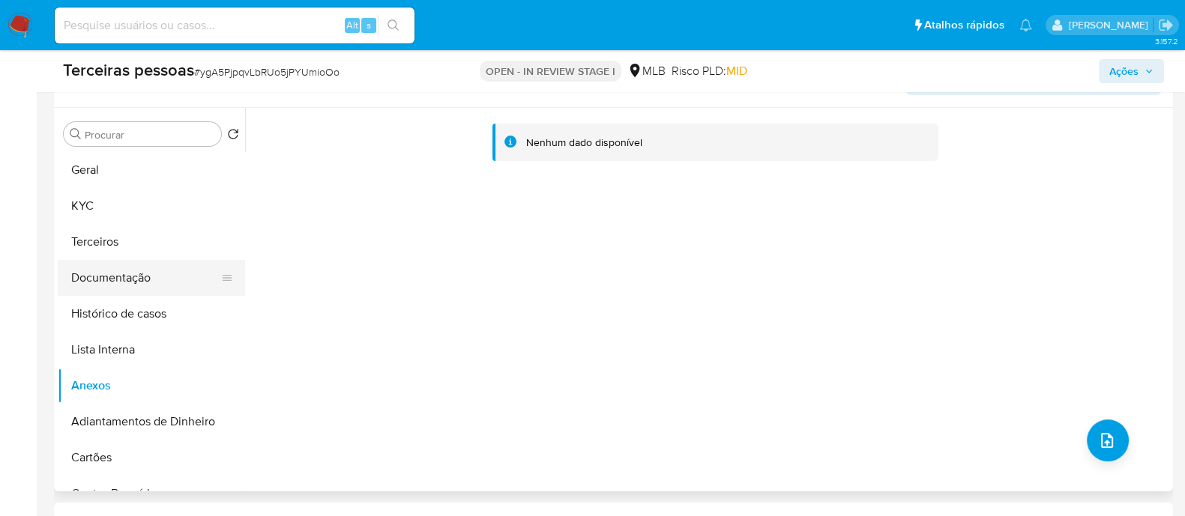
click at [85, 269] on button "Documentação" at bounding box center [145, 278] width 175 height 36
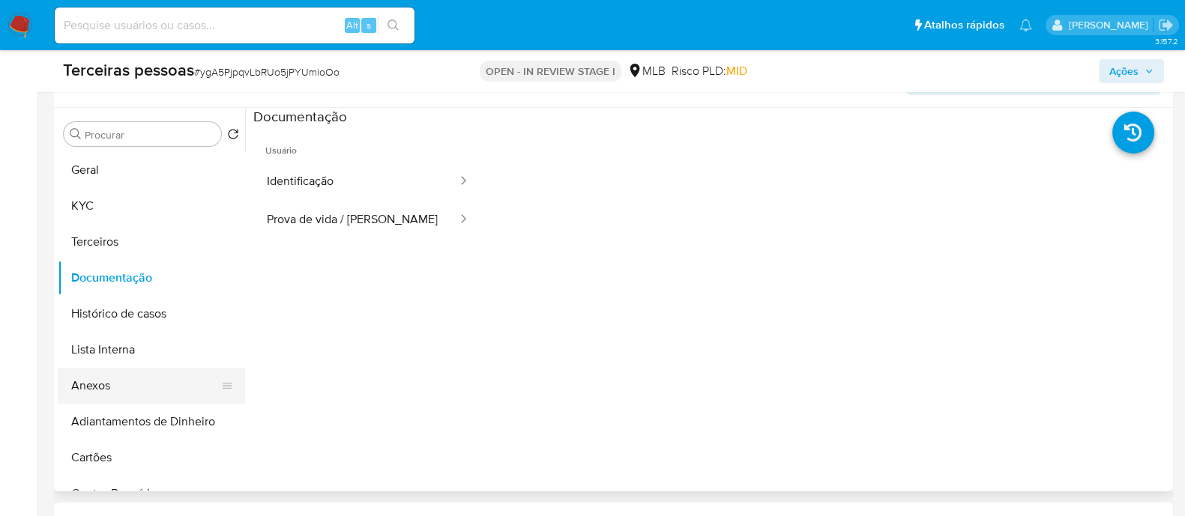
click at [118, 390] on button "Anexos" at bounding box center [145, 386] width 175 height 36
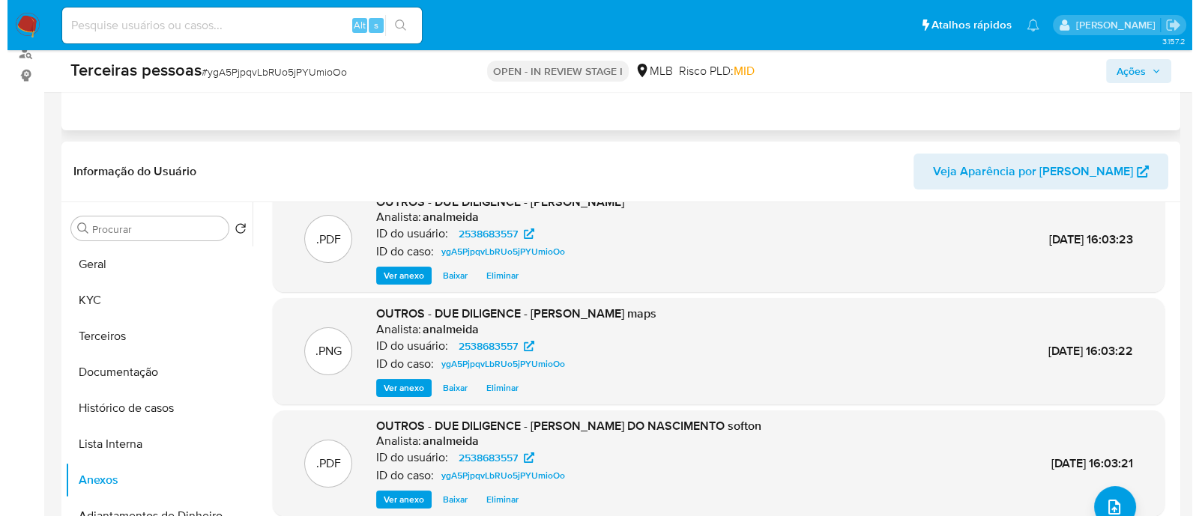
scroll to position [0, 0]
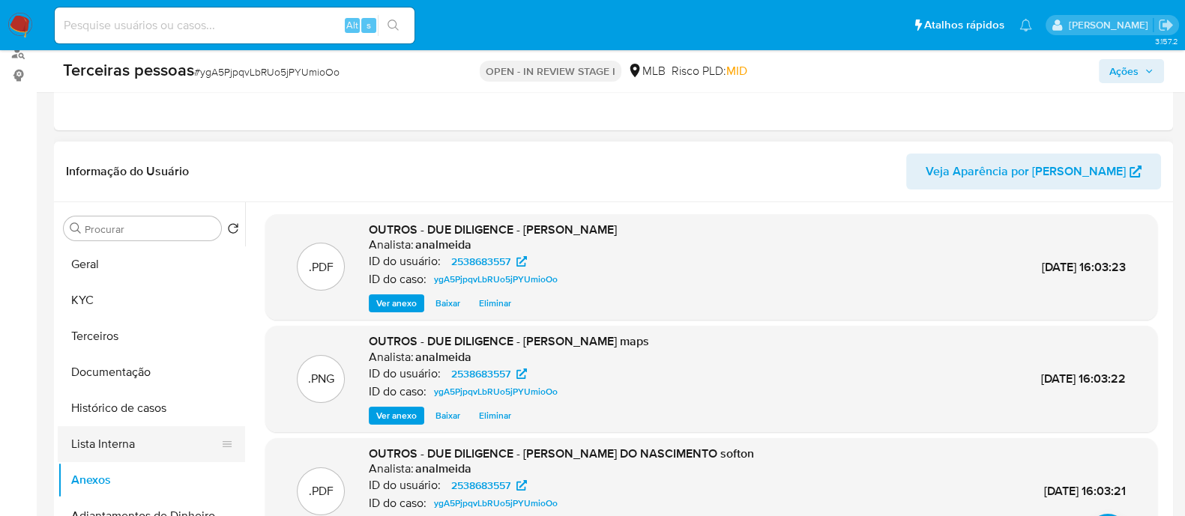
click at [152, 456] on button "Lista Interna" at bounding box center [145, 444] width 175 height 36
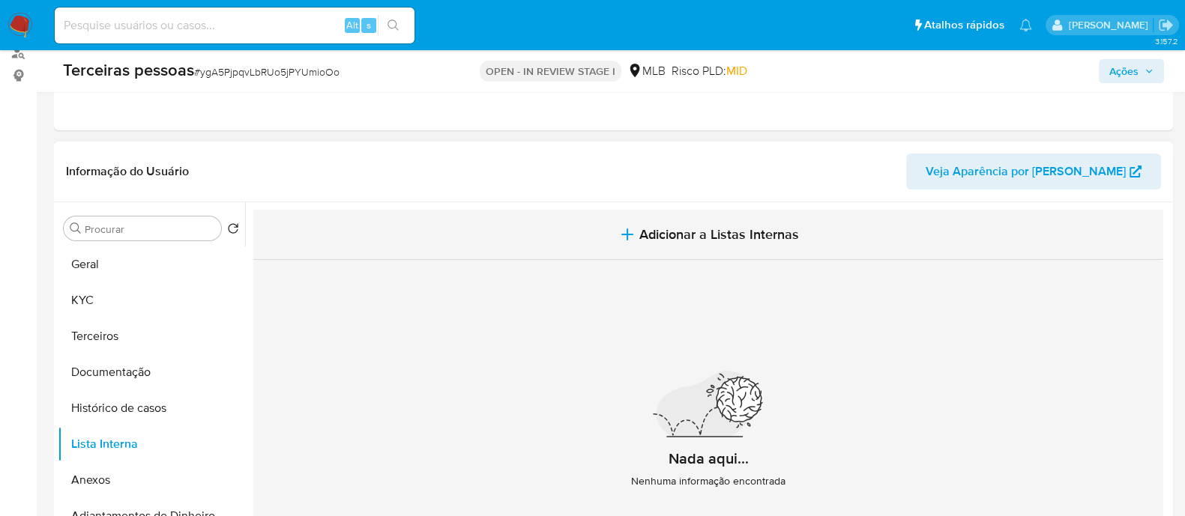
click at [788, 238] on span "Adicionar a Listas Internas" at bounding box center [719, 234] width 160 height 16
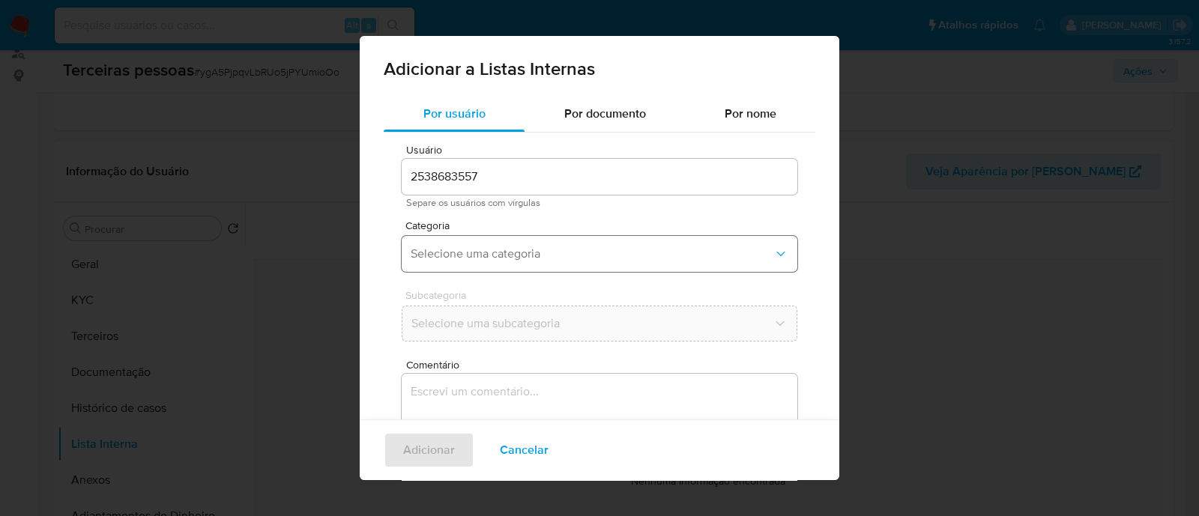
click at [554, 250] on span "Selecione uma categoria" at bounding box center [592, 254] width 363 height 15
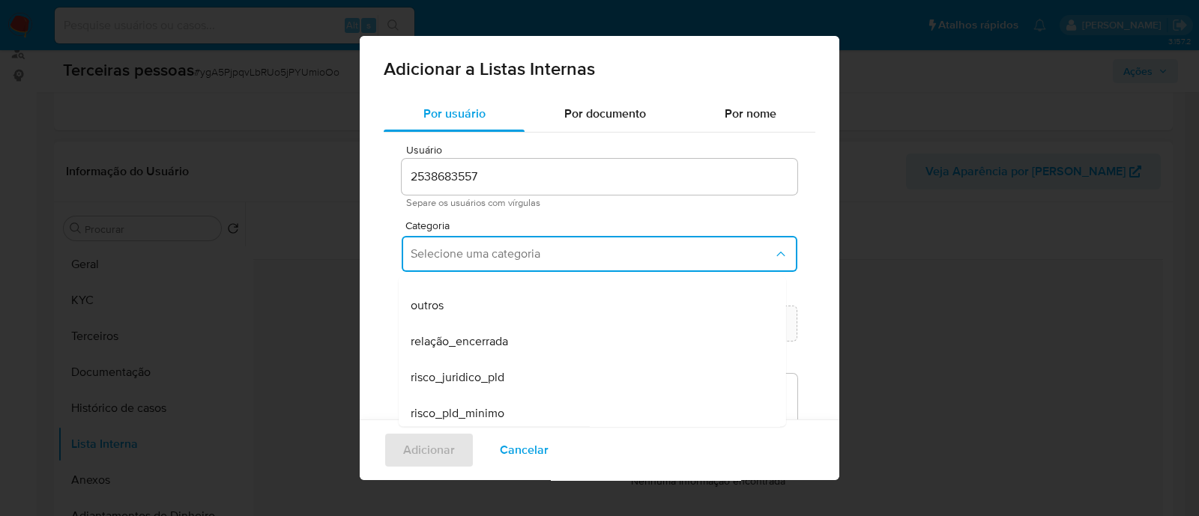
scroll to position [390, 0]
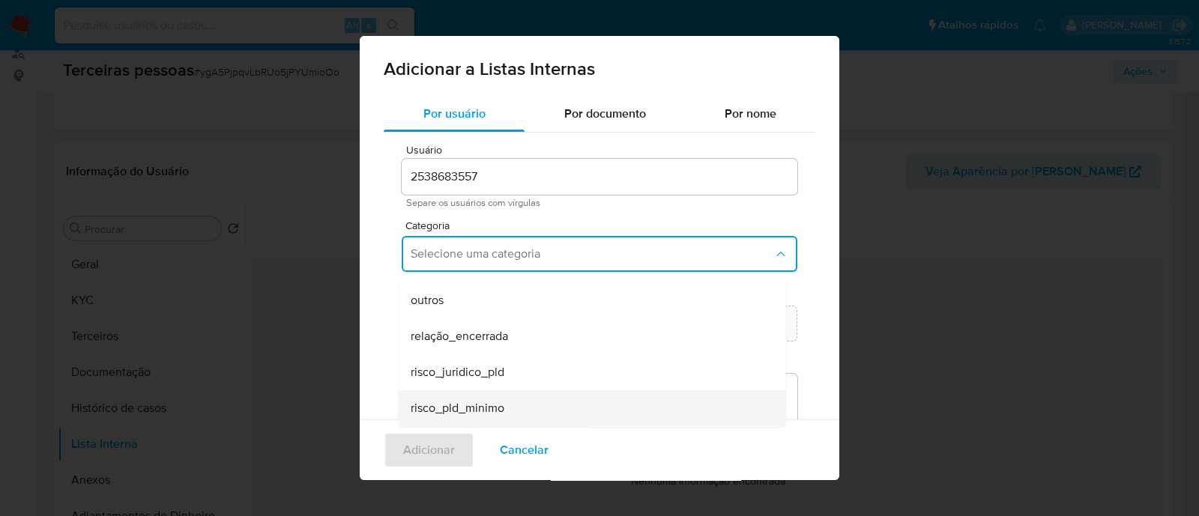
click at [548, 399] on div "risco_pld_minimo" at bounding box center [588, 408] width 354 height 36
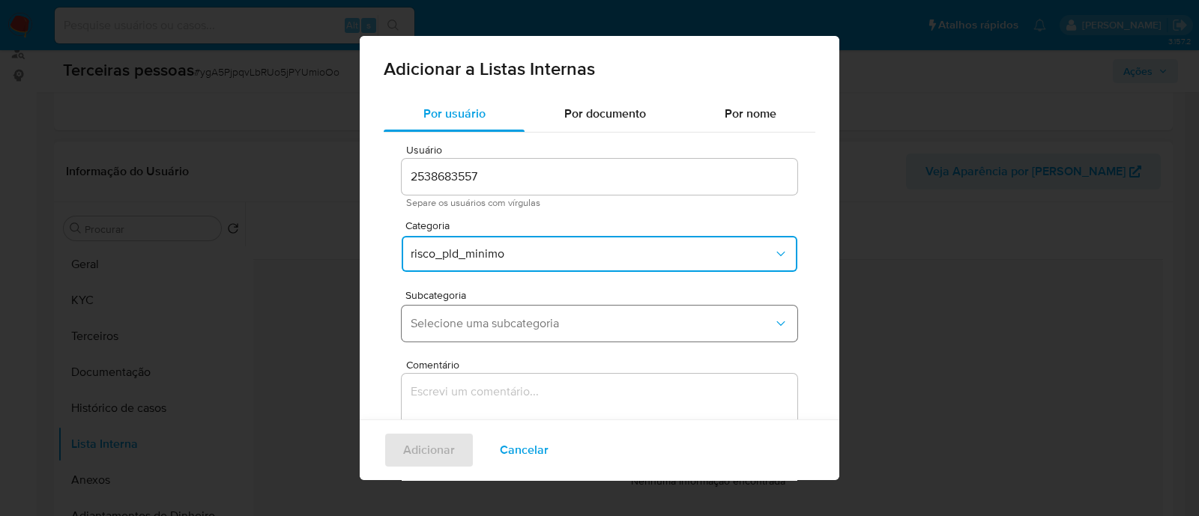
click at [585, 320] on span "Selecione uma subcategoria" at bounding box center [592, 323] width 363 height 15
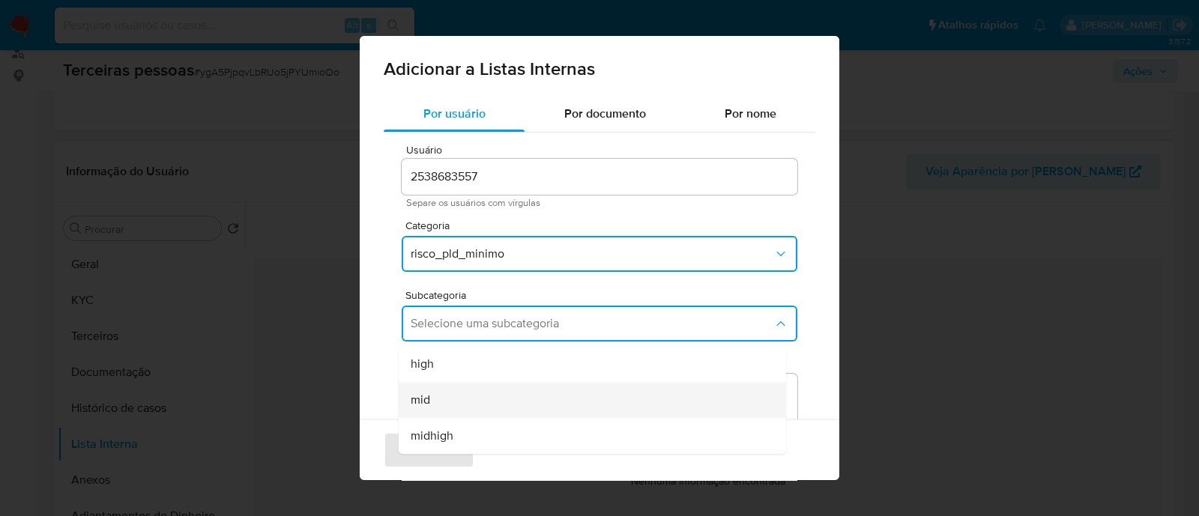
click at [492, 395] on div "mid" at bounding box center [588, 400] width 354 height 36
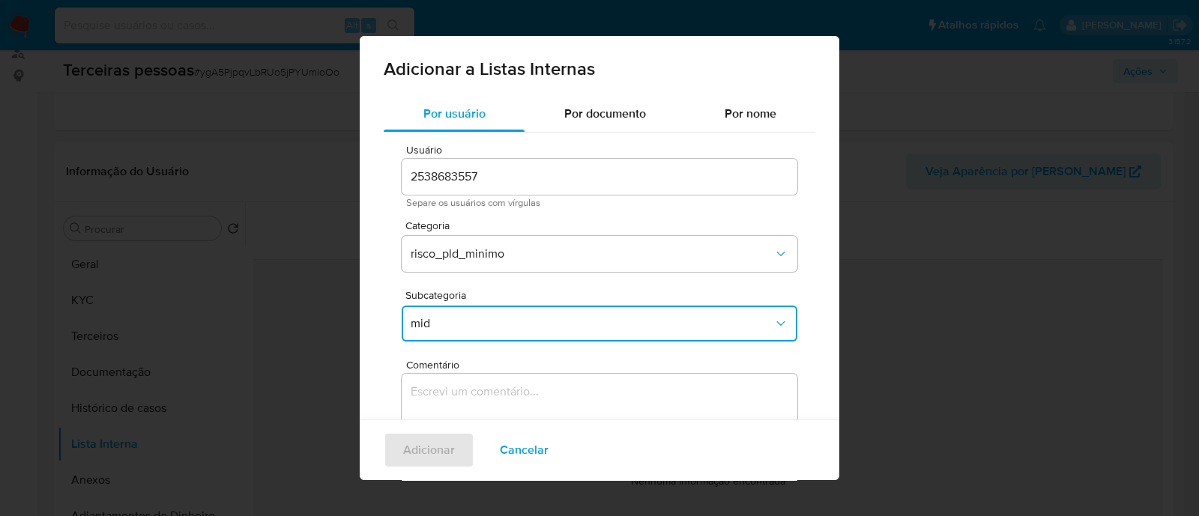
scroll to position [122, 0]
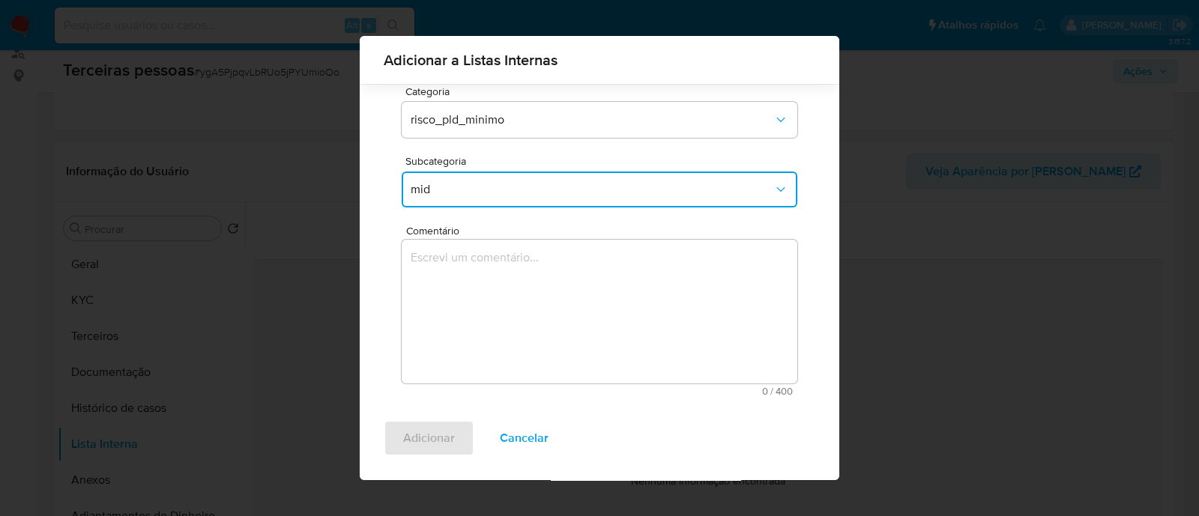
click at [551, 296] on textarea "Comentário" at bounding box center [600, 312] width 396 height 144
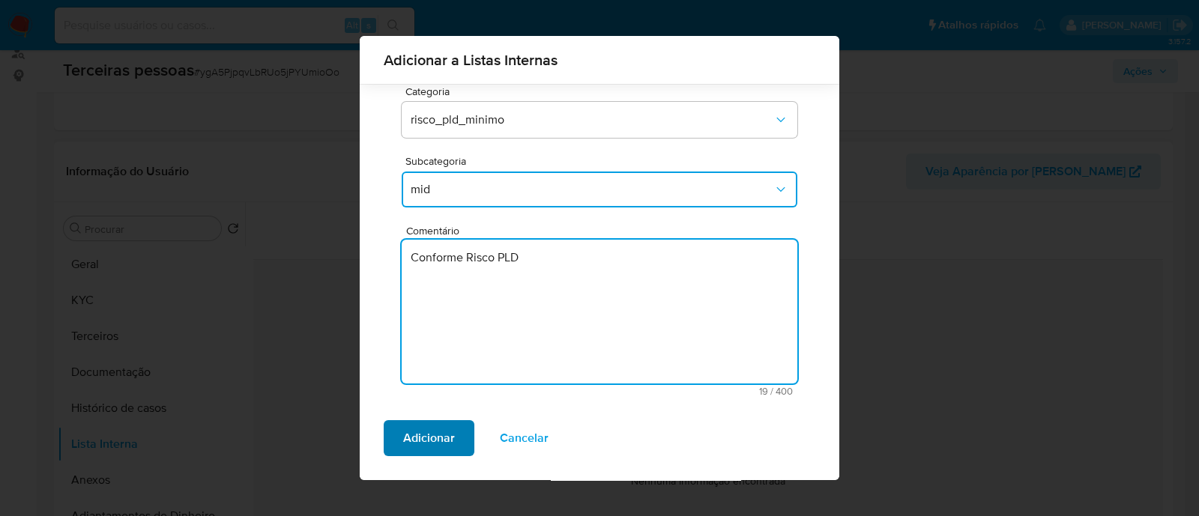
type textarea "Conforme Risco PLD"
click at [430, 429] on span "Adicionar" at bounding box center [429, 438] width 52 height 33
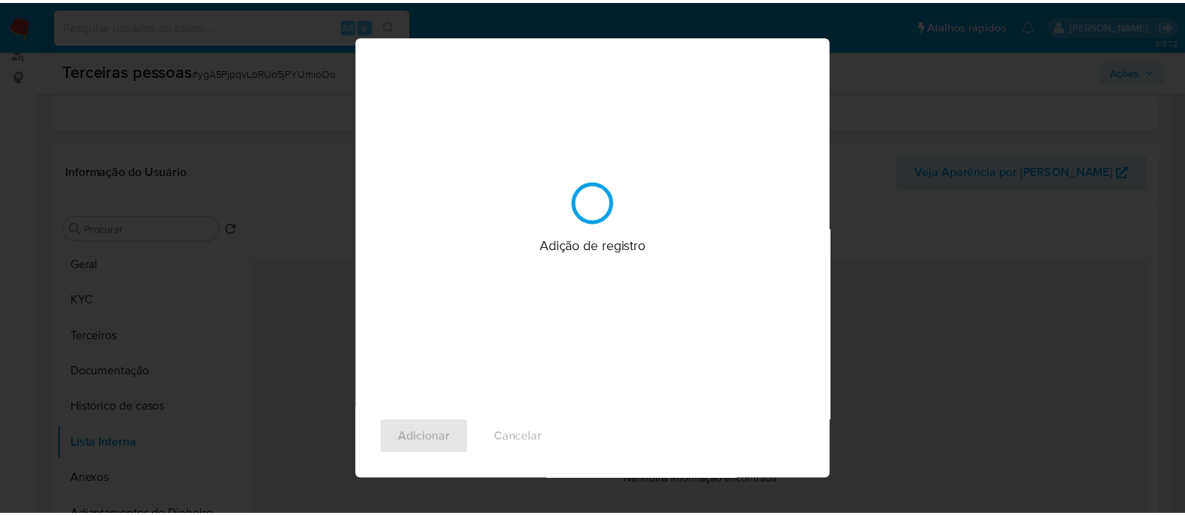
scroll to position [0, 0]
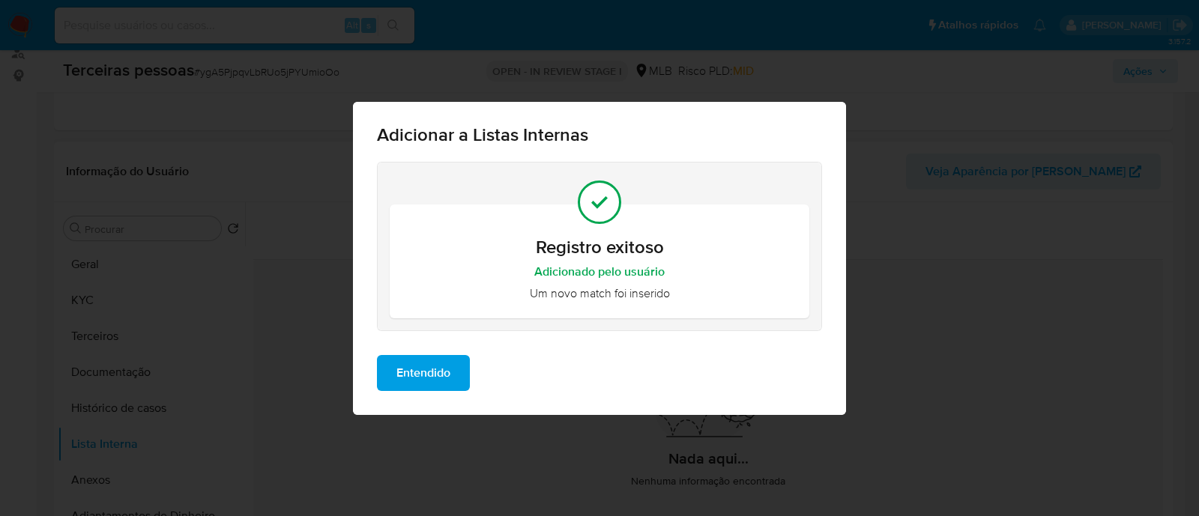
click at [420, 379] on span "Entendido" at bounding box center [423, 373] width 54 height 33
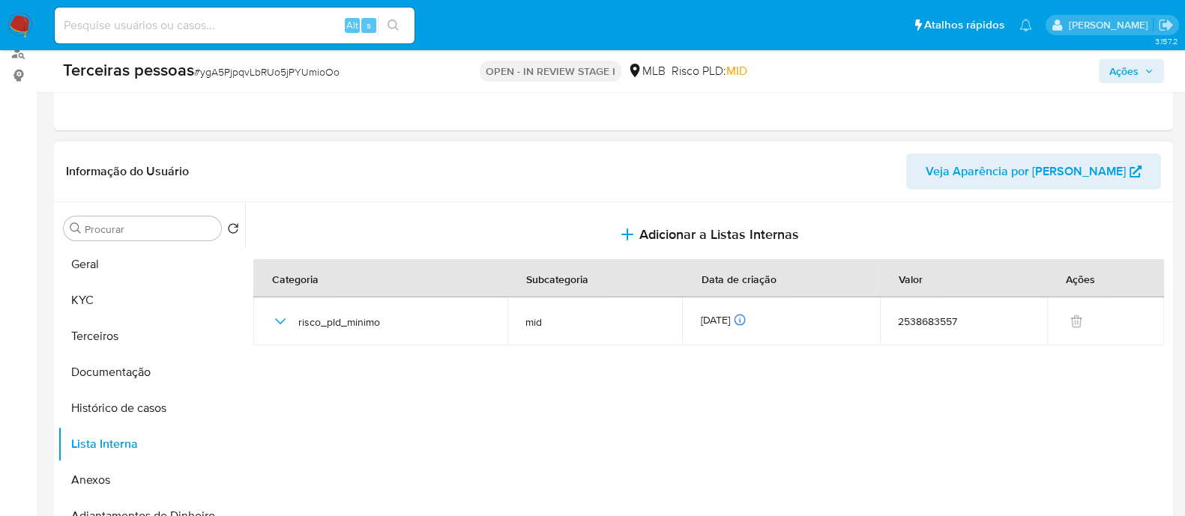
click at [1143, 66] on span "Ações" at bounding box center [1131, 71] width 44 height 21
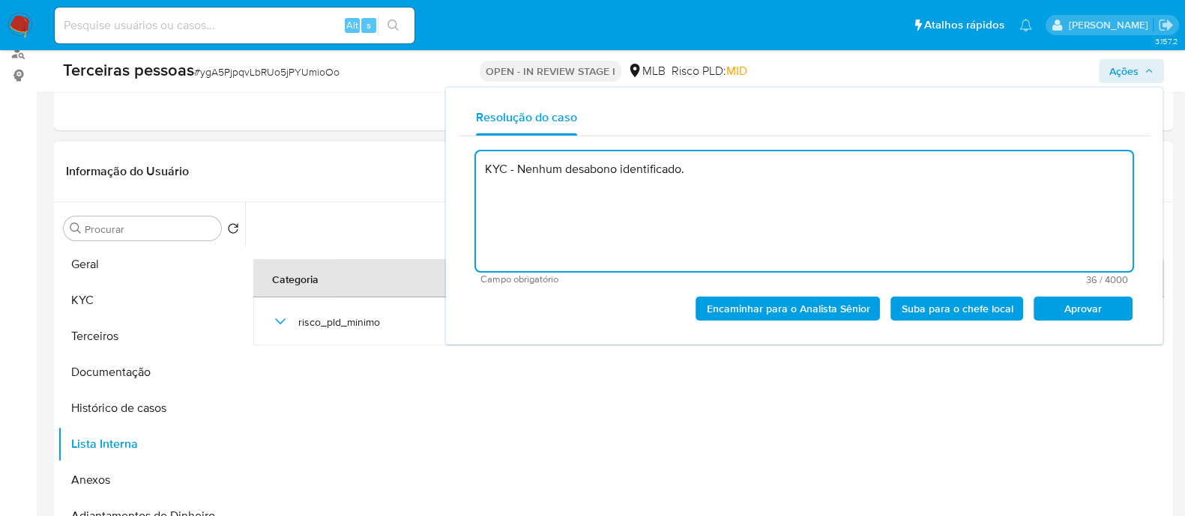
click at [1084, 300] on span "Aprovar" at bounding box center [1083, 308] width 78 height 21
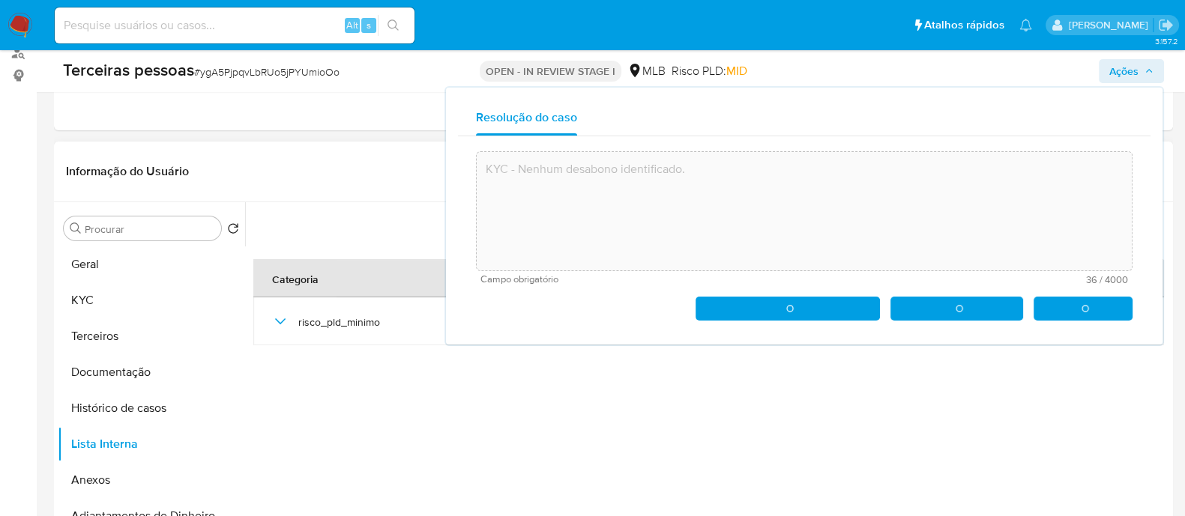
type textarea "KYC - Nenhum desabono identificado."
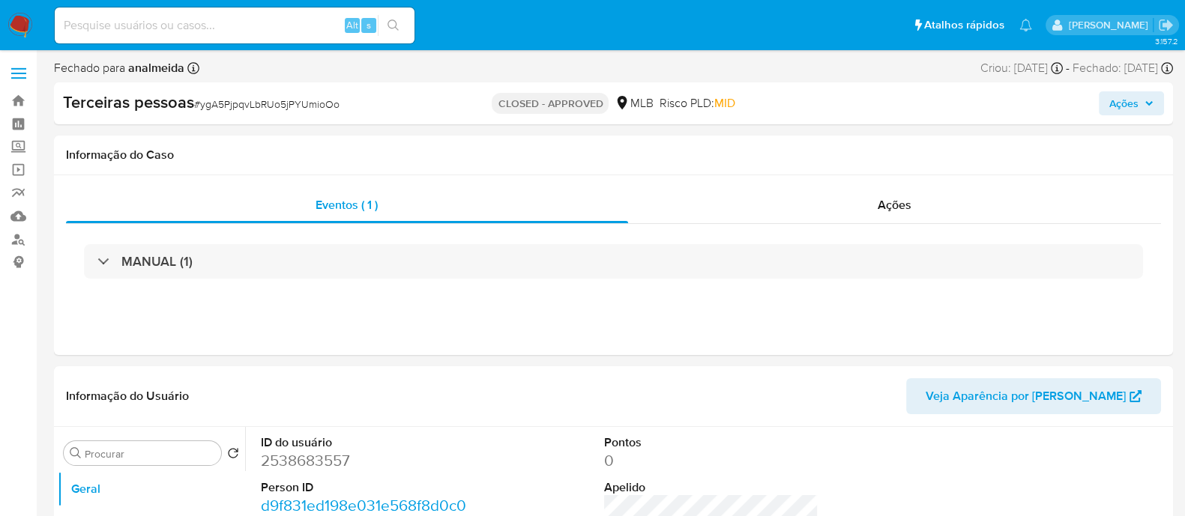
select select "10"
click at [985, 216] on div "Ações" at bounding box center [894, 205] width 533 height 36
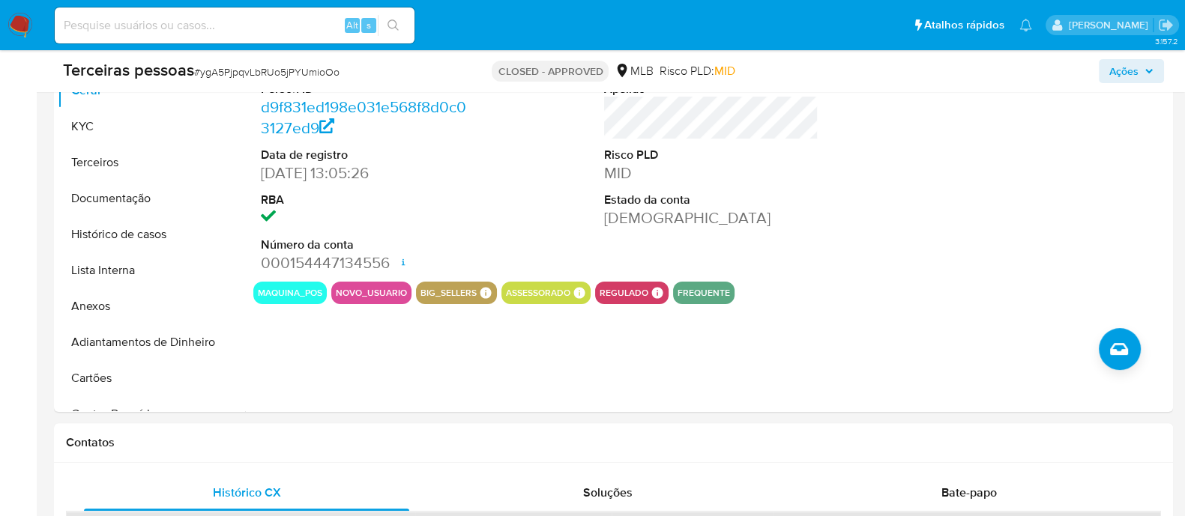
scroll to position [374, 0]
